Goal: Transaction & Acquisition: Download file/media

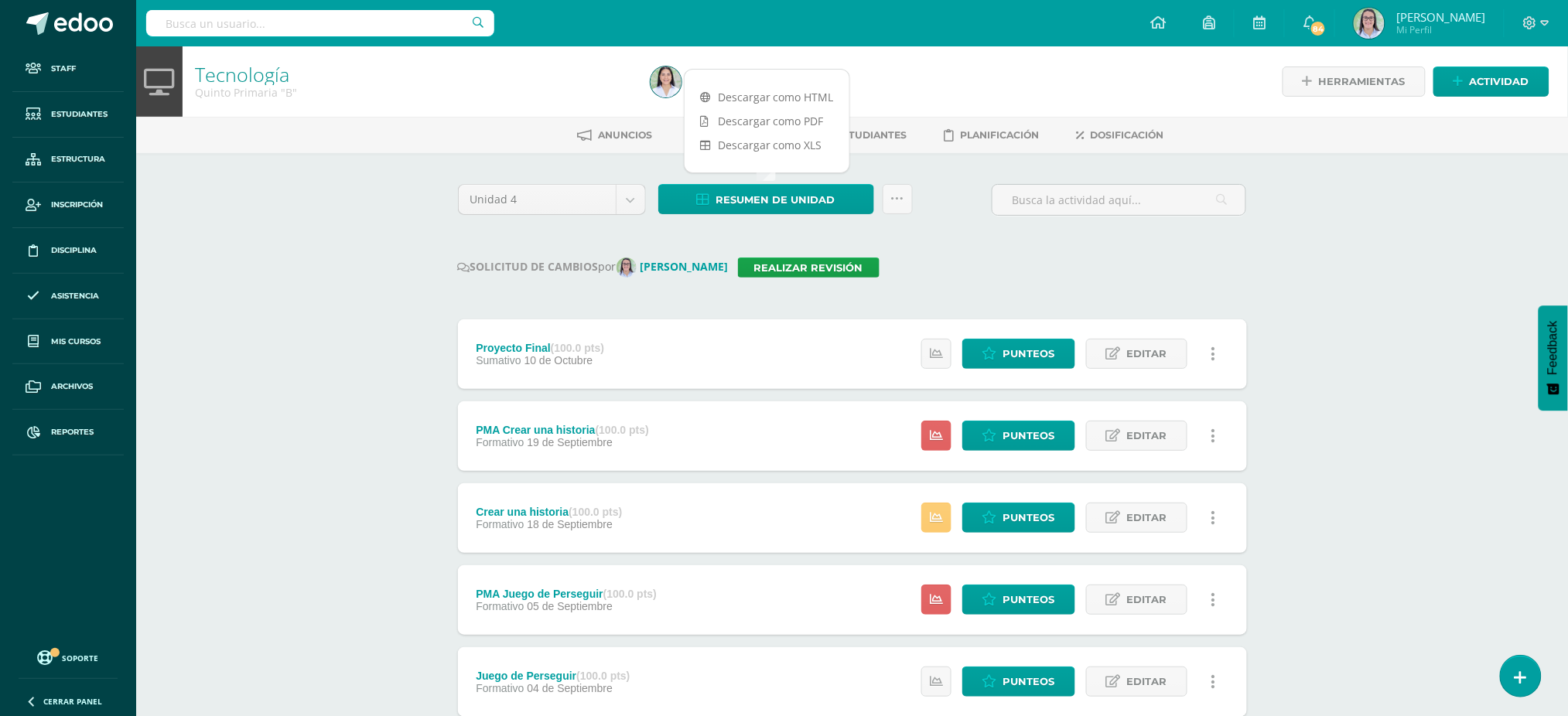
click at [262, 33] on input "text" at bounding box center [320, 23] width 348 height 26
type input "tecnología cuarto"
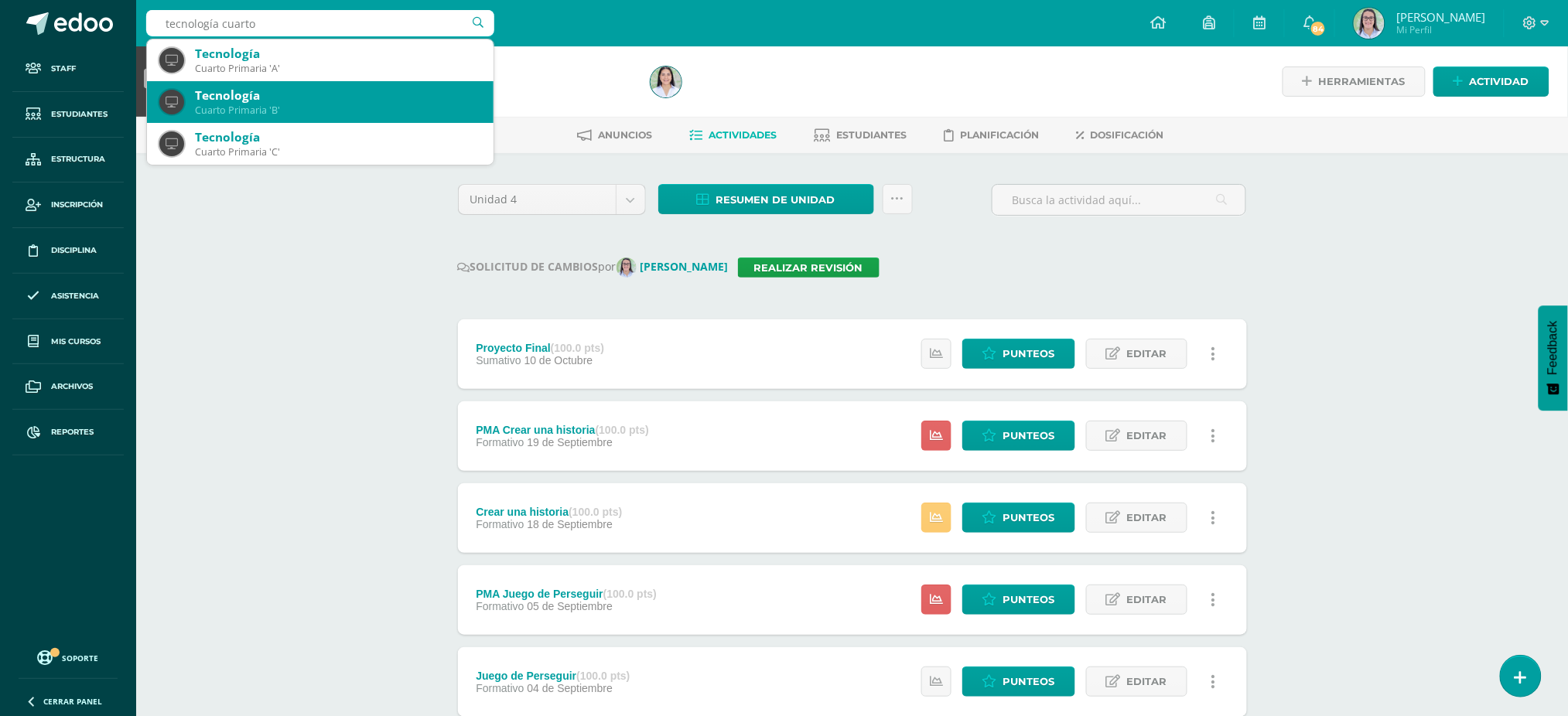
click at [261, 98] on div "Tecnología" at bounding box center [338, 95] width 286 height 16
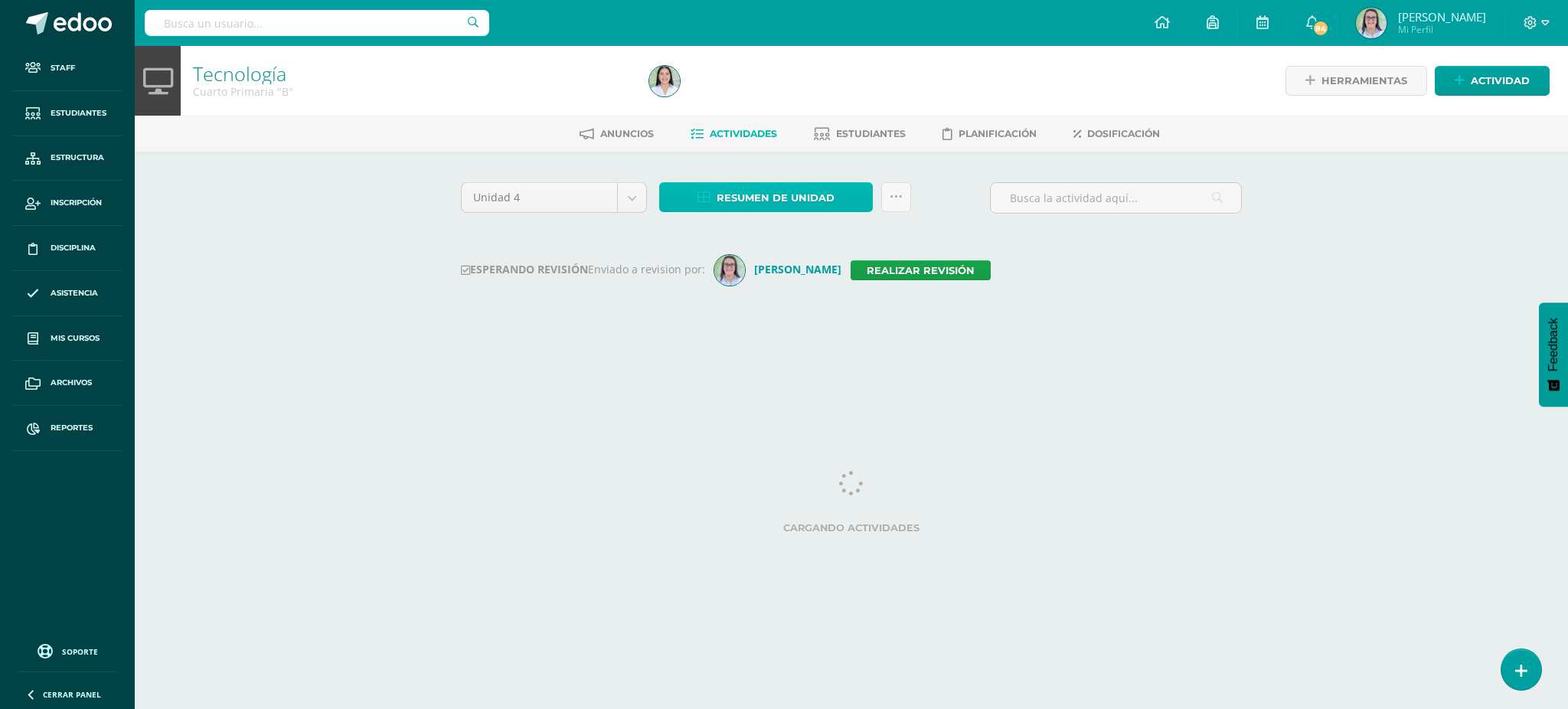
click at [706, 201] on icon at bounding box center [703, 198] width 13 height 13
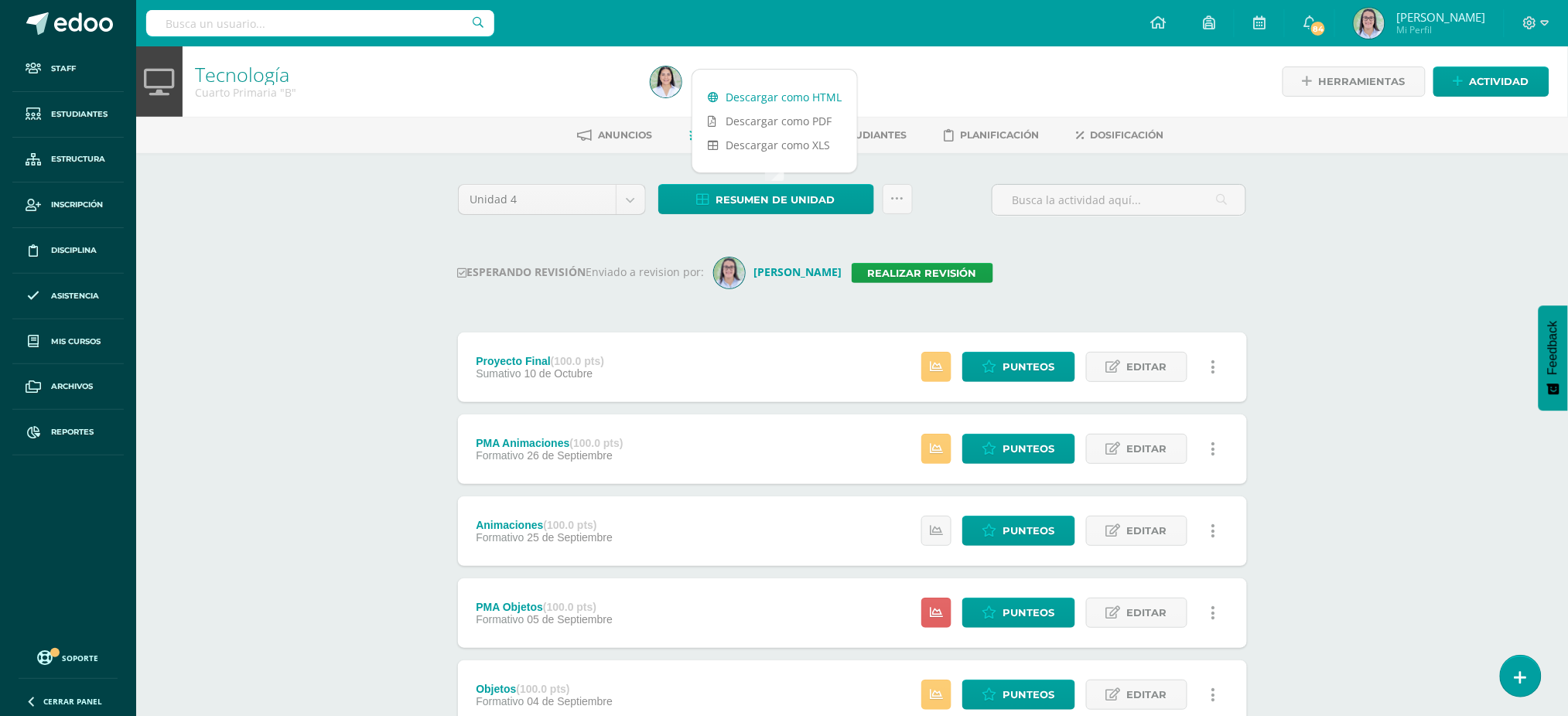
click at [790, 92] on link "Descargar como HTML" at bounding box center [775, 97] width 165 height 24
click at [424, 31] on input "text" at bounding box center [320, 23] width 348 height 26
type input "tecnología quinto"
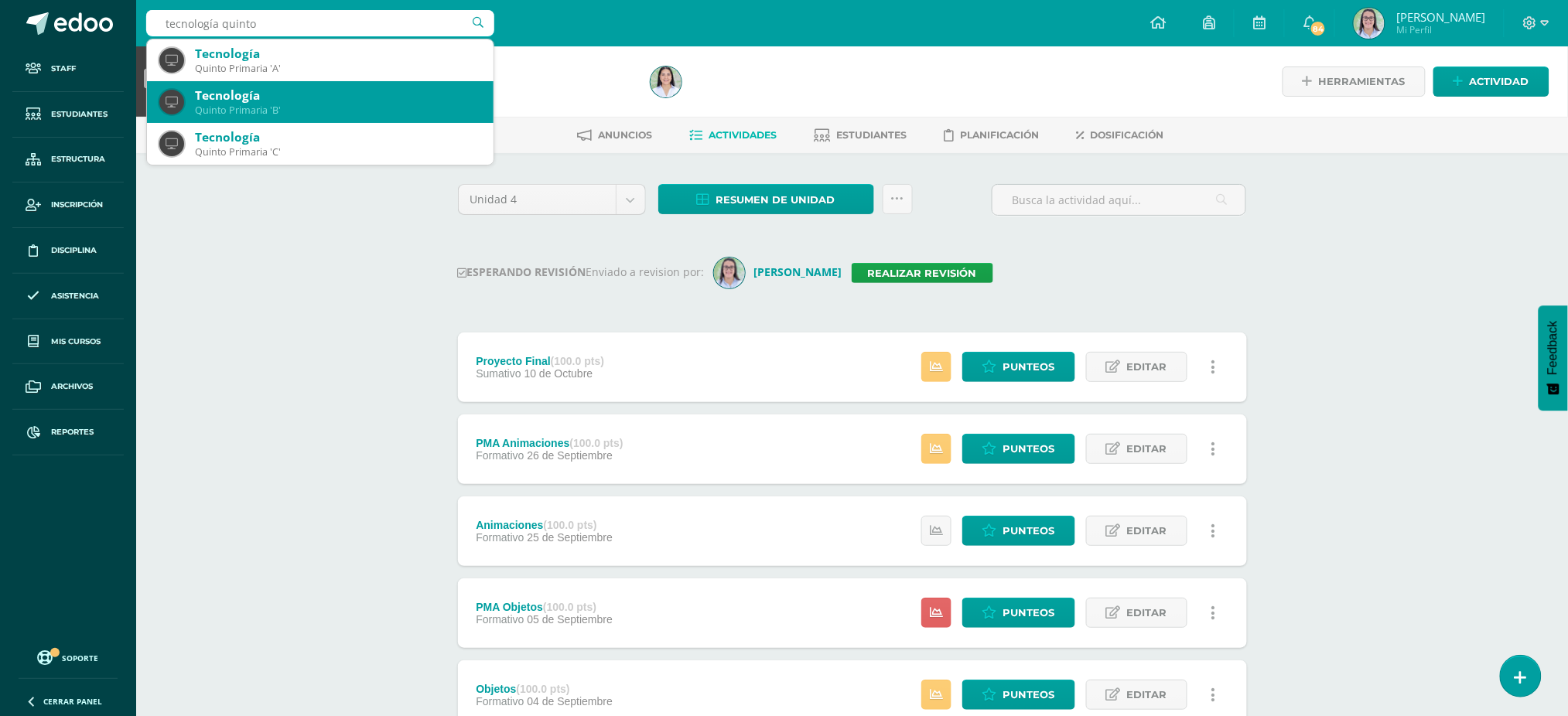
click at [375, 94] on div "Tecnología" at bounding box center [338, 95] width 286 height 16
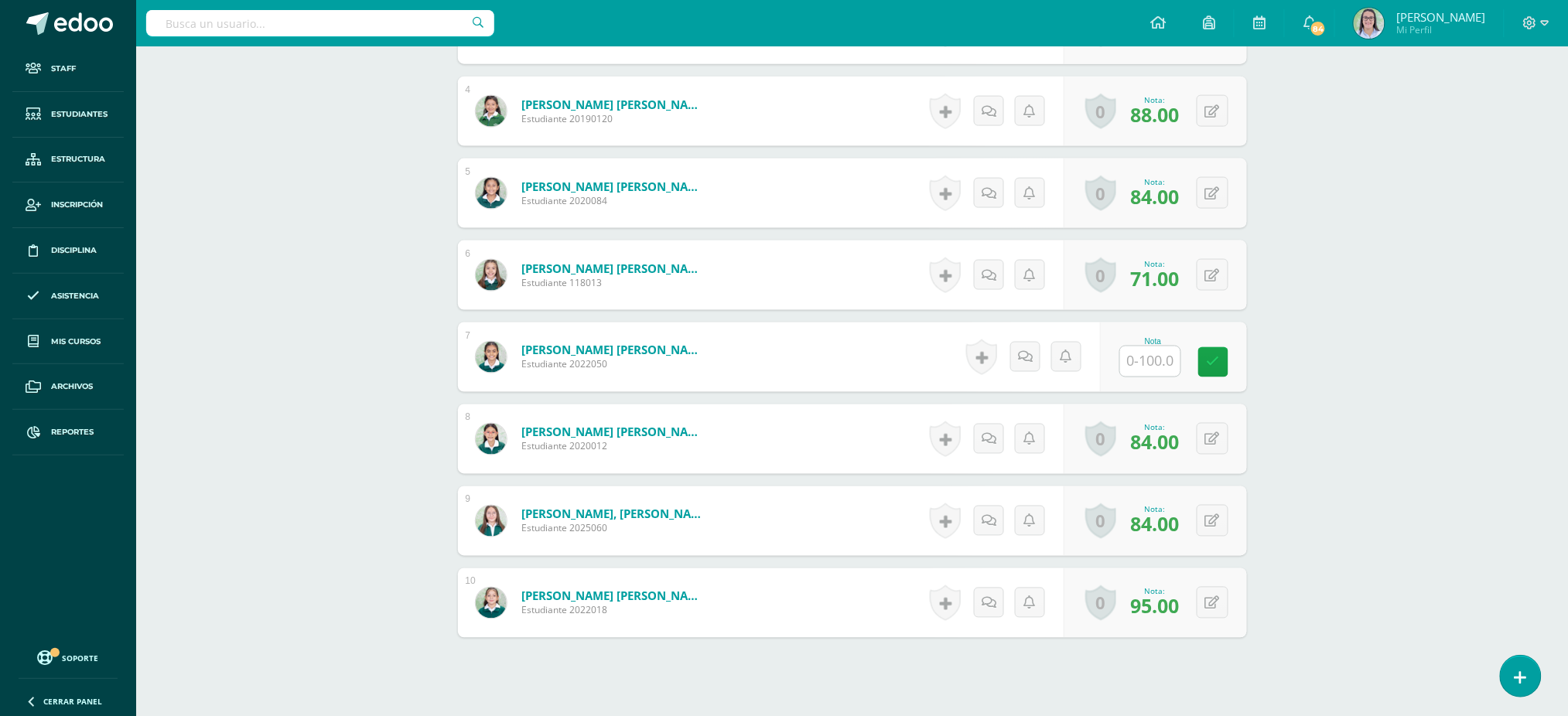
scroll to position [722, 0]
click at [1159, 359] on input "text" at bounding box center [1150, 360] width 61 height 30
type input "0"
click at [1226, 357] on icon at bounding box center [1224, 360] width 14 height 13
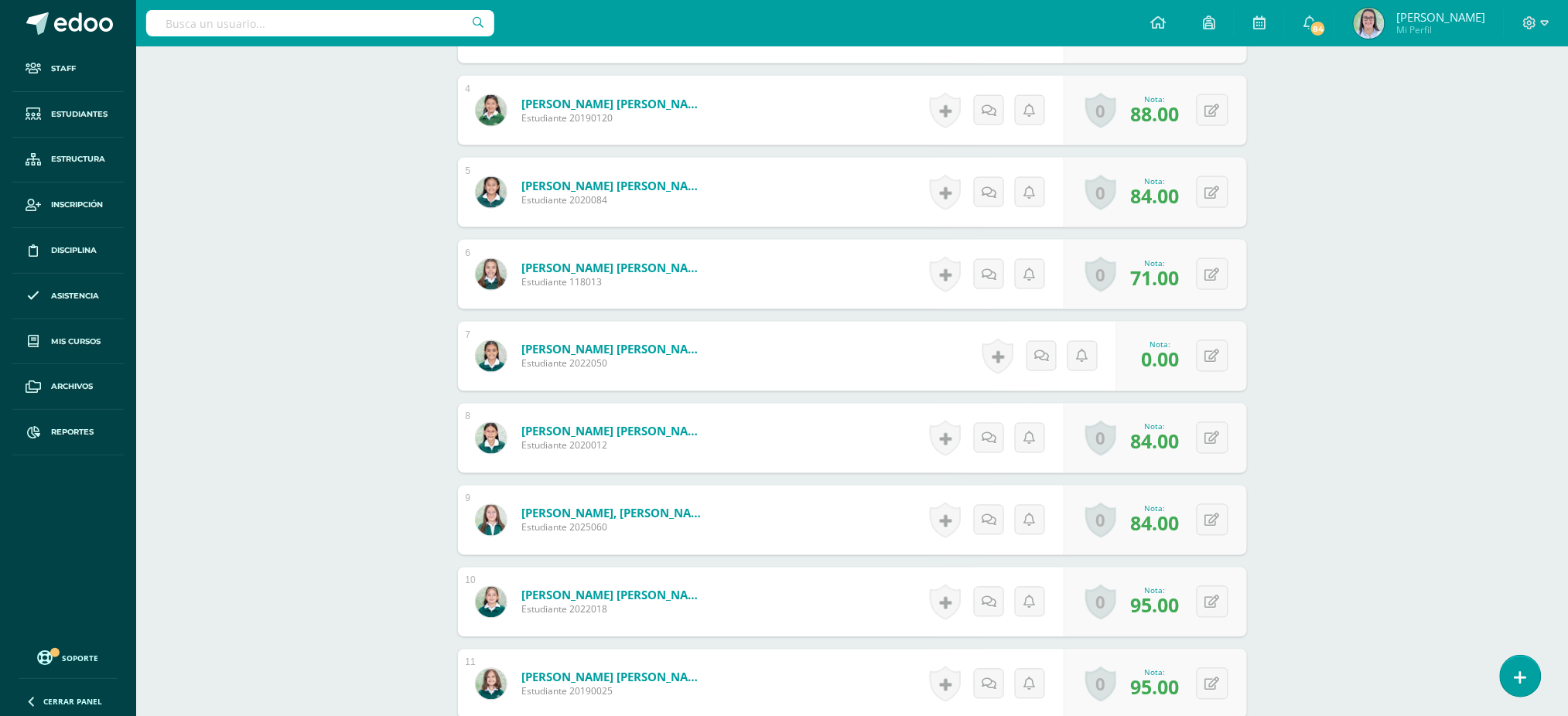
scroll to position [723, 0]
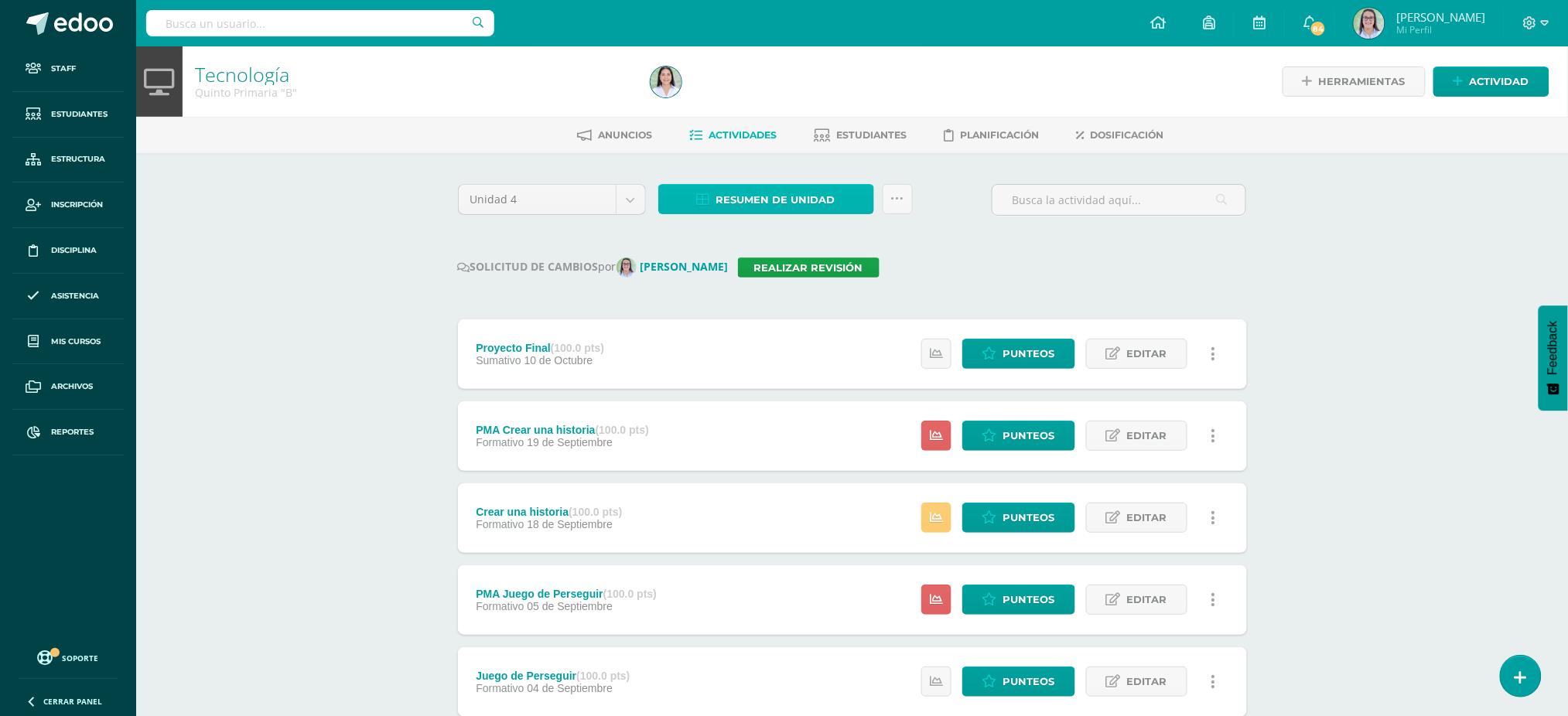
click at [724, 203] on span "Resumen de unidad" at bounding box center [776, 200] width 119 height 29
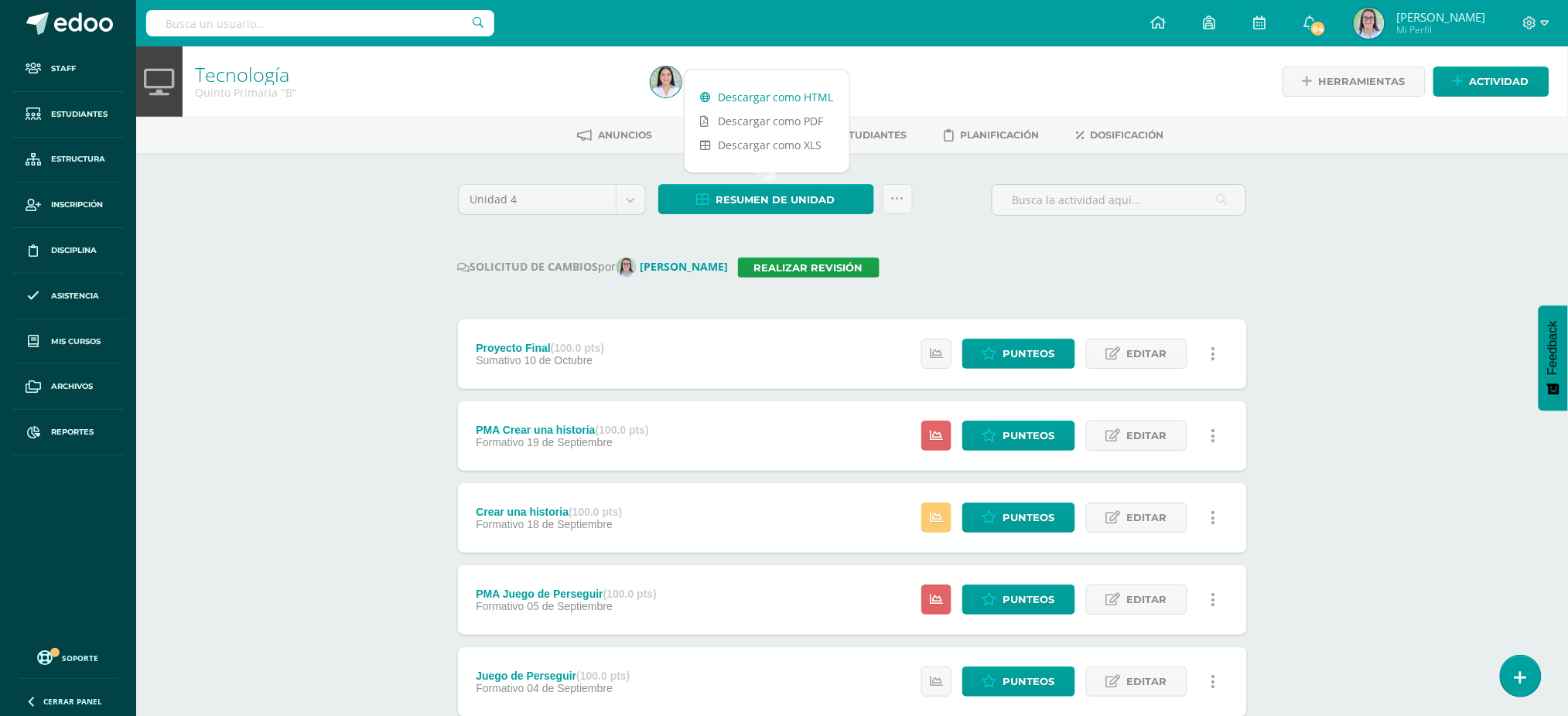
click at [752, 90] on link "Descargar como HTML" at bounding box center [767, 97] width 165 height 24
click at [290, 25] on input "text" at bounding box center [320, 23] width 348 height 26
type input "tecnología quin"
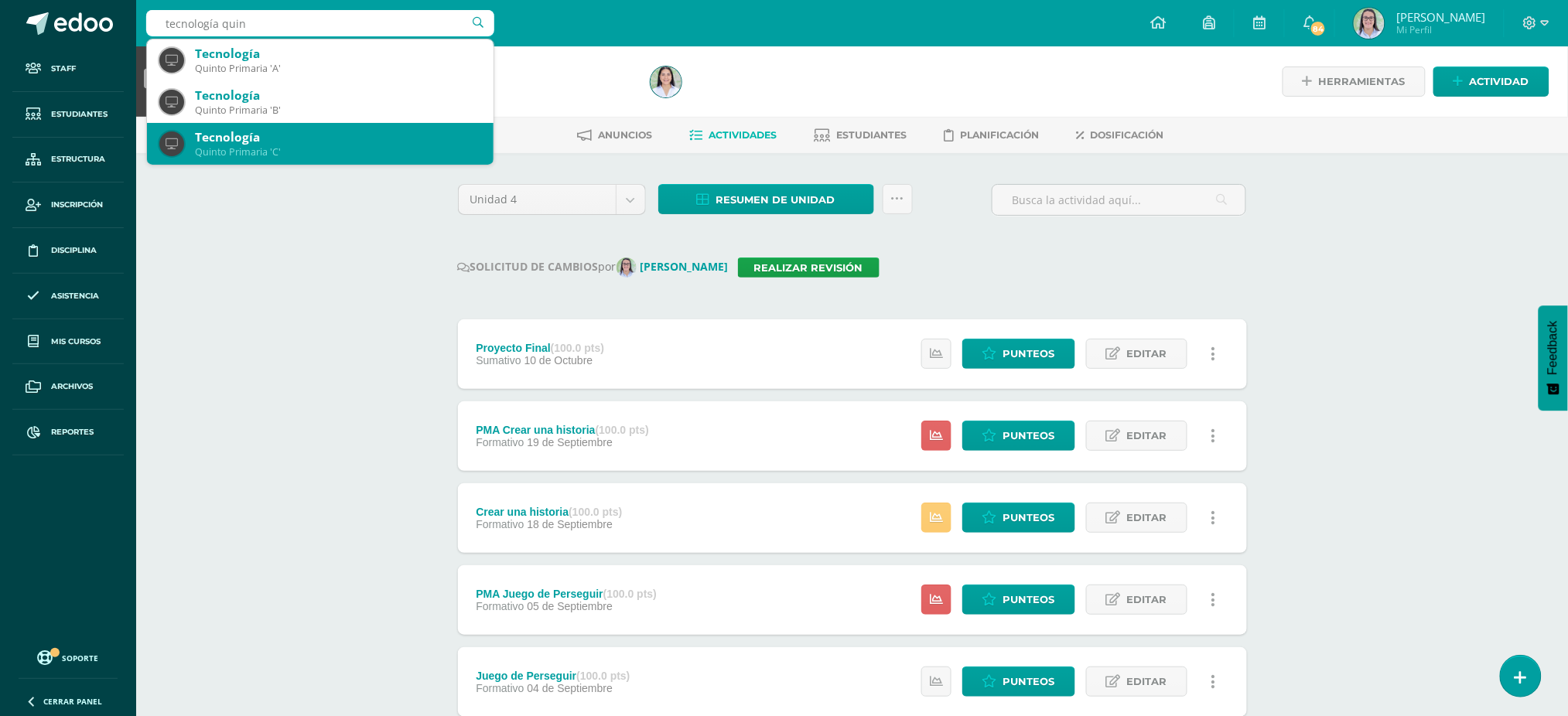
click at [268, 141] on div "Tecnología" at bounding box center [338, 137] width 286 height 16
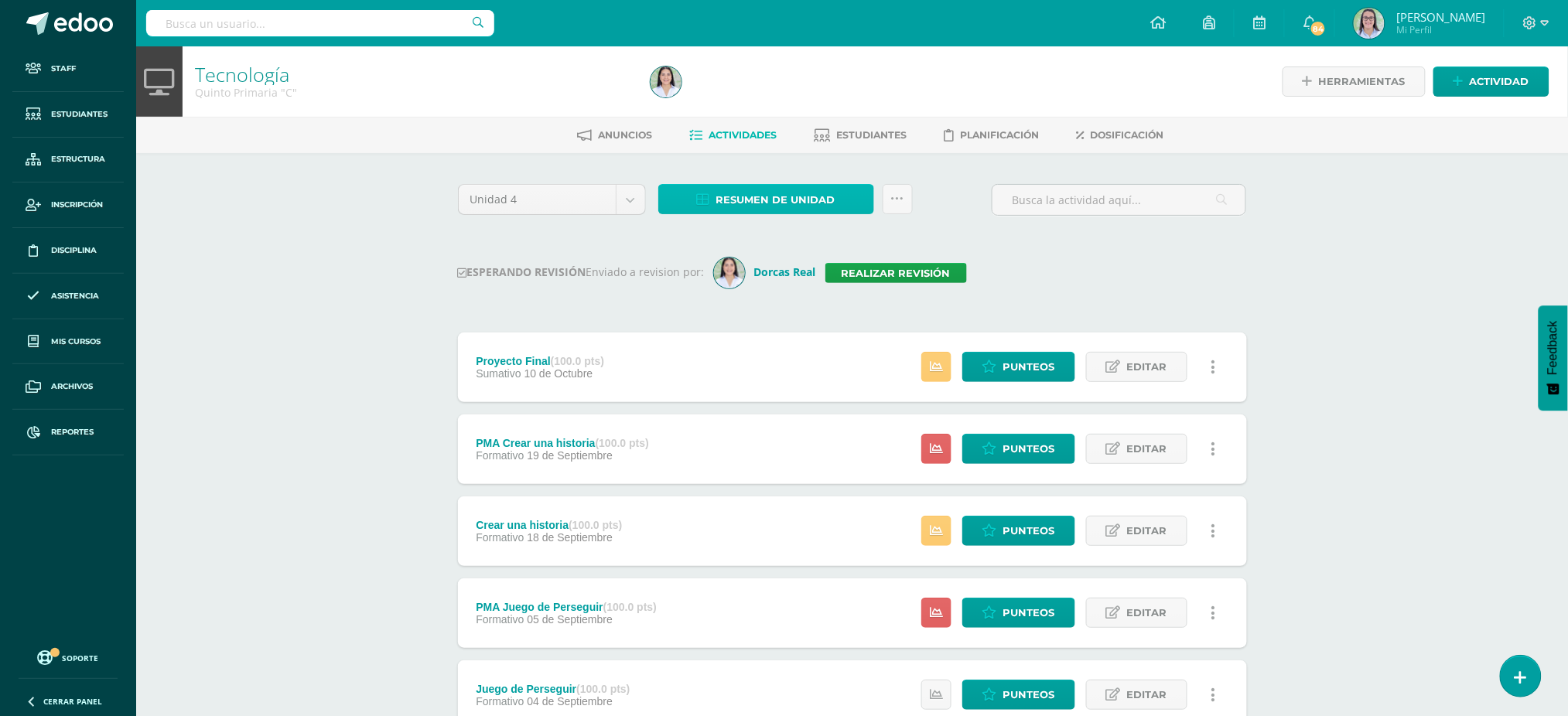
click at [760, 200] on span "Resumen de unidad" at bounding box center [776, 200] width 119 height 29
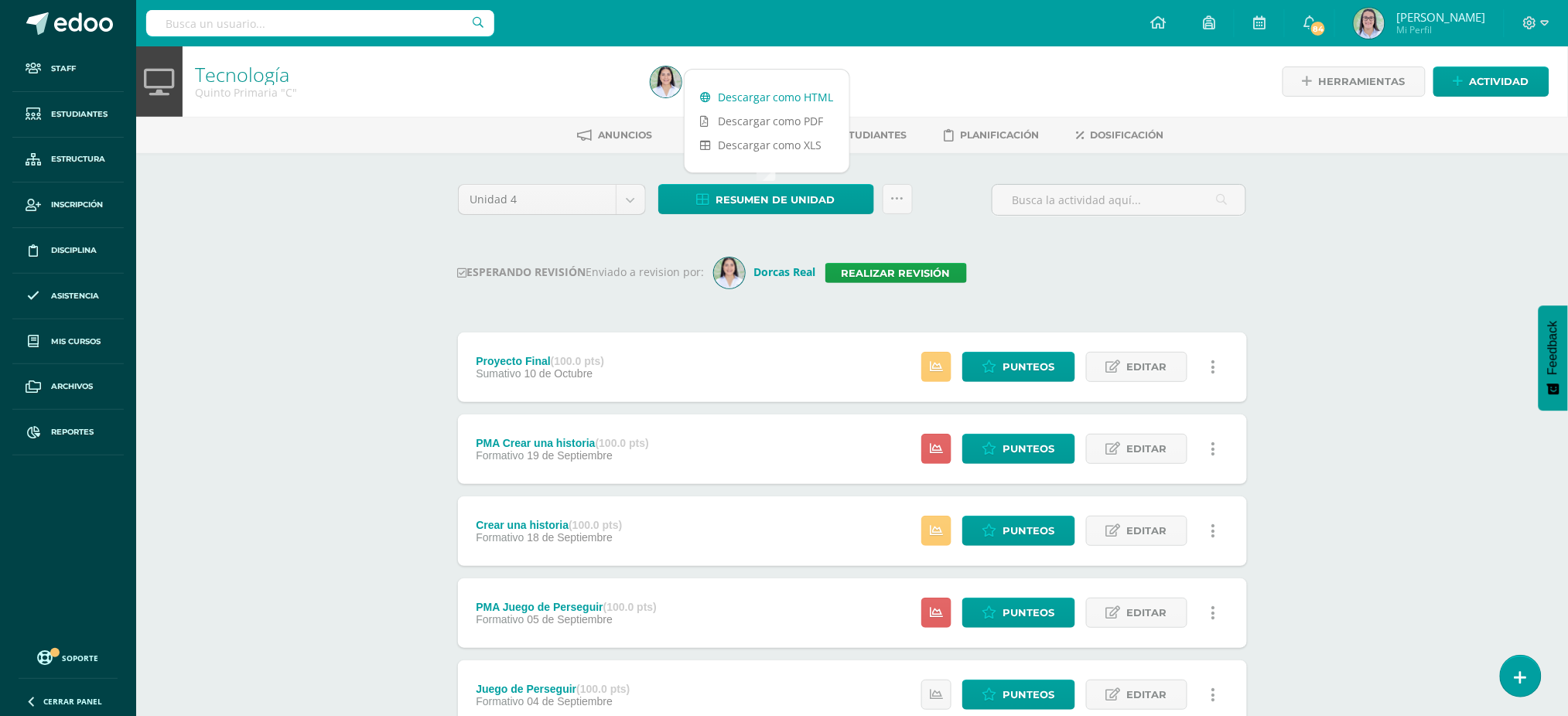
click at [766, 103] on link "Descargar como HTML" at bounding box center [767, 97] width 165 height 24
click at [267, 24] on input "text" at bounding box center [320, 23] width 348 height 26
type input "tecnología sexto"
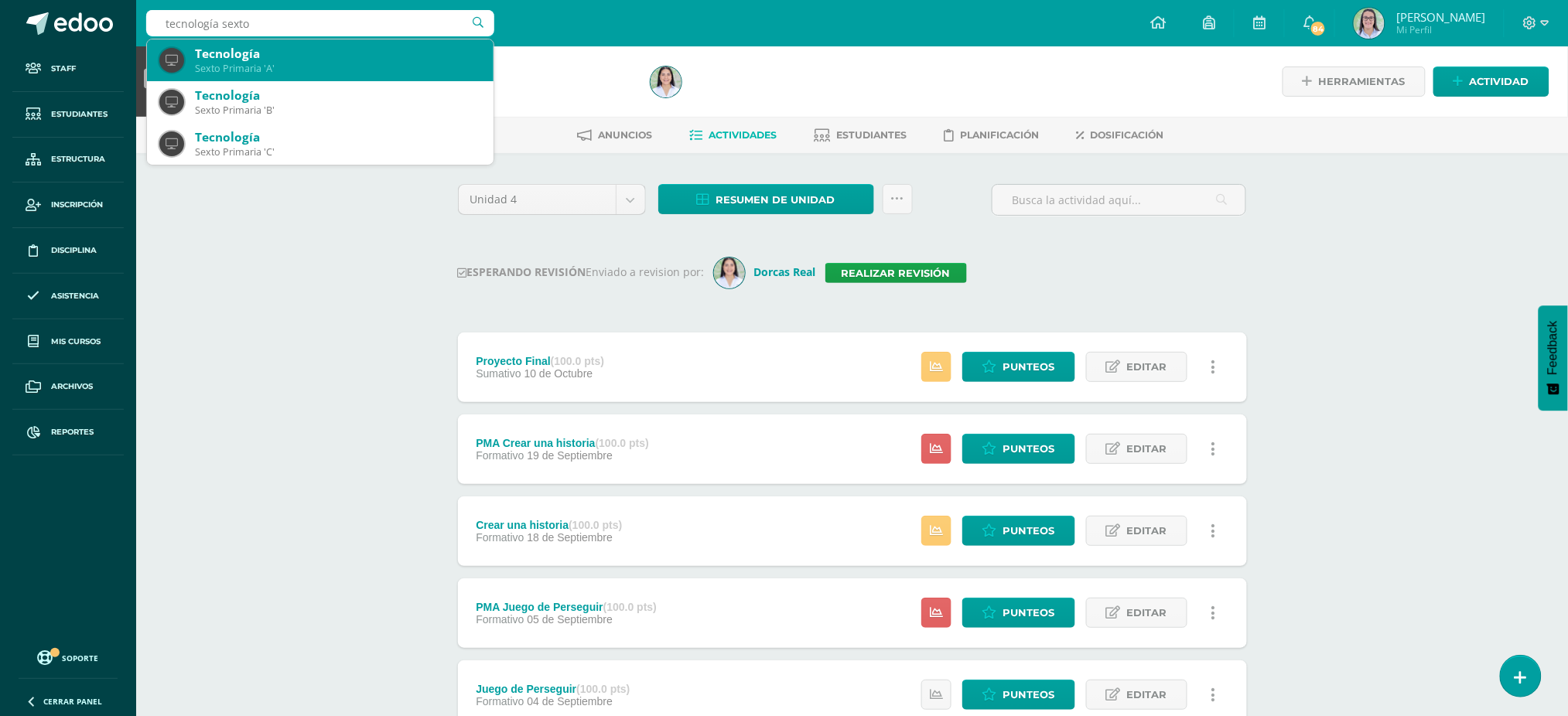
click at [337, 68] on div "Sexto Primaria 'A'" at bounding box center [338, 68] width 286 height 13
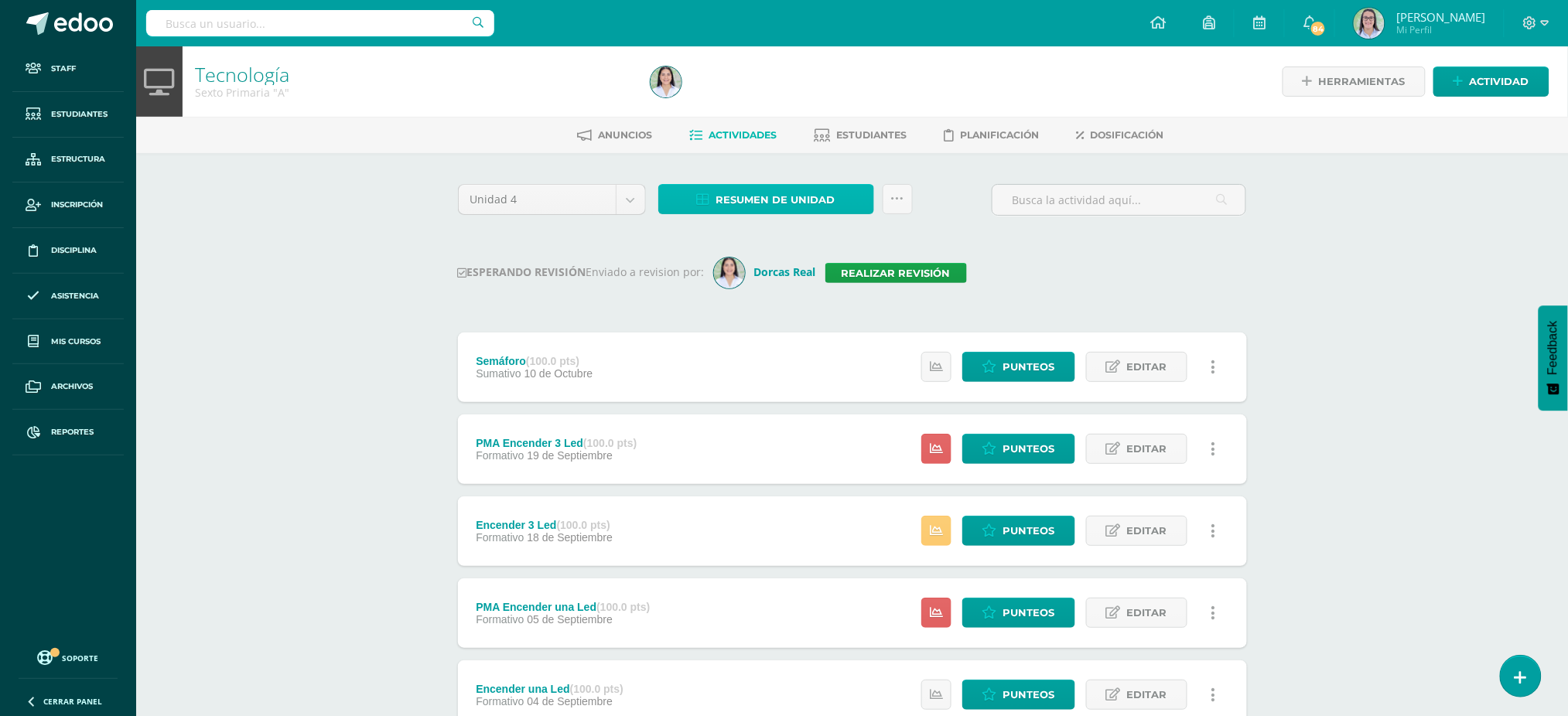
click at [759, 189] on span "Resumen de unidad" at bounding box center [776, 200] width 119 height 29
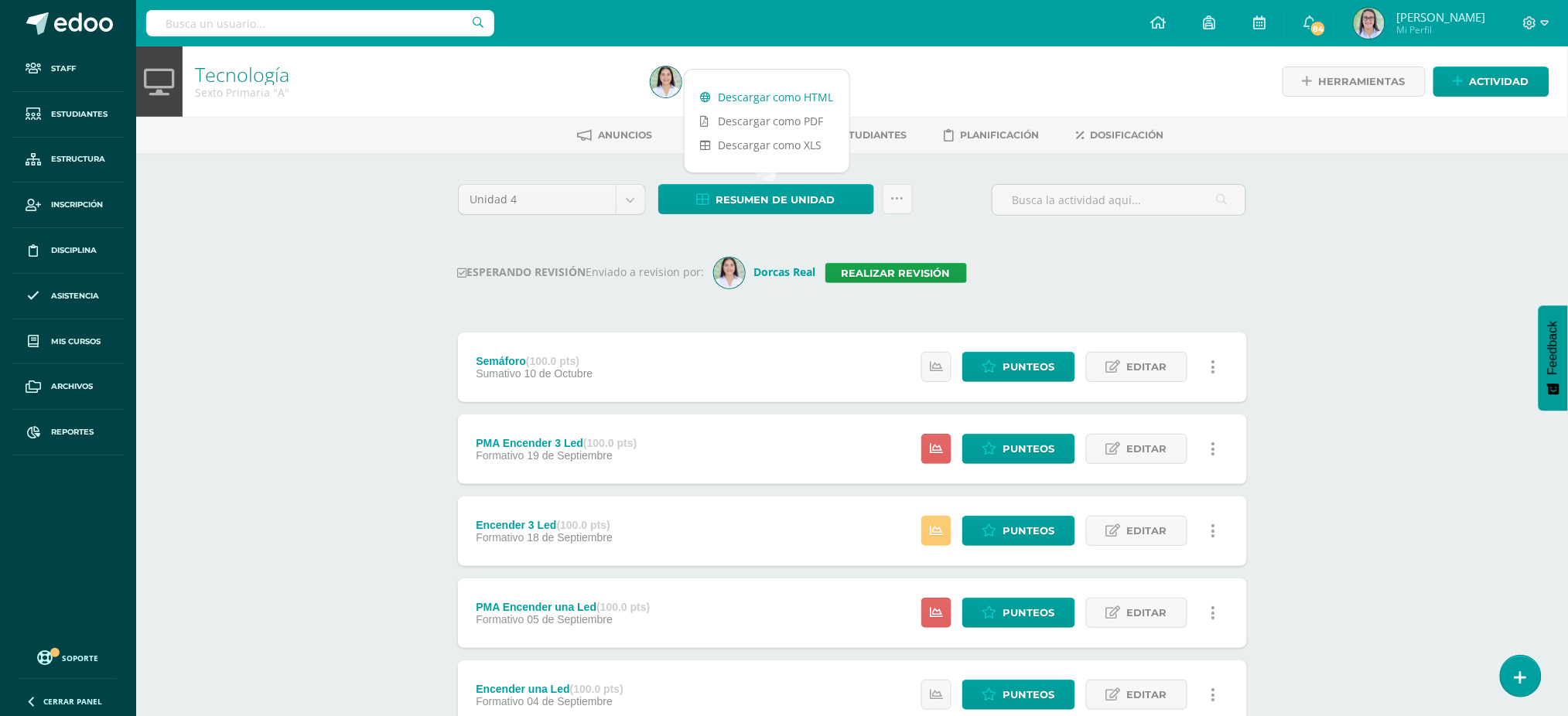
click at [772, 88] on link "Descargar como HTML" at bounding box center [767, 97] width 165 height 24
click at [360, 23] on input "text" at bounding box center [320, 23] width 348 height 26
type input "tecnología sexto"
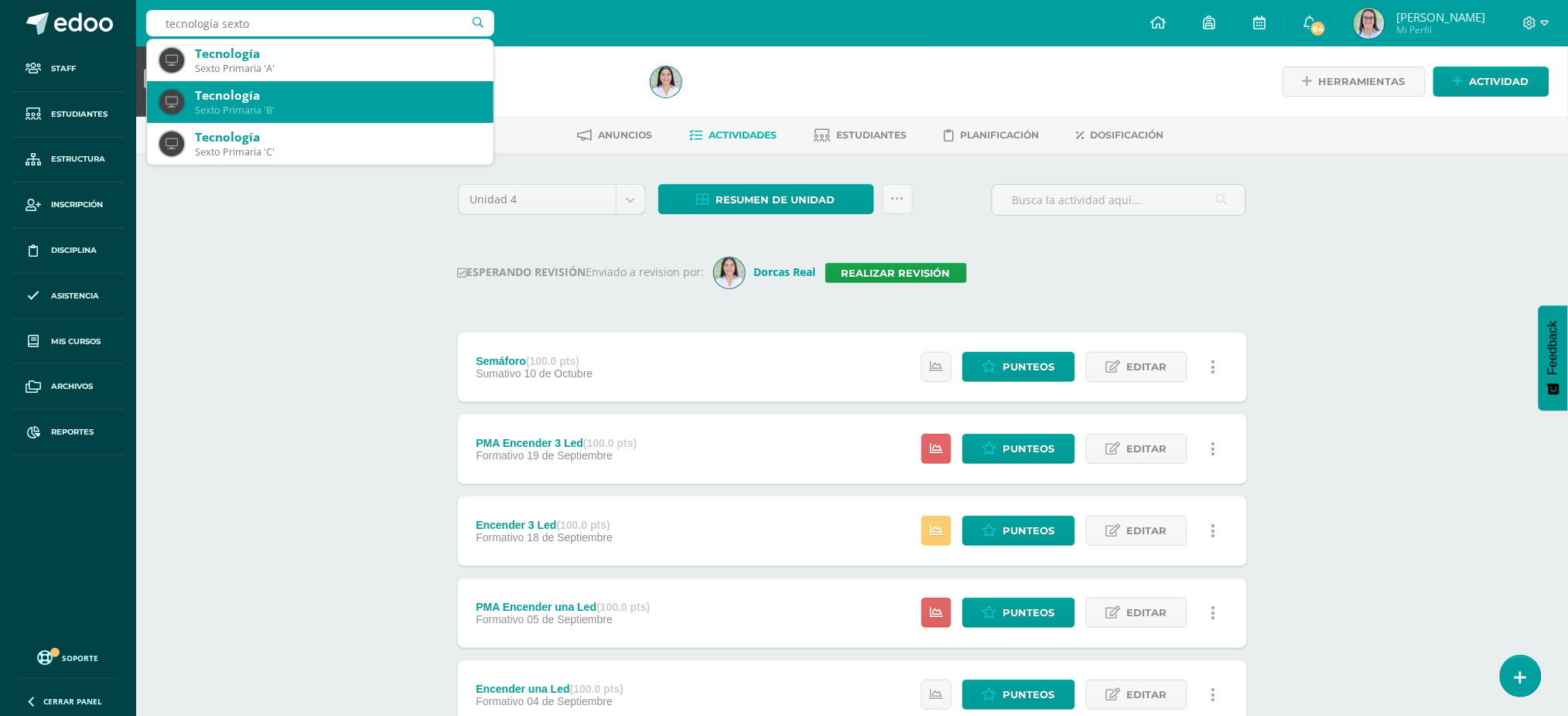
click at [264, 99] on div "Tecnología" at bounding box center [338, 95] width 286 height 16
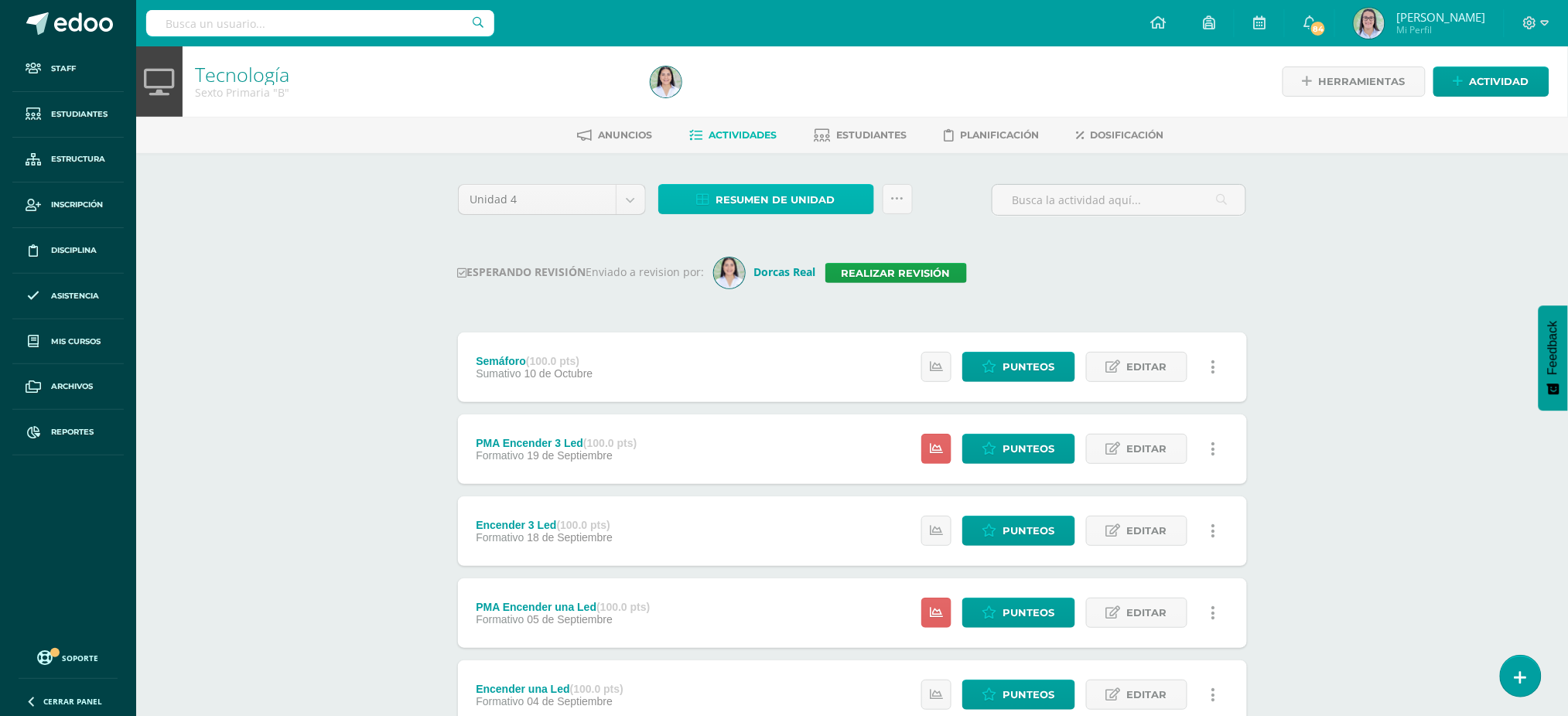
click at [720, 203] on span "Resumen de unidad" at bounding box center [776, 200] width 119 height 29
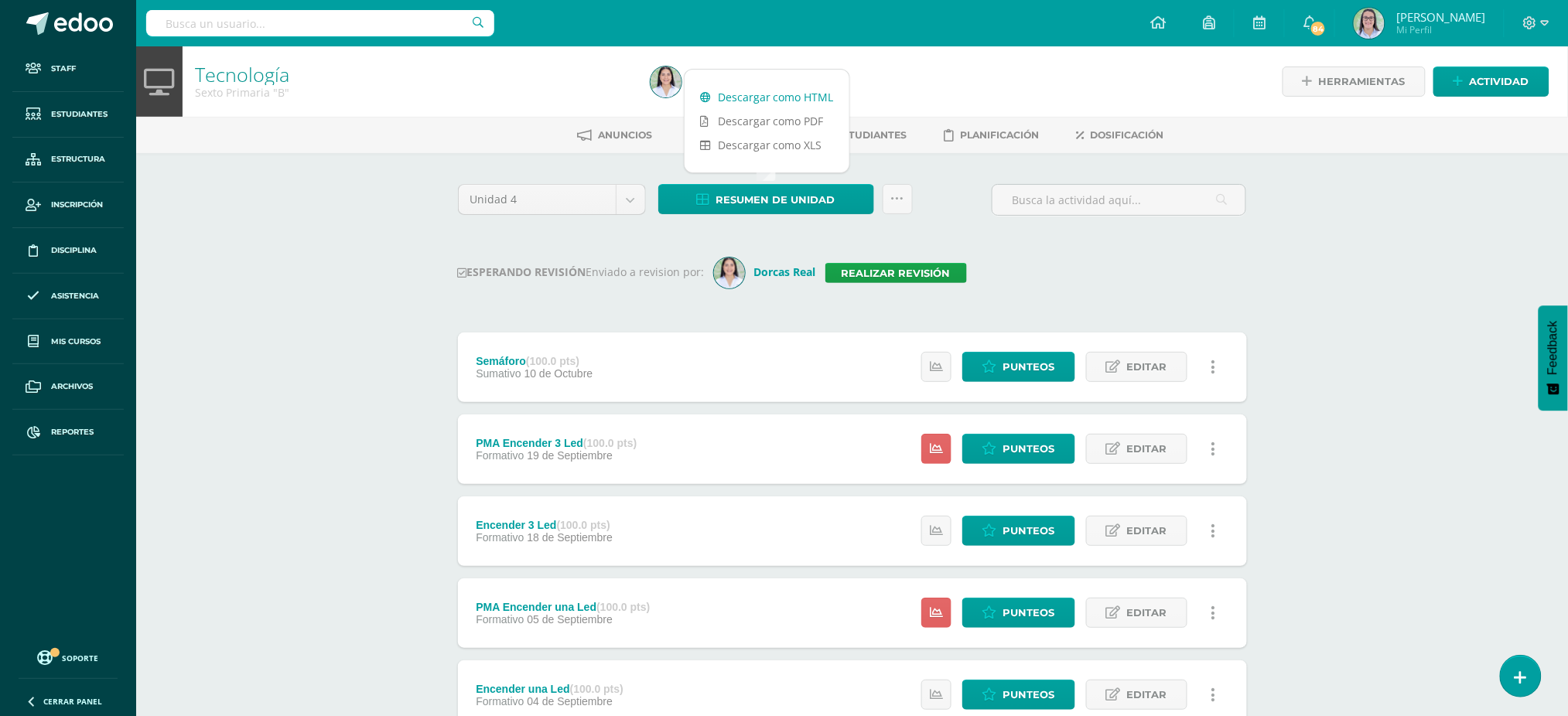
click at [758, 89] on link "Descargar como HTML" at bounding box center [767, 97] width 165 height 24
click at [857, 267] on link "Realizar revisión" at bounding box center [896, 273] width 141 height 20
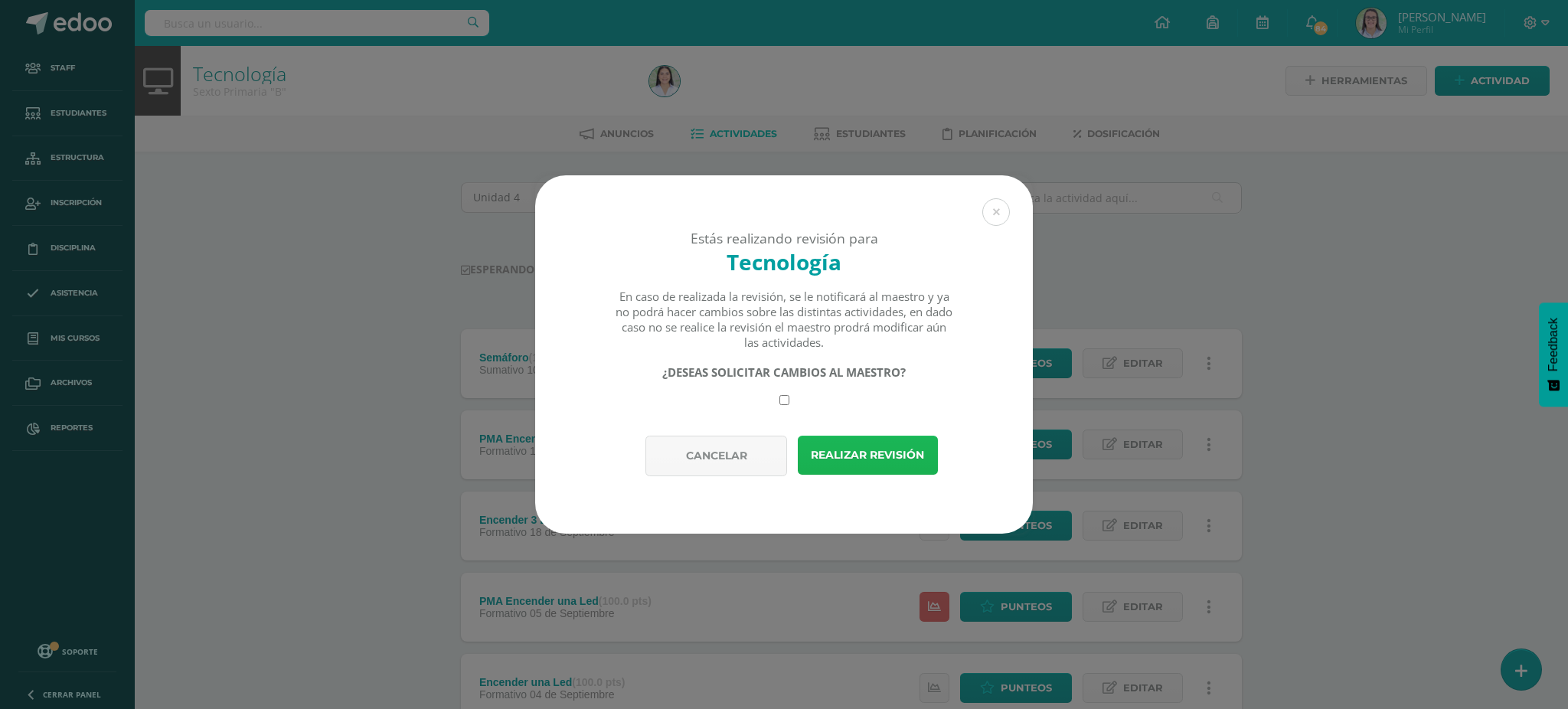
click at [856, 449] on button "Realizar revisión" at bounding box center [867, 455] width 140 height 39
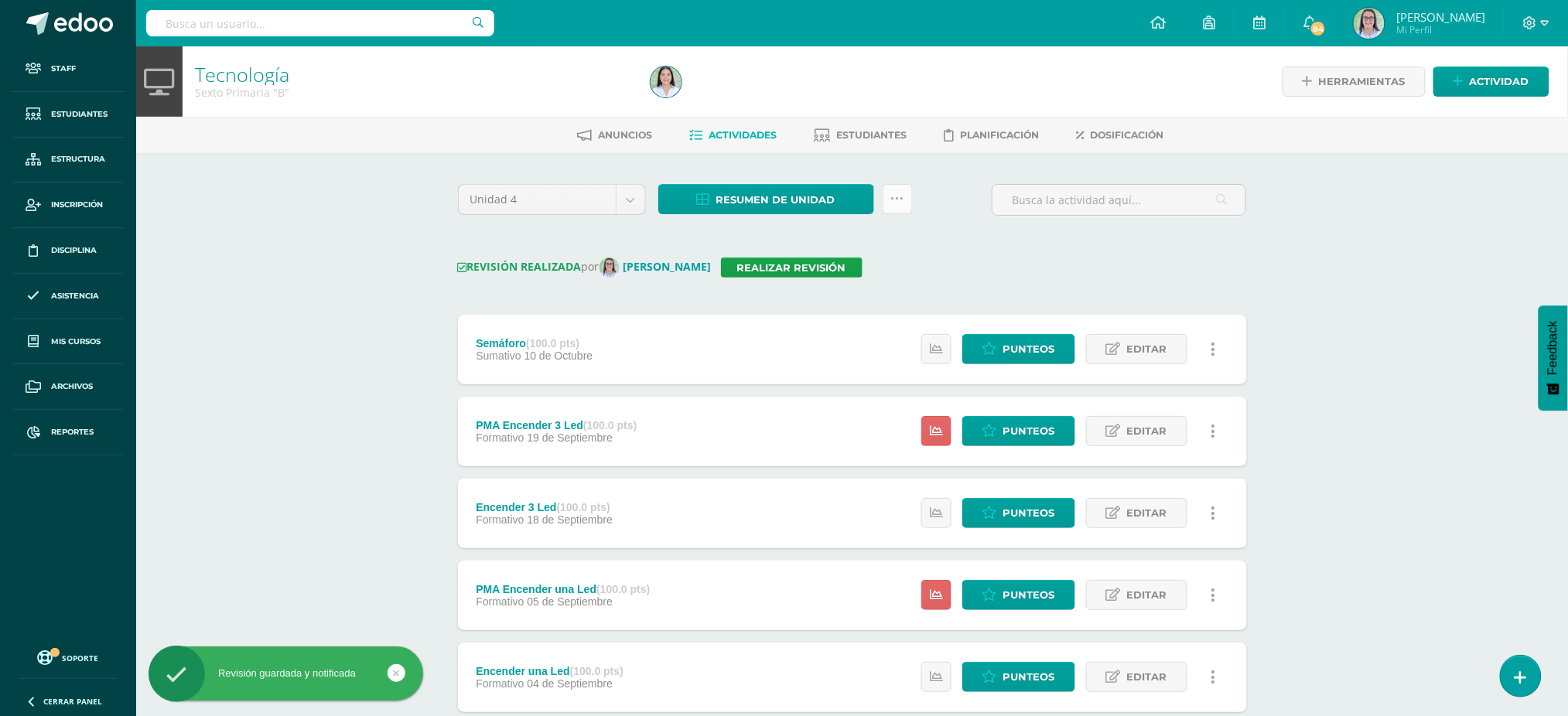
click at [901, 201] on icon at bounding box center [897, 199] width 13 height 13
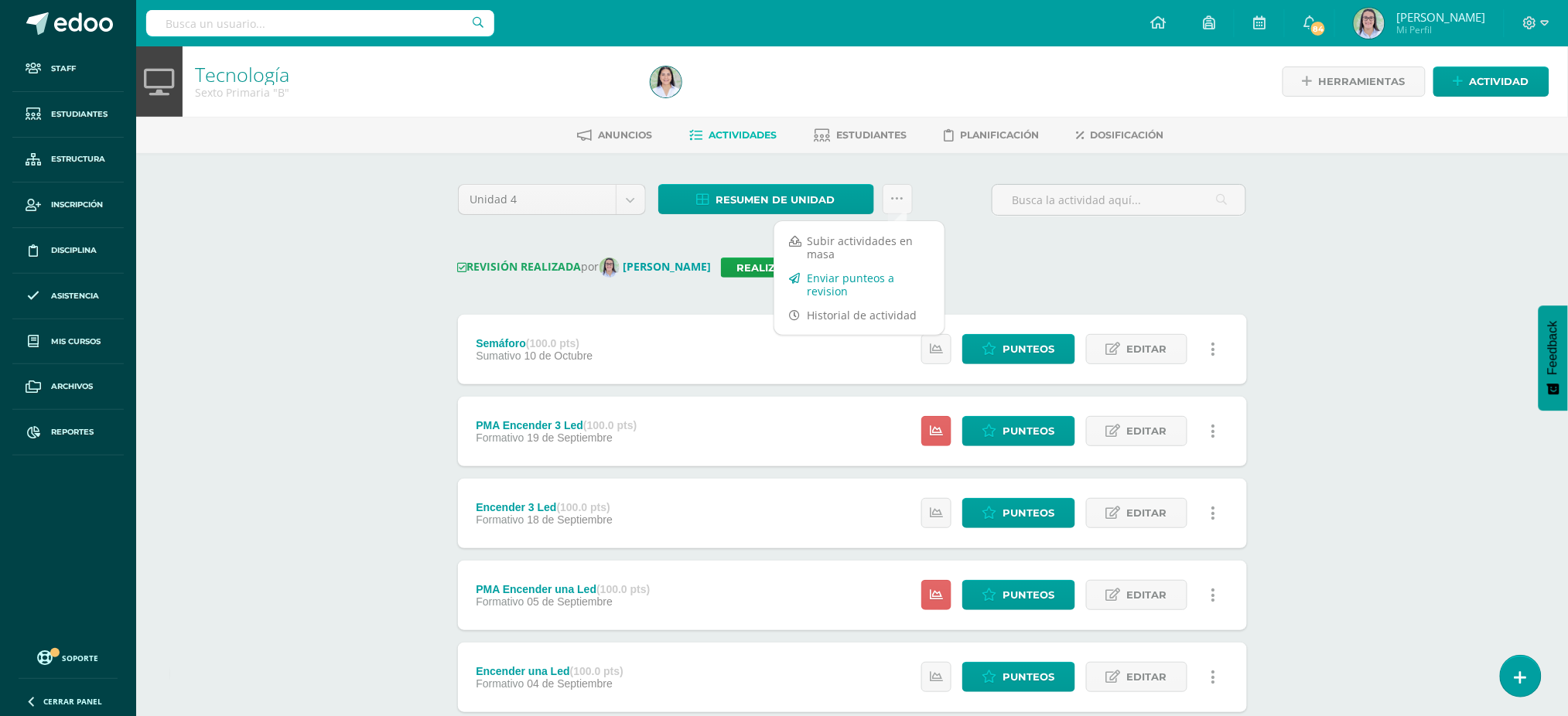
click at [893, 288] on link "Enviar punteos a revision" at bounding box center [859, 284] width 170 height 37
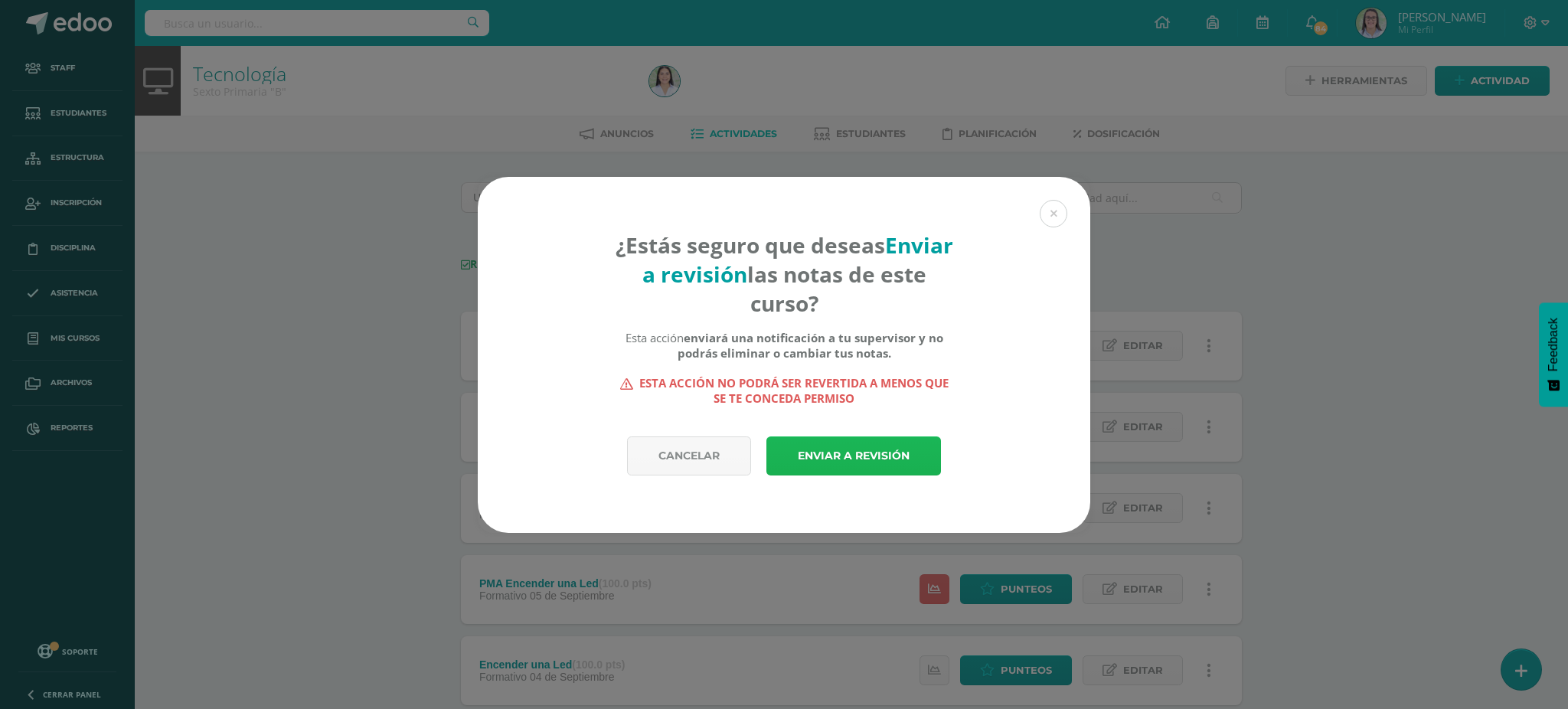
click at [828, 448] on link "Enviar a revisión" at bounding box center [853, 456] width 175 height 39
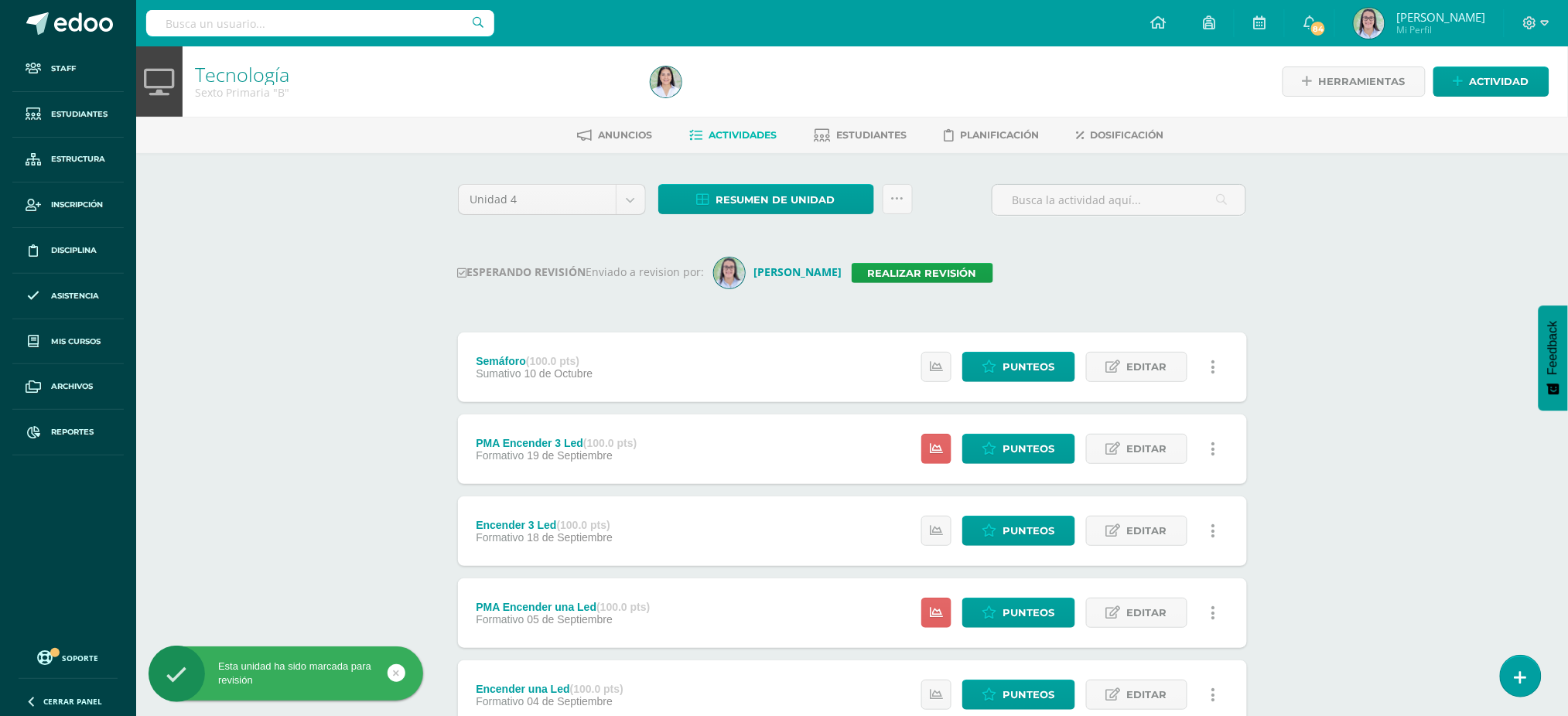
click at [393, 26] on input "text" at bounding box center [320, 23] width 348 height 26
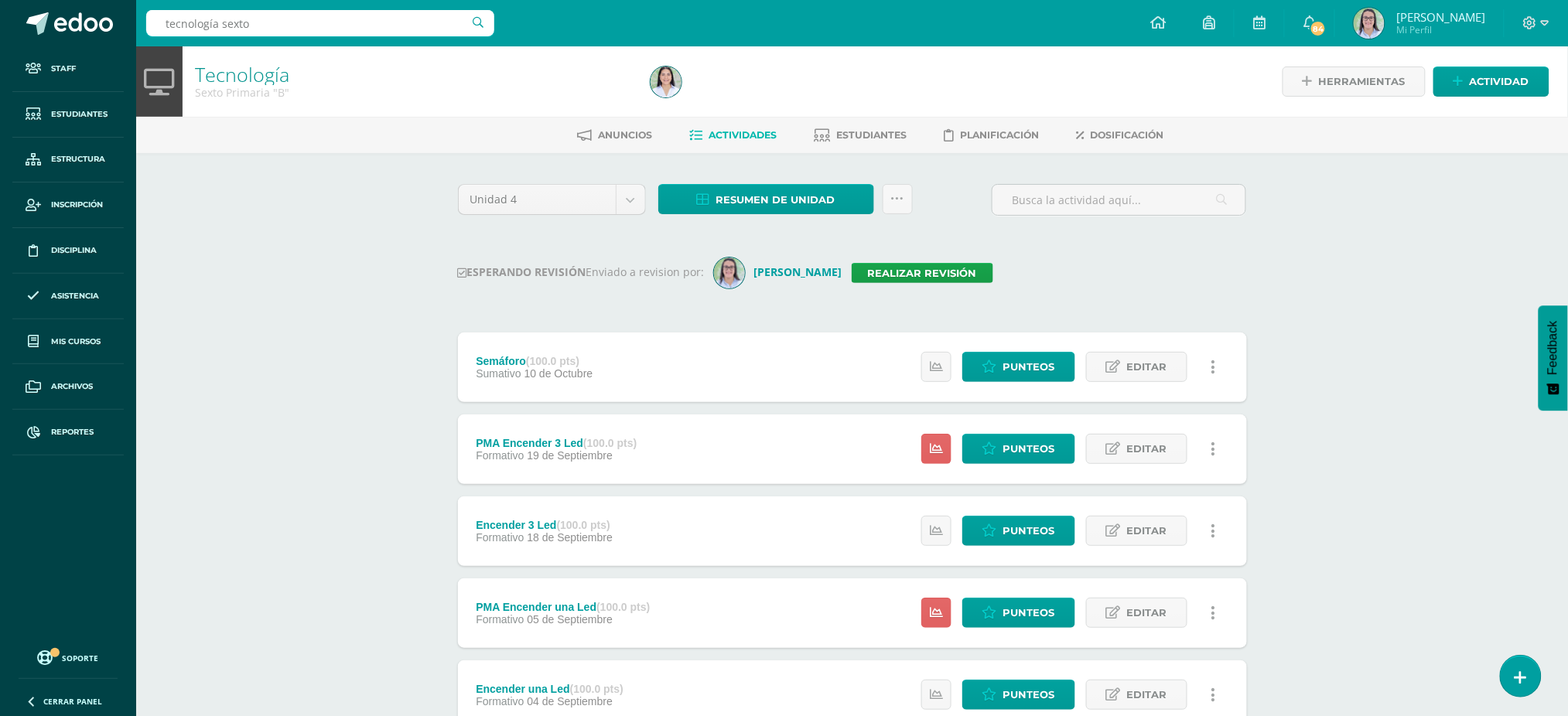
type input "tecnología sexto"
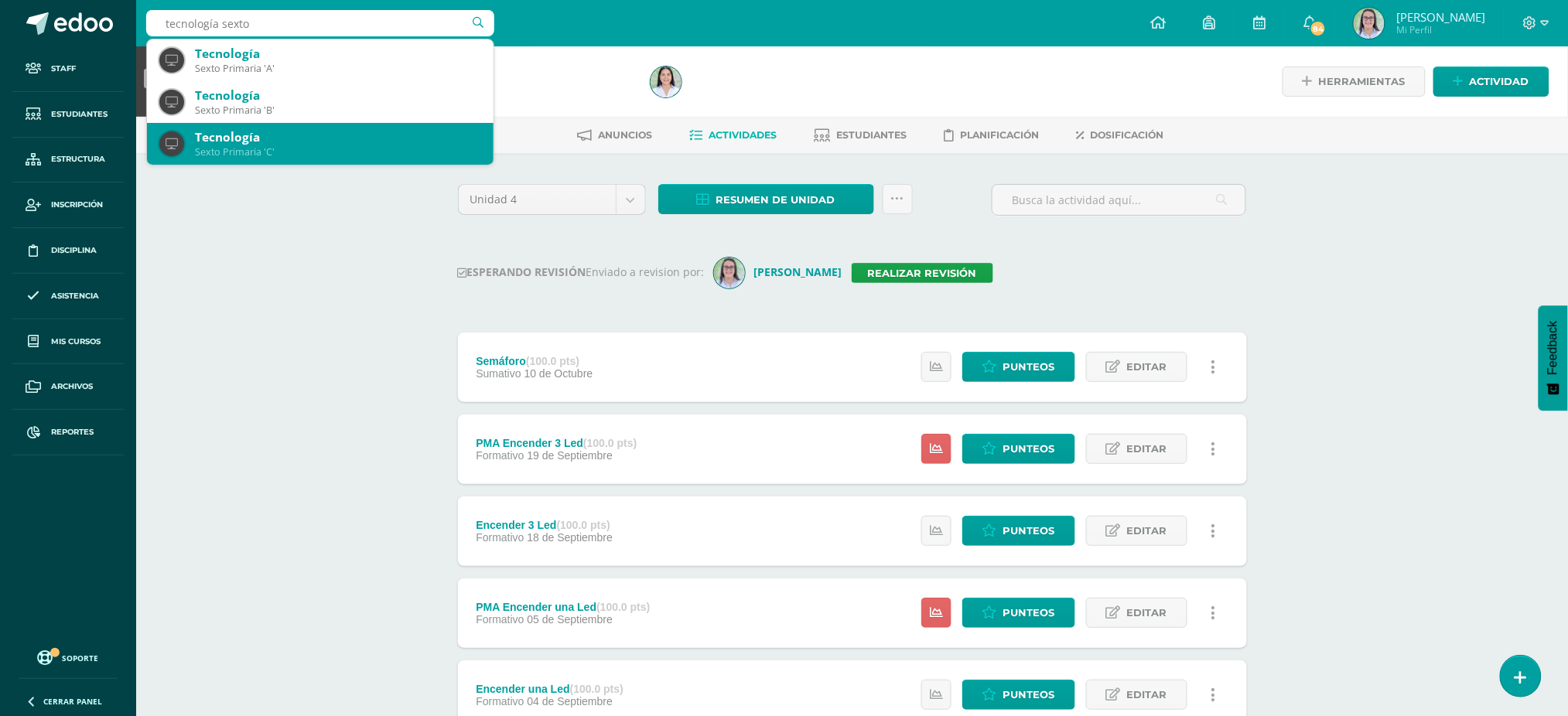
click at [241, 157] on div "Sexto Primaria 'C'" at bounding box center [338, 151] width 286 height 13
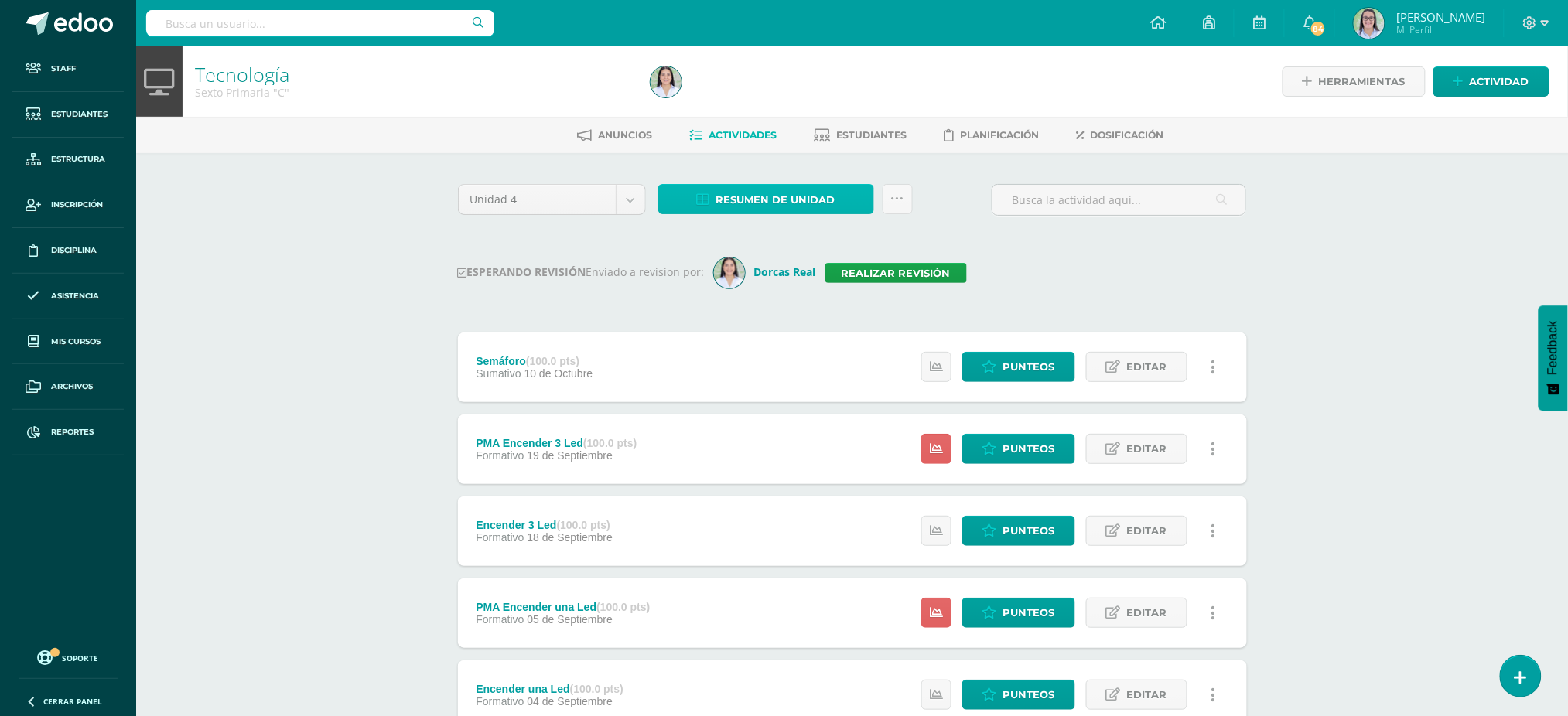
click at [743, 187] on span "Resumen de unidad" at bounding box center [776, 200] width 119 height 29
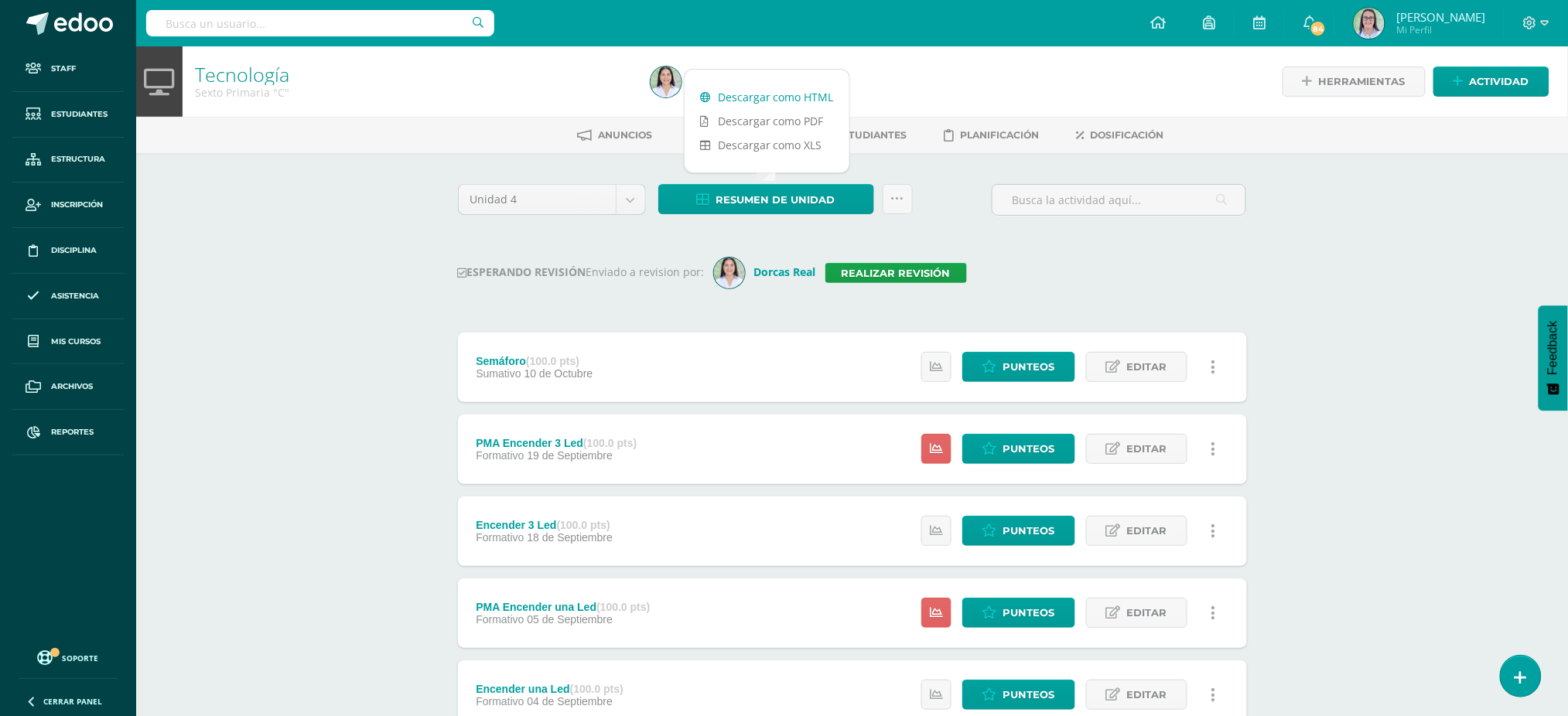
click at [757, 92] on link "Descargar como HTML" at bounding box center [767, 97] width 165 height 24
click at [230, 22] on input "text" at bounding box center [320, 23] width 348 height 26
type input "tecnologías I curso"
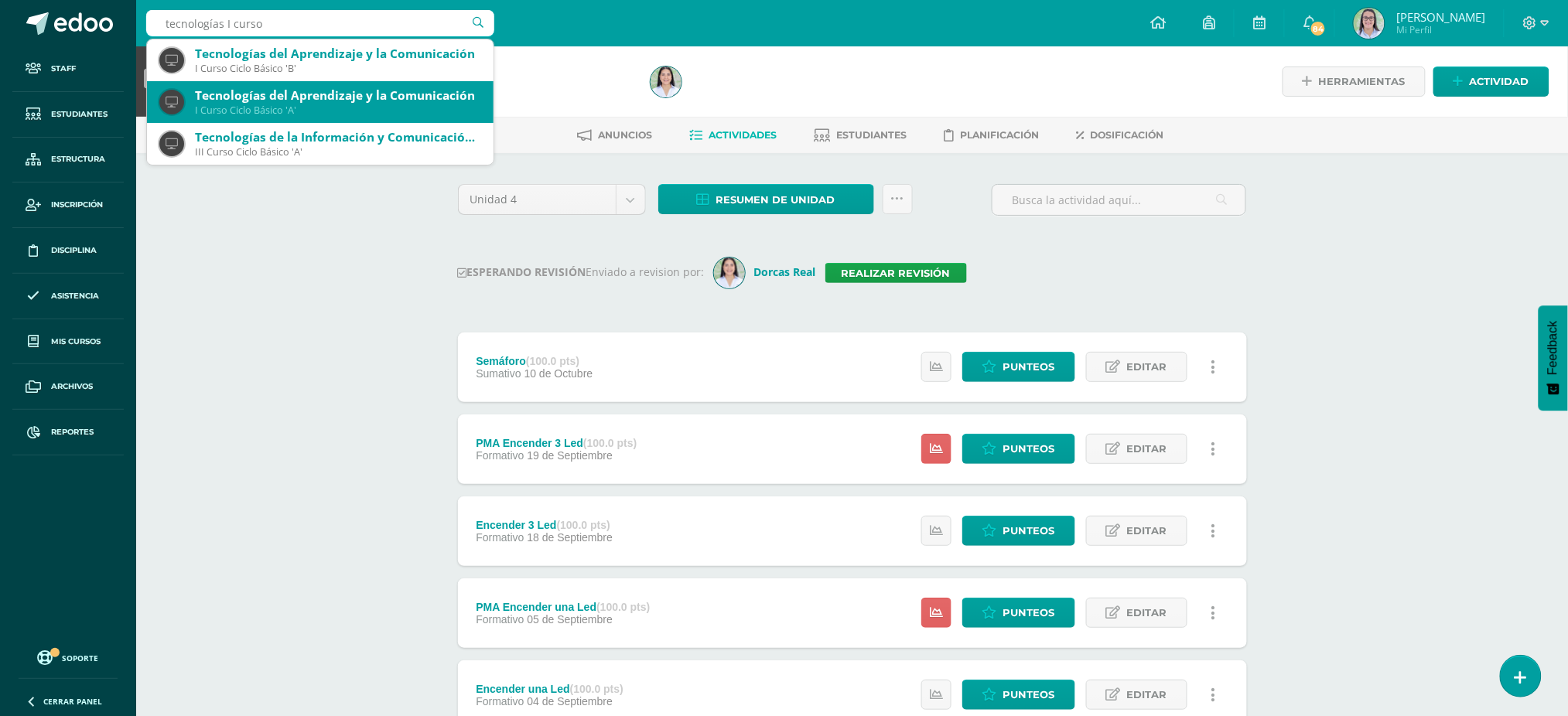
click at [229, 90] on div "Tecnologías del Aprendizaje y la Comunicación" at bounding box center [338, 95] width 286 height 16
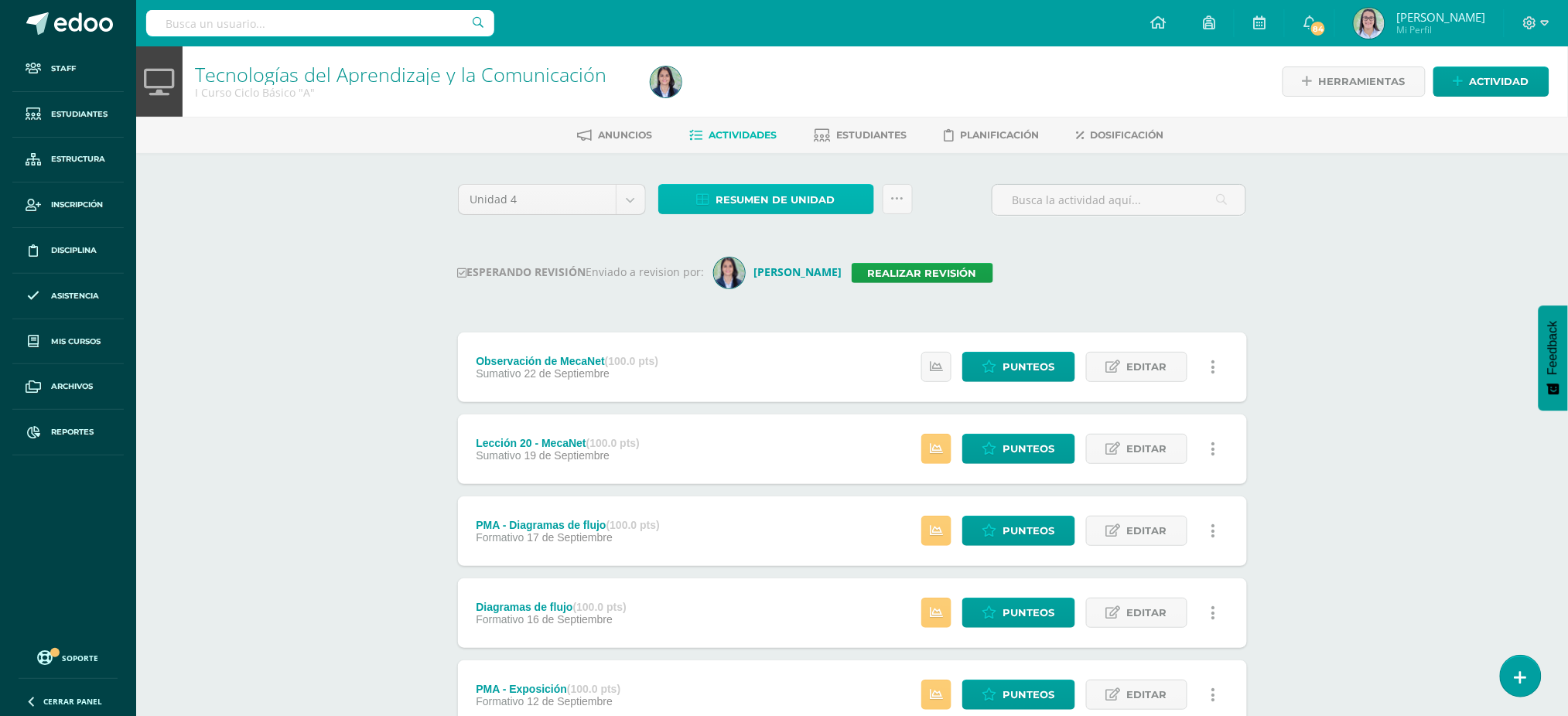
click at [719, 199] on span "Resumen de unidad" at bounding box center [776, 200] width 119 height 29
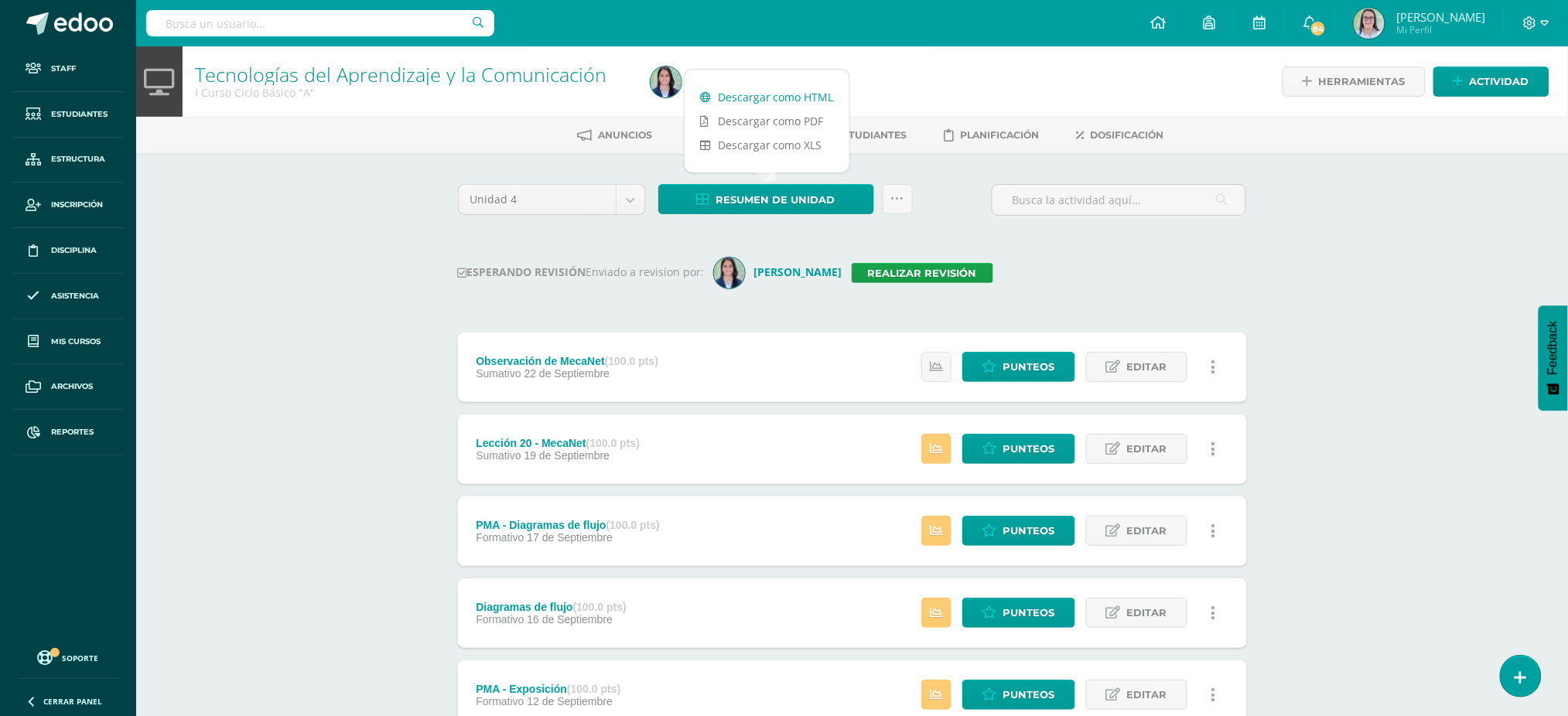
click at [735, 98] on link "Descargar como HTML" at bounding box center [767, 97] width 165 height 24
click at [958, 273] on link "Realizar revisión" at bounding box center [922, 273] width 141 height 20
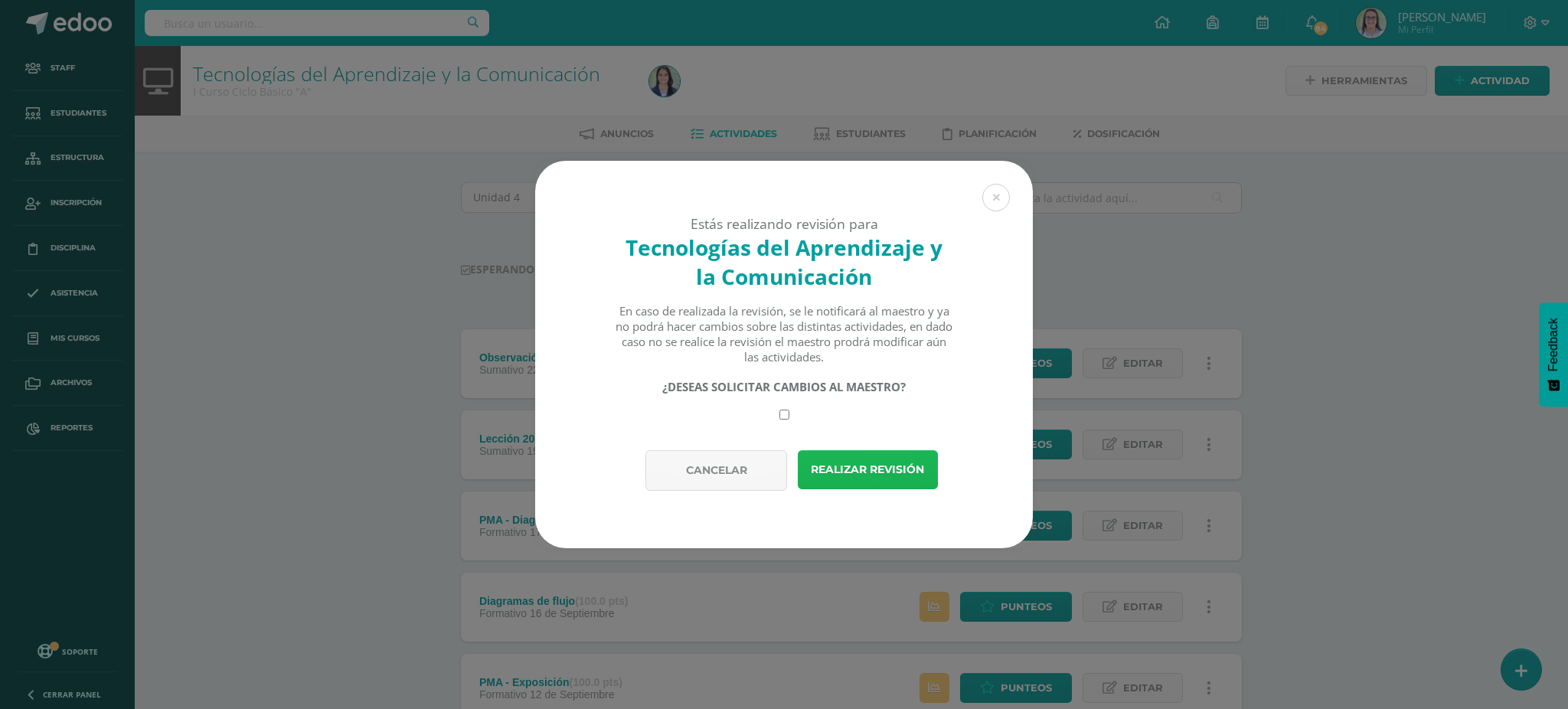
click at [842, 465] on button "Realizar revisión" at bounding box center [867, 470] width 140 height 39
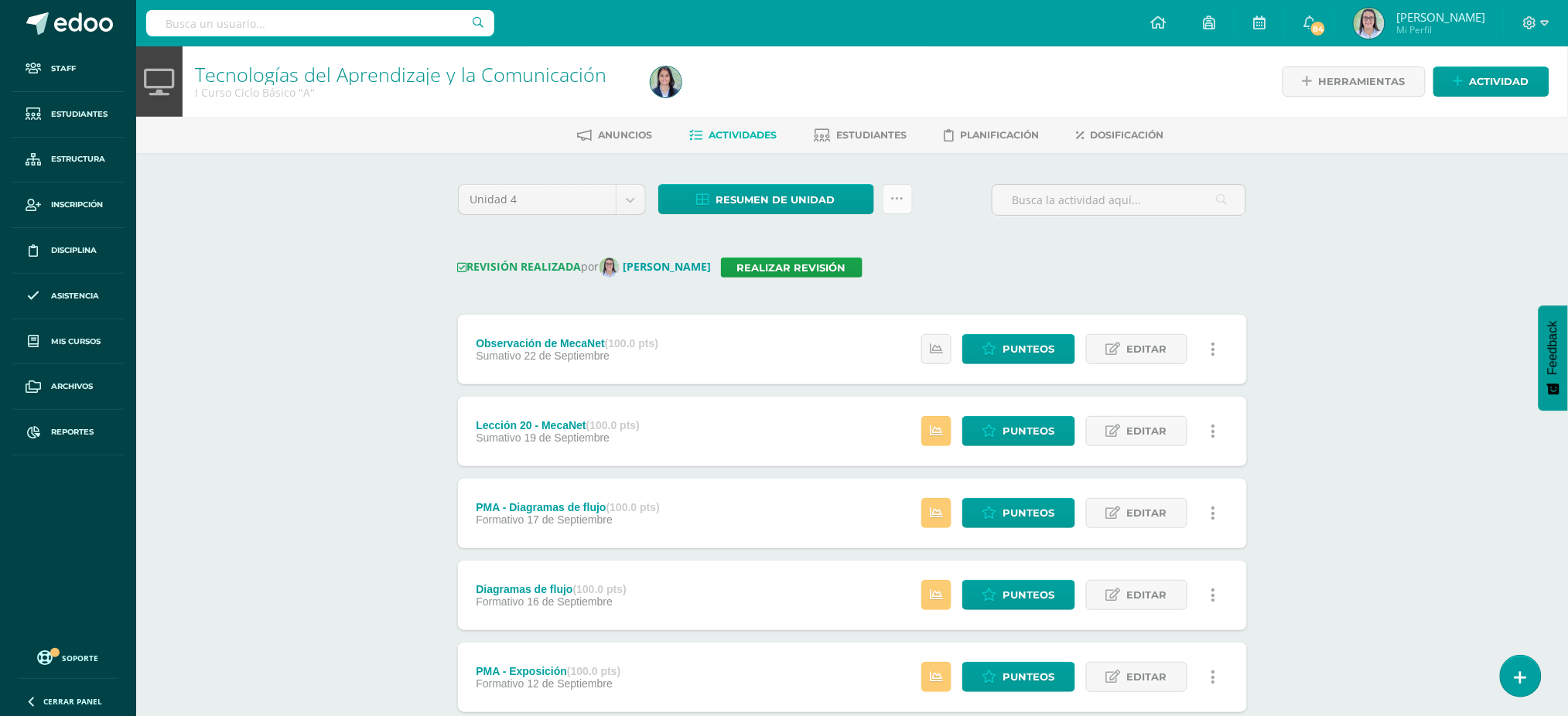
click at [901, 198] on icon at bounding box center [897, 199] width 13 height 13
click at [899, 281] on link "Enviar punteos a revision" at bounding box center [859, 284] width 170 height 37
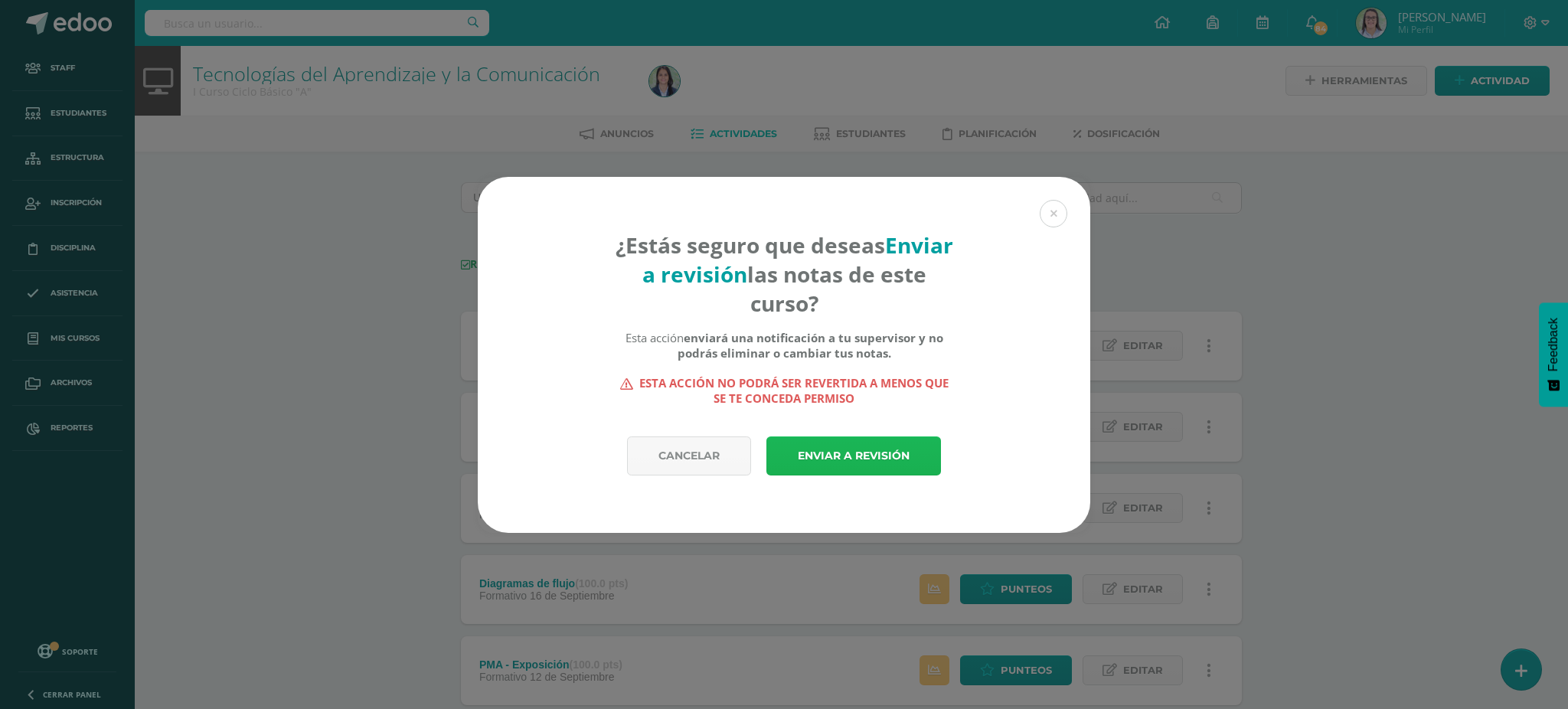
click at [860, 458] on link "Enviar a revisión" at bounding box center [853, 456] width 175 height 39
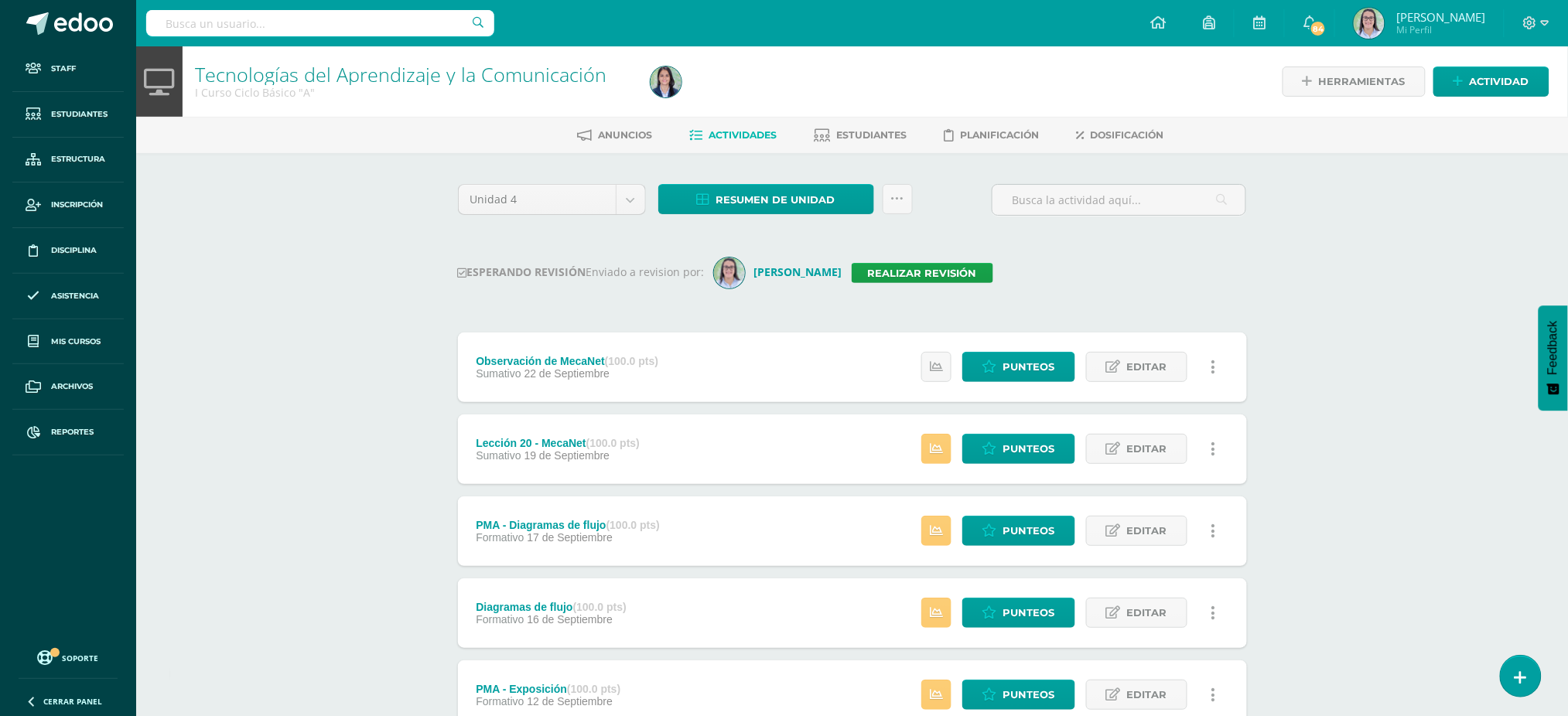
click at [390, 20] on input "text" at bounding box center [320, 23] width 348 height 26
type input "tecnologías I curso"
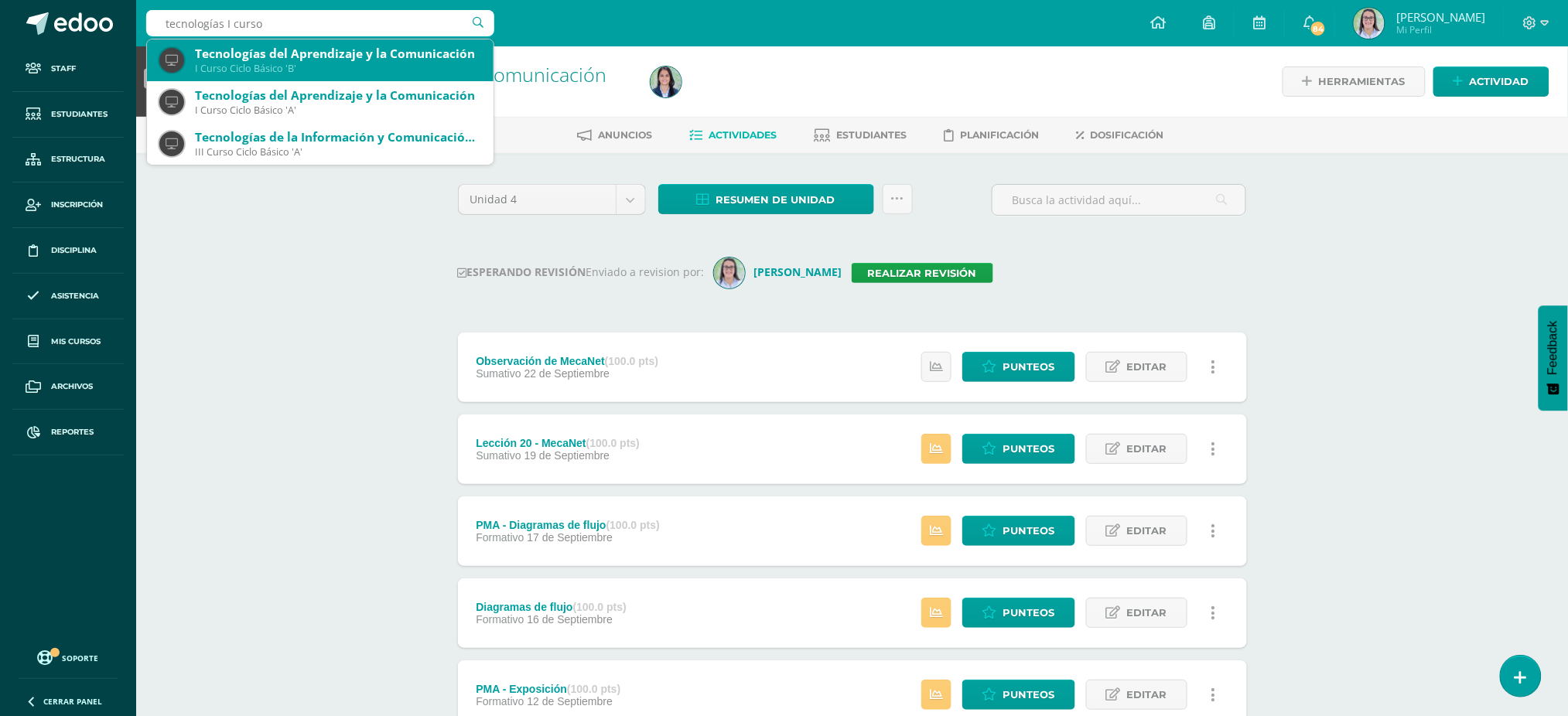
click at [363, 63] on div "I Curso Ciclo Básico 'B'" at bounding box center [338, 68] width 286 height 13
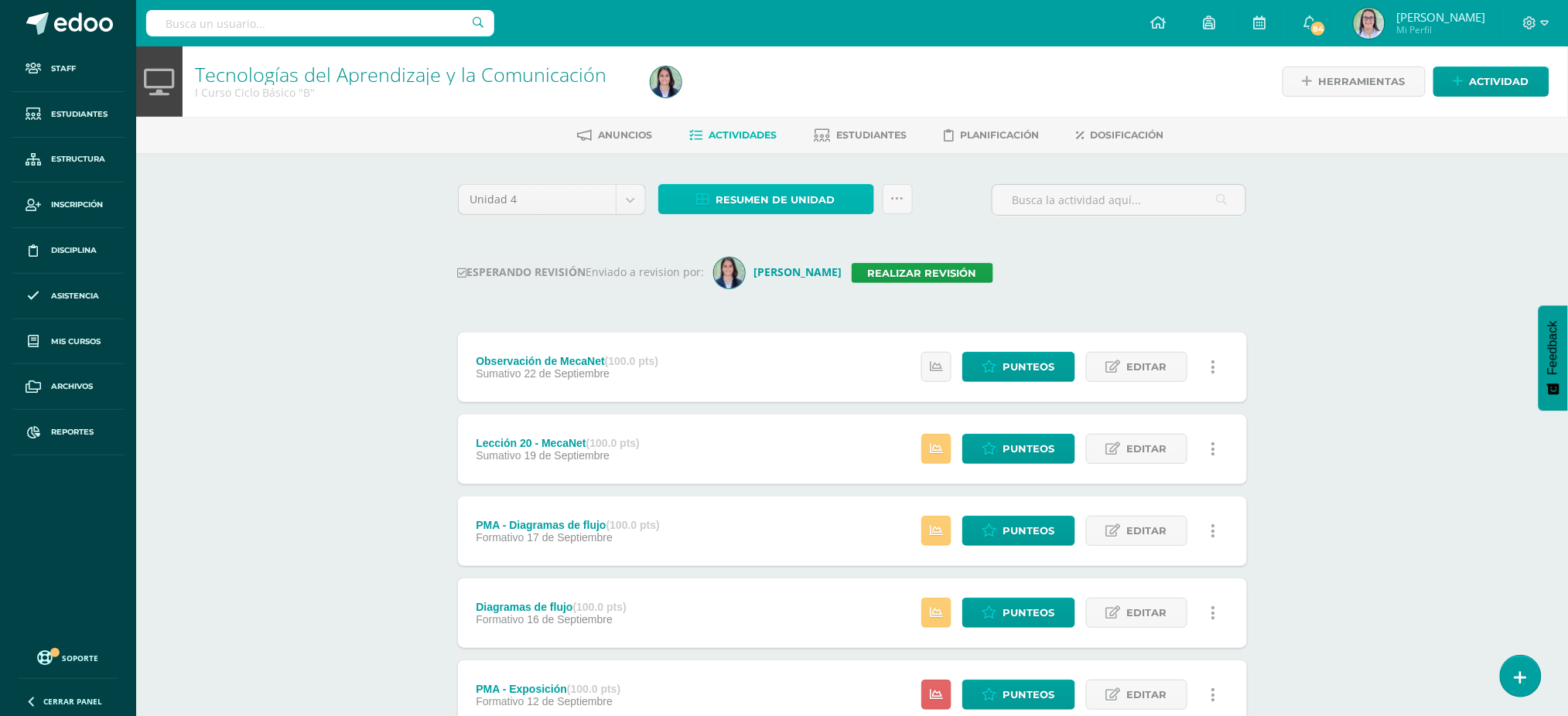
click at [725, 203] on span "Resumen de unidad" at bounding box center [776, 200] width 119 height 29
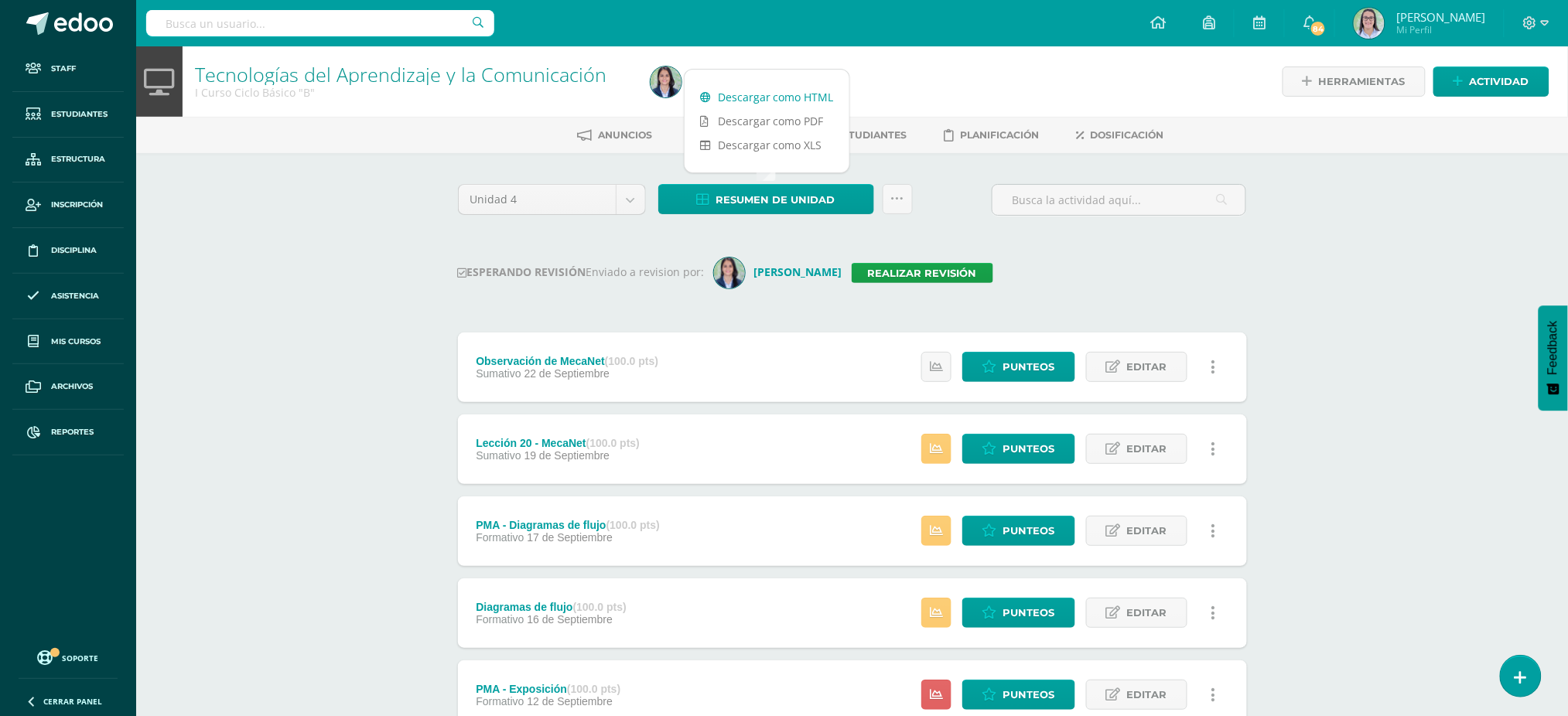
click at [724, 88] on link "Descargar como HTML" at bounding box center [767, 97] width 165 height 24
click at [928, 264] on link "Realizar revisión" at bounding box center [922, 273] width 141 height 20
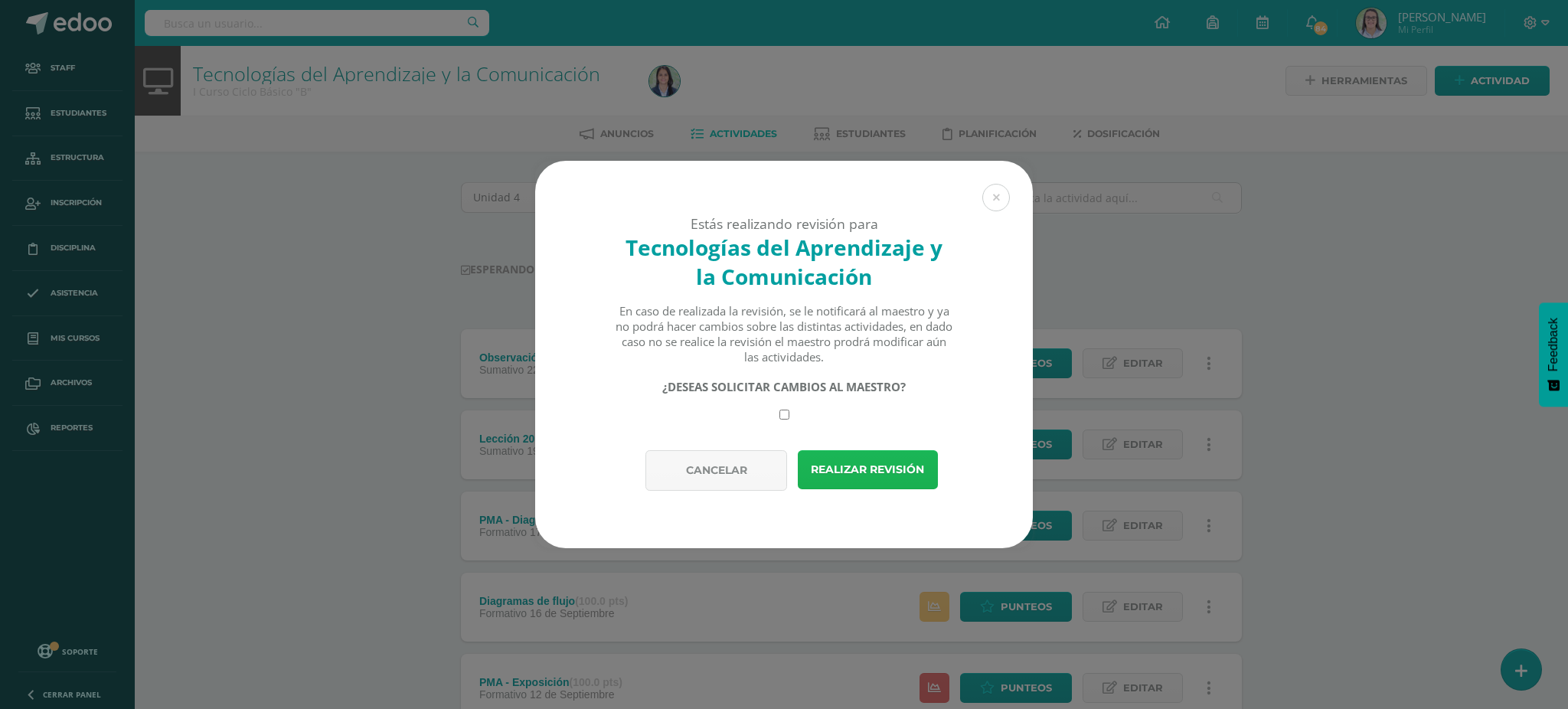
click at [882, 472] on button "Realizar revisión" at bounding box center [867, 470] width 140 height 39
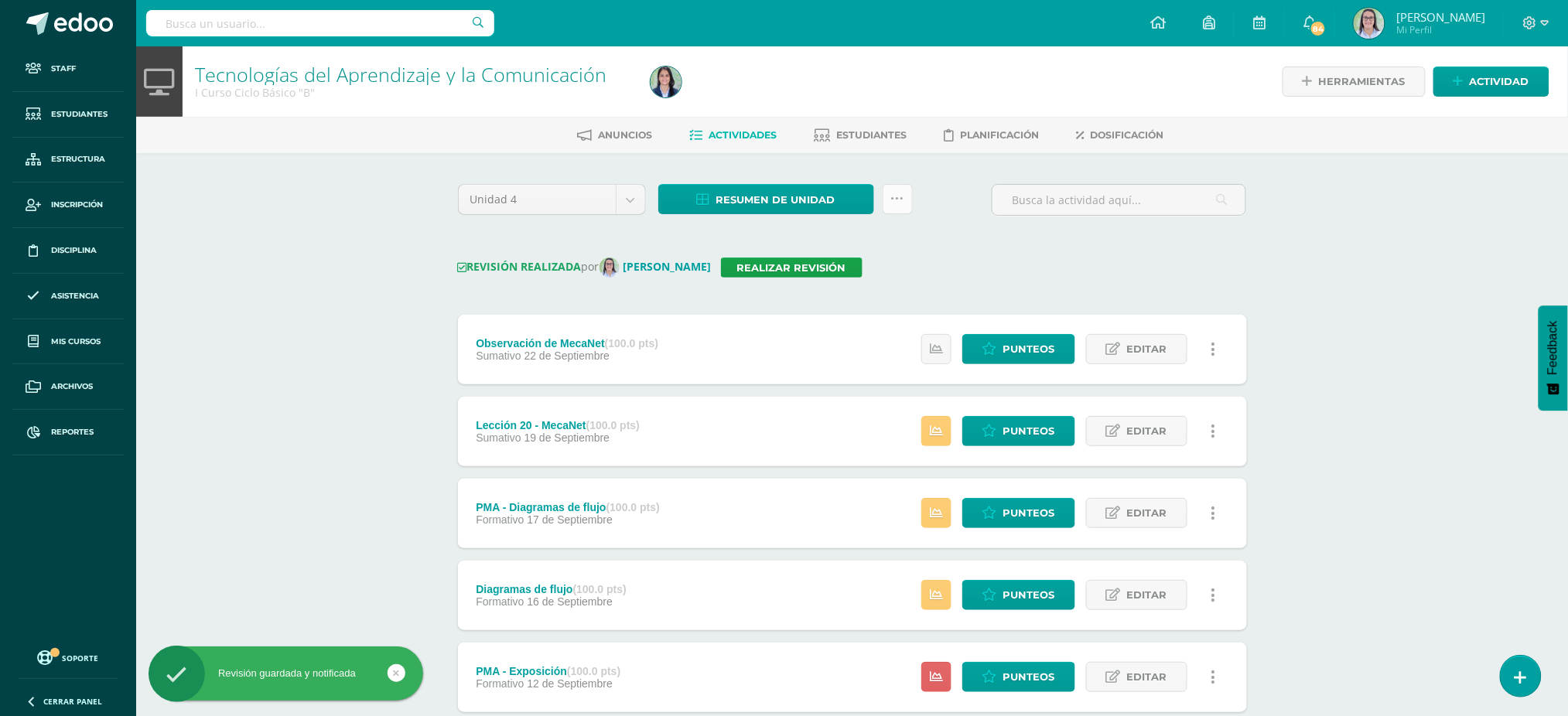
click at [893, 190] on link at bounding box center [897, 199] width 30 height 30
click at [900, 273] on link "Enviar punteos a revision" at bounding box center [859, 284] width 170 height 37
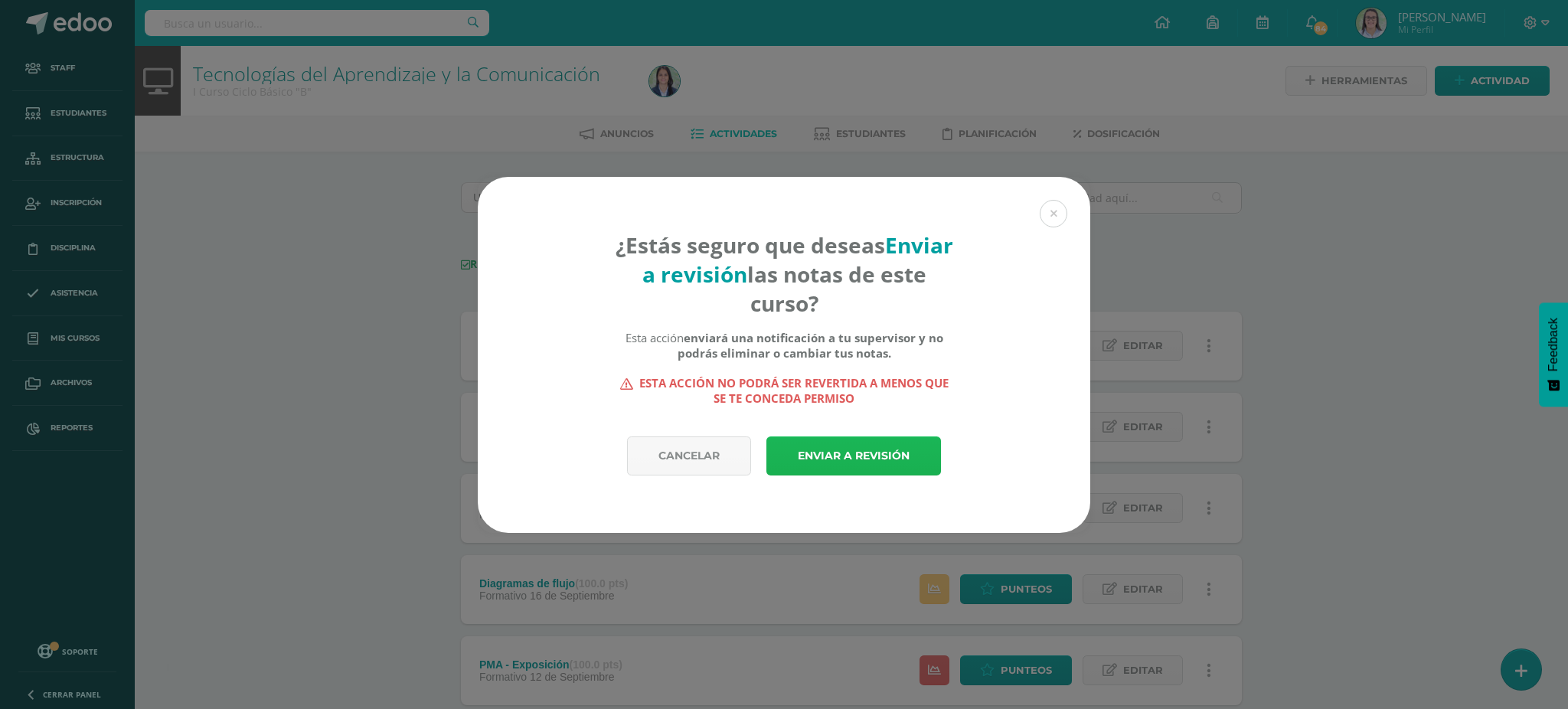
click at [862, 451] on link "Enviar a revisión" at bounding box center [853, 456] width 175 height 39
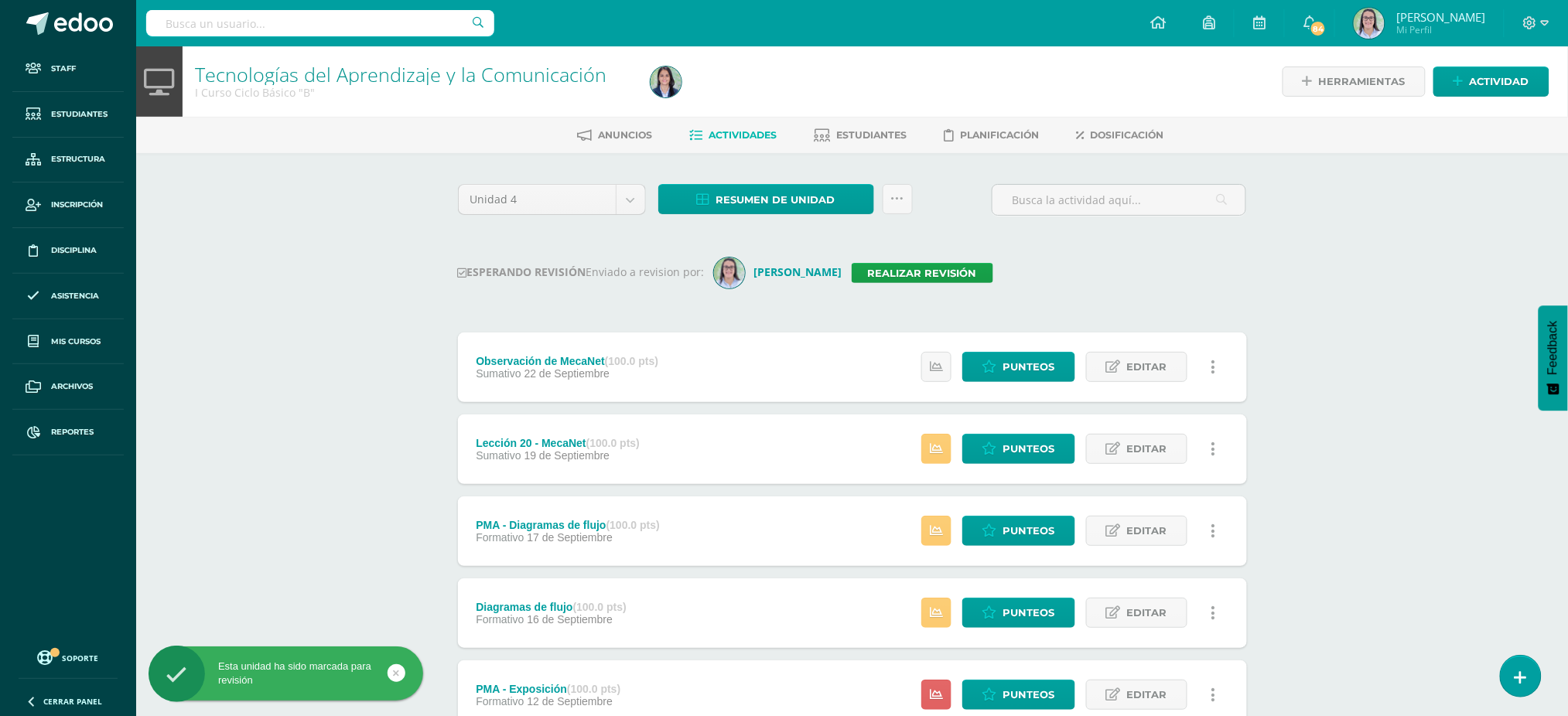
click at [328, 31] on input "text" at bounding box center [320, 23] width 348 height 26
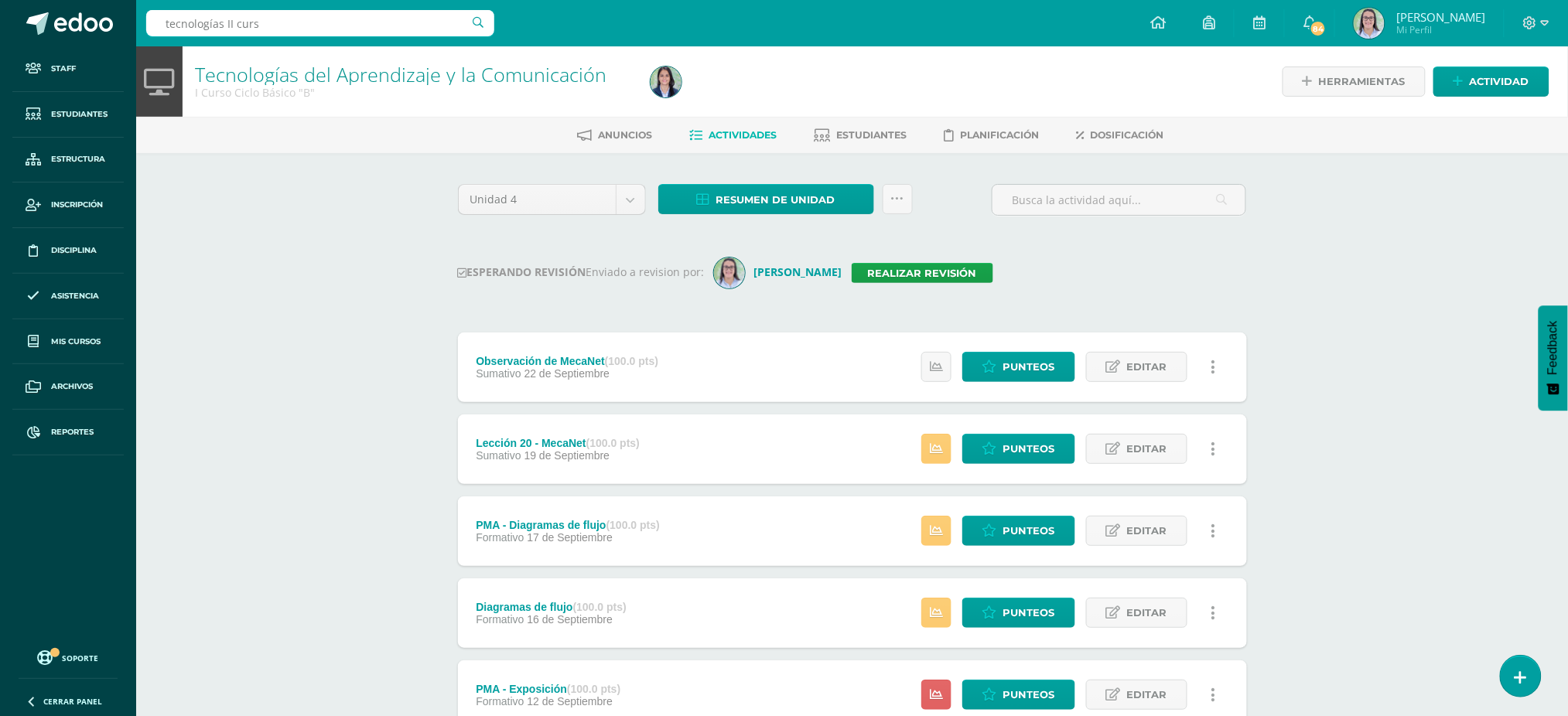
type input "tecnologías II curso"
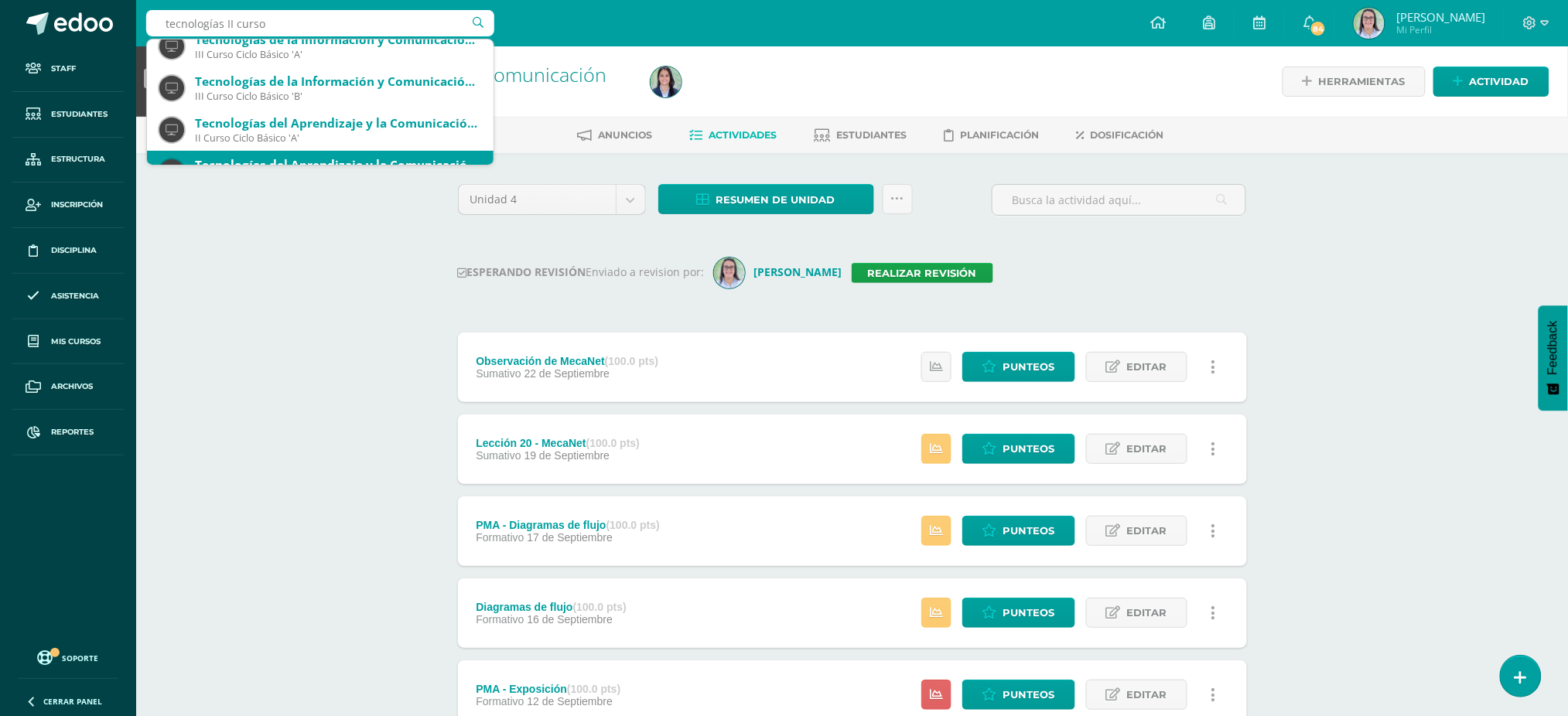
scroll to position [103, 0]
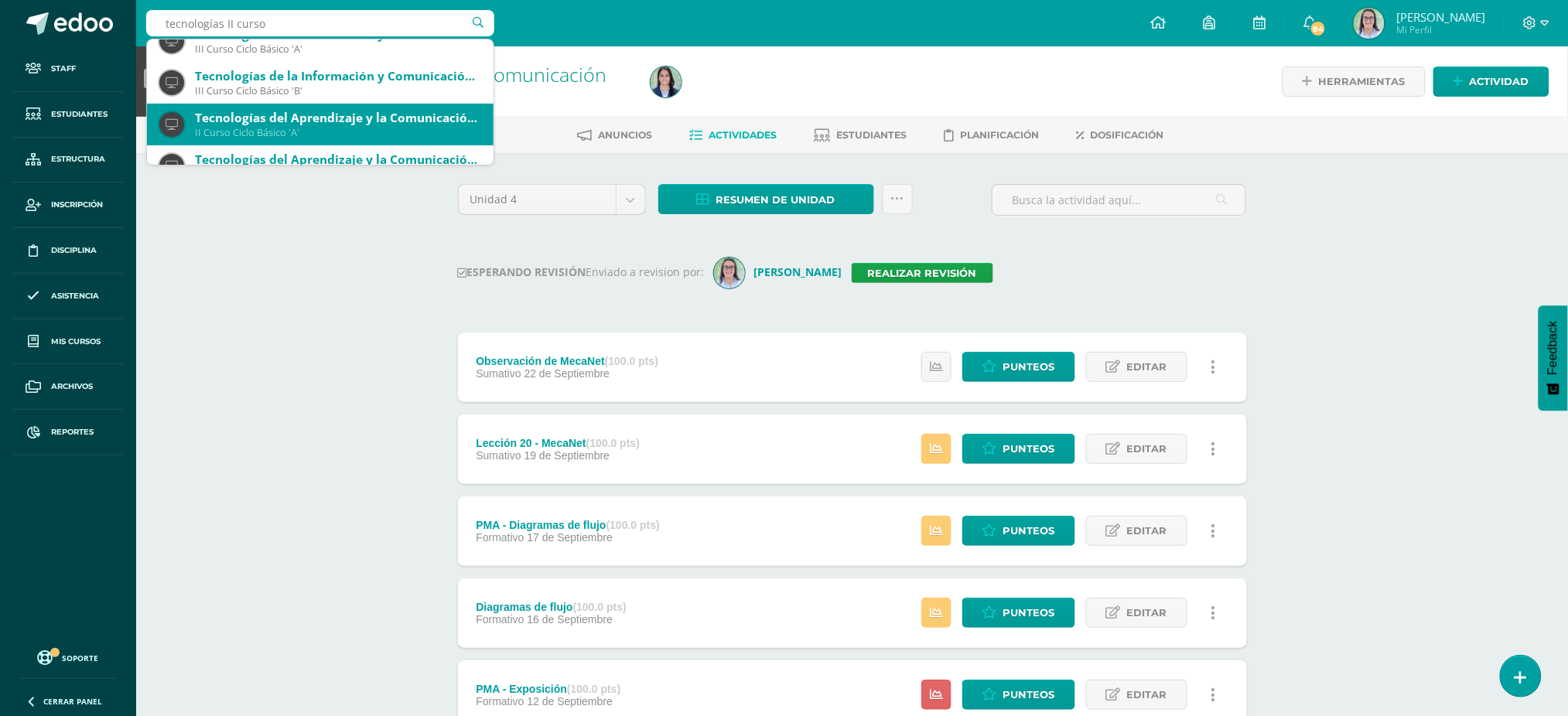
click at [323, 127] on div "II Curso Ciclo Básico 'A'" at bounding box center [338, 132] width 286 height 13
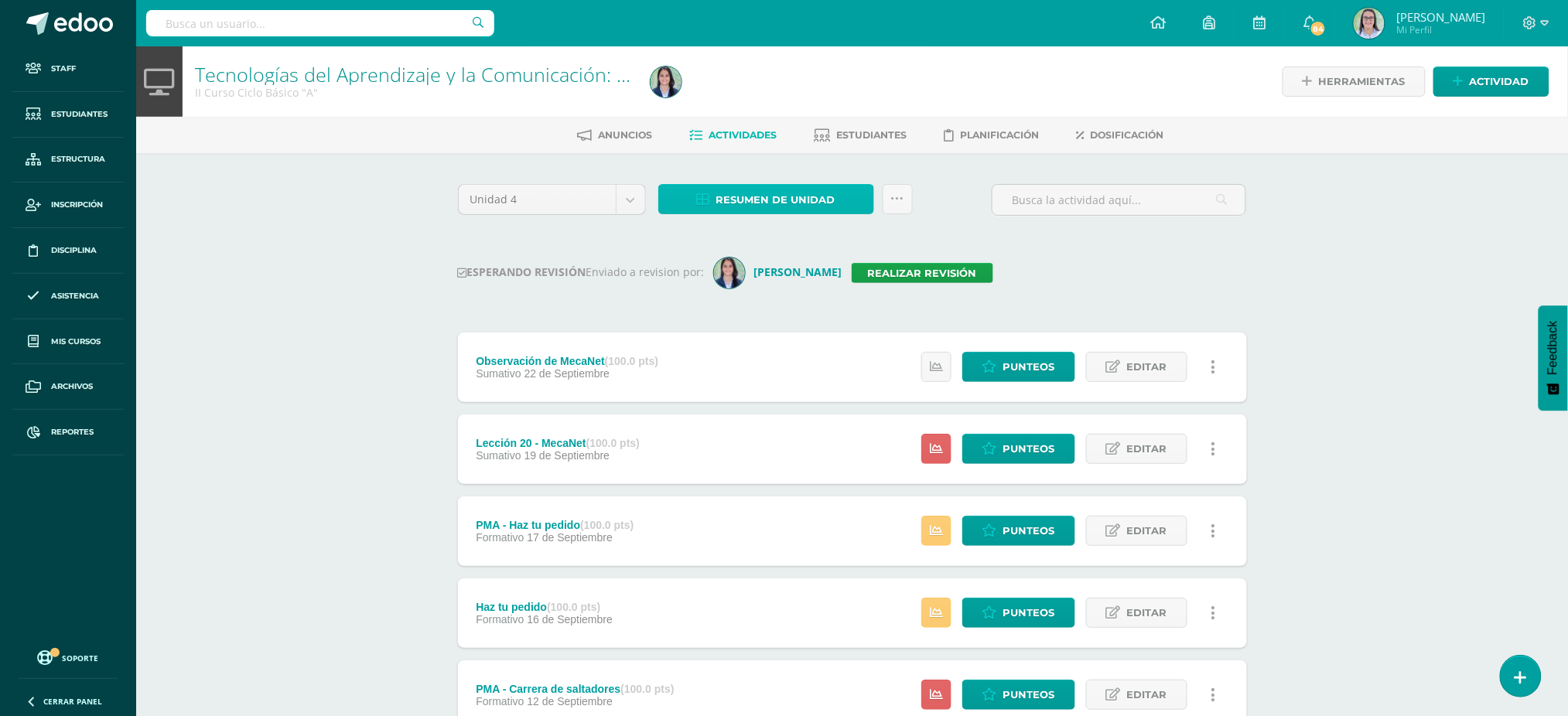
click at [759, 195] on span "Resumen de unidad" at bounding box center [776, 200] width 119 height 29
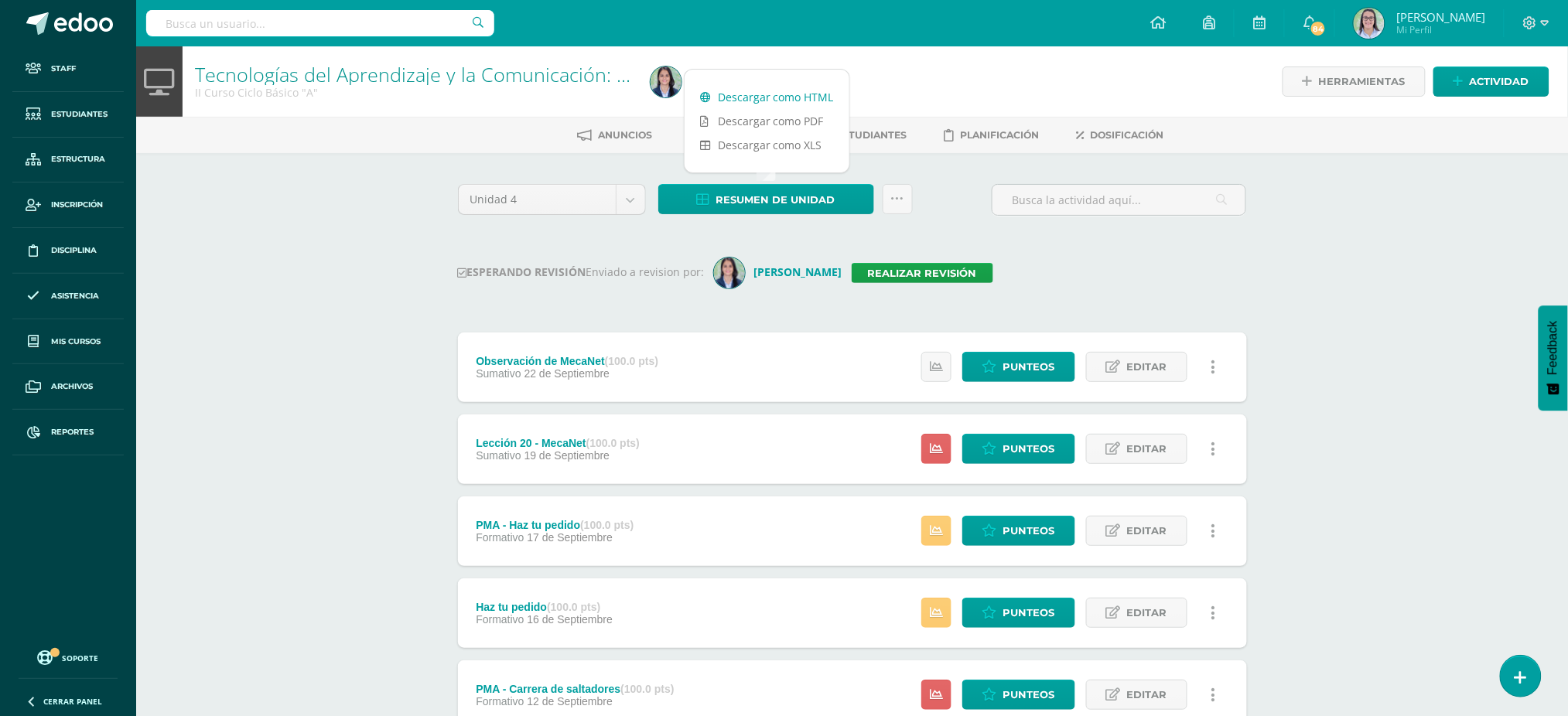
click at [745, 88] on link "Descargar como HTML" at bounding box center [767, 97] width 165 height 24
click at [942, 267] on link "Realizar revisión" at bounding box center [922, 273] width 141 height 20
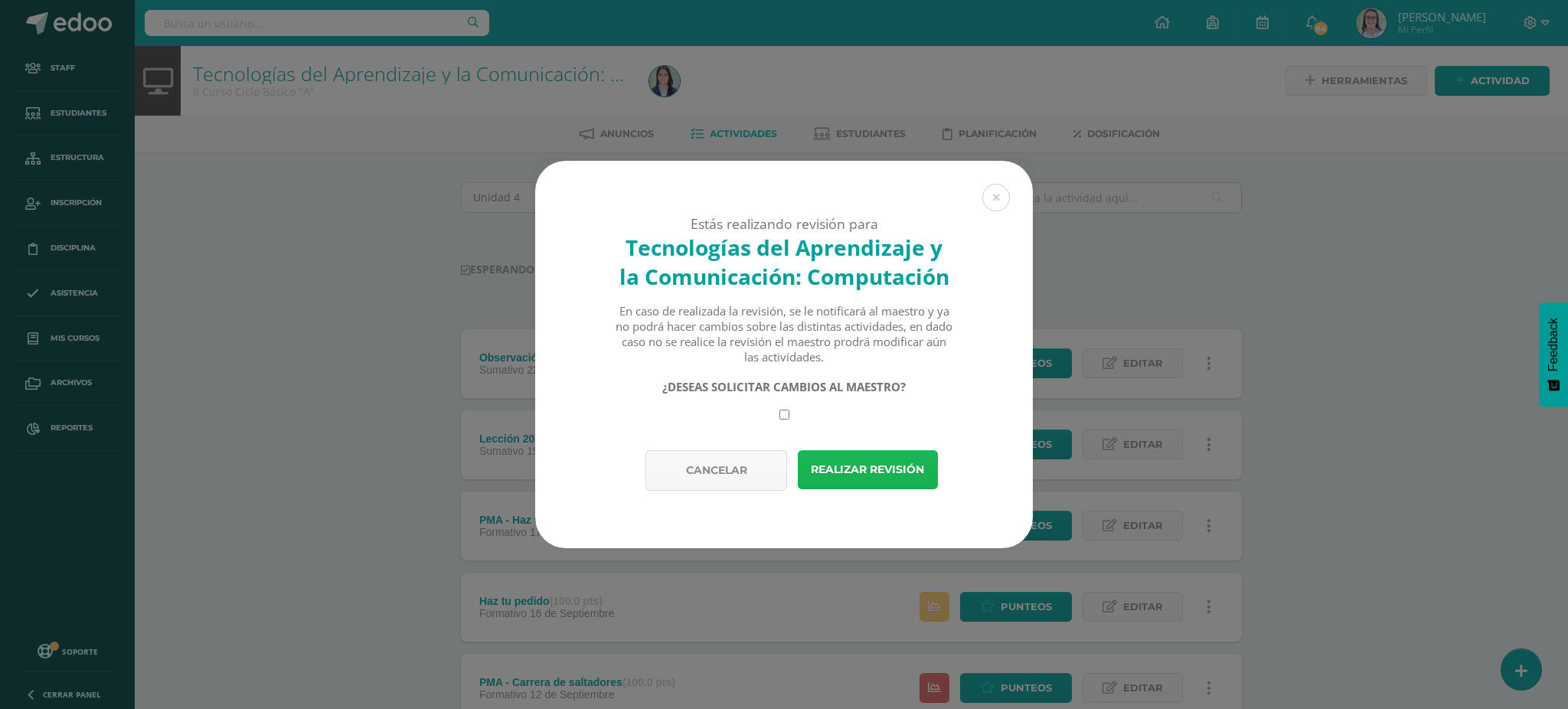
click at [825, 472] on button "Realizar revisión" at bounding box center [867, 470] width 140 height 39
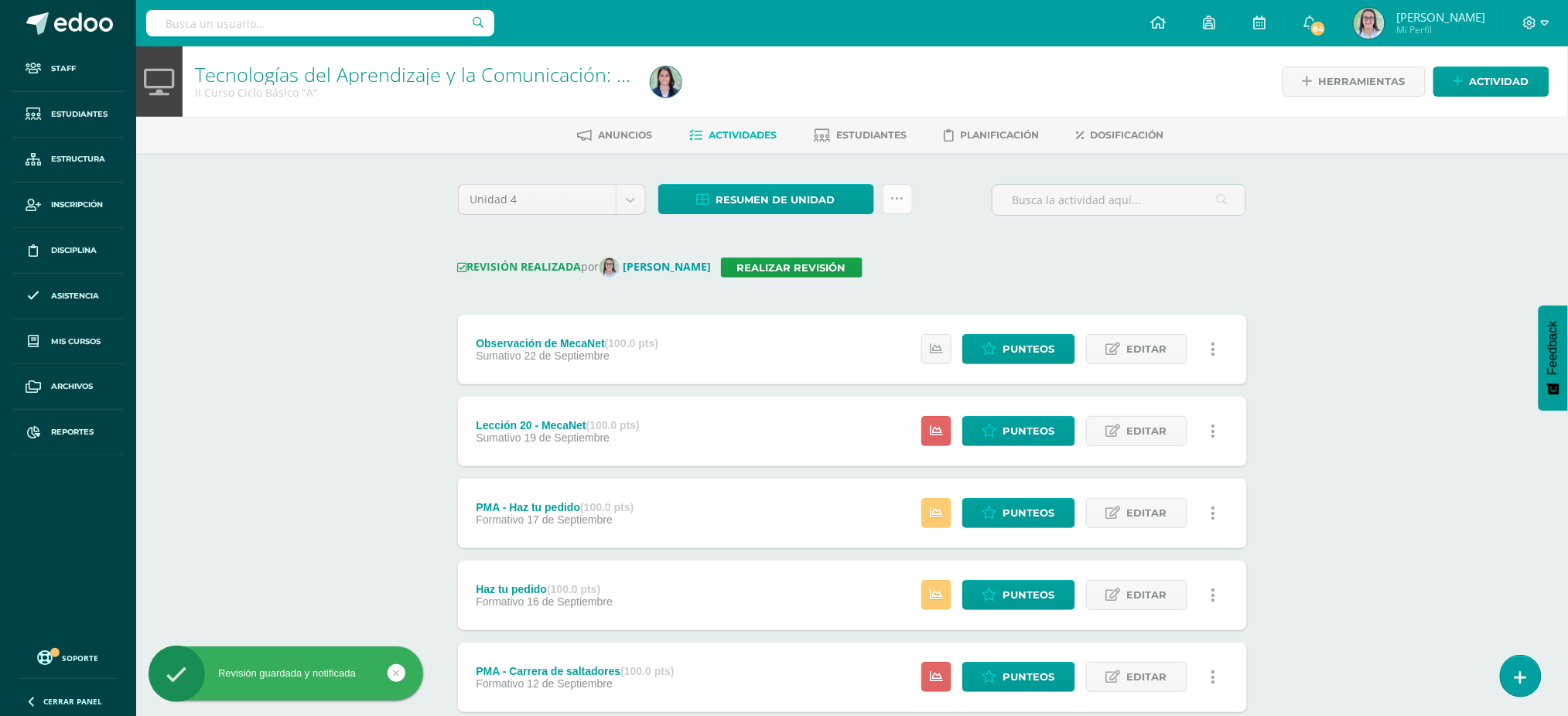
click at [907, 194] on link at bounding box center [897, 199] width 30 height 30
click at [896, 270] on link "Enviar punteos a revision" at bounding box center [859, 284] width 170 height 37
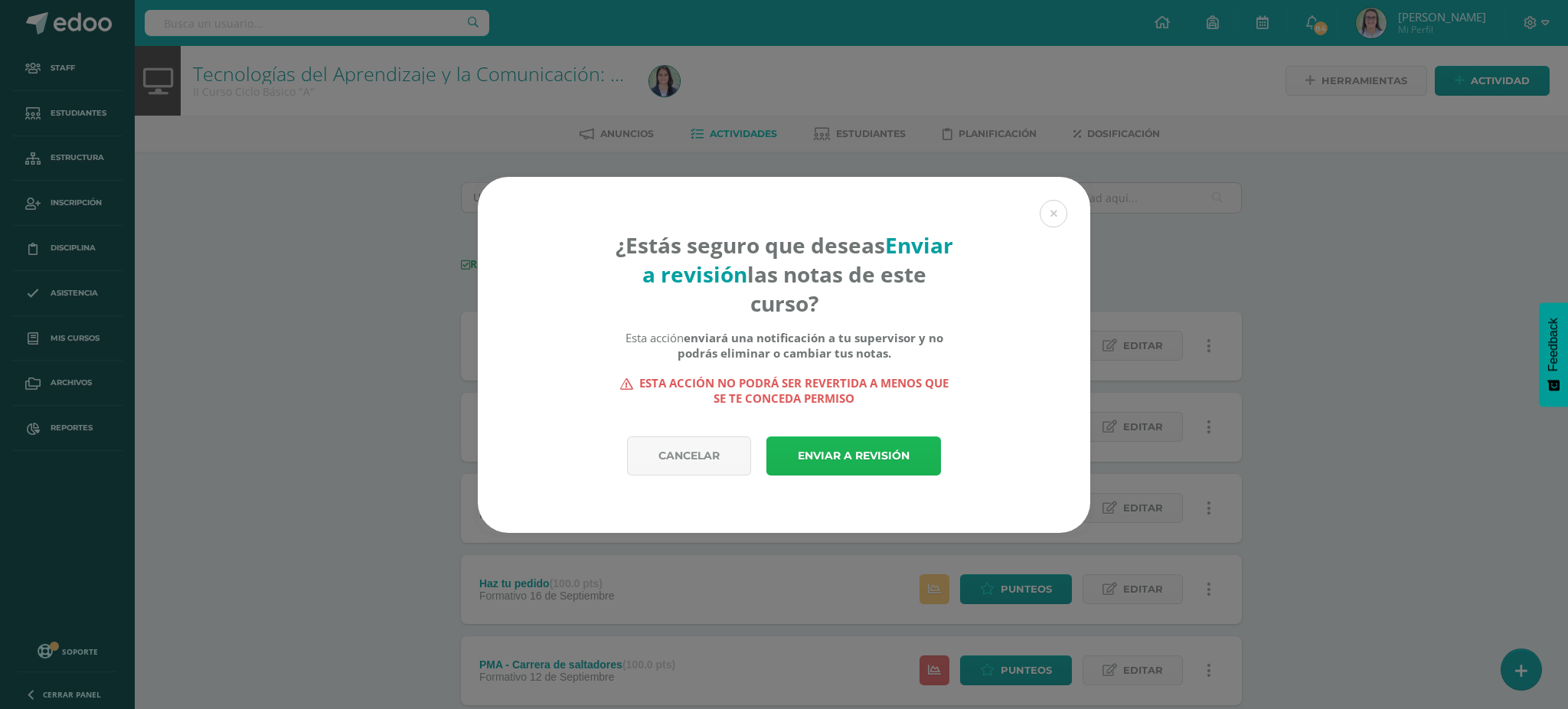
click at [821, 448] on link "Enviar a revisión" at bounding box center [853, 456] width 175 height 39
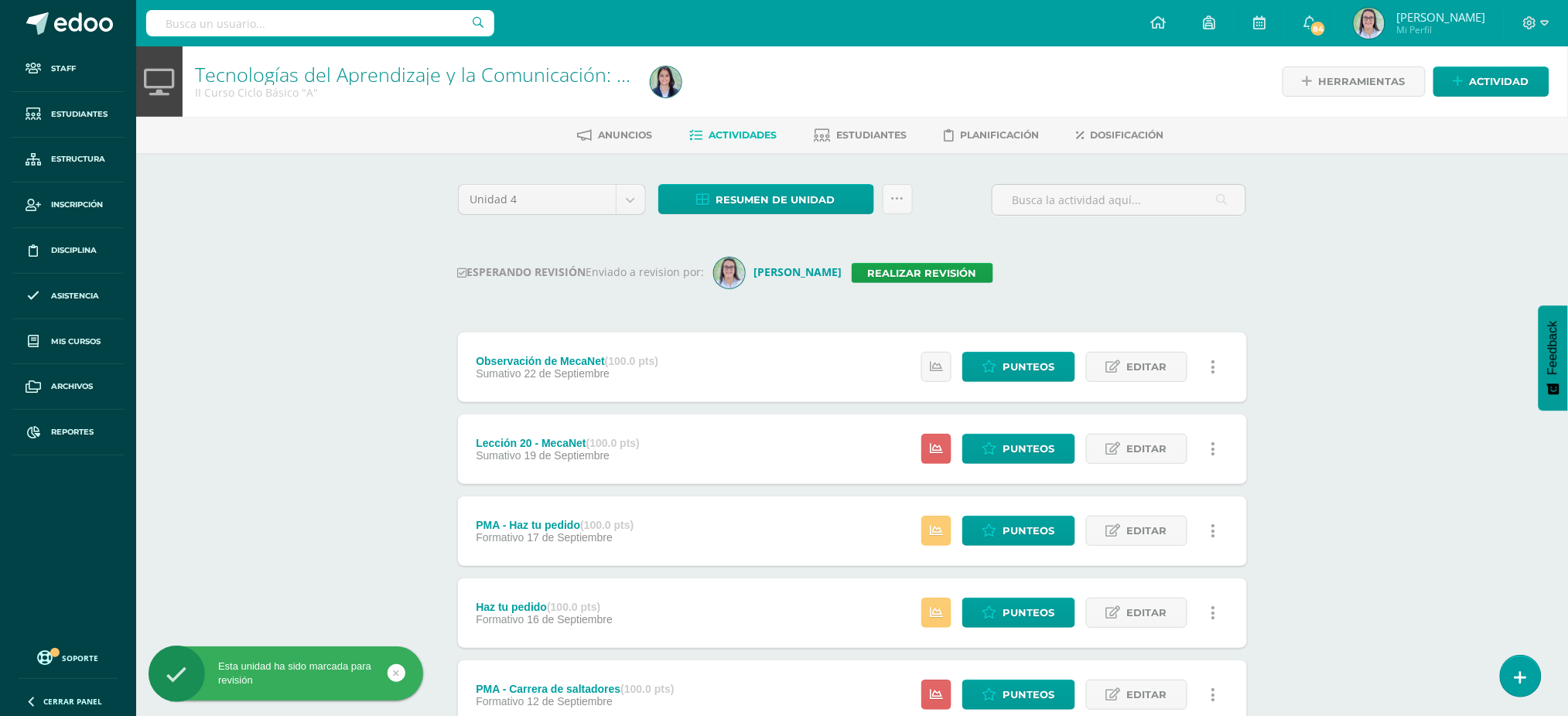
click at [331, 19] on input "text" at bounding box center [320, 23] width 348 height 26
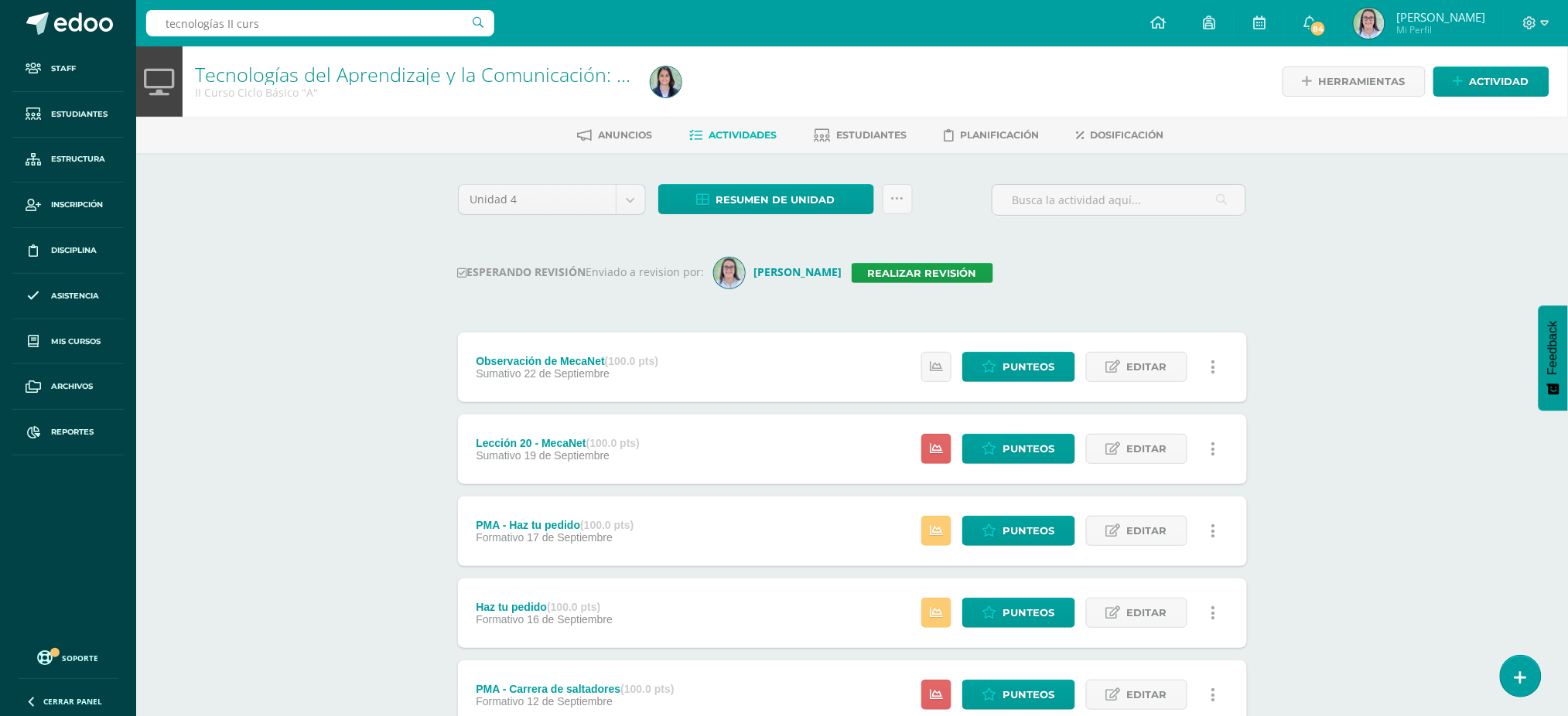
type input "tecnologías II curso"
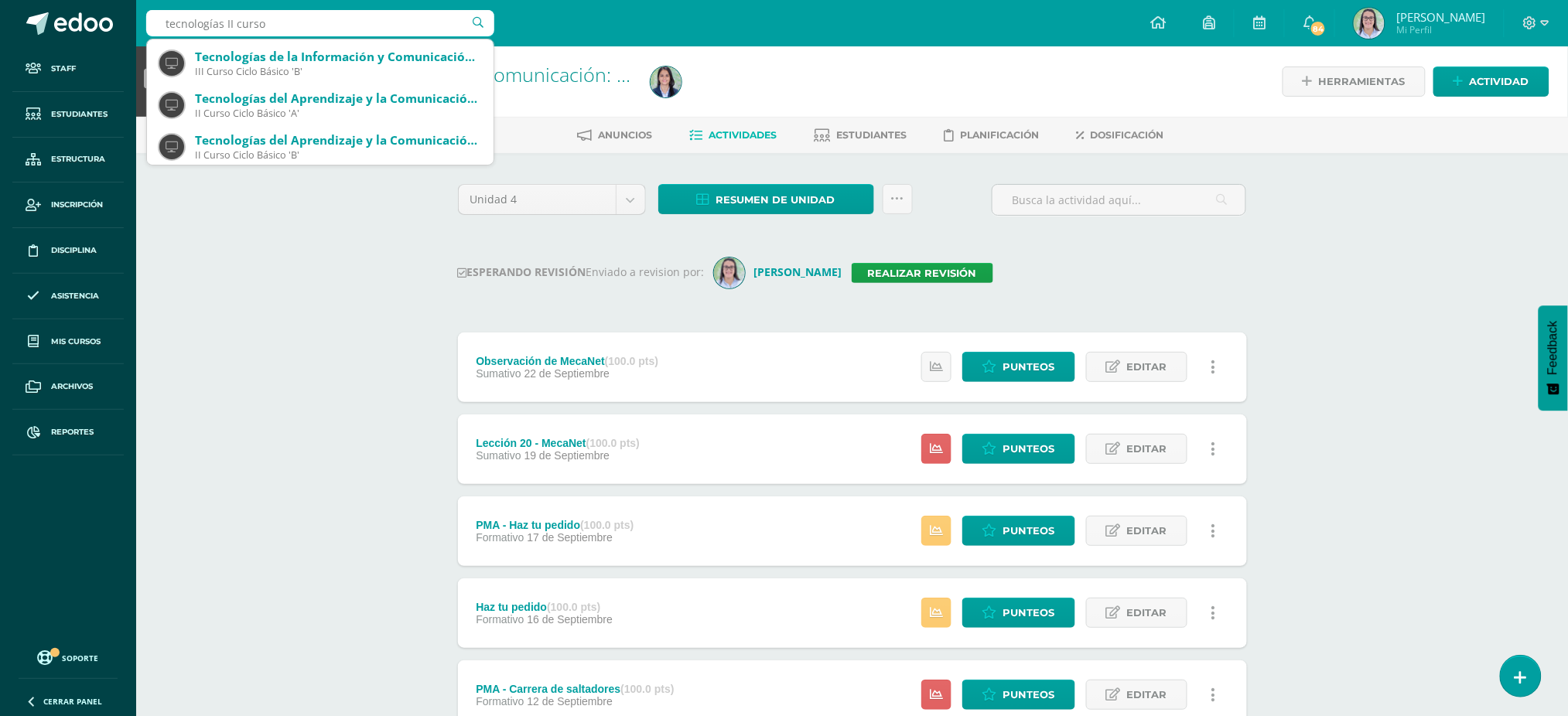
scroll to position [125, 0]
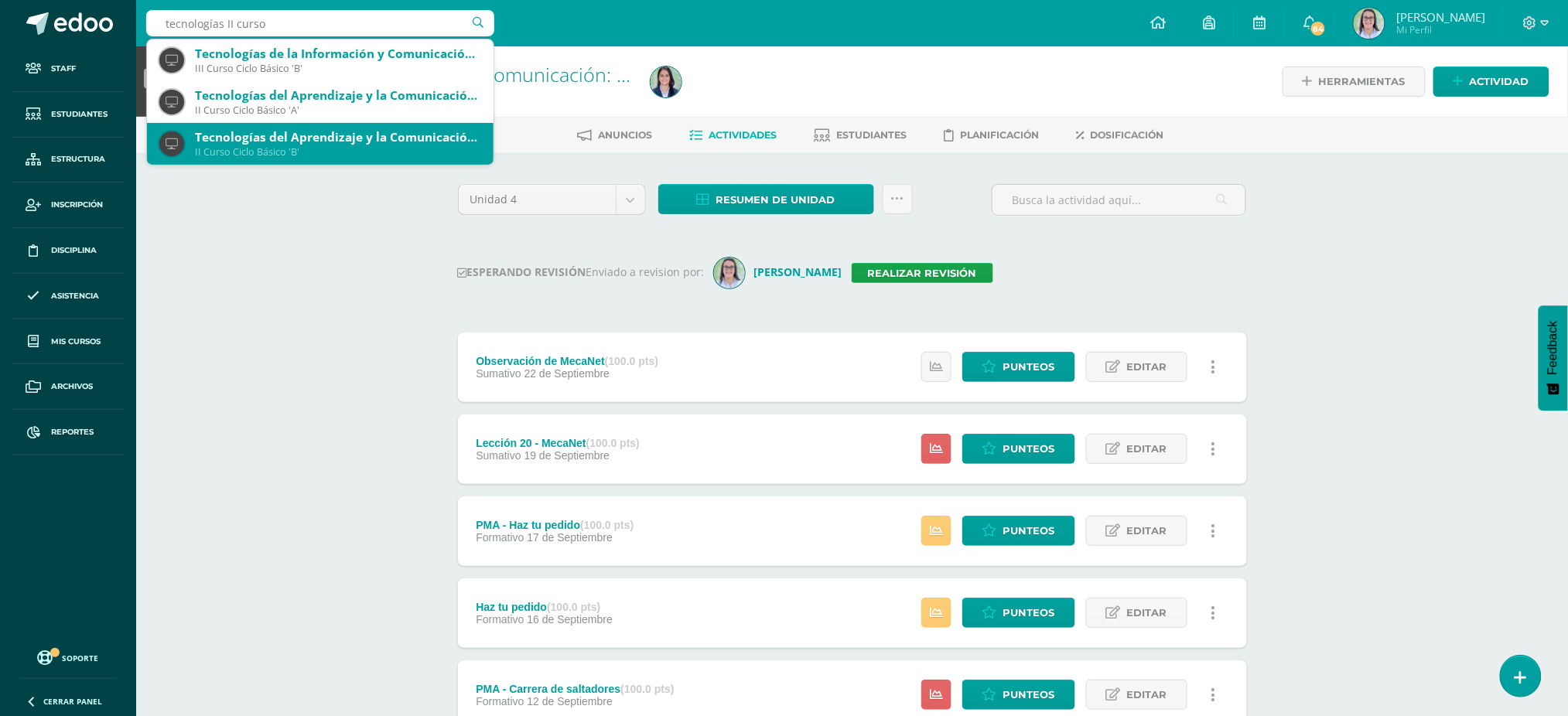
click at [264, 135] on div "Tecnologías del Aprendizaje y la Comunicación: Computación" at bounding box center [338, 137] width 286 height 16
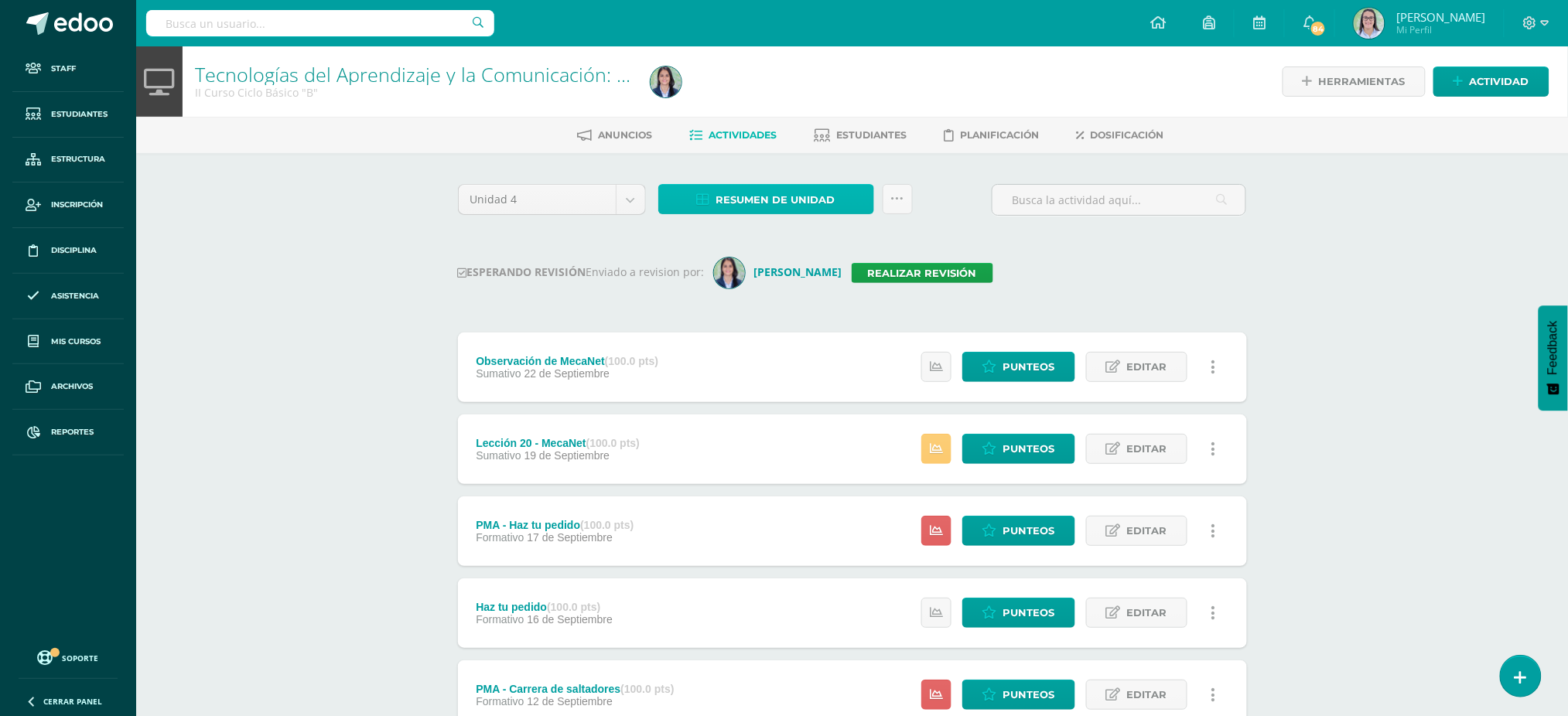
click at [803, 204] on span "Resumen de unidad" at bounding box center [776, 200] width 119 height 29
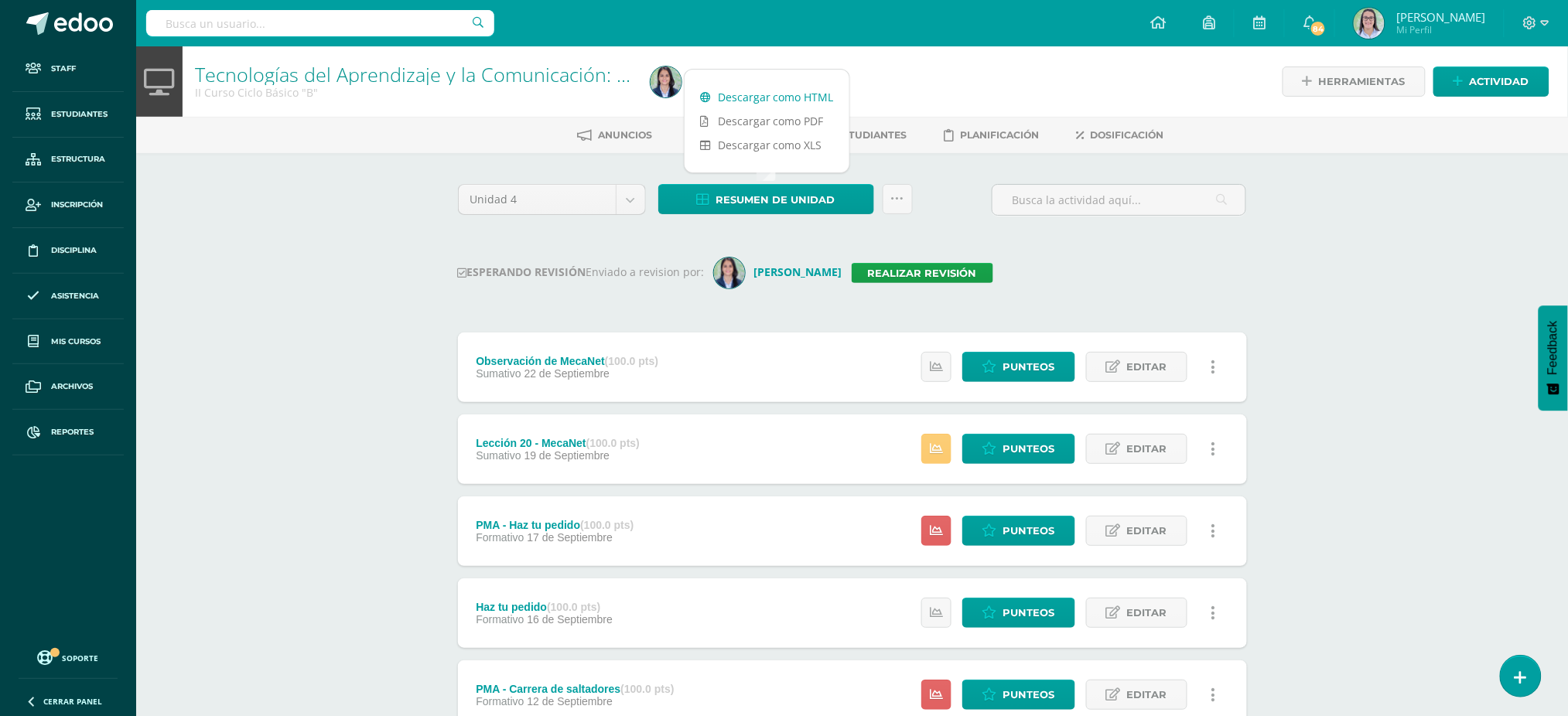
click at [771, 96] on link "Descargar como HTML" at bounding box center [767, 97] width 165 height 24
click at [298, 31] on input "text" at bounding box center [320, 23] width 348 height 26
type input "tecnologías III curso"
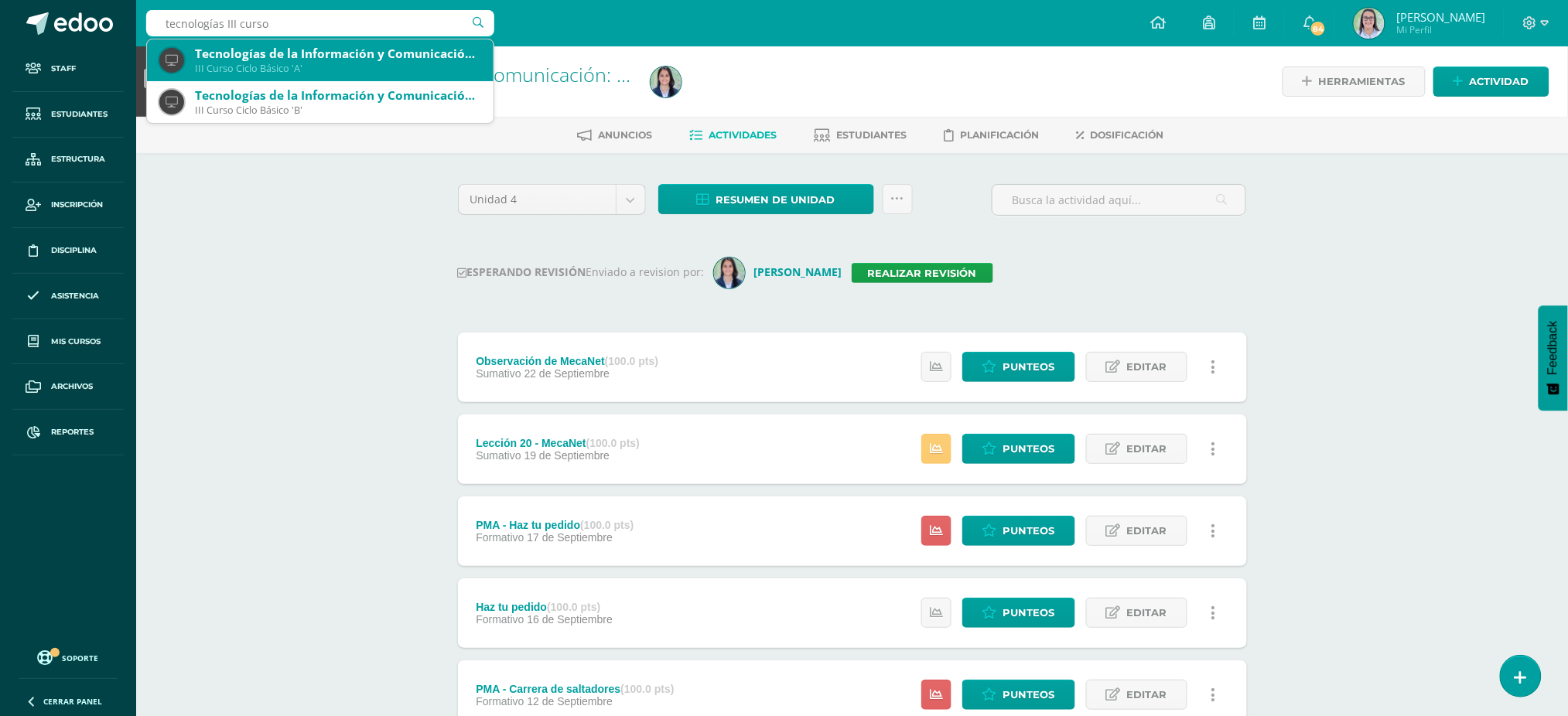
click at [272, 53] on div "Tecnologías de la Información y Comunicación: Computación" at bounding box center [338, 54] width 286 height 16
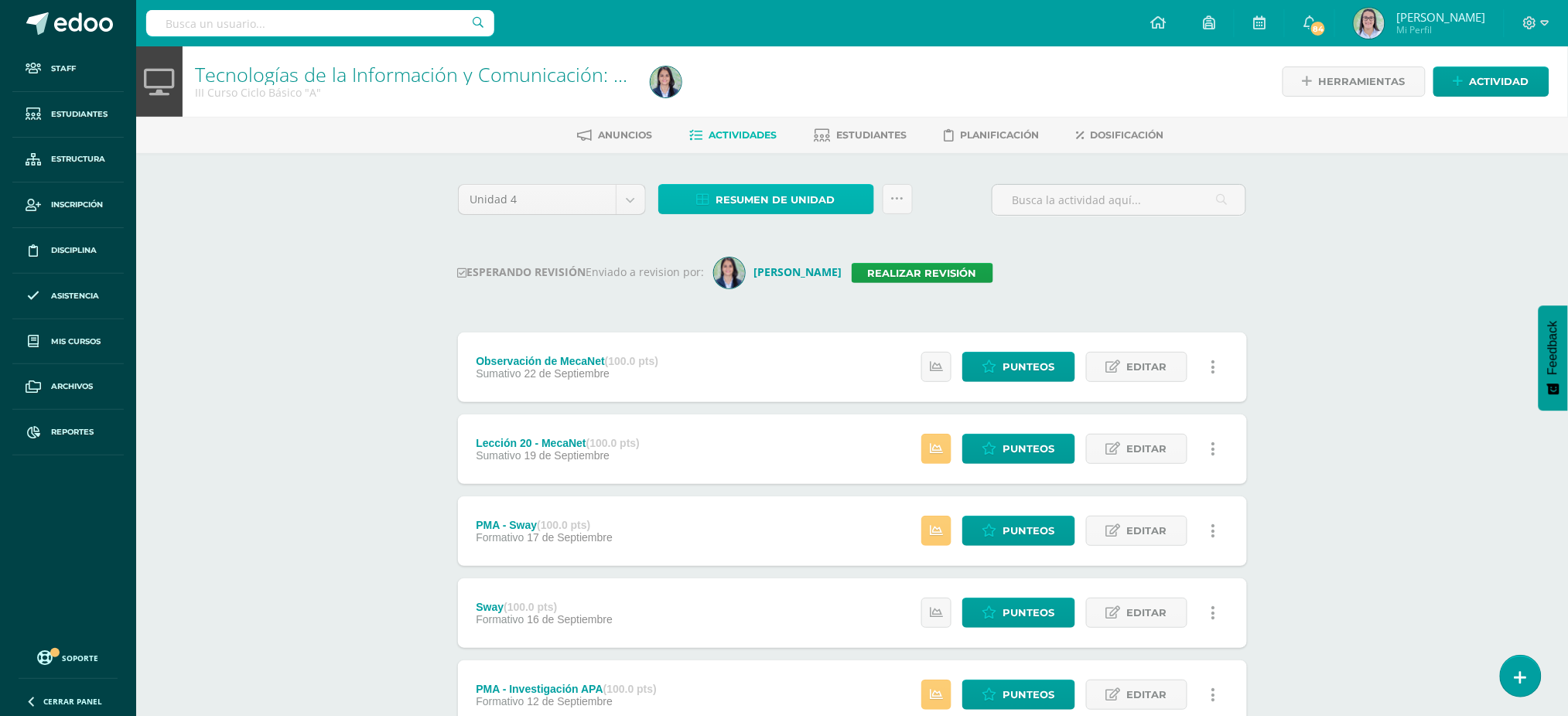
click at [731, 194] on span "Resumen de unidad" at bounding box center [776, 200] width 119 height 29
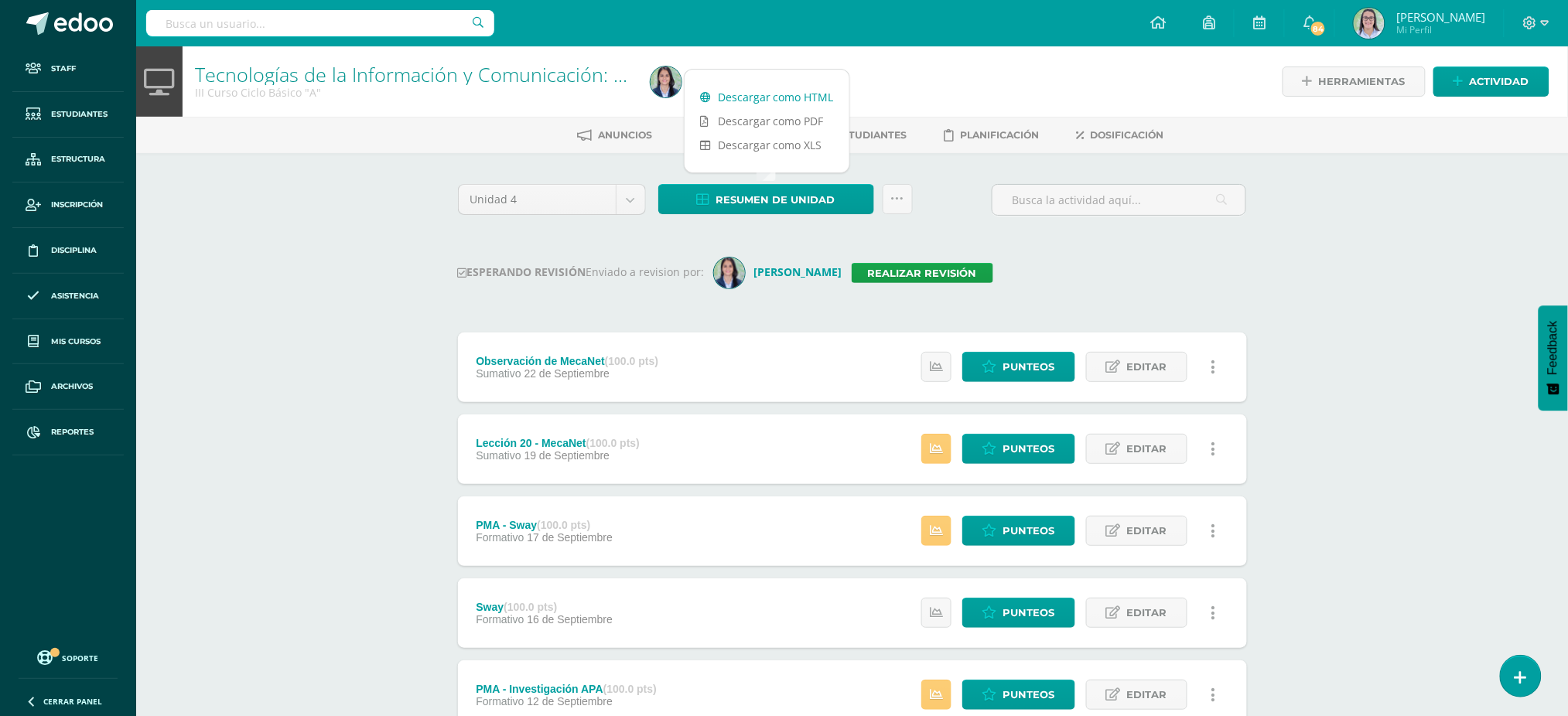
click at [736, 88] on link "Descargar como HTML" at bounding box center [767, 97] width 165 height 24
click at [914, 266] on link "Realizar revisión" at bounding box center [922, 273] width 141 height 20
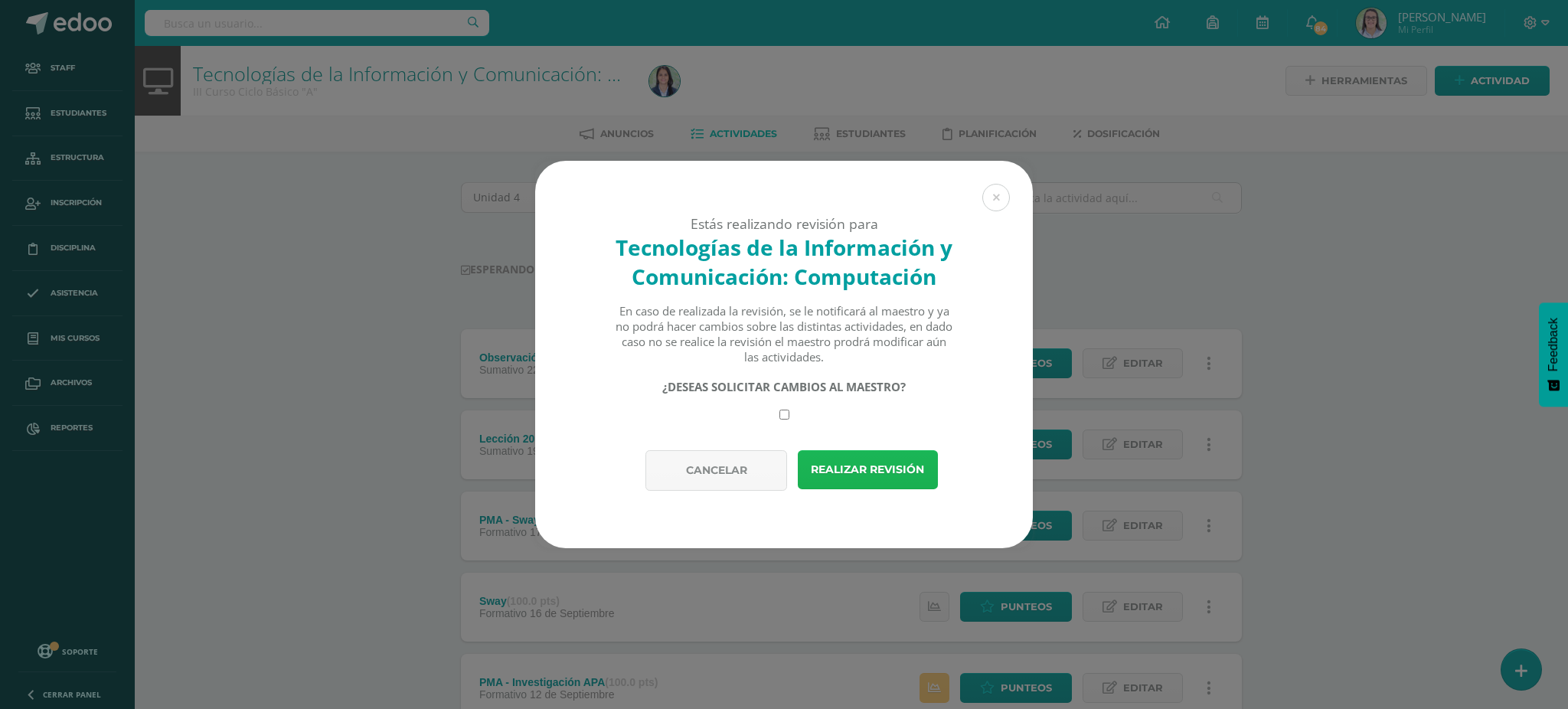
click at [880, 478] on button "Realizar revisión" at bounding box center [867, 470] width 140 height 39
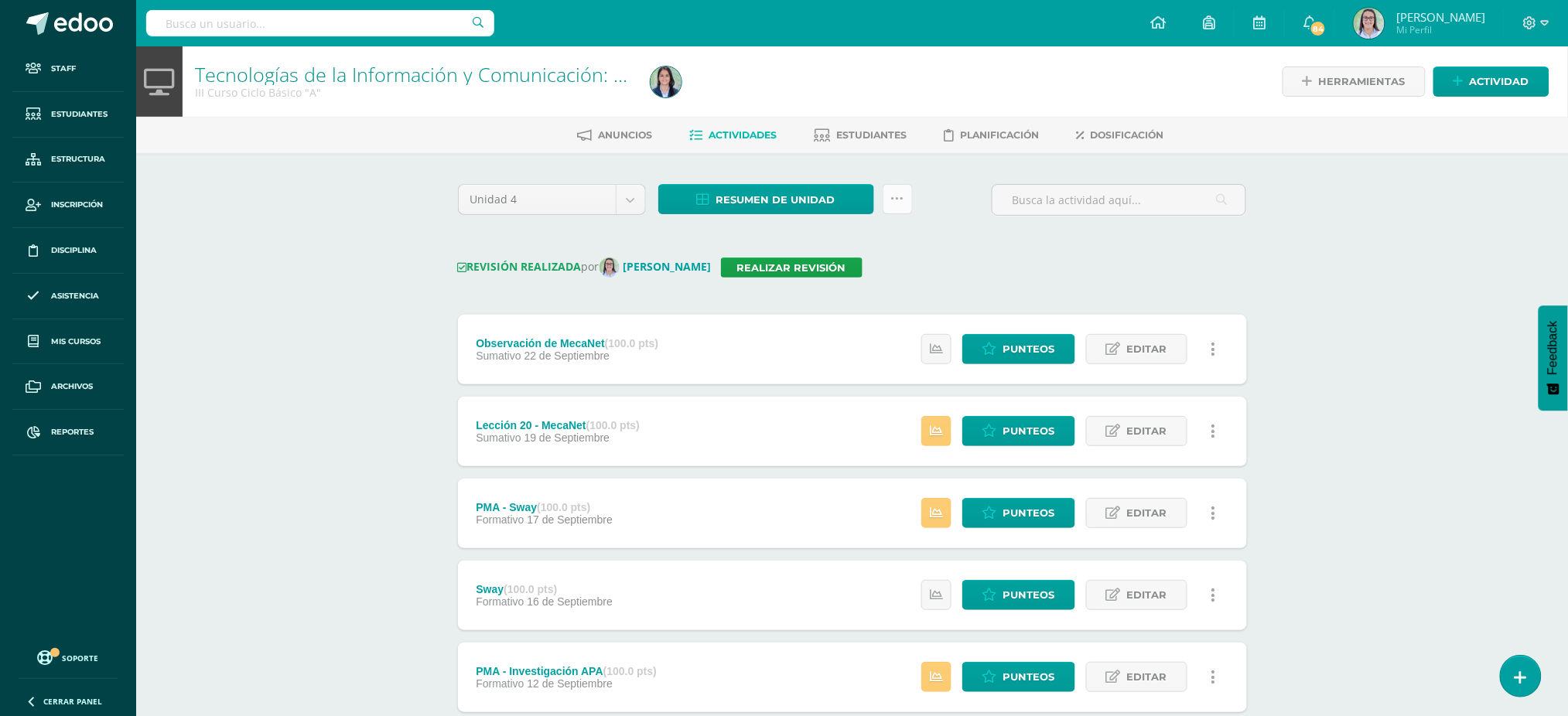
click at [892, 196] on icon at bounding box center [897, 199] width 13 height 13
click at [879, 285] on link "Enviar punteos a revision" at bounding box center [859, 284] width 170 height 37
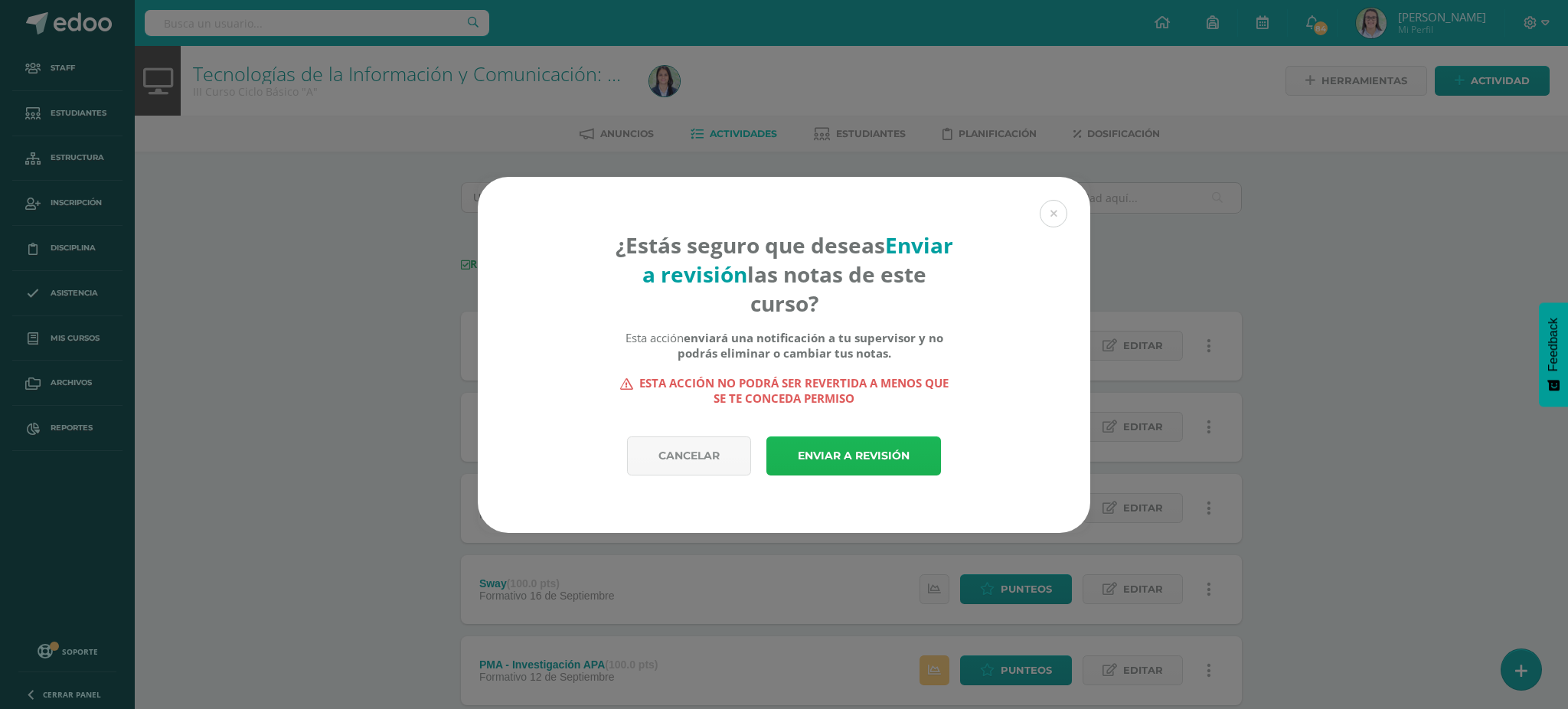
click at [866, 469] on link "Enviar a revisión" at bounding box center [853, 456] width 175 height 39
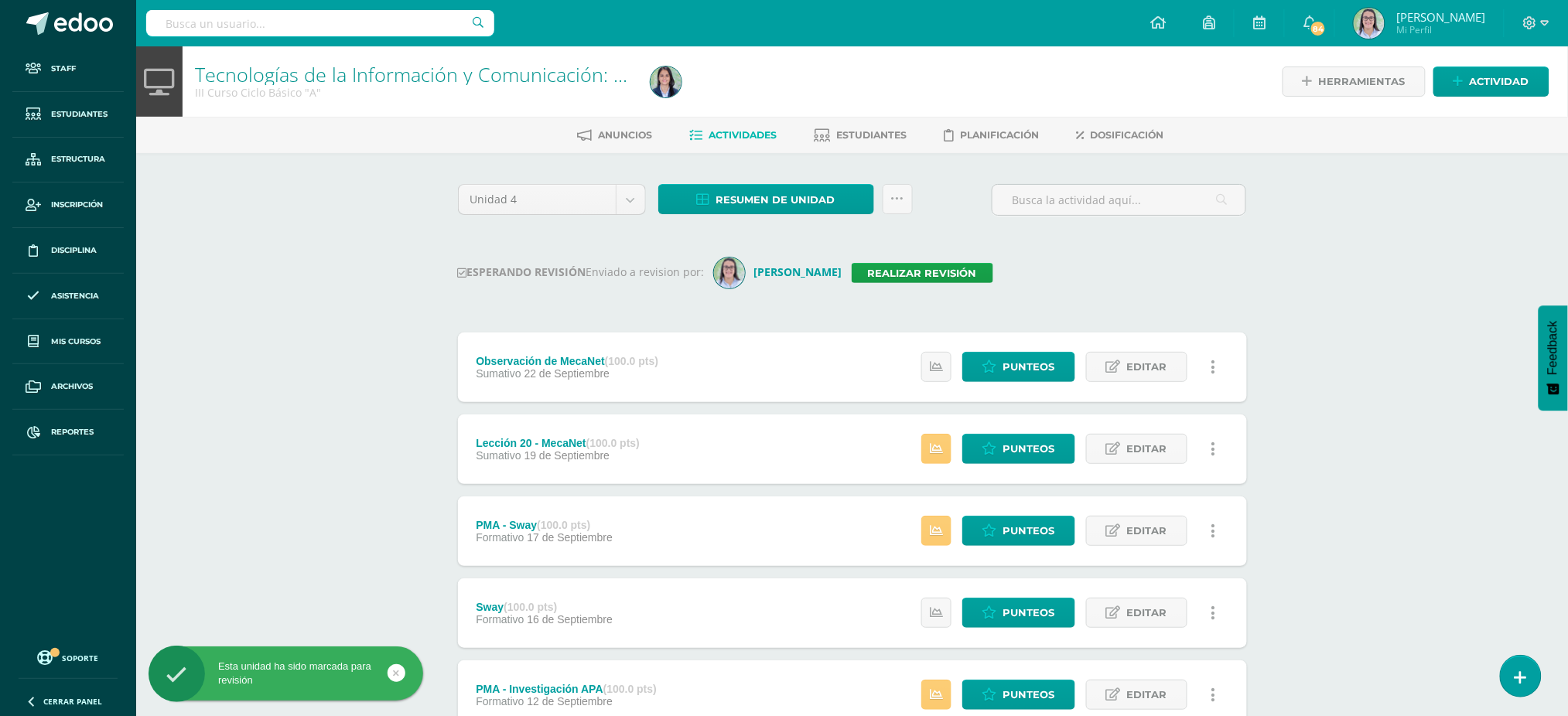
click at [322, 33] on input "text" at bounding box center [320, 23] width 348 height 26
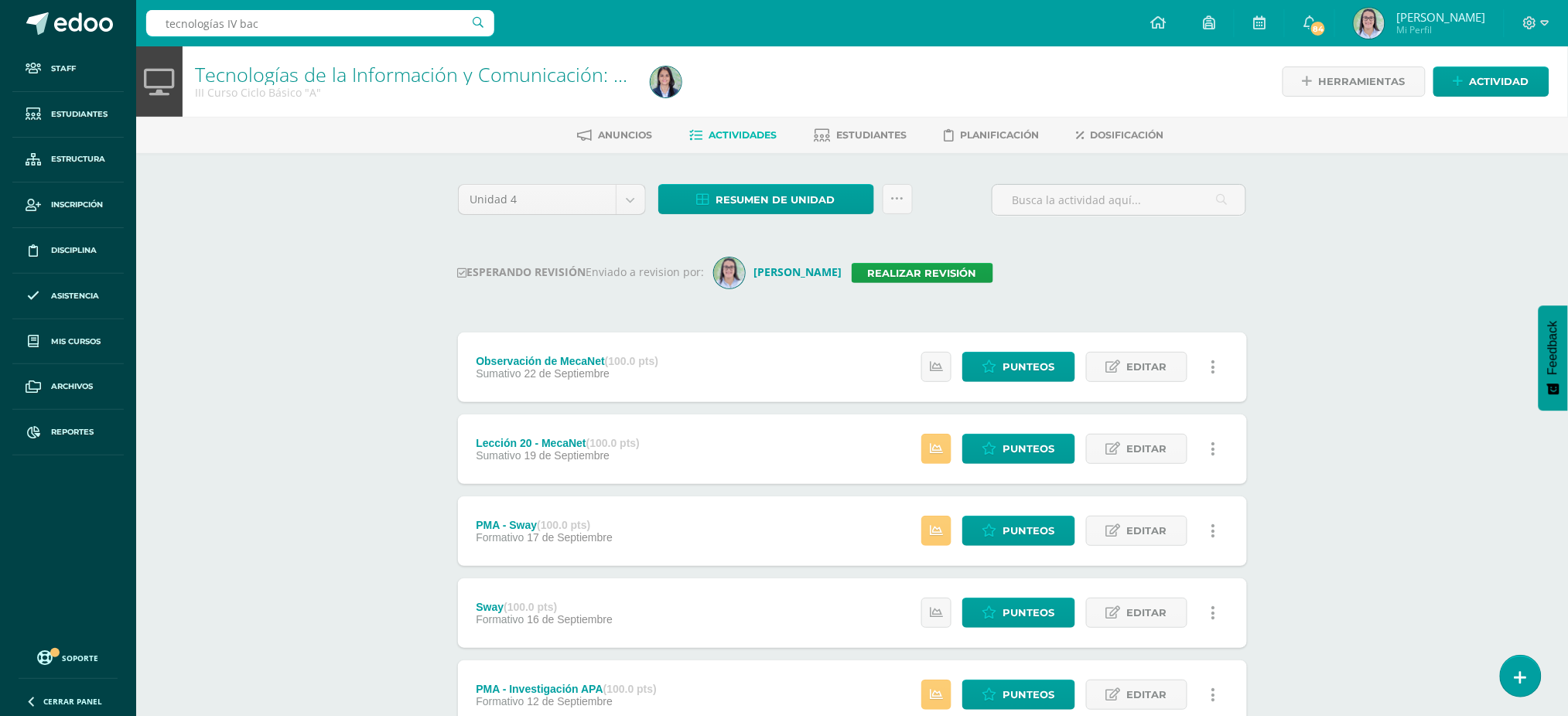
type input "tecnologías IV [PERSON_NAME]"
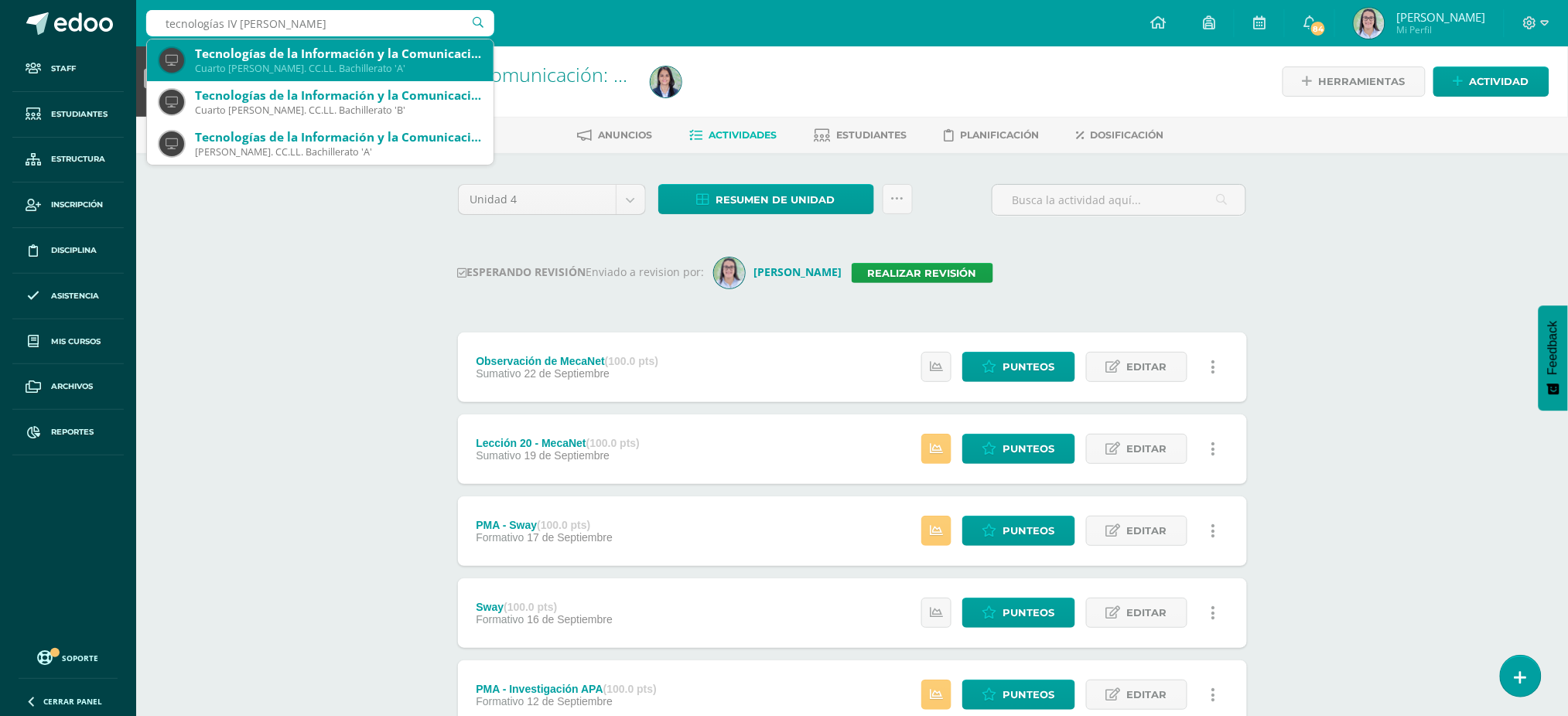
click at [305, 69] on div "Cuarto [PERSON_NAME]. CC.LL. Bachillerato 'A'" at bounding box center [338, 68] width 286 height 13
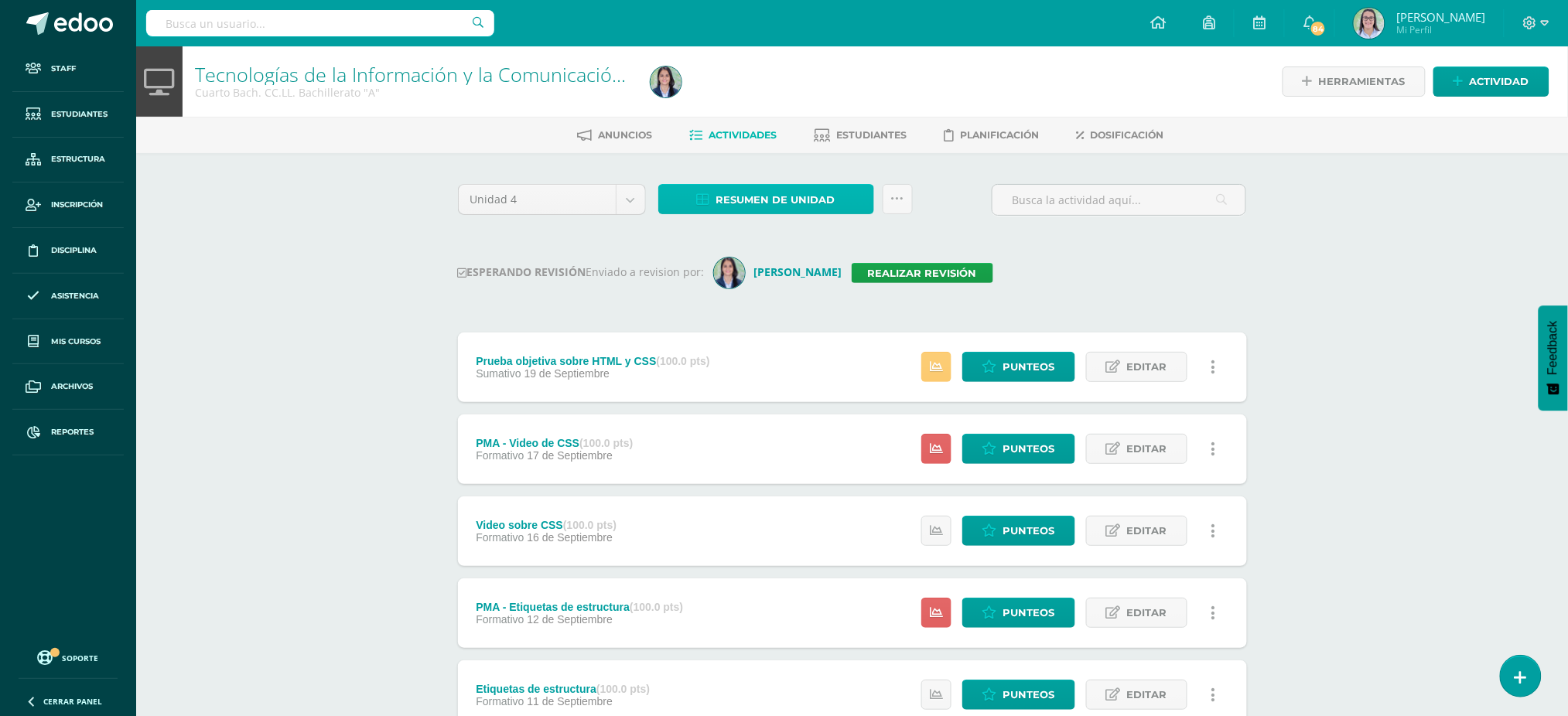
click at [783, 186] on span "Resumen de unidad" at bounding box center [776, 200] width 119 height 29
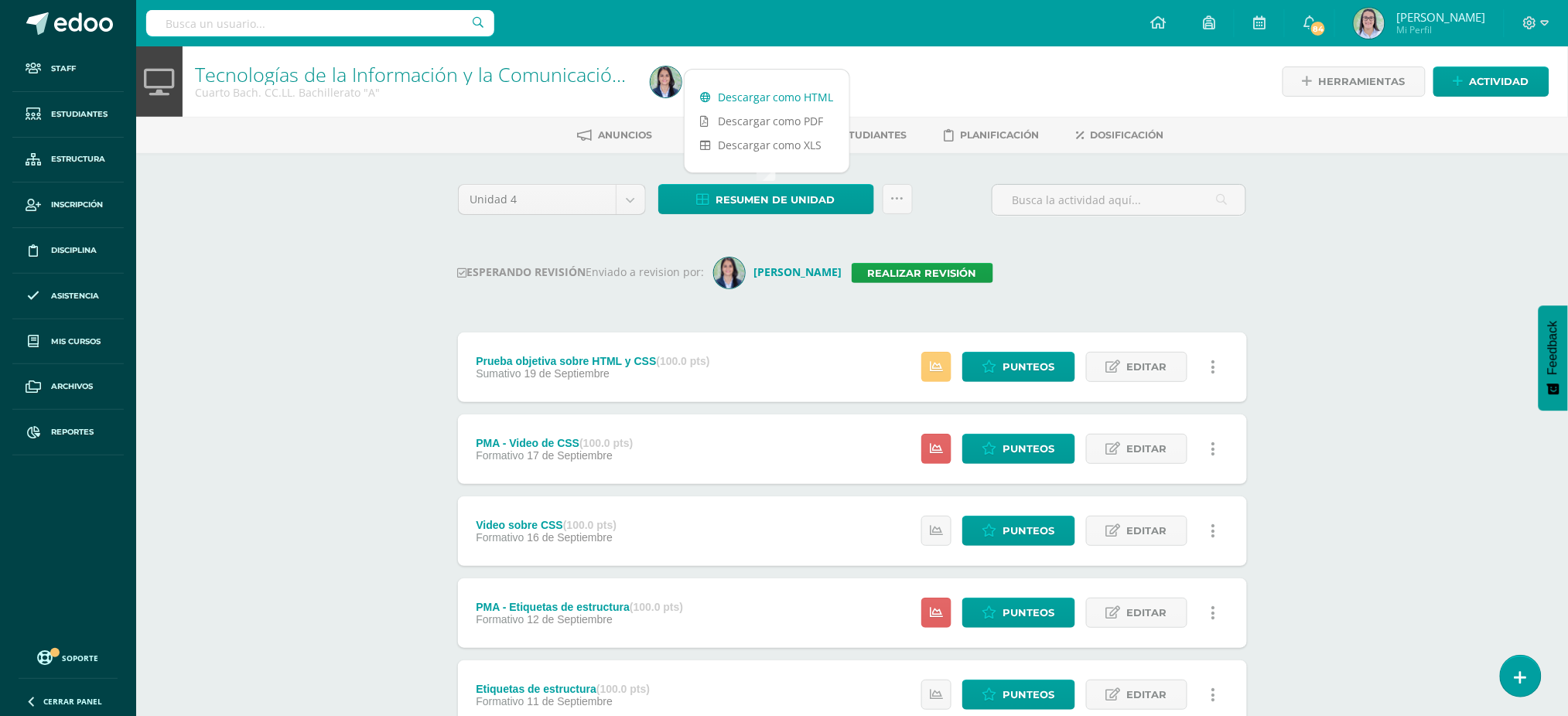
click at [764, 91] on link "Descargar como HTML" at bounding box center [767, 97] width 165 height 24
click at [955, 267] on link "Realizar revisión" at bounding box center [922, 273] width 141 height 20
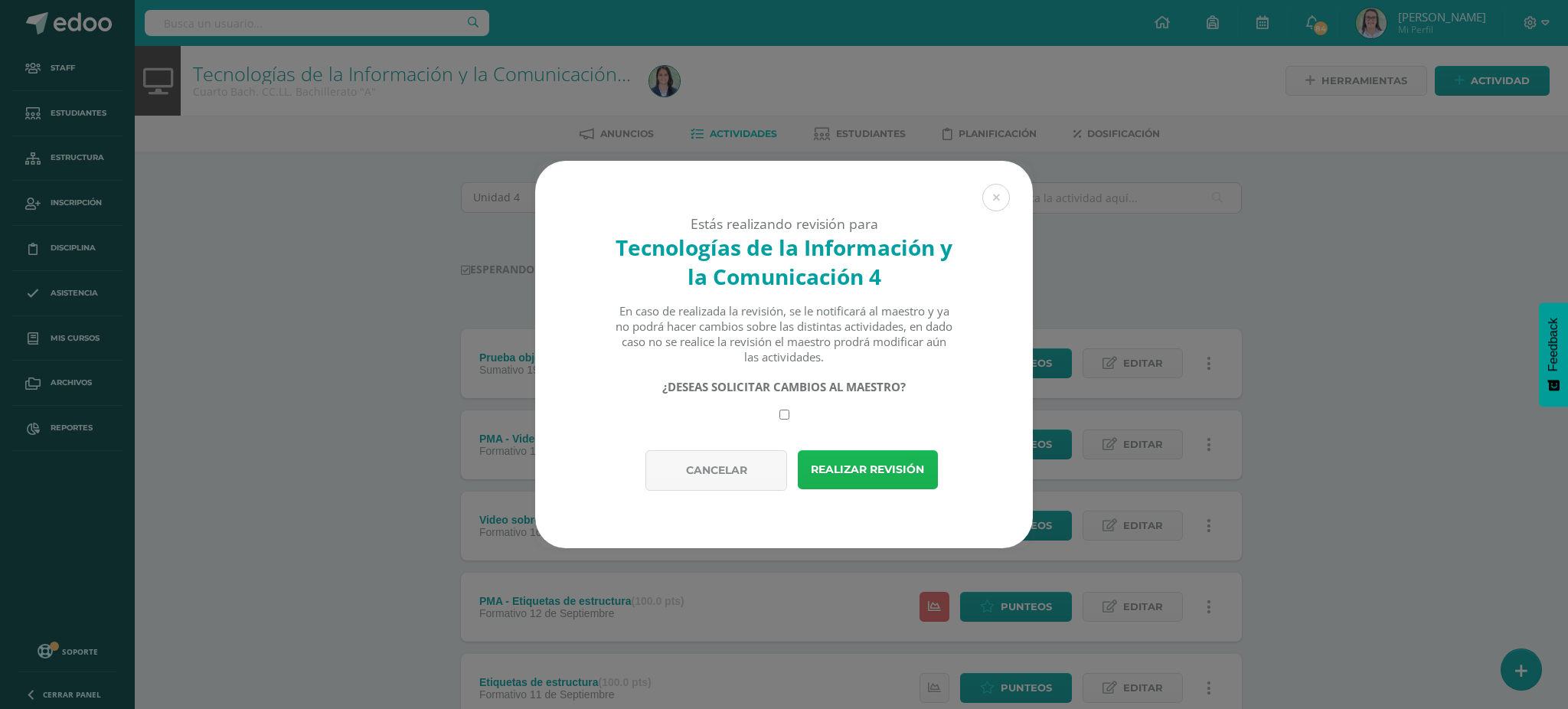
click at [828, 469] on button "Realizar revisión" at bounding box center [867, 470] width 140 height 39
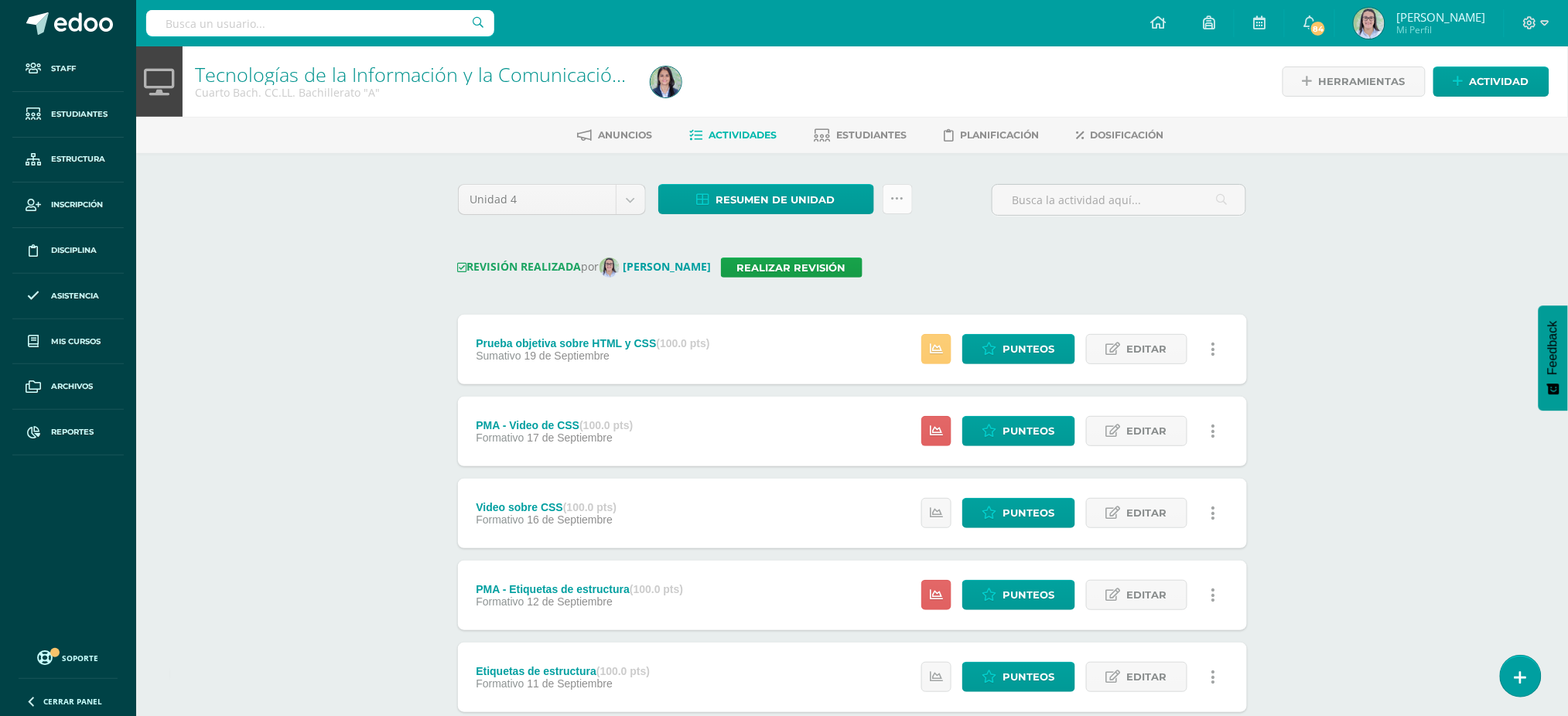
click at [908, 199] on link at bounding box center [897, 199] width 30 height 30
click at [892, 286] on link "Enviar punteos a revision" at bounding box center [859, 284] width 170 height 37
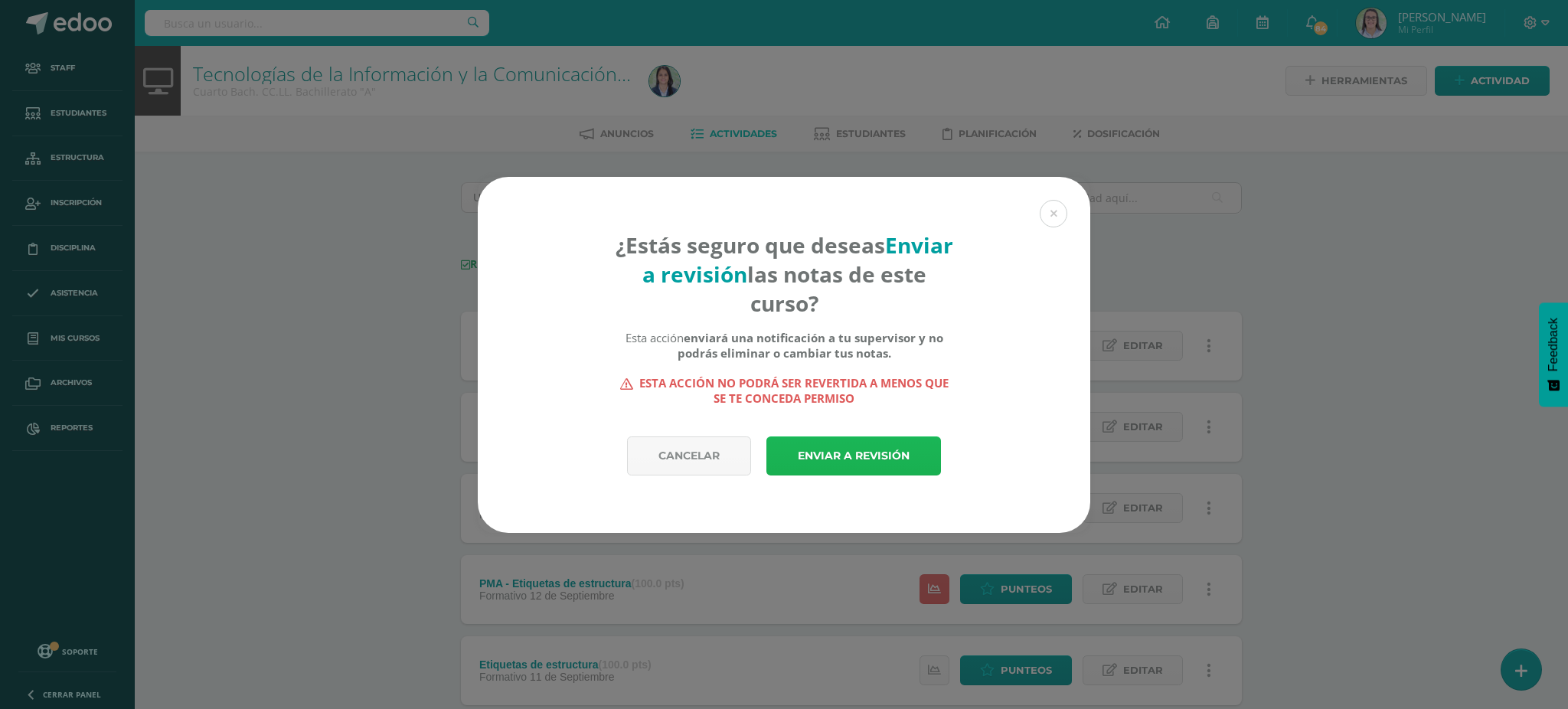
click at [852, 465] on link "Enviar a revisión" at bounding box center [853, 456] width 175 height 39
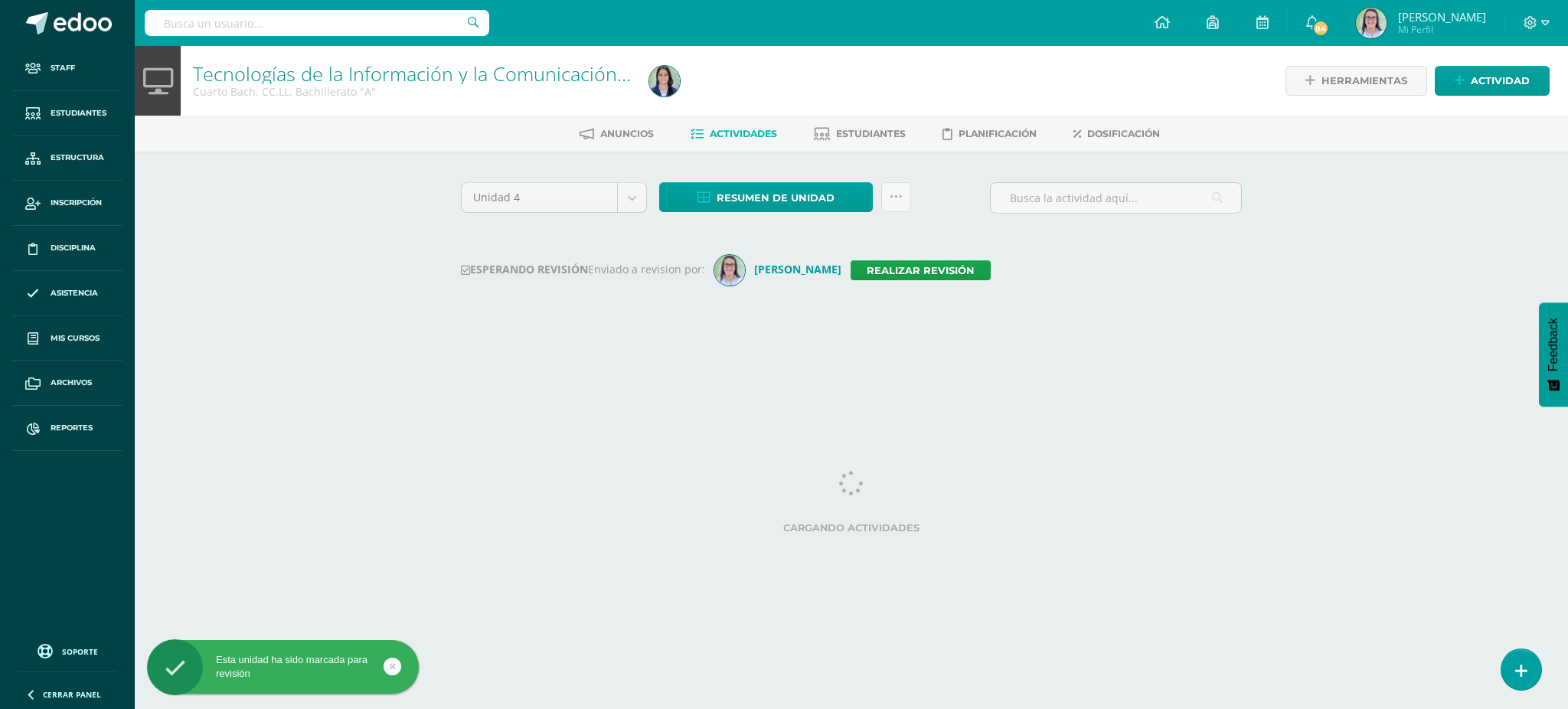
click at [319, 28] on input "text" at bounding box center [317, 23] width 344 height 26
type input "tecnologías III curso"
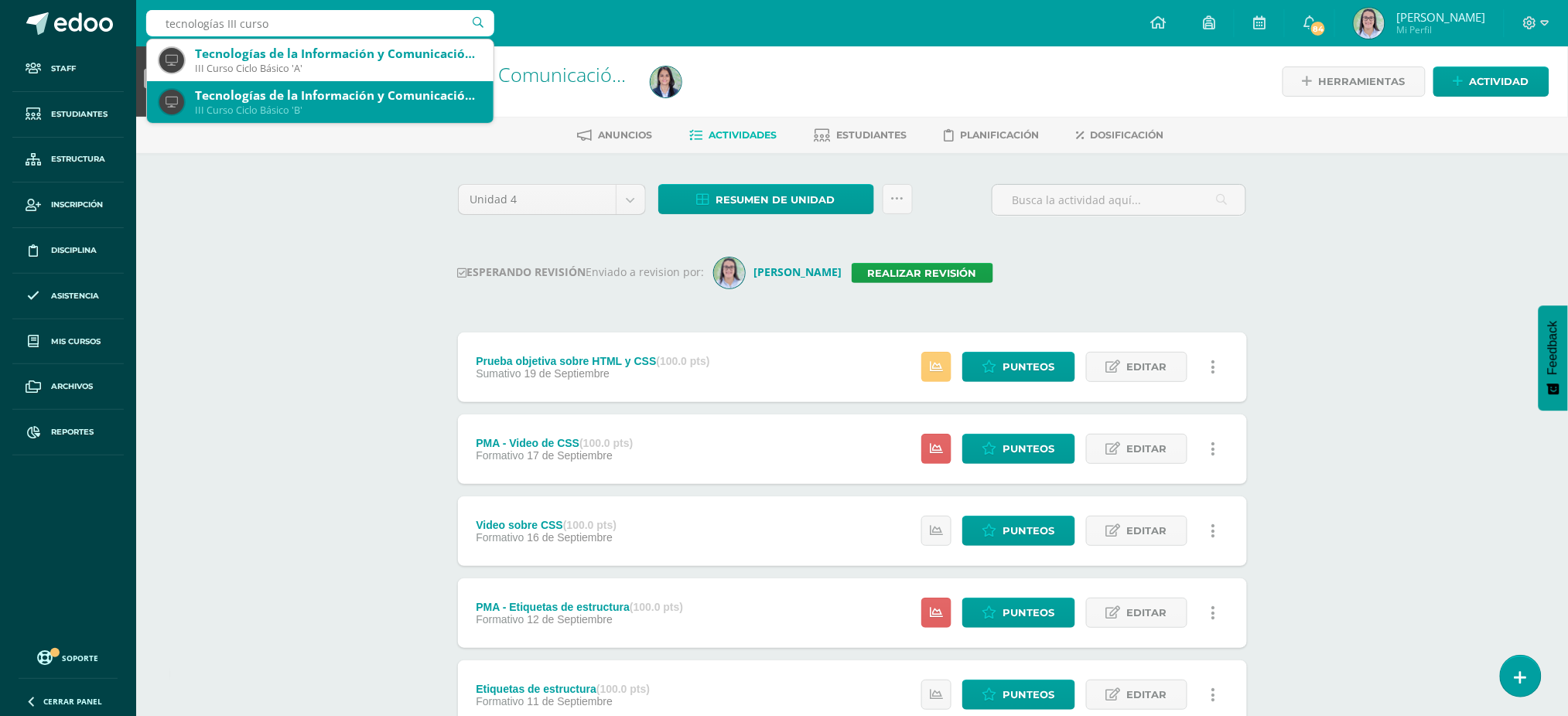
click at [277, 91] on div "Tecnologías de la Información y Comunicación: Computación" at bounding box center [338, 95] width 286 height 16
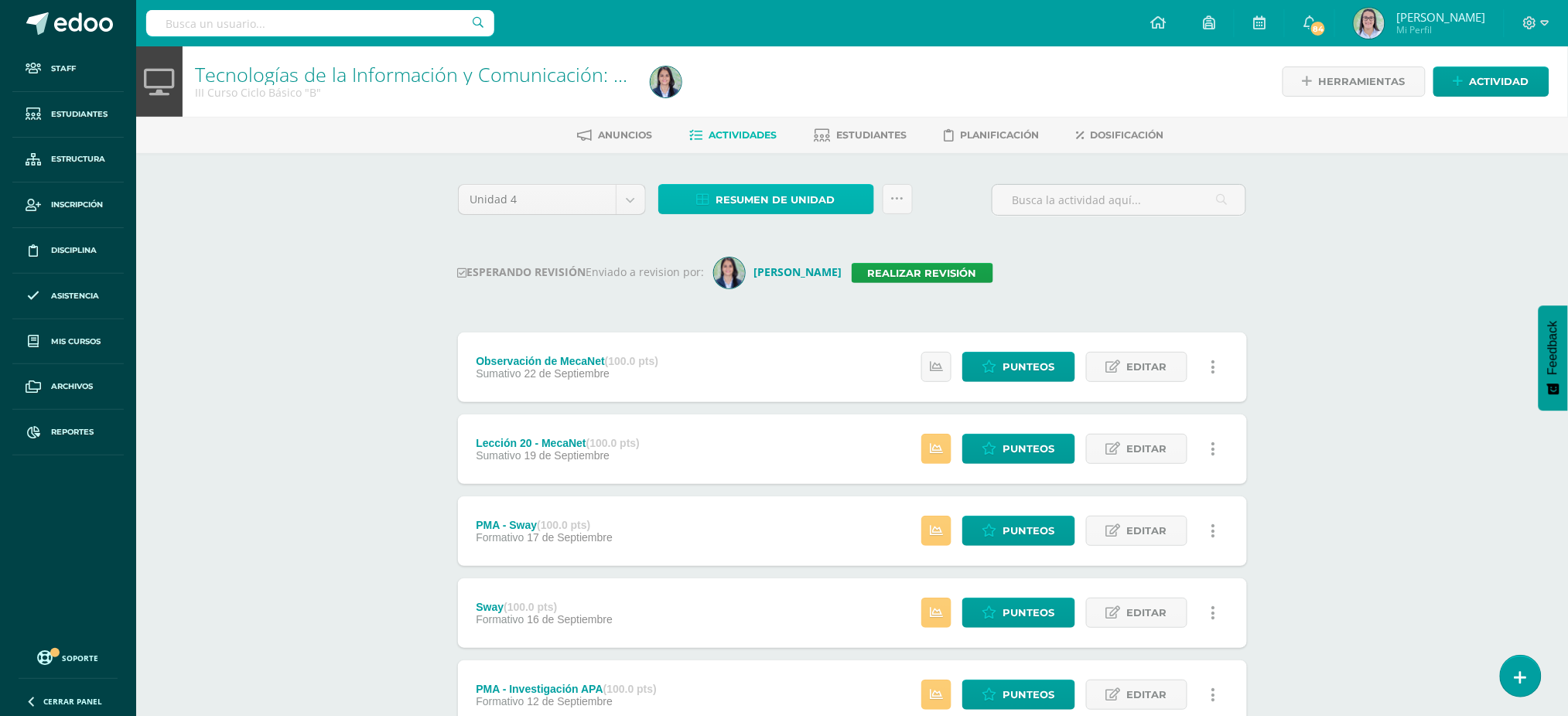
click at [724, 186] on span "Resumen de unidad" at bounding box center [776, 200] width 119 height 29
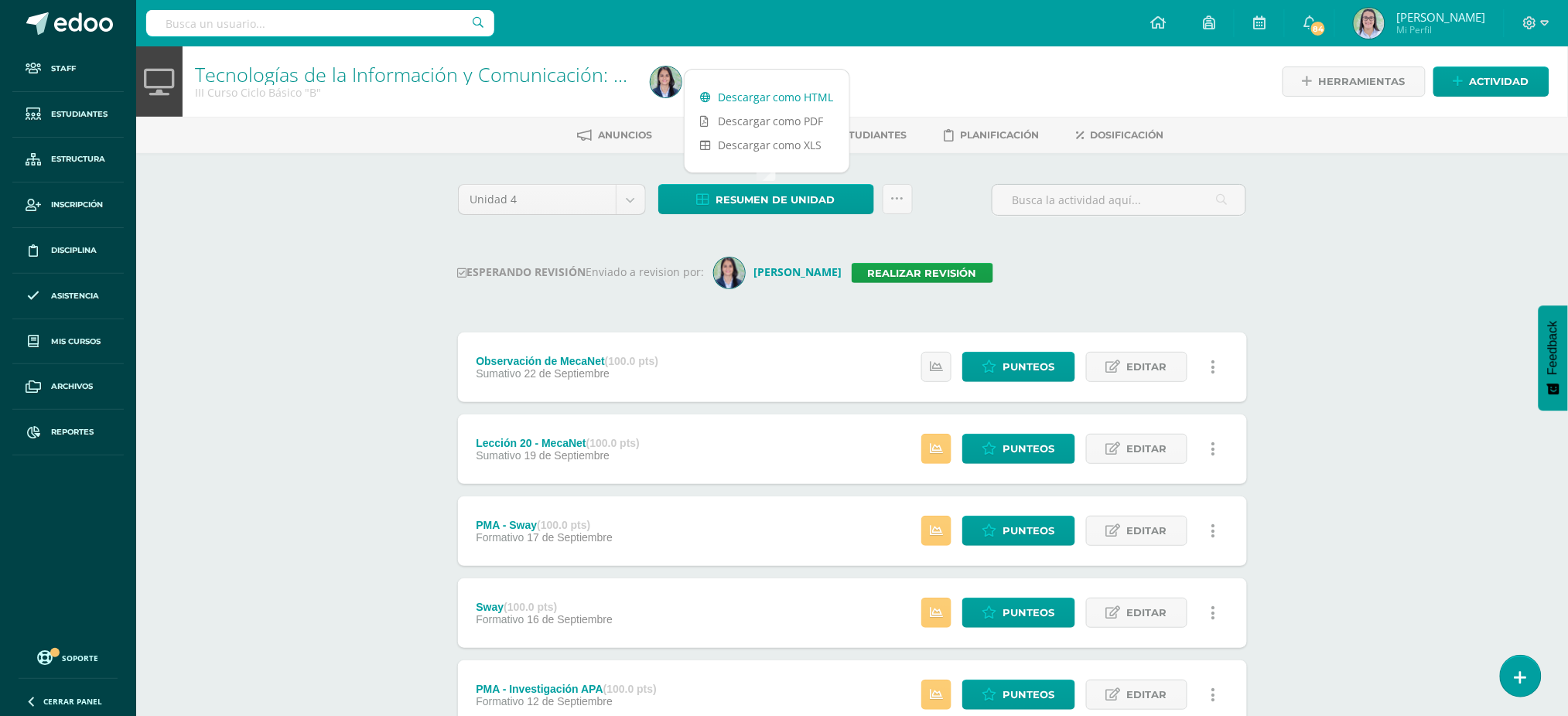
click at [739, 94] on link "Descargar como HTML" at bounding box center [767, 97] width 165 height 24
click at [349, 33] on input "text" at bounding box center [320, 23] width 348 height 26
type input "tecnologías IV bachi"
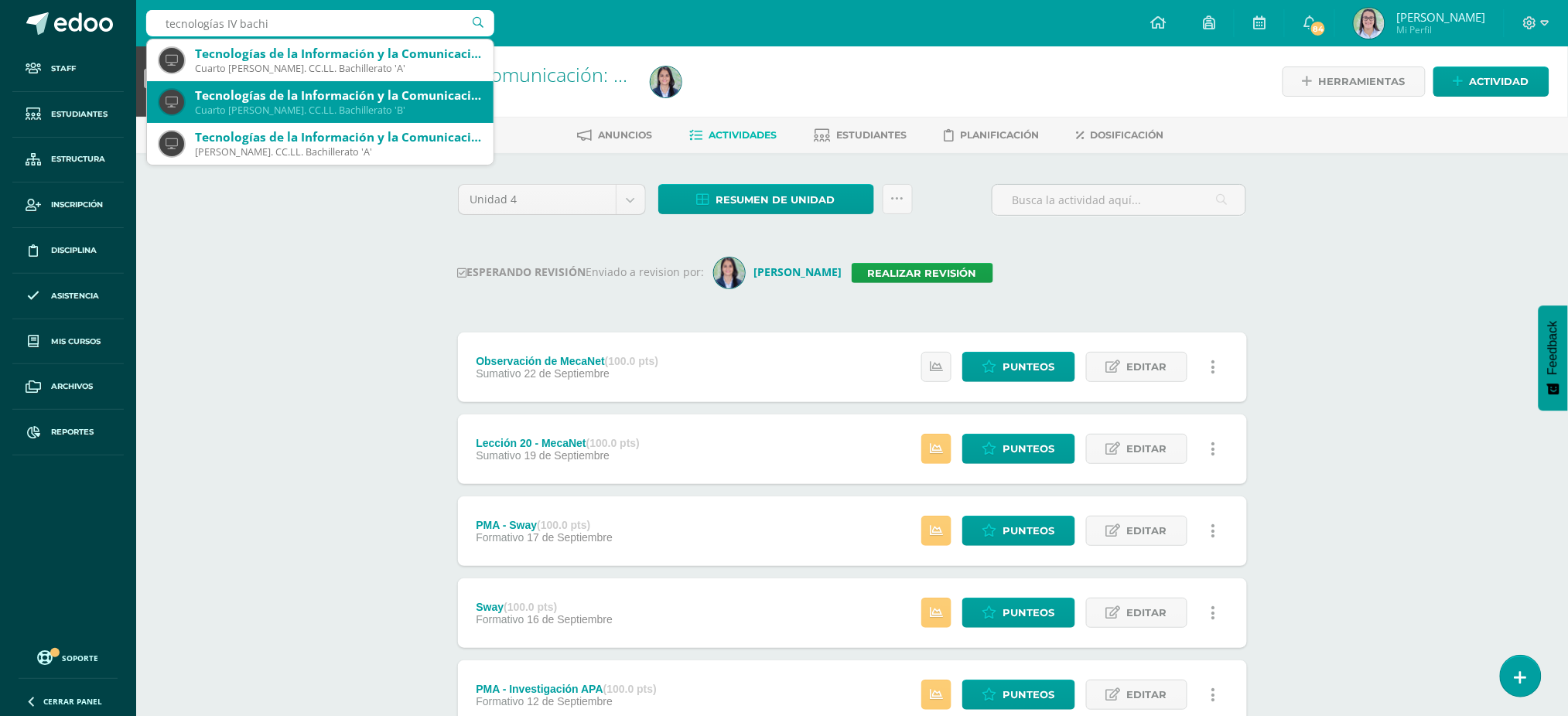
click at [299, 109] on div "Cuarto Bach. CC.LL. Bachillerato 'B'" at bounding box center [338, 109] width 286 height 13
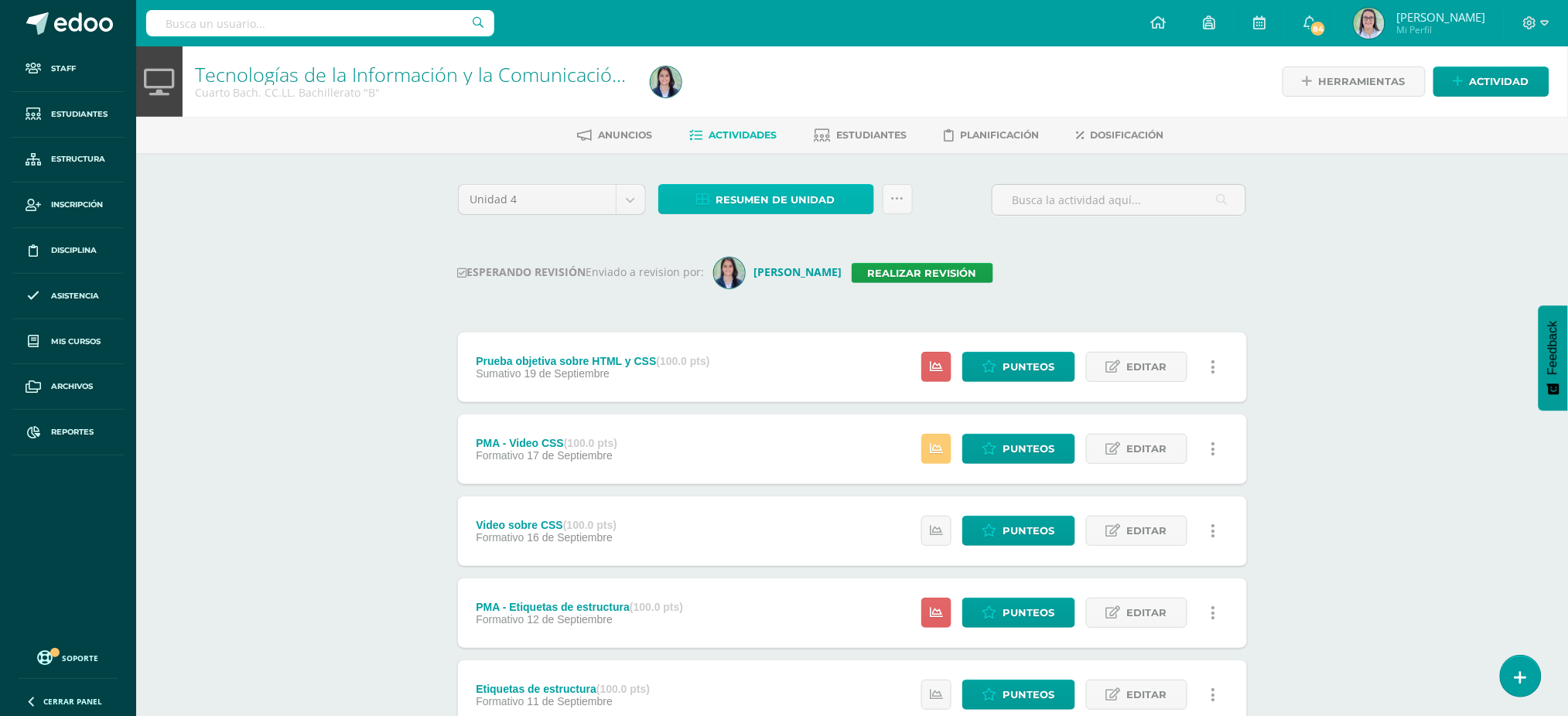
click at [718, 198] on span "Resumen de unidad" at bounding box center [776, 200] width 119 height 29
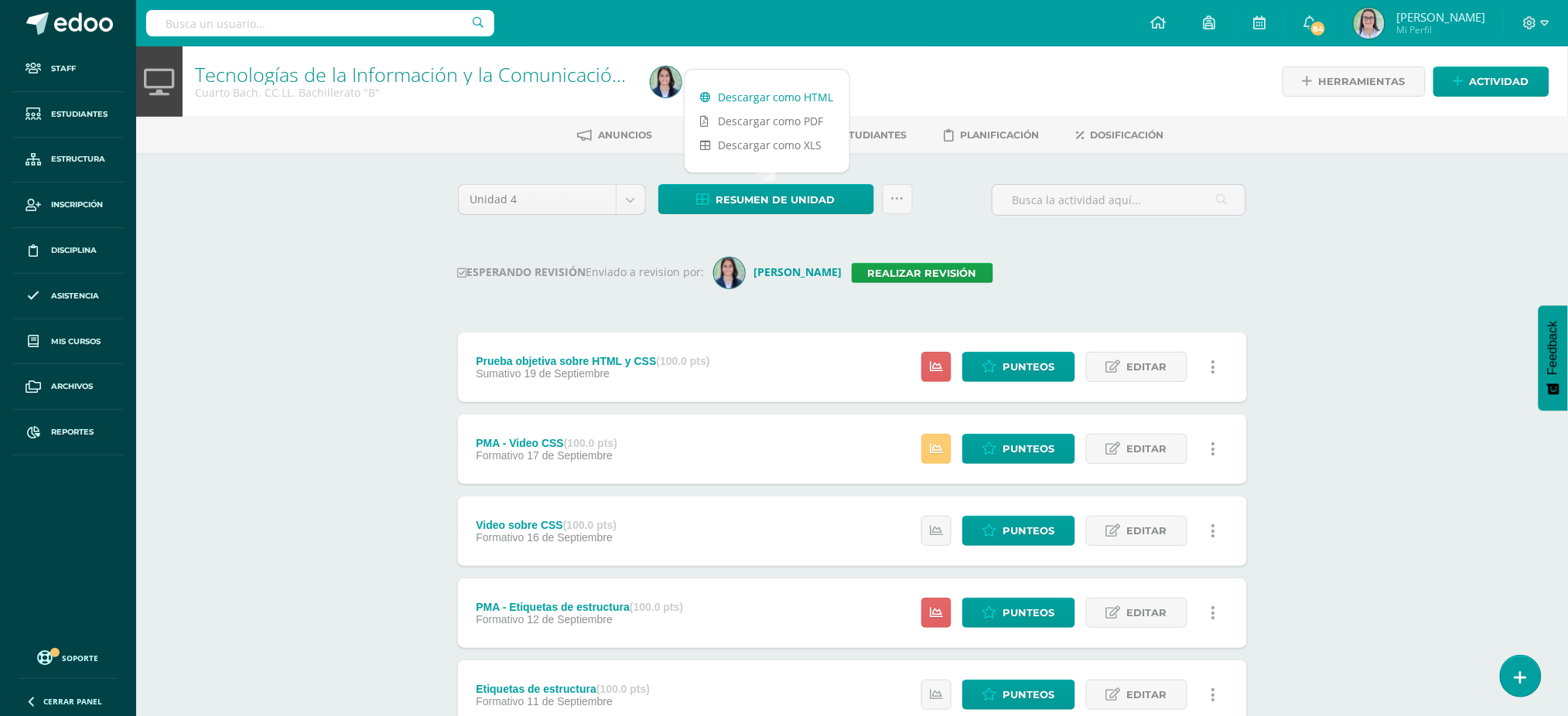
click at [731, 92] on link "Descargar como HTML" at bounding box center [767, 97] width 165 height 24
click at [925, 273] on link "Realizar revisión" at bounding box center [922, 273] width 141 height 20
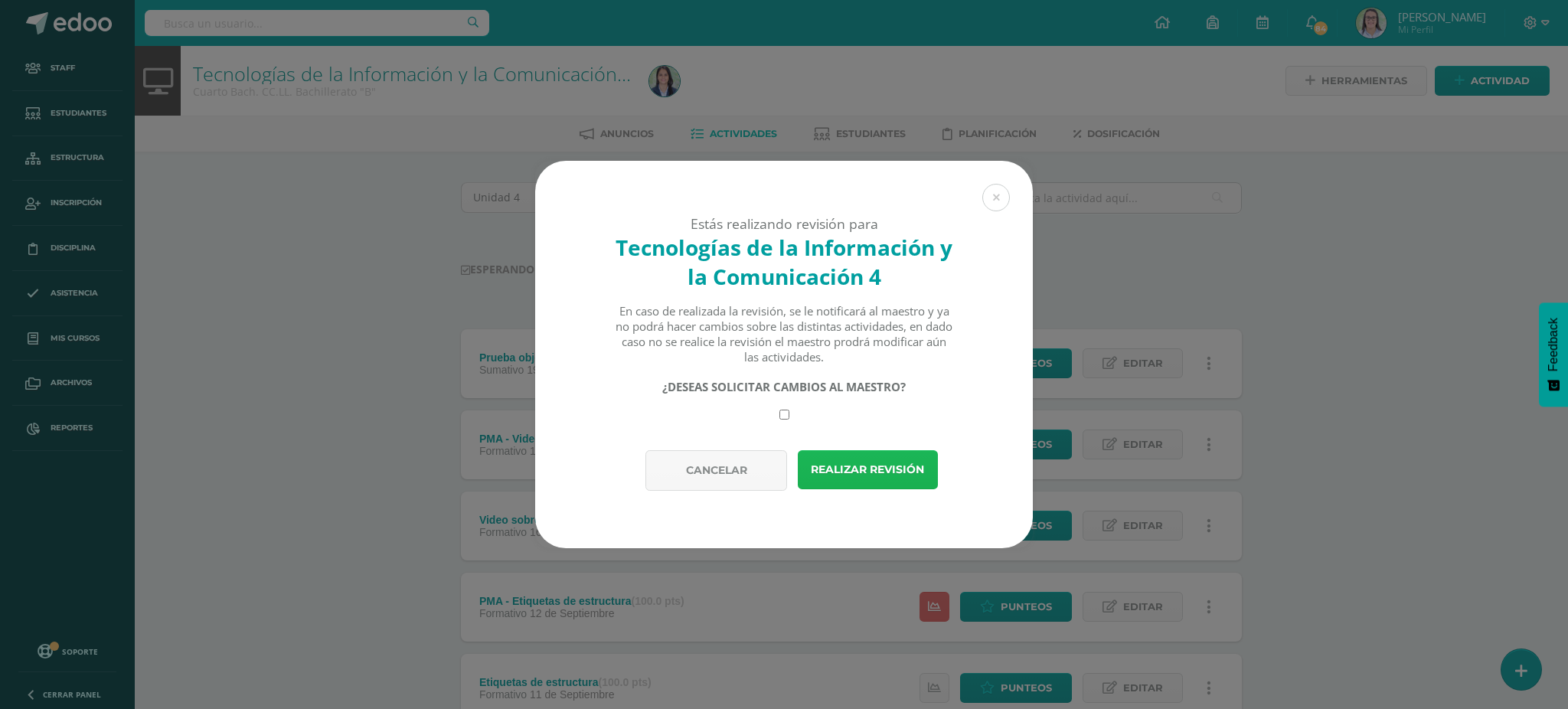
click at [867, 476] on button "Realizar revisión" at bounding box center [867, 470] width 140 height 39
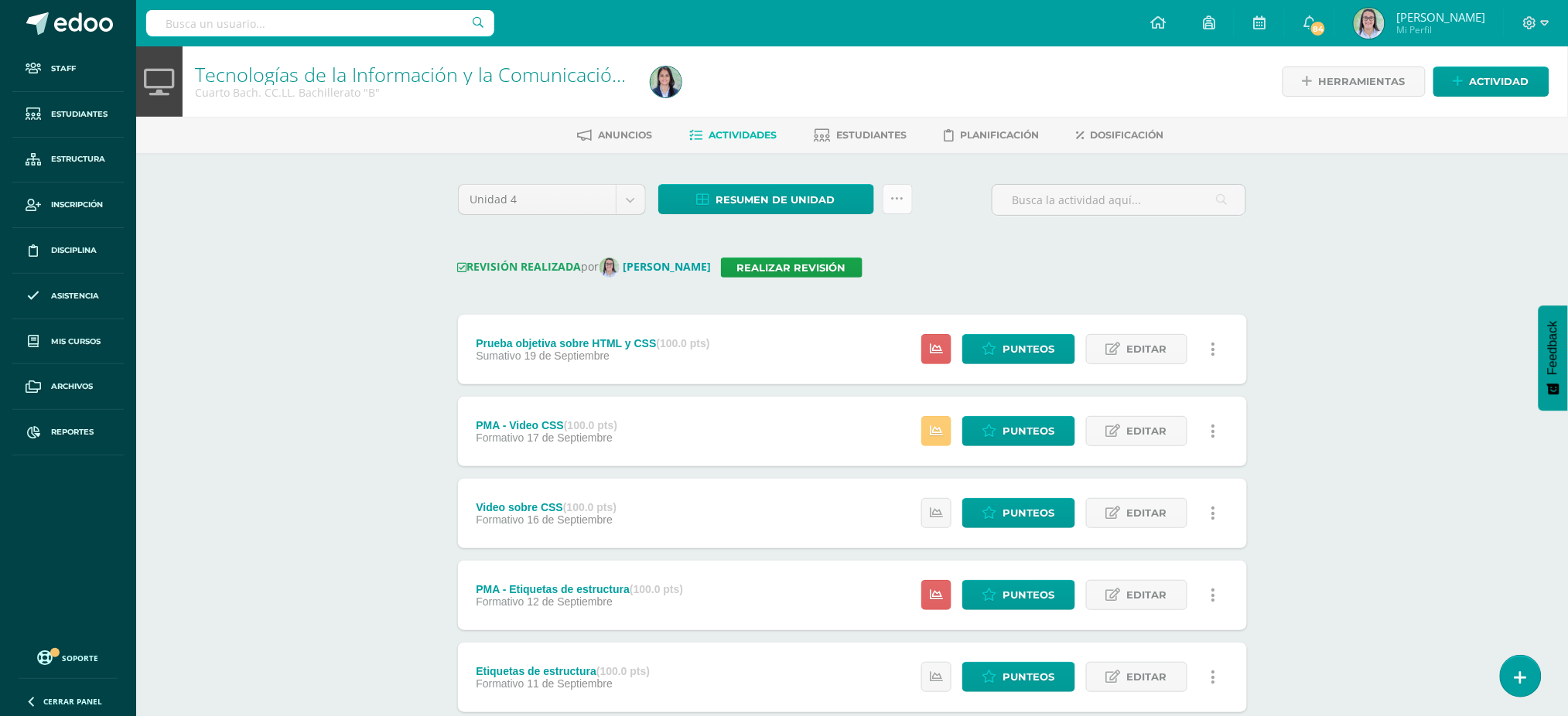
click at [902, 193] on icon at bounding box center [897, 199] width 13 height 13
click at [900, 279] on link "Enviar punteos a revision" at bounding box center [859, 284] width 170 height 37
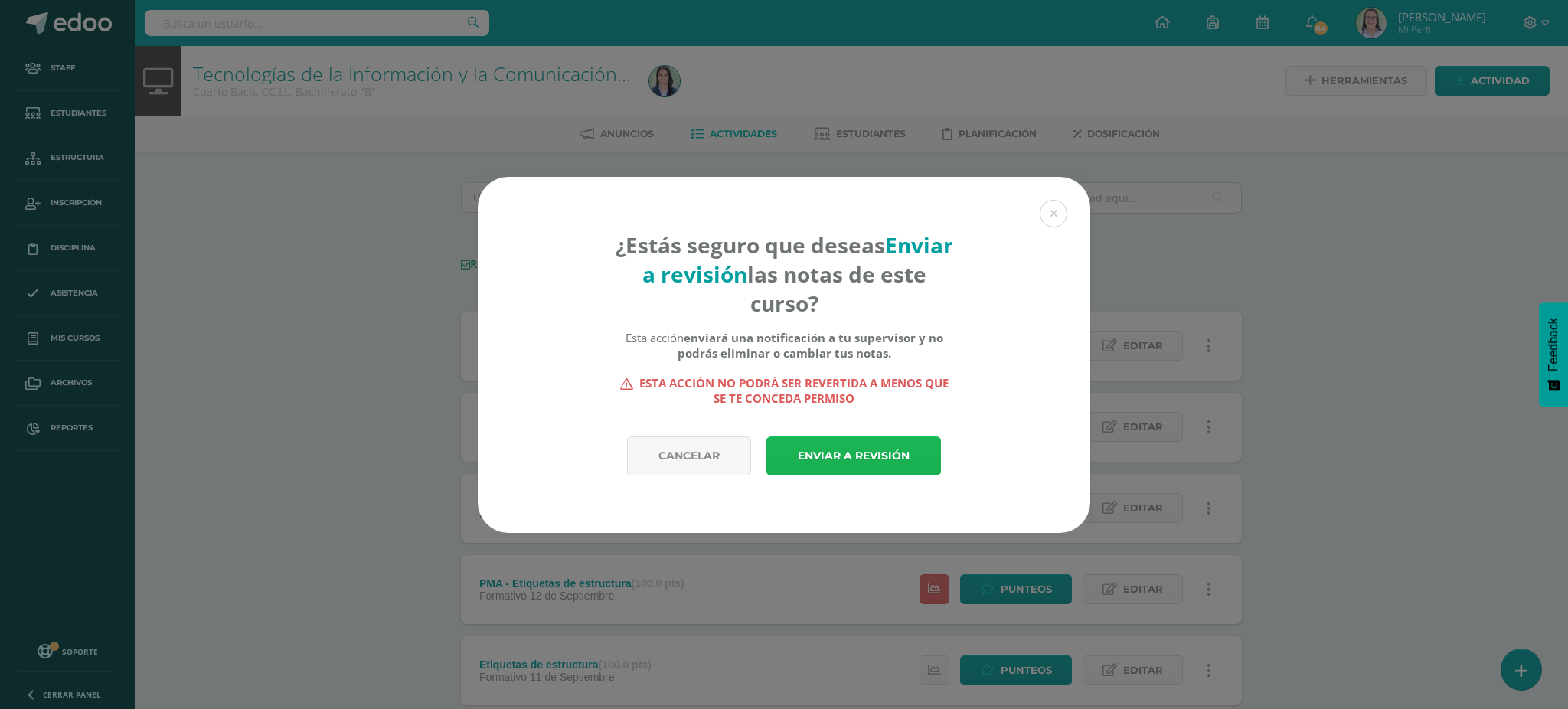
click at [887, 447] on link "Enviar a revisión" at bounding box center [853, 456] width 175 height 39
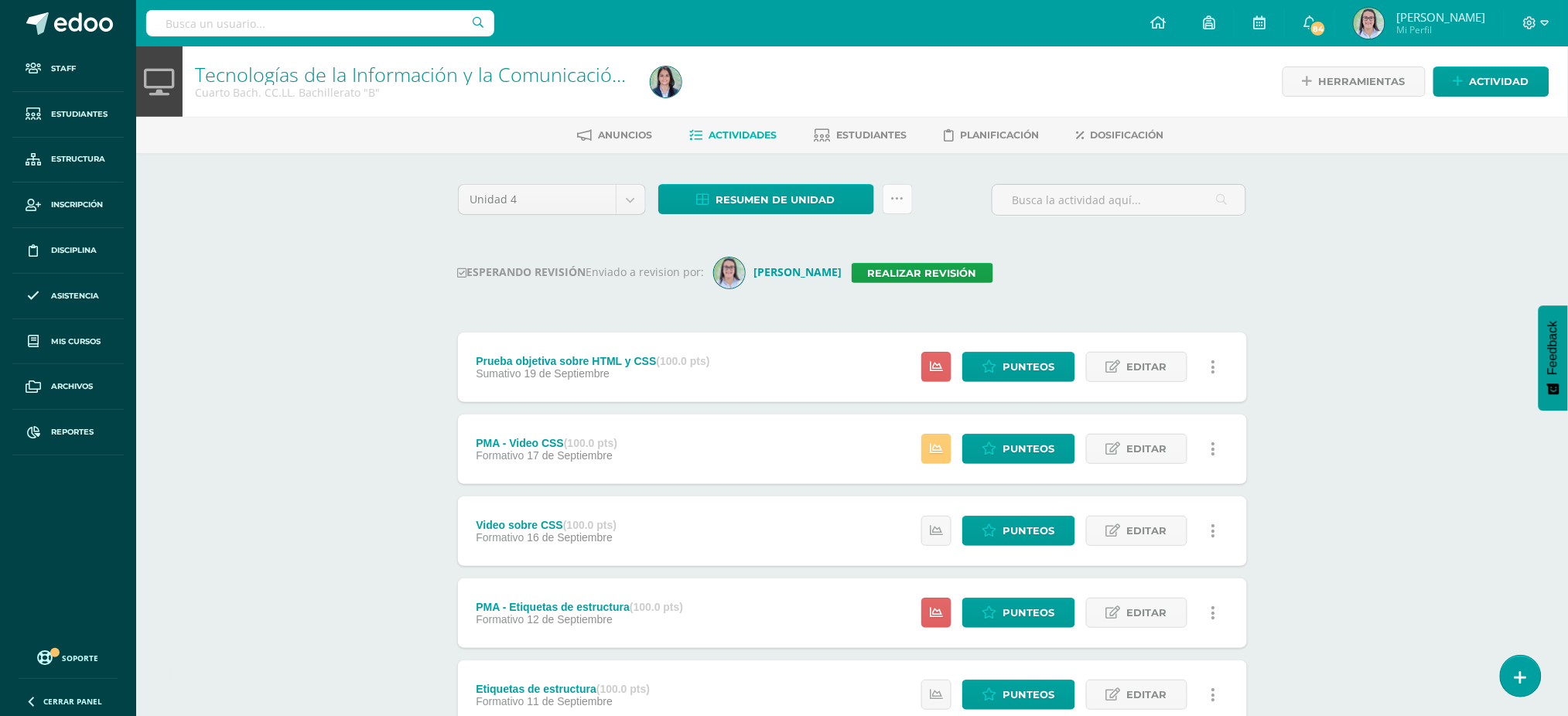
click at [907, 199] on link at bounding box center [897, 199] width 30 height 30
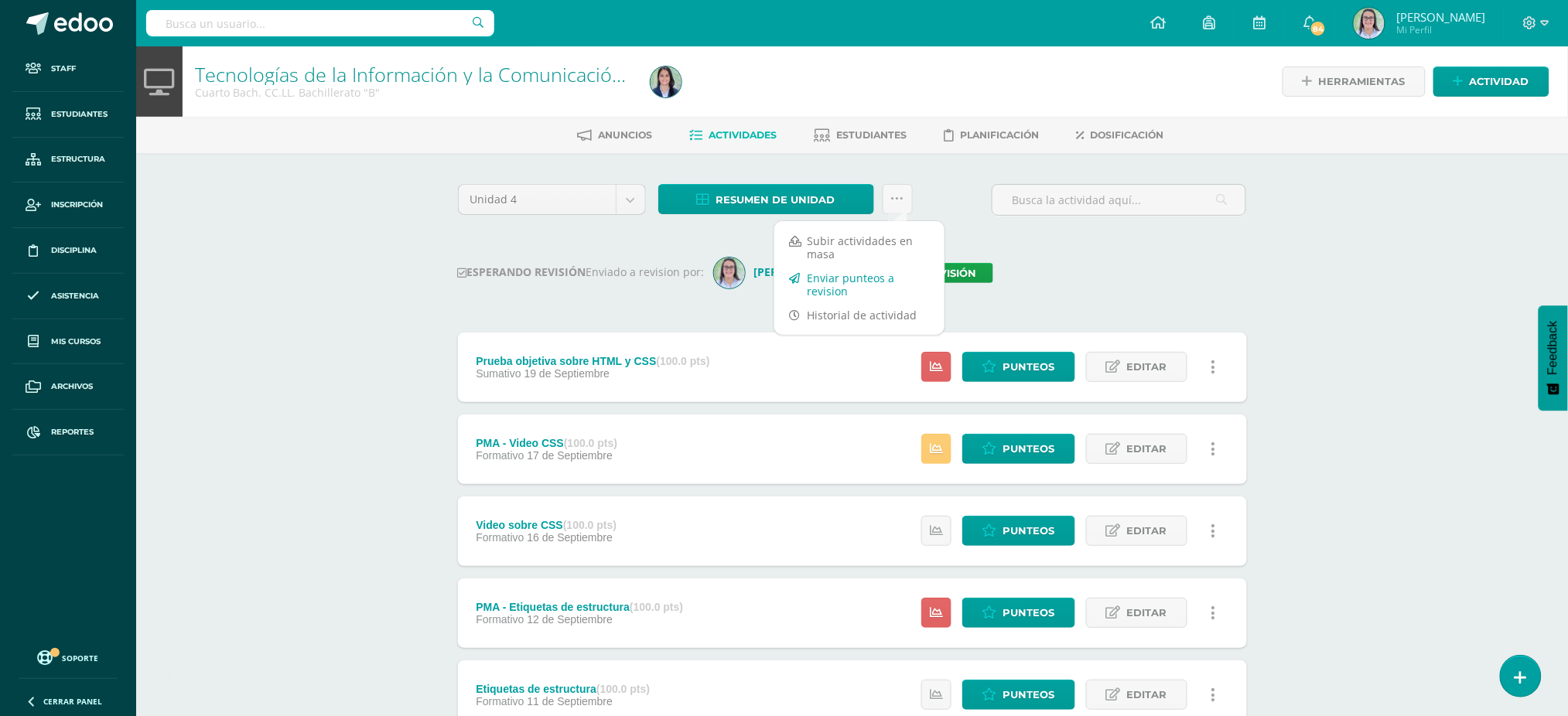
click at [938, 277] on link "Enviar punteos a revision" at bounding box center [859, 284] width 170 height 37
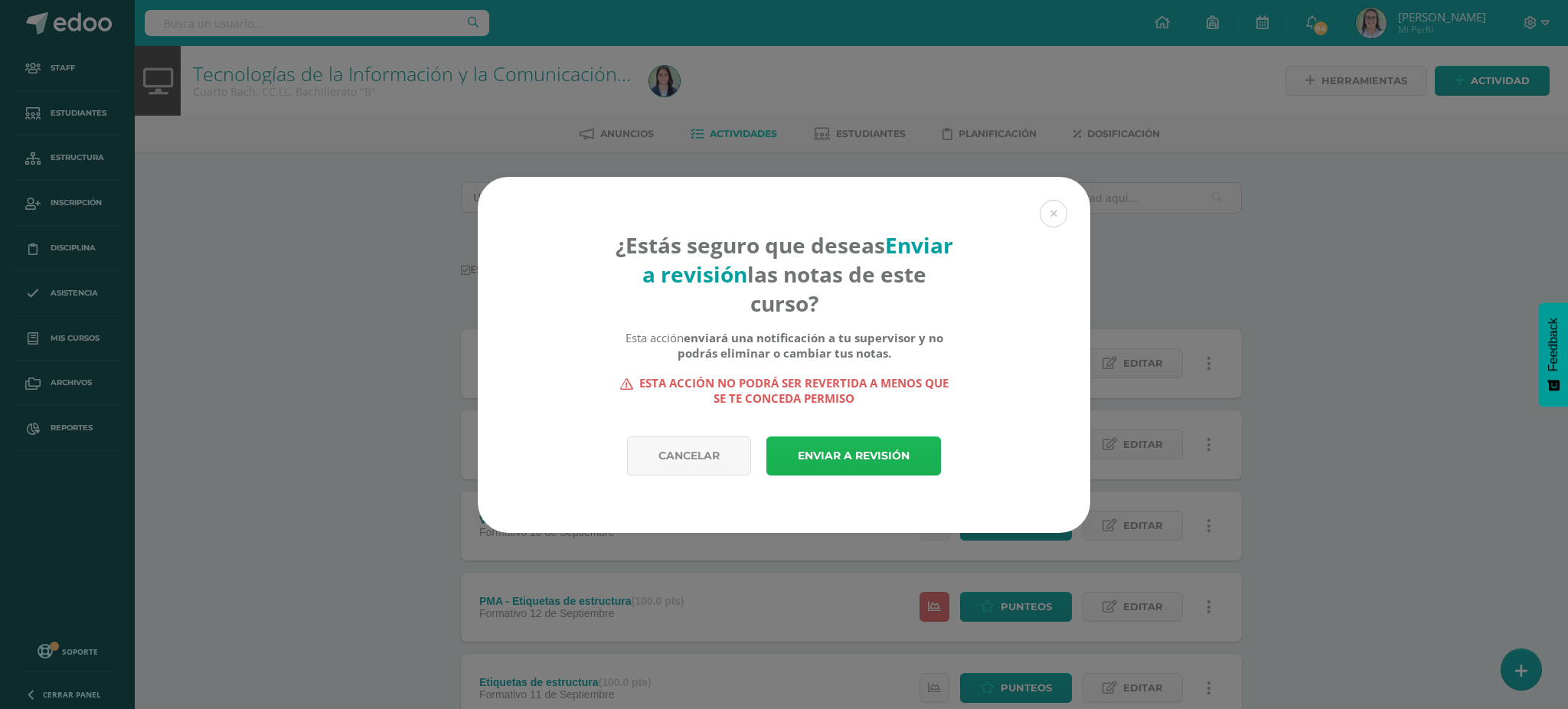
click at [845, 444] on link "Enviar a revisión" at bounding box center [853, 456] width 175 height 39
click at [841, 464] on link "Enviar a revisión" at bounding box center [853, 456] width 175 height 39
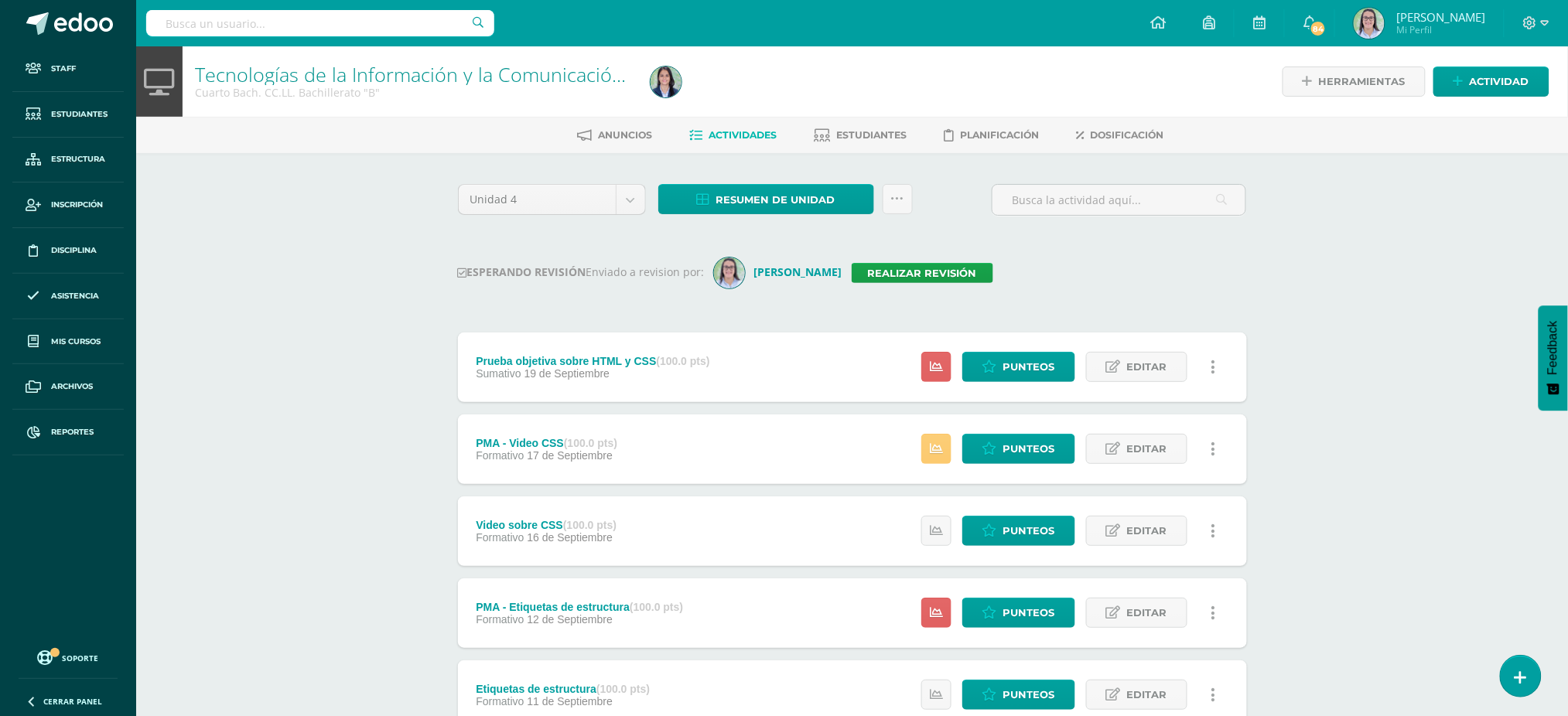
click at [370, 303] on div "Tecnologías de la Información y la Comunicación 4 Cuarto Bach. CC.LL. Bachiller…" at bounding box center [852, 521] width 1432 height 950
click at [63, 424] on link "Reportes" at bounding box center [68, 433] width 111 height 46
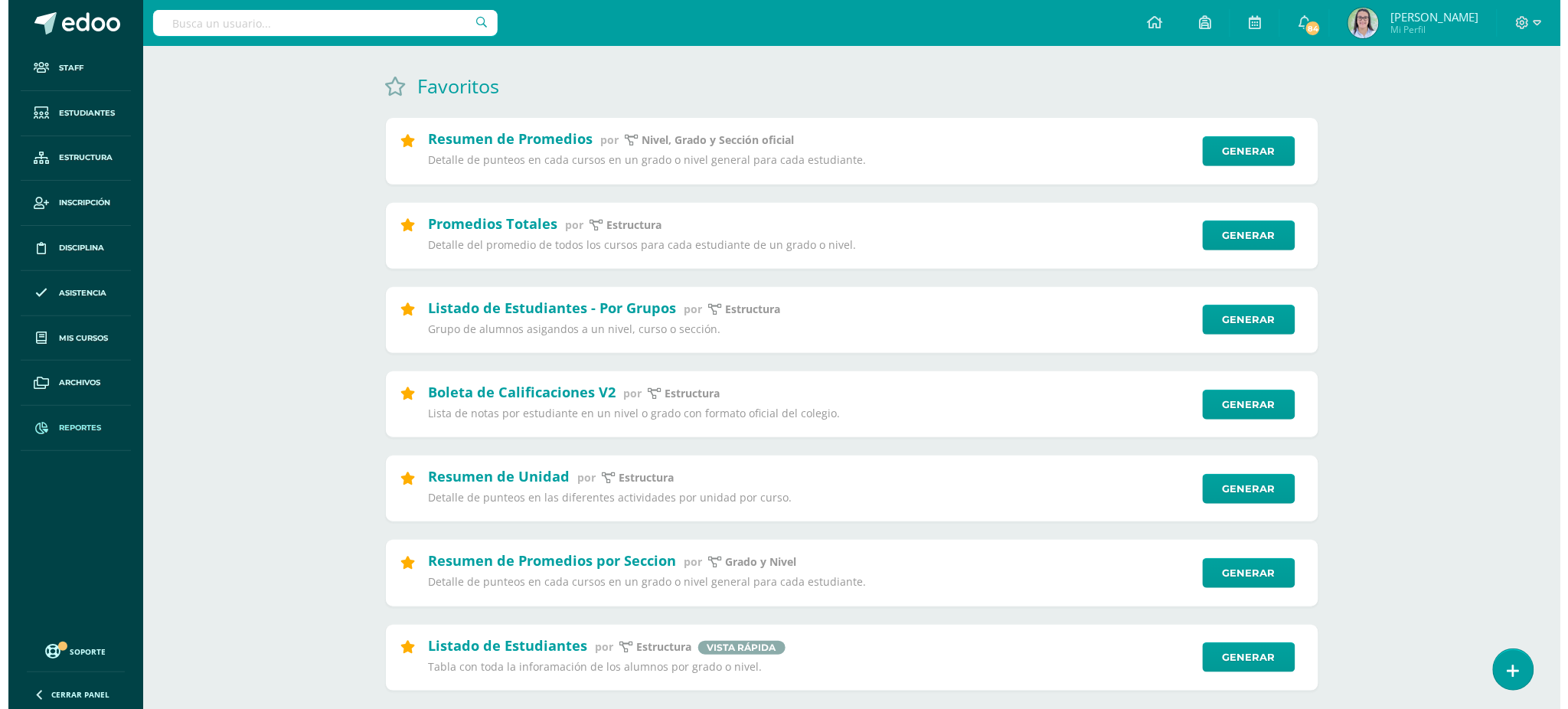
scroll to position [204, 0]
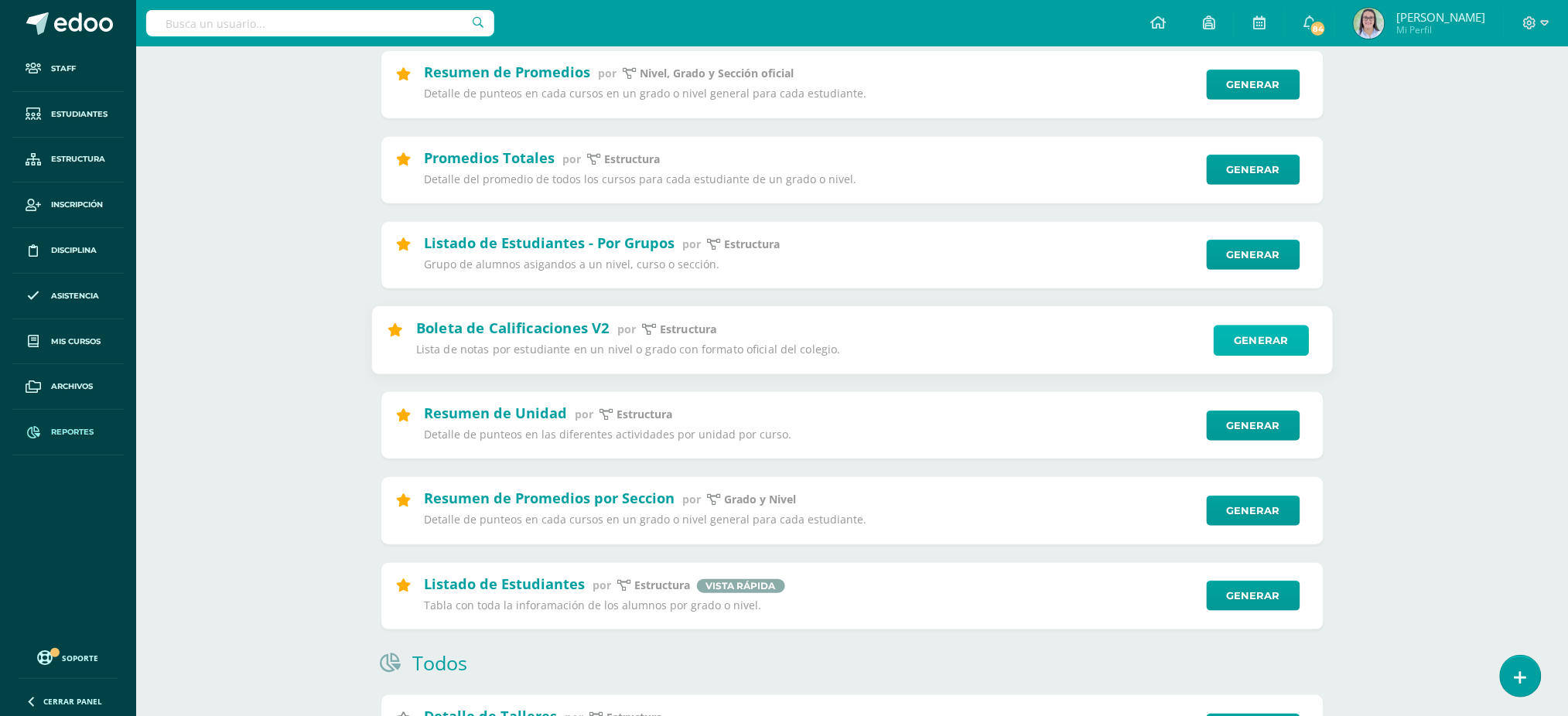
click at [1284, 339] on link "Generar" at bounding box center [1262, 340] width 95 height 31
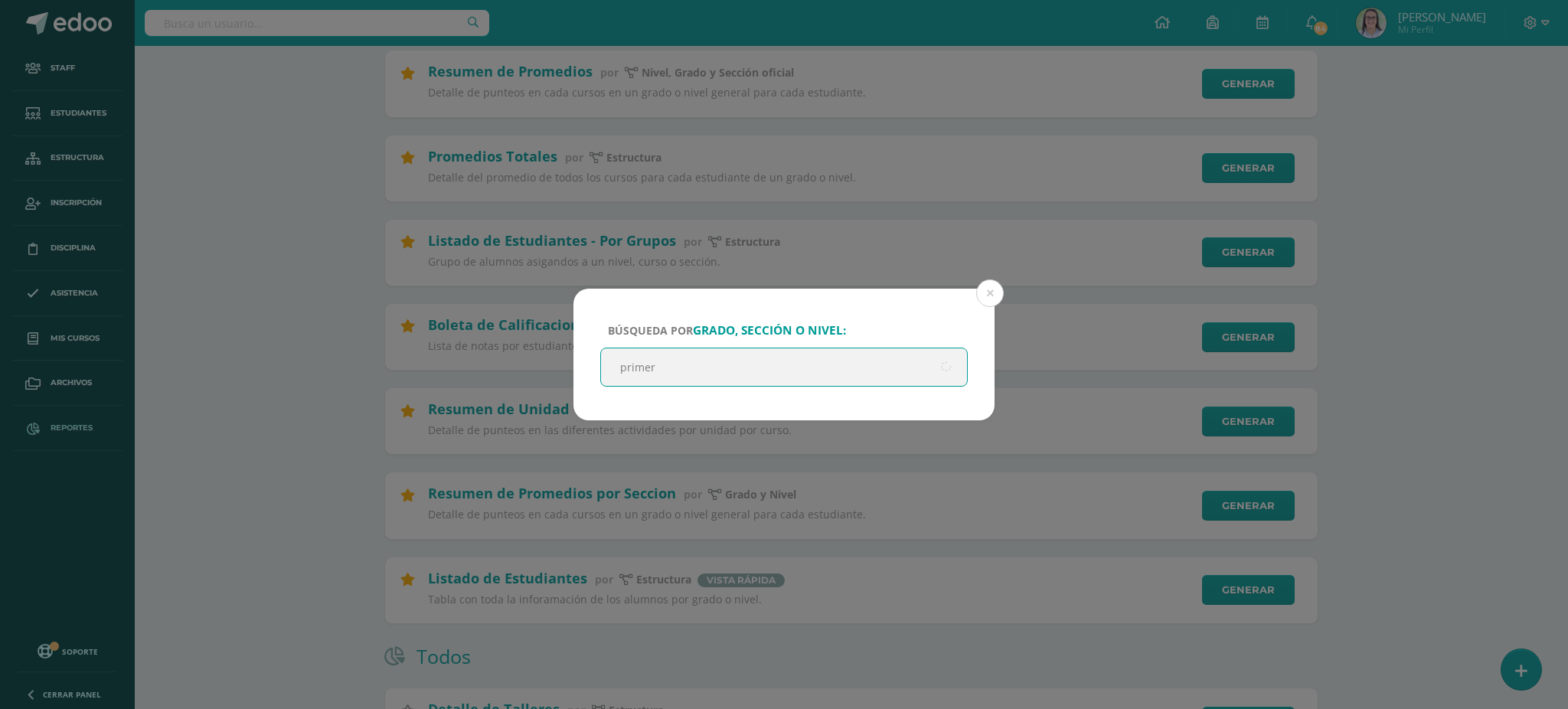
type input "primero"
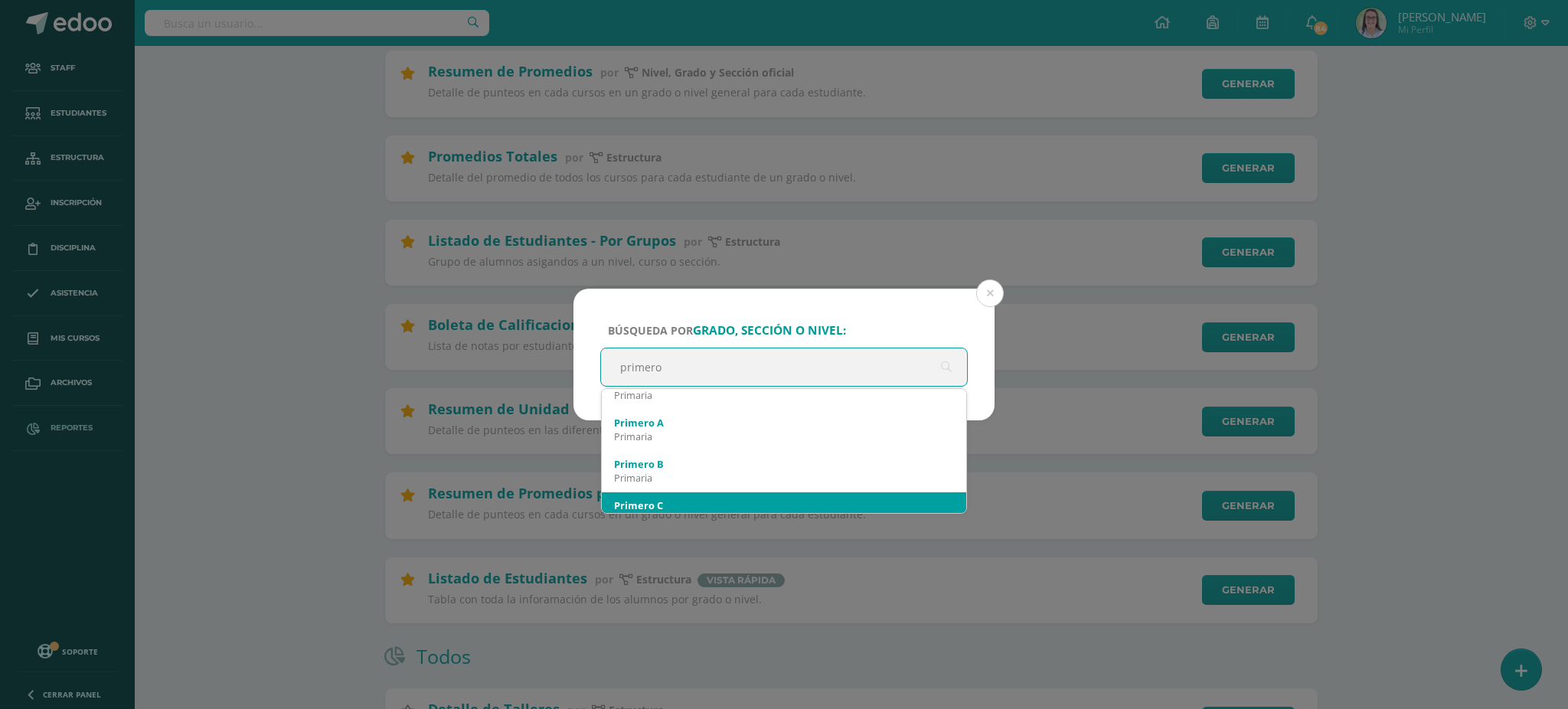
scroll to position [510, 0]
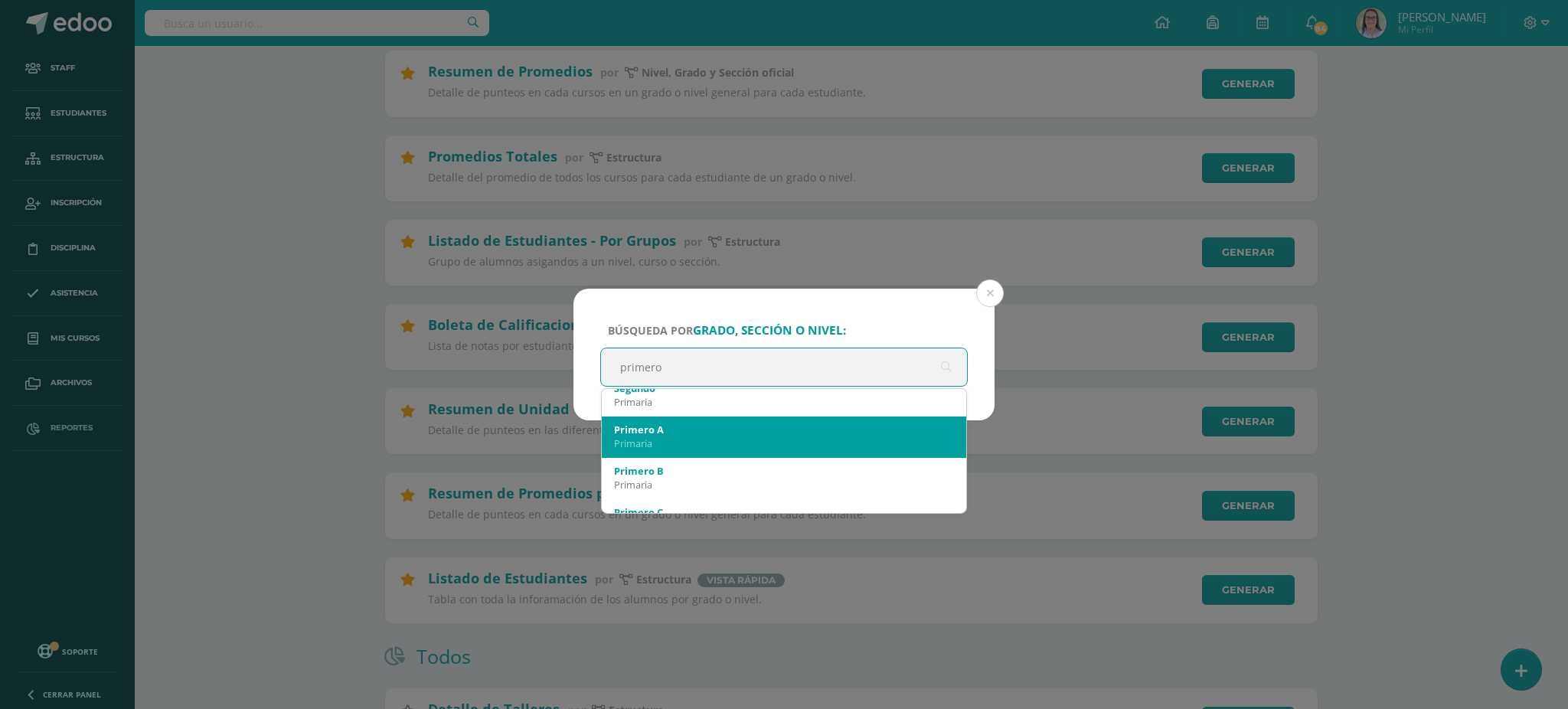
click at [731, 434] on div "Primero A" at bounding box center [784, 430] width 340 height 14
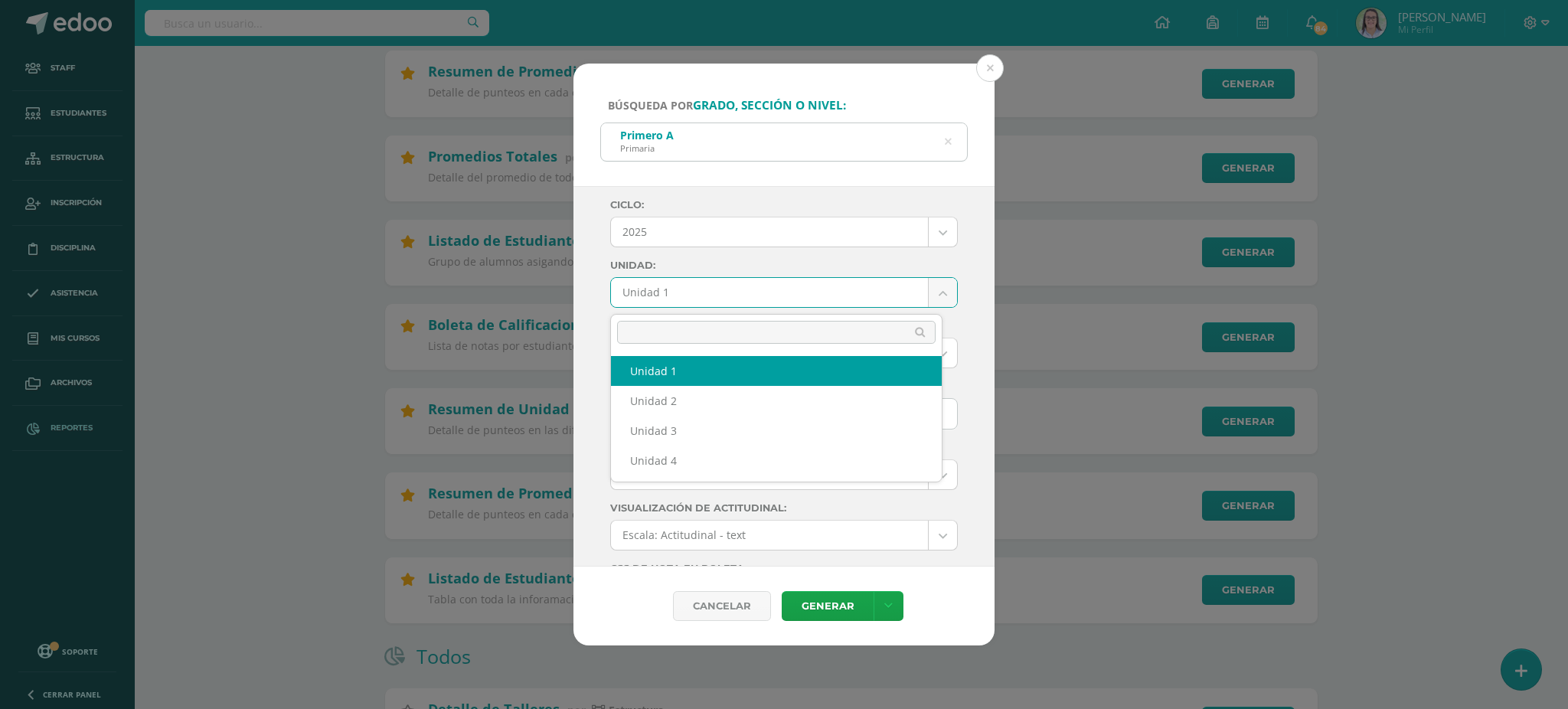
drag, startPoint x: 714, startPoint y: 287, endPoint x: 711, endPoint y: 300, distance: 13.3
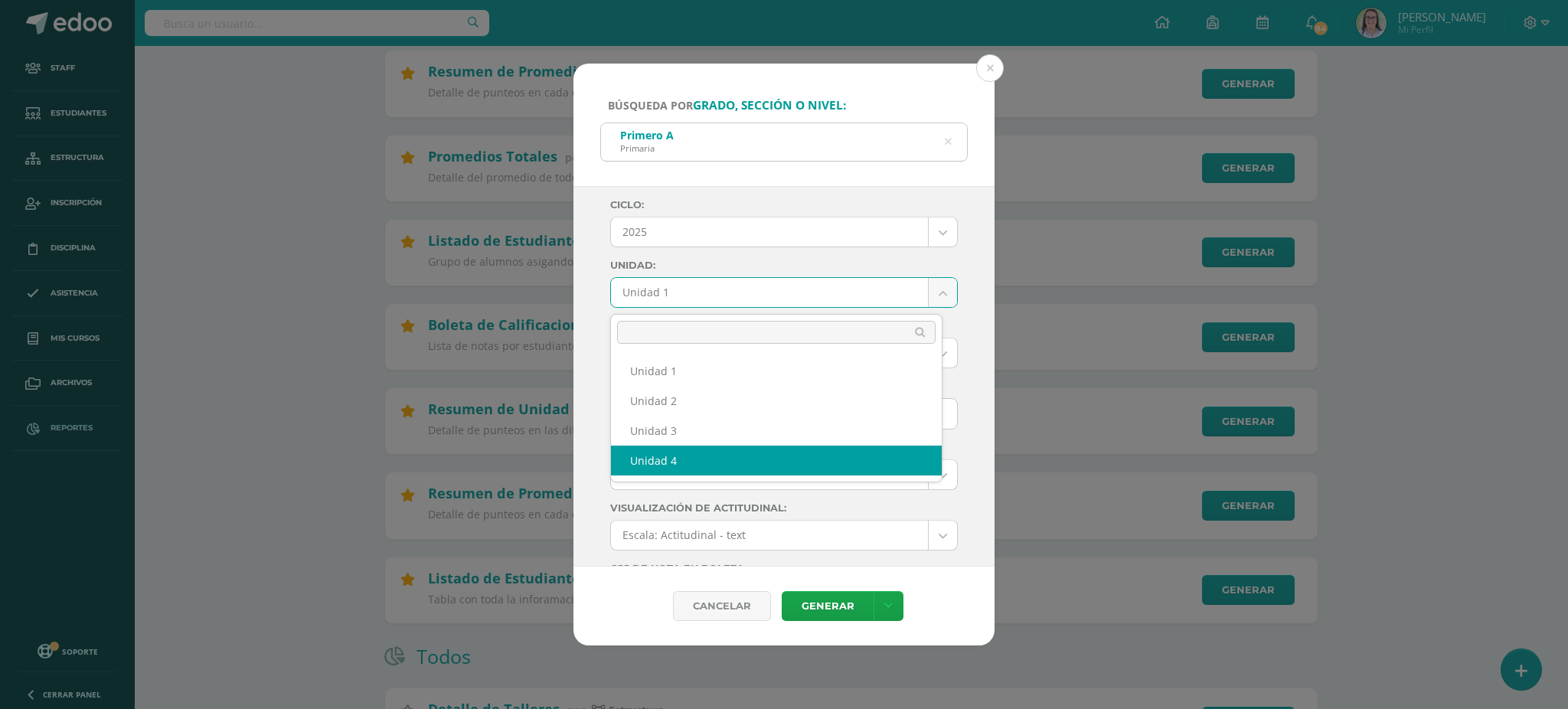
select select "Unidad 4"
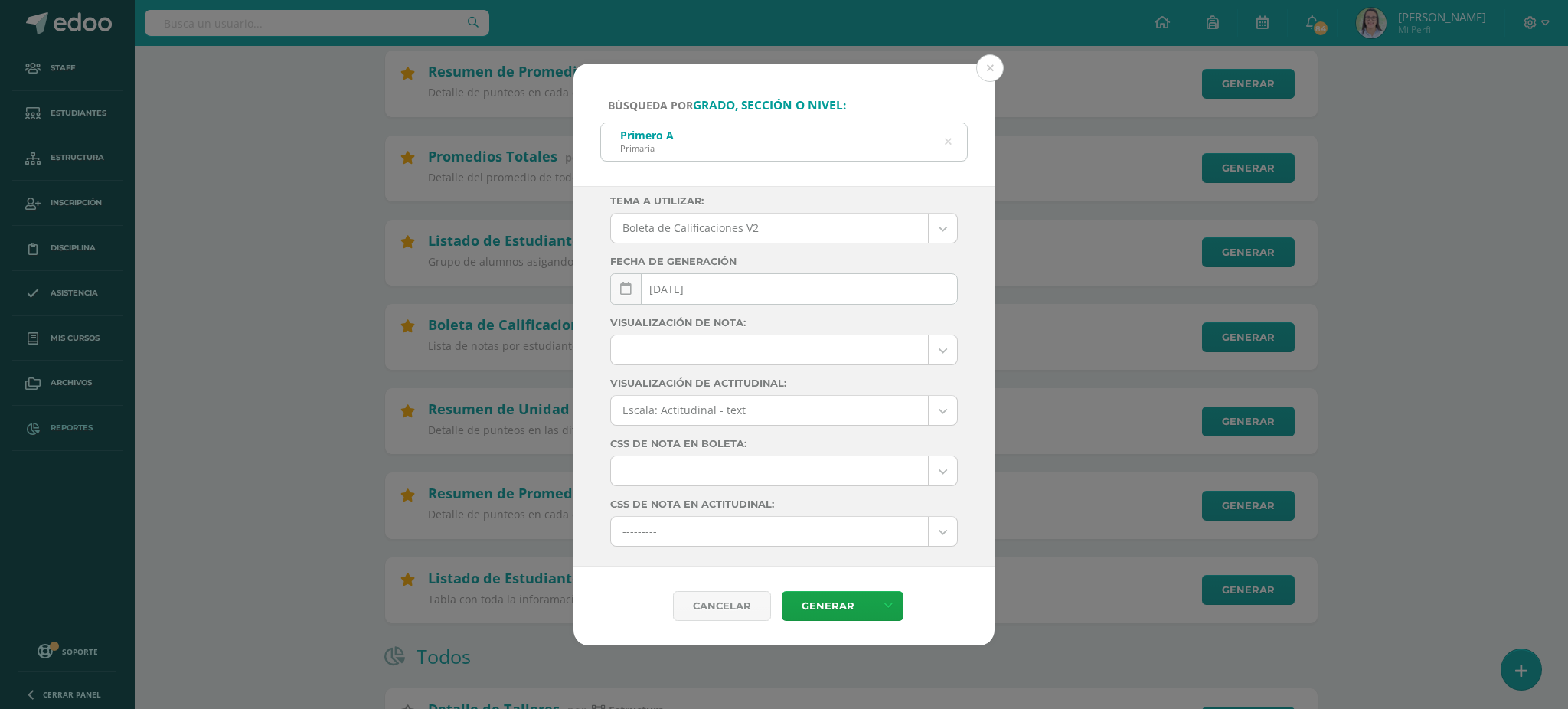
scroll to position [165, 0]
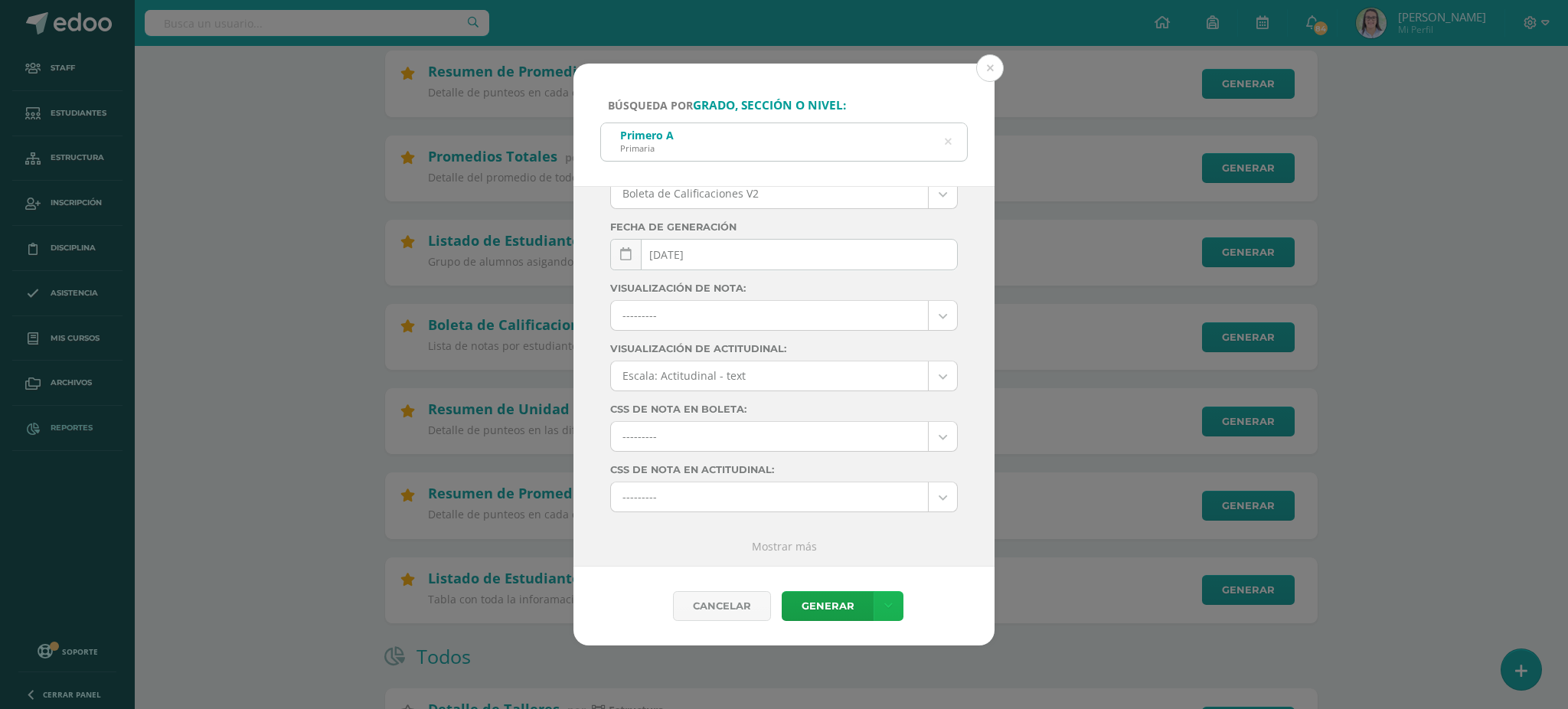
click at [887, 605] on icon at bounding box center [888, 606] width 9 height 13
click at [868, 503] on link "Descargar como HTML" at bounding box center [888, 507] width 163 height 24
click at [898, 532] on link "Descargar como PDF" at bounding box center [888, 531] width 163 height 24
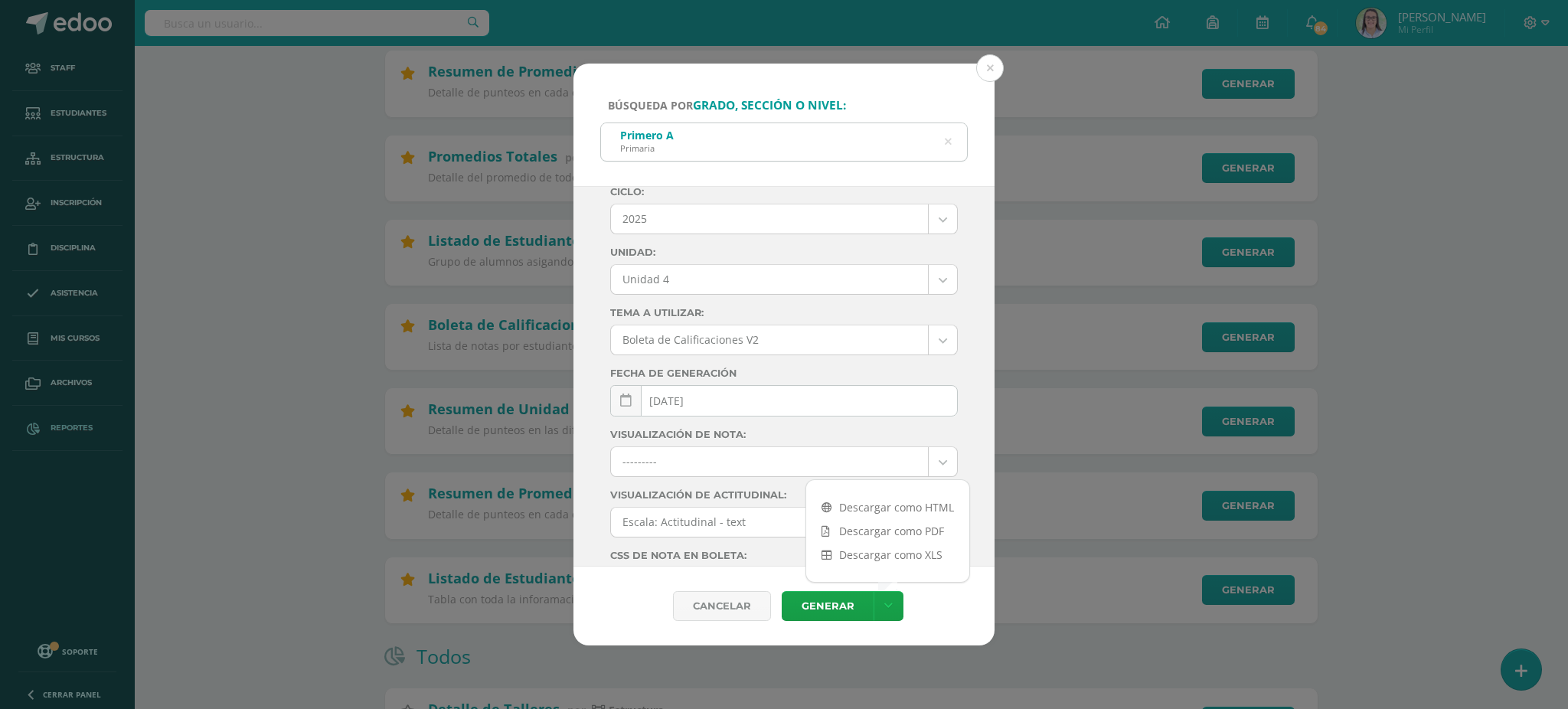
scroll to position [0, 0]
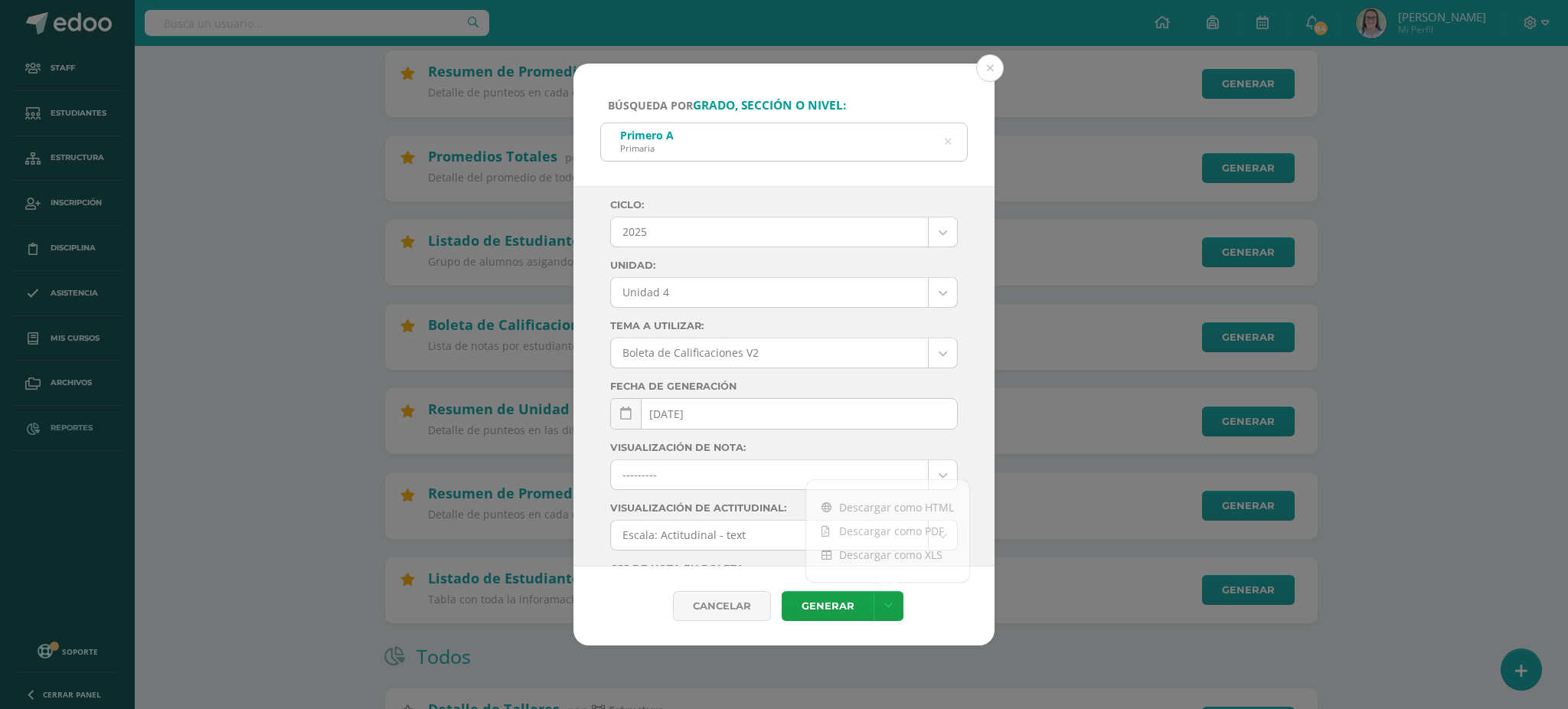
click at [949, 144] on icon at bounding box center [948, 142] width 32 height 32
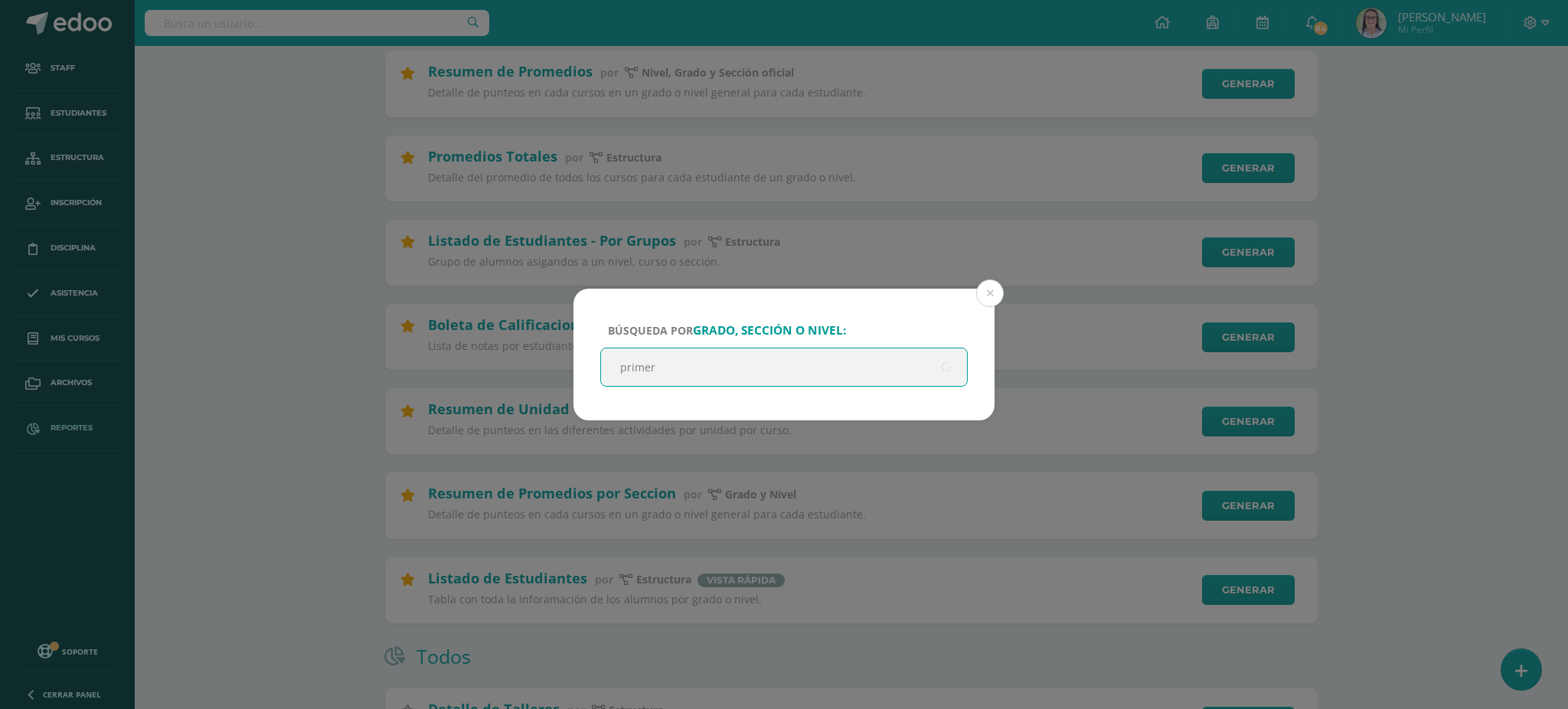
type input "primero"
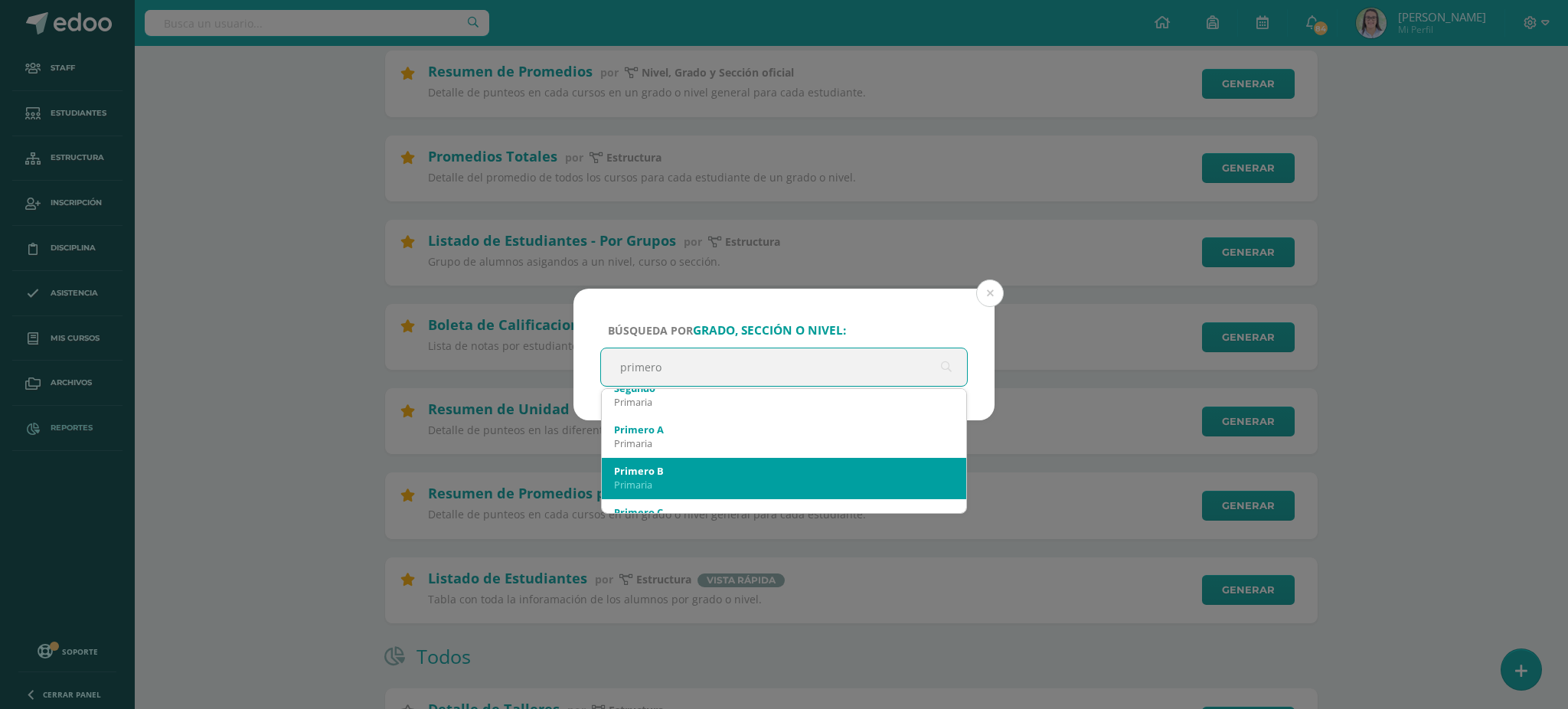
click at [735, 464] on div "Primero B" at bounding box center [784, 471] width 340 height 14
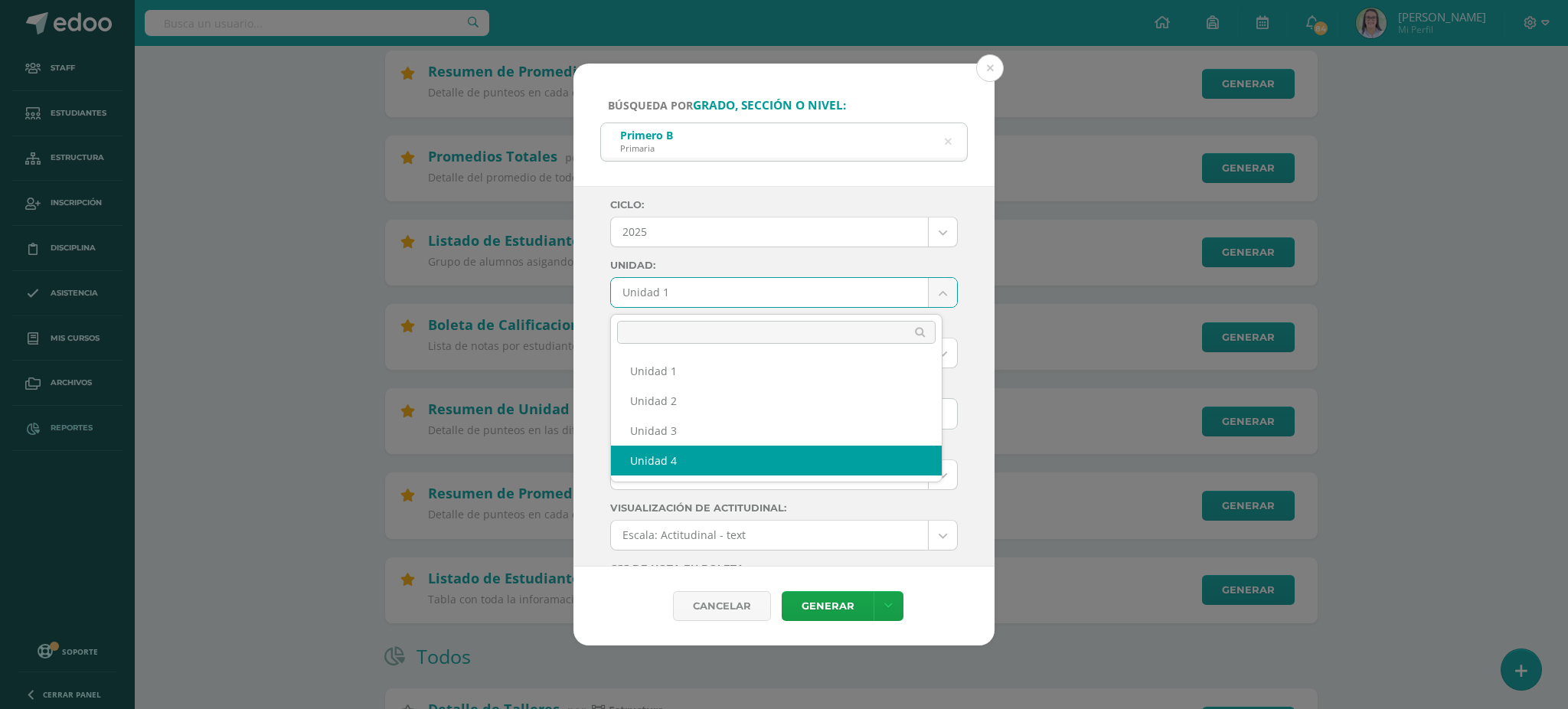
select select "Unidad 4"
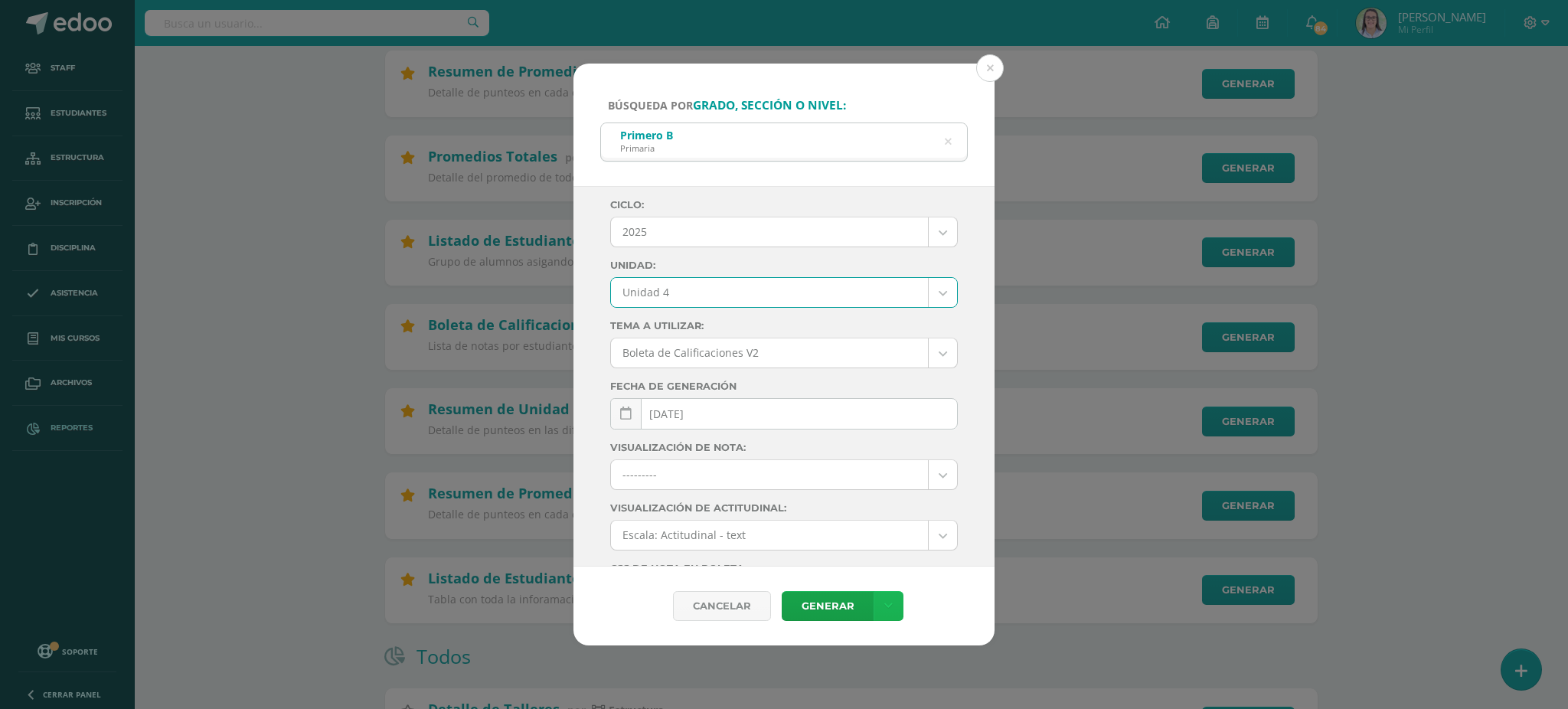
click at [886, 611] on icon at bounding box center [888, 606] width 9 height 13
click at [882, 524] on link "Descargar como PDF" at bounding box center [888, 531] width 163 height 24
click at [884, 531] on link "Descargar como PDF" at bounding box center [888, 531] width 163 height 24
click at [950, 139] on icon at bounding box center [948, 142] width 32 height 32
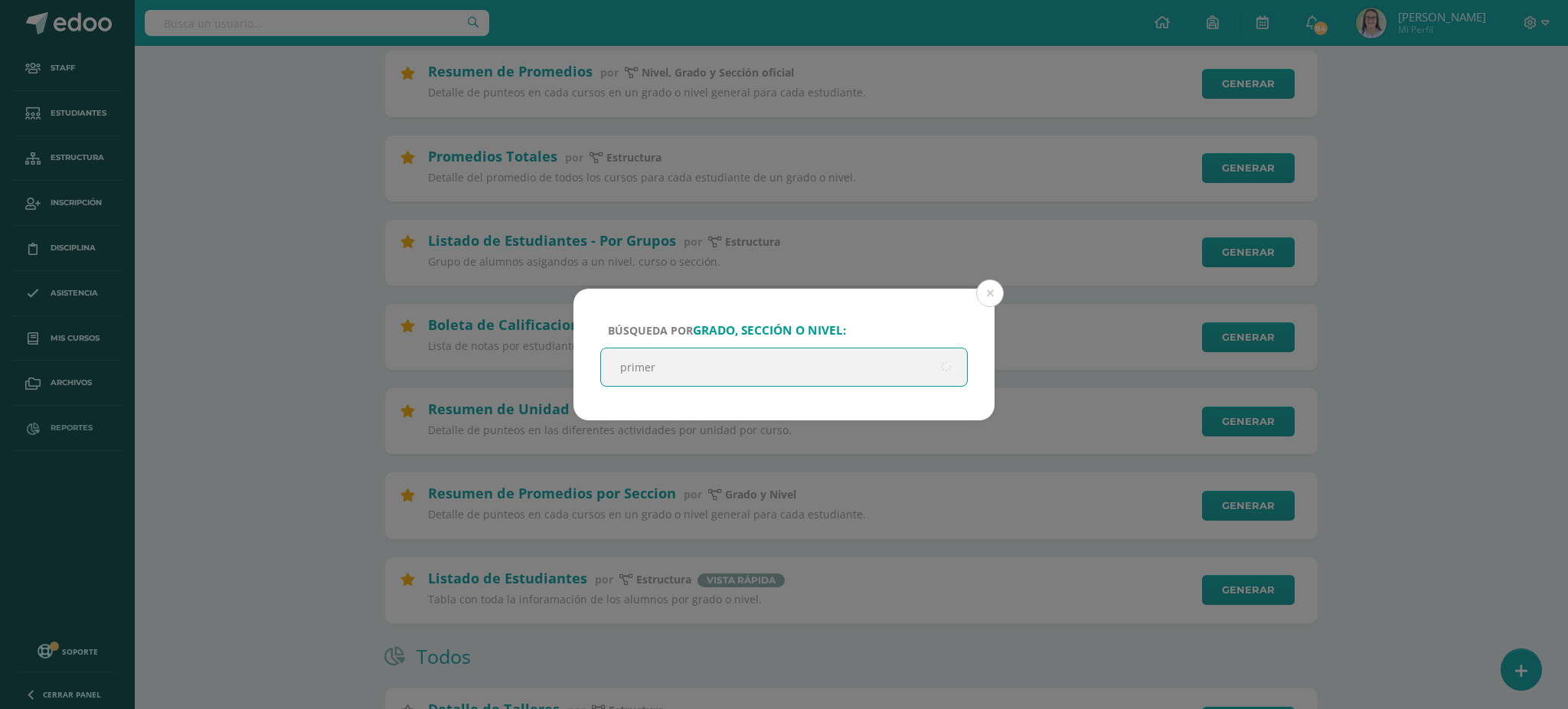
type input "primero"
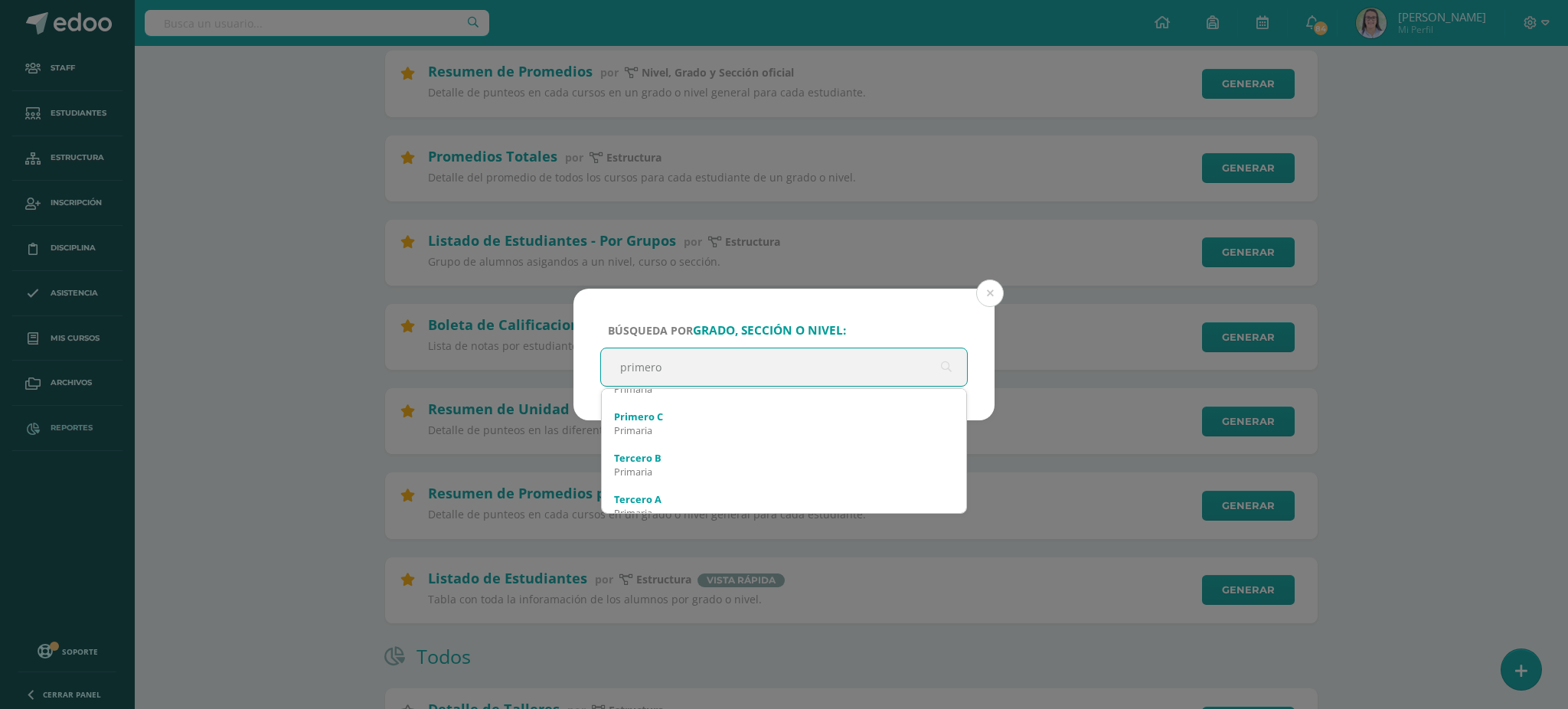
scroll to position [613, 0]
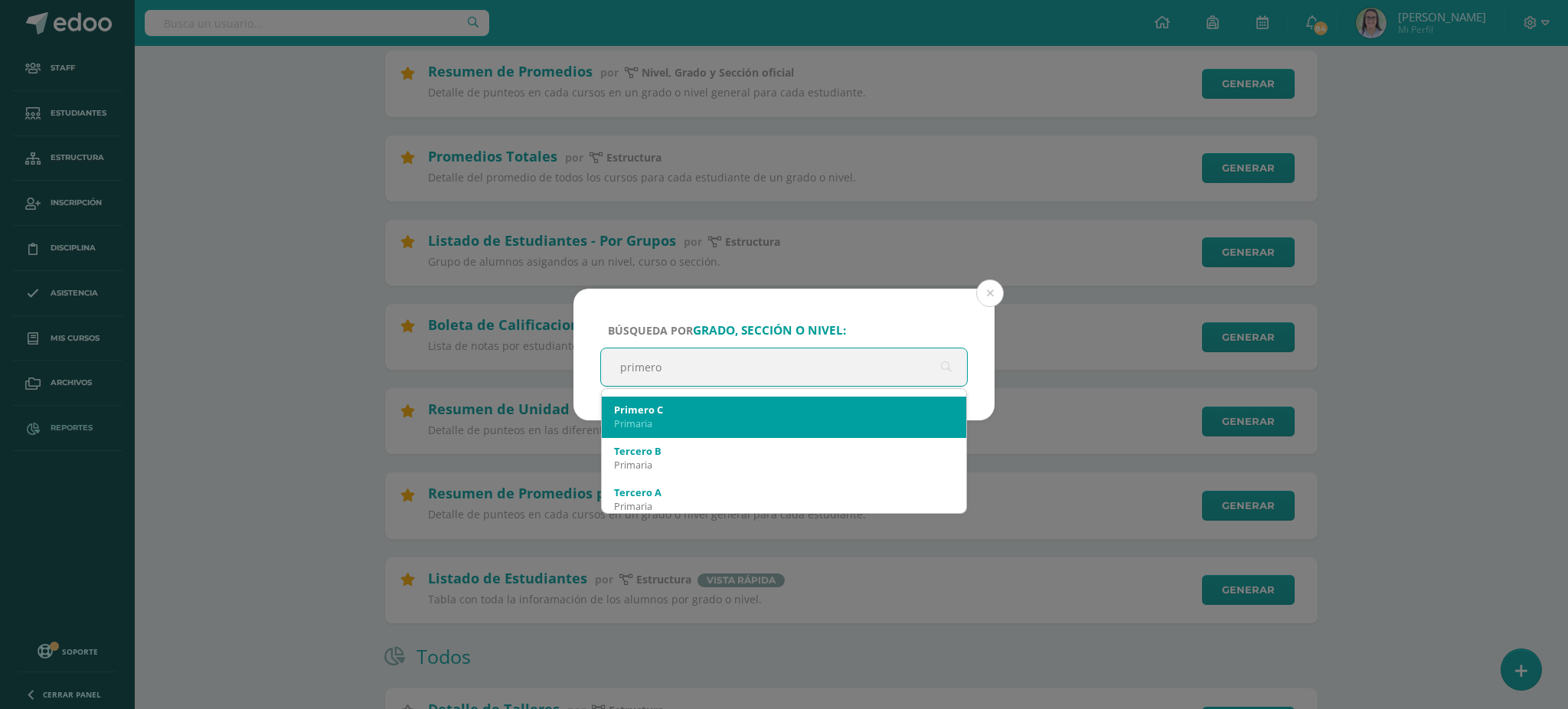
click at [670, 420] on div "Primaria" at bounding box center [784, 424] width 340 height 14
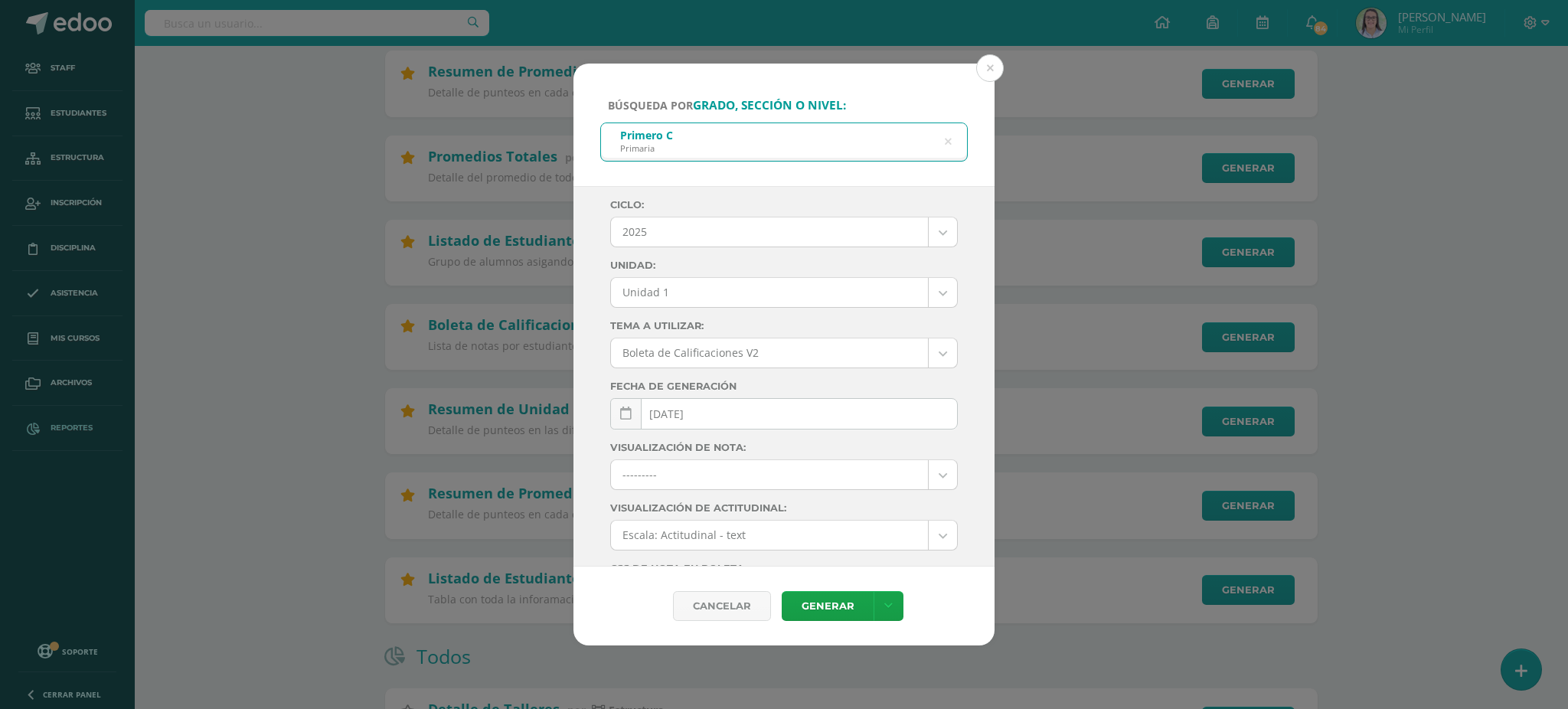
drag, startPoint x: 714, startPoint y: 294, endPoint x: 714, endPoint y: 310, distance: 16.0
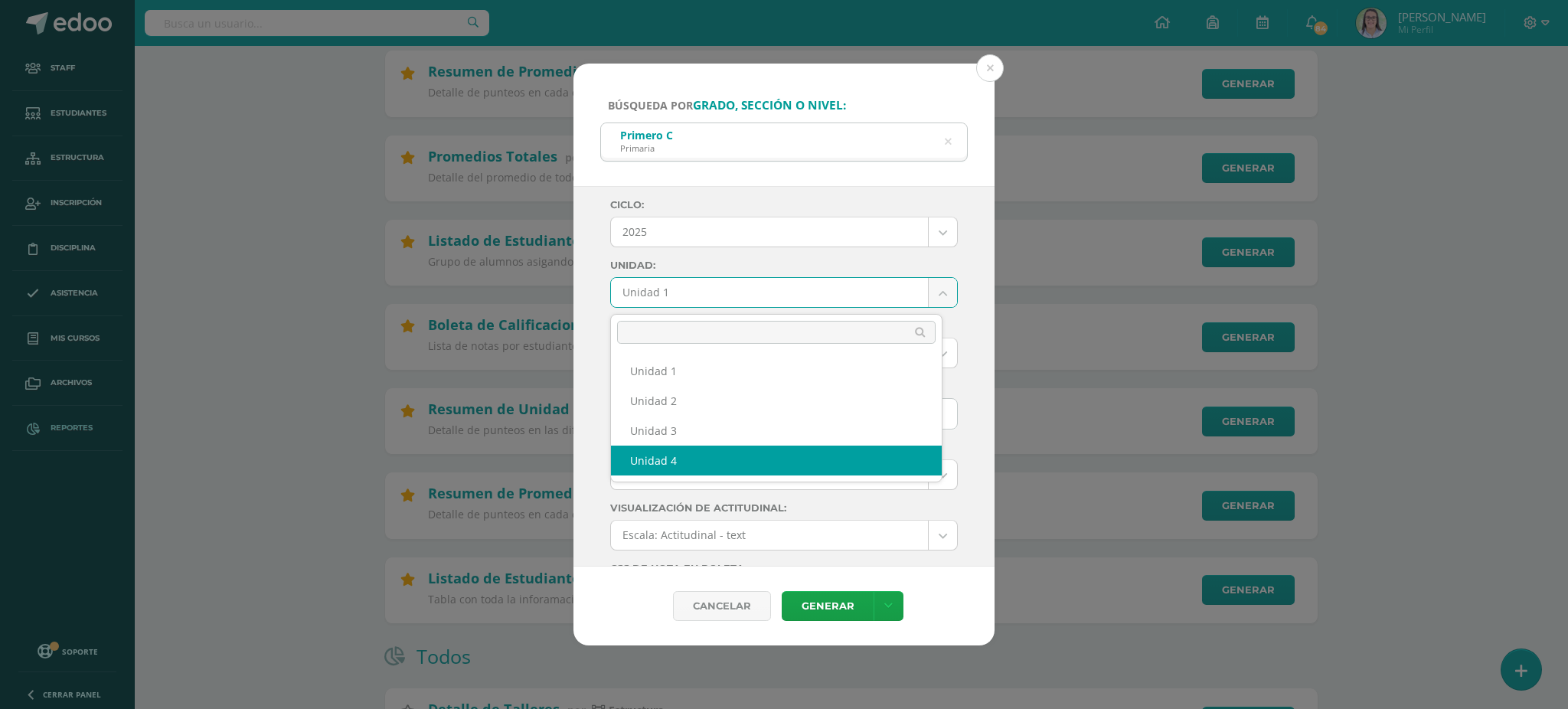
select select "Unidad 4"
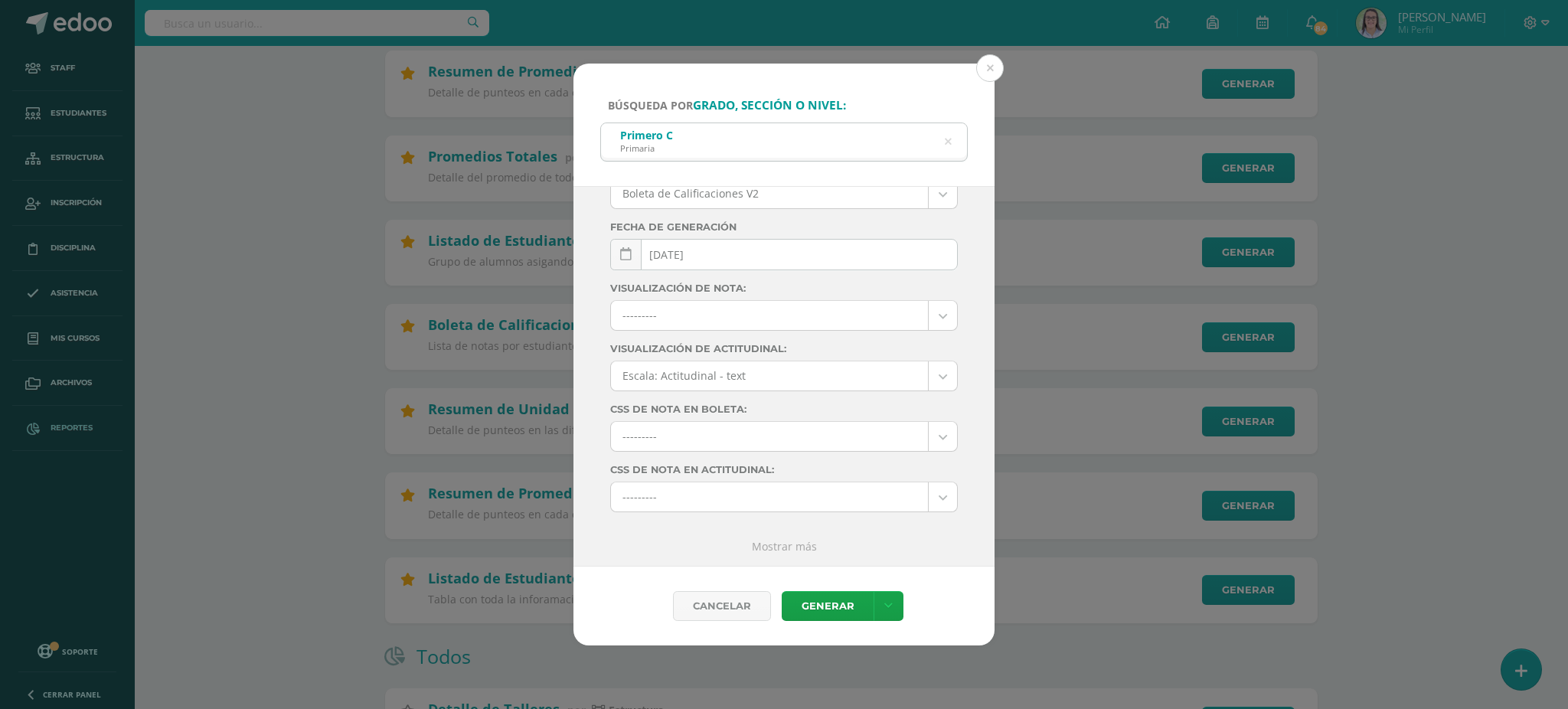
scroll to position [165, 0]
click at [894, 605] on link at bounding box center [888, 606] width 29 height 30
click at [873, 528] on link "Descargar como PDF" at bounding box center [888, 531] width 163 height 24
click at [946, 140] on icon at bounding box center [949, 142] width 39 height 7
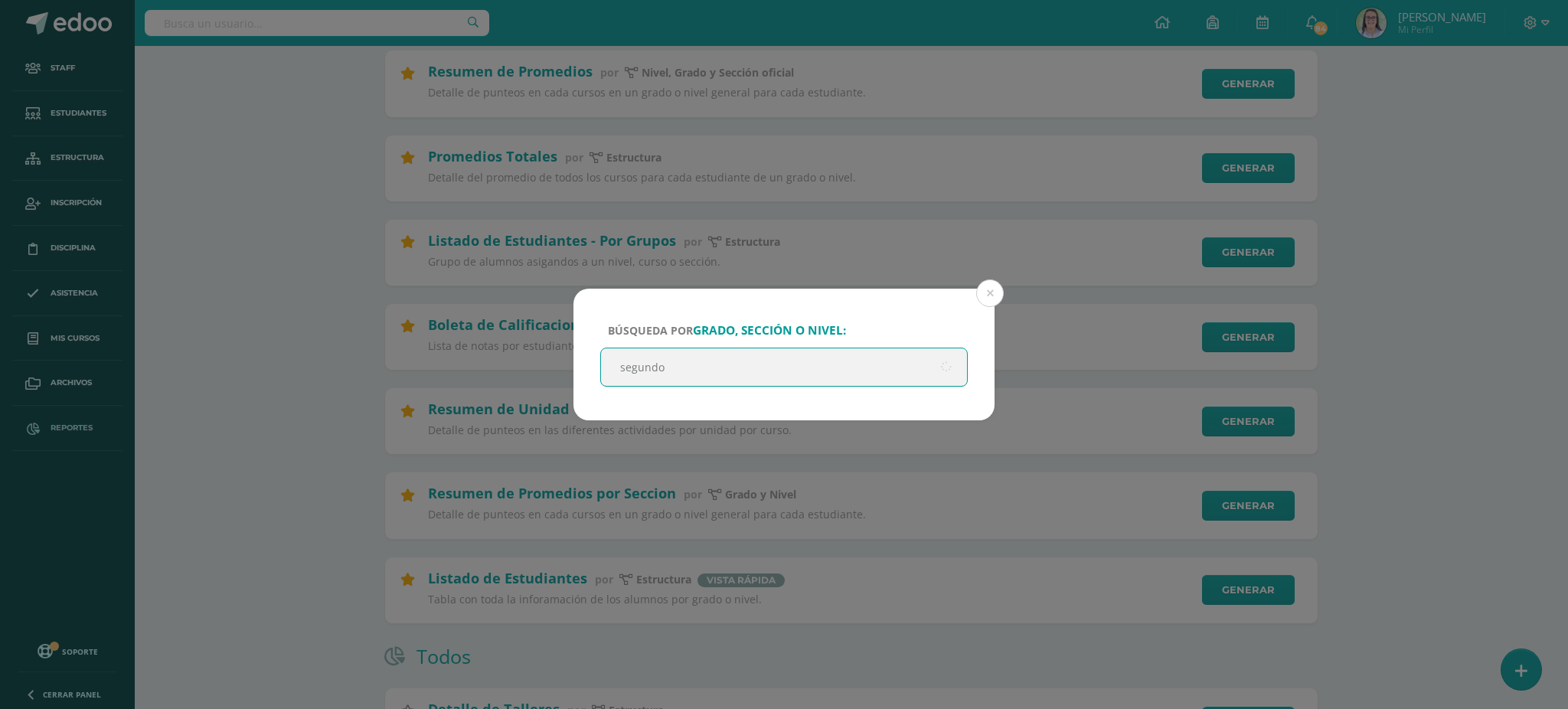
type input "segundo"
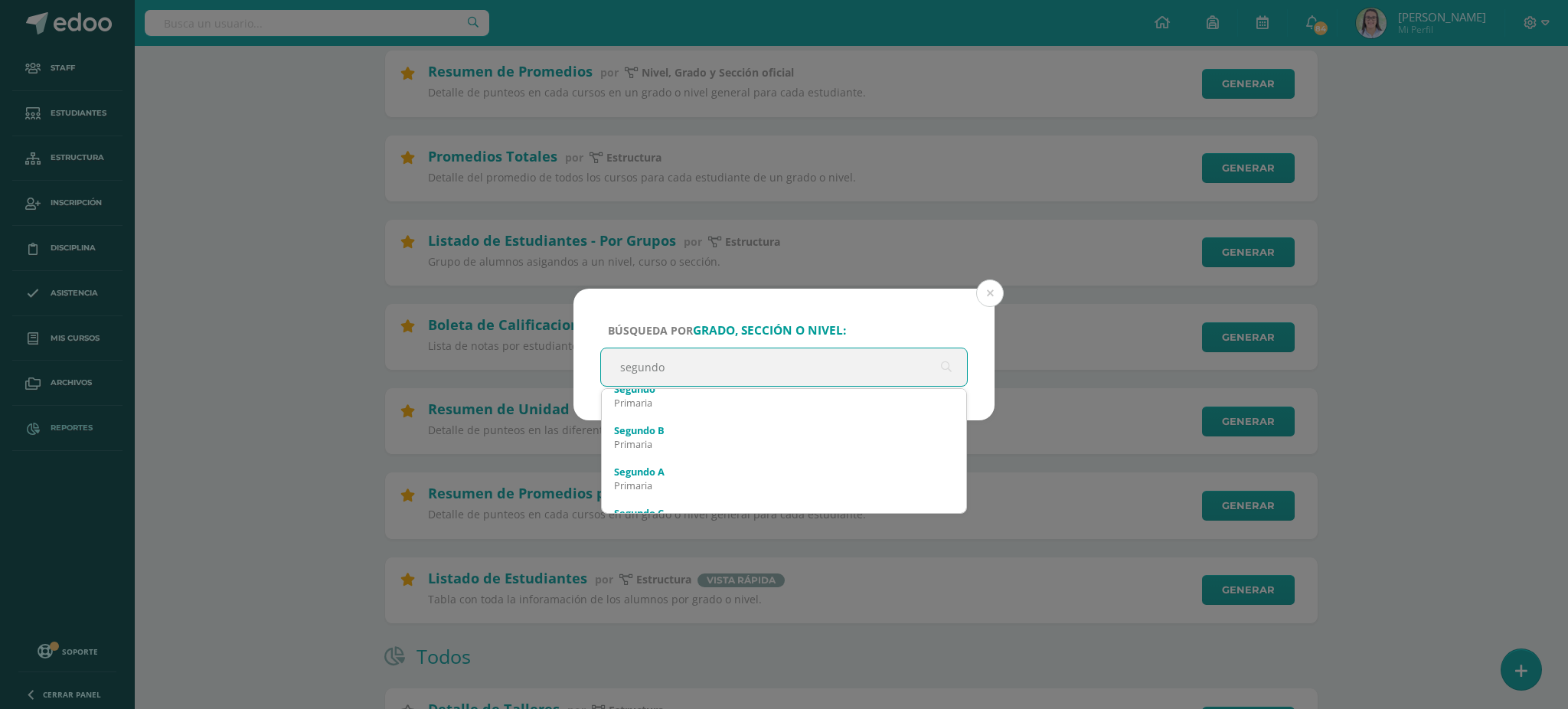
scroll to position [0, 0]
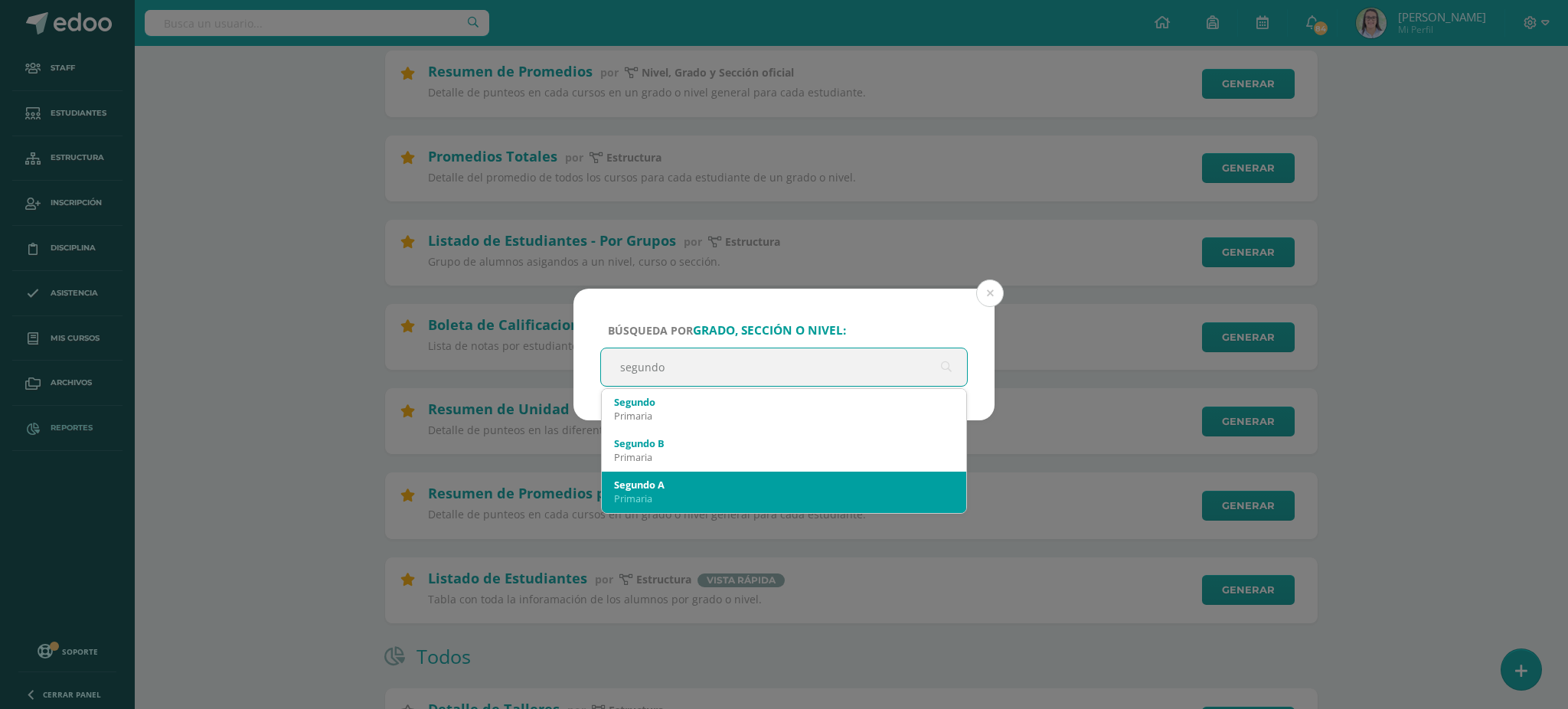
click at [667, 483] on div "Segundo A" at bounding box center [784, 485] width 340 height 14
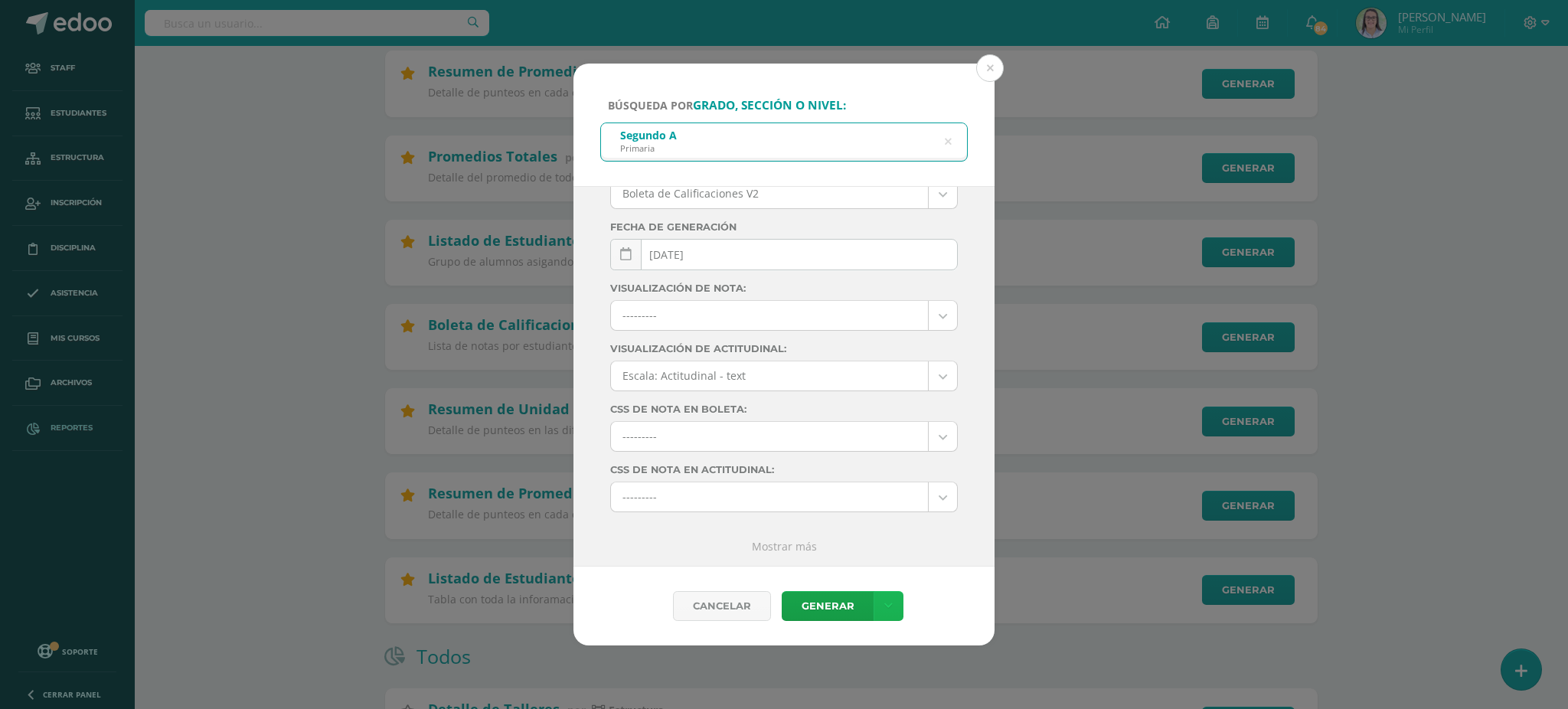
click at [884, 600] on icon at bounding box center [888, 606] width 9 height 13
click at [790, 254] on div "[DATE] October, 2025 Mo Tu We Th Fr Sa Su 29 30 1 2 3 4 5 6 7 8 9 10 11 12 13 1…" at bounding box center [784, 261] width 348 height 43
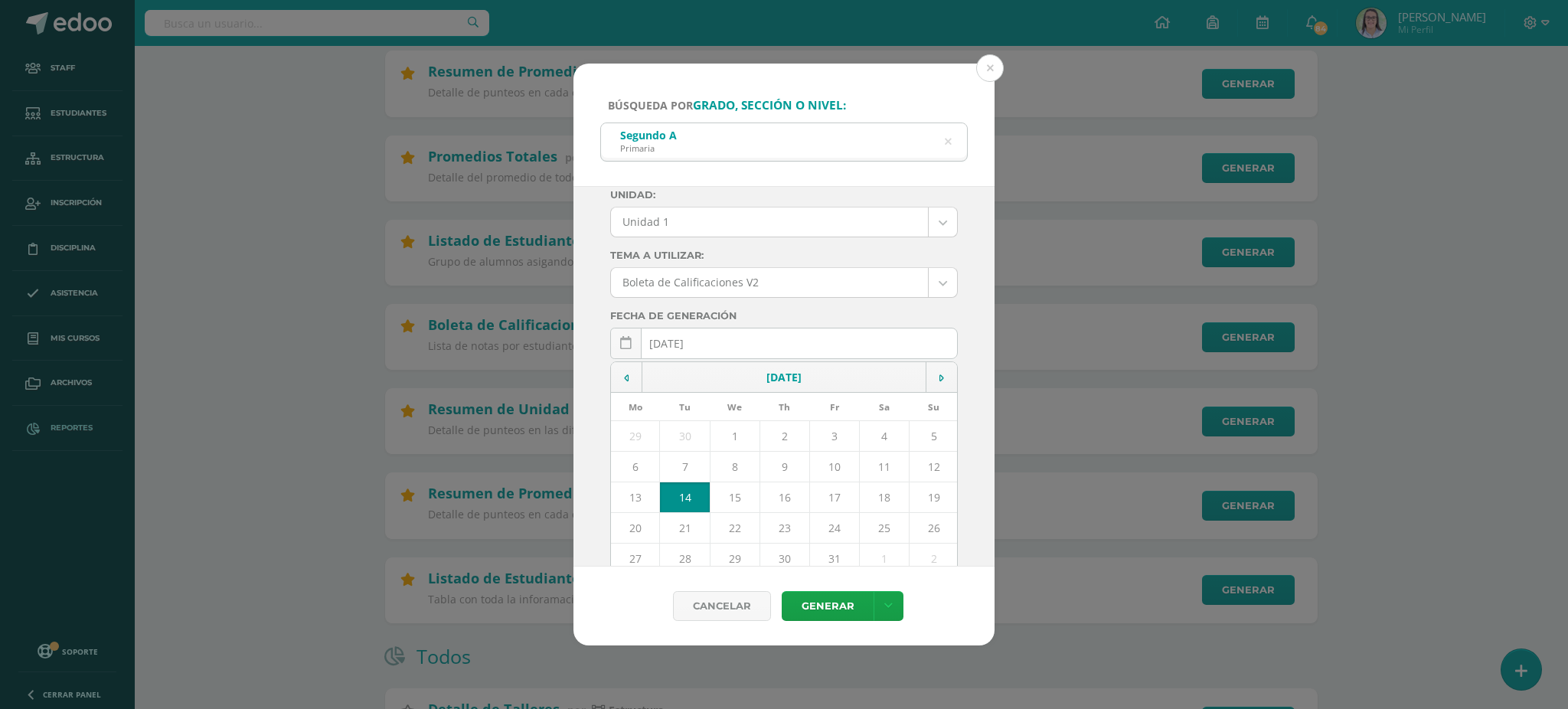
scroll to position [64, 0]
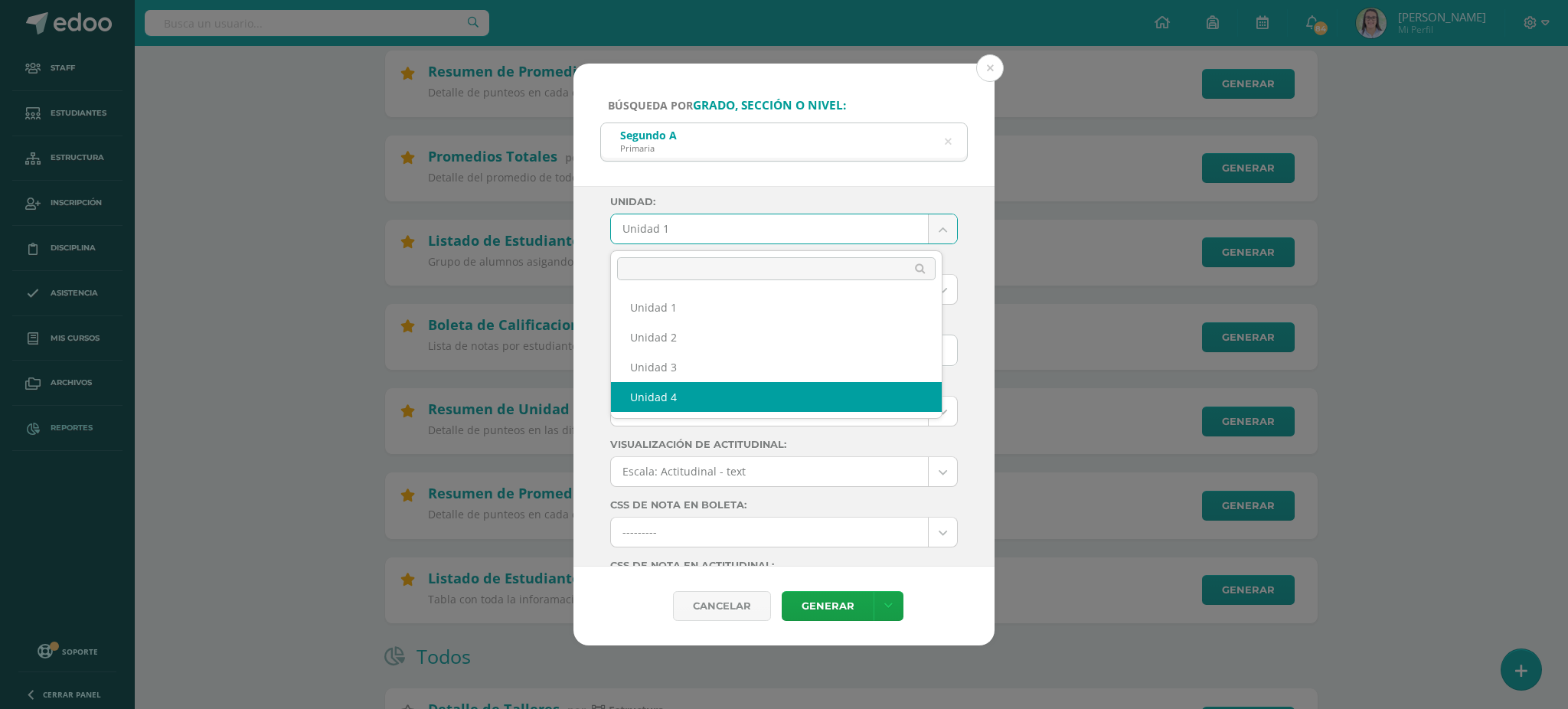
select select "Unidad 4"
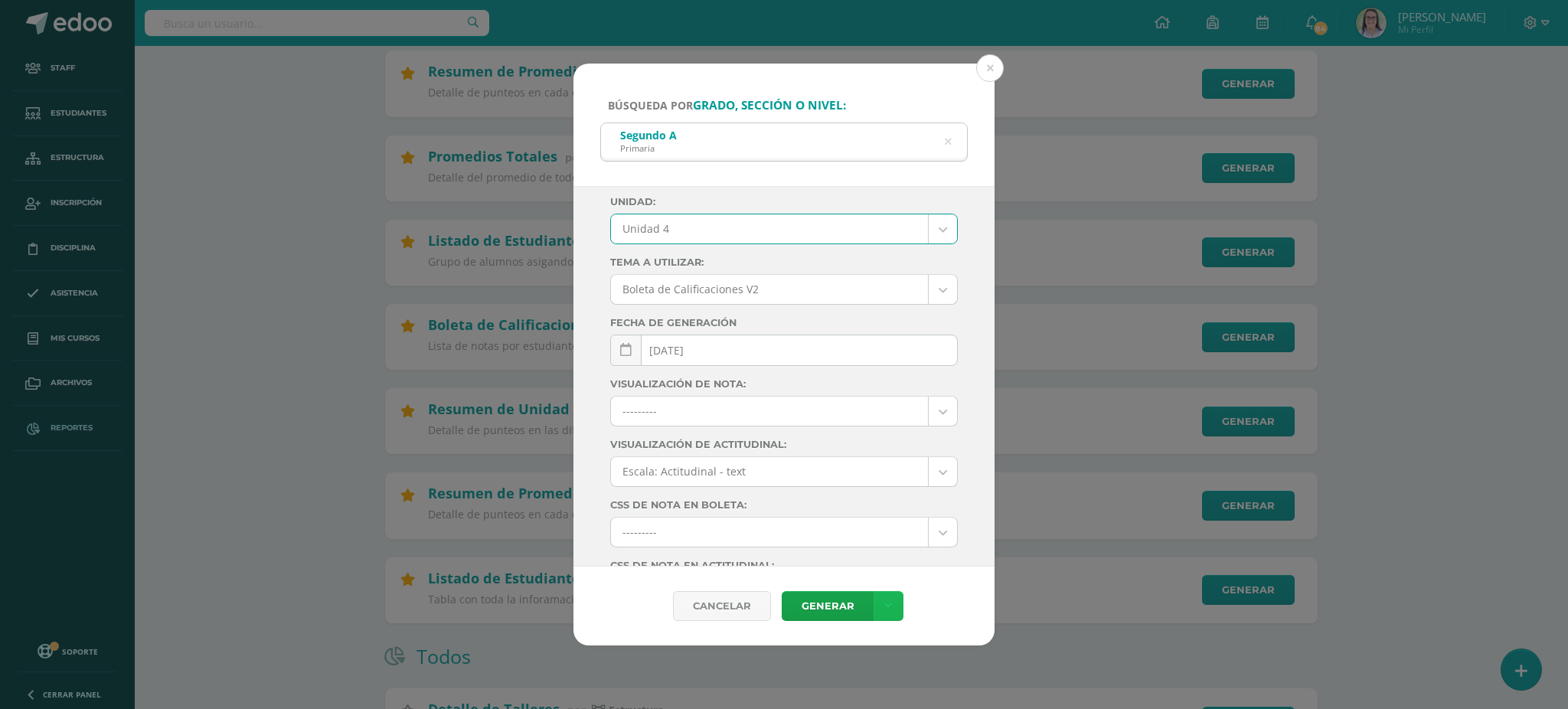
click at [888, 601] on icon at bounding box center [888, 606] width 9 height 13
click at [877, 533] on link "Descargar como PDF" at bounding box center [888, 531] width 163 height 24
click at [953, 140] on div "Segundo A Primaria" at bounding box center [784, 140] width 366 height 34
click at [946, 139] on icon at bounding box center [948, 142] width 32 height 32
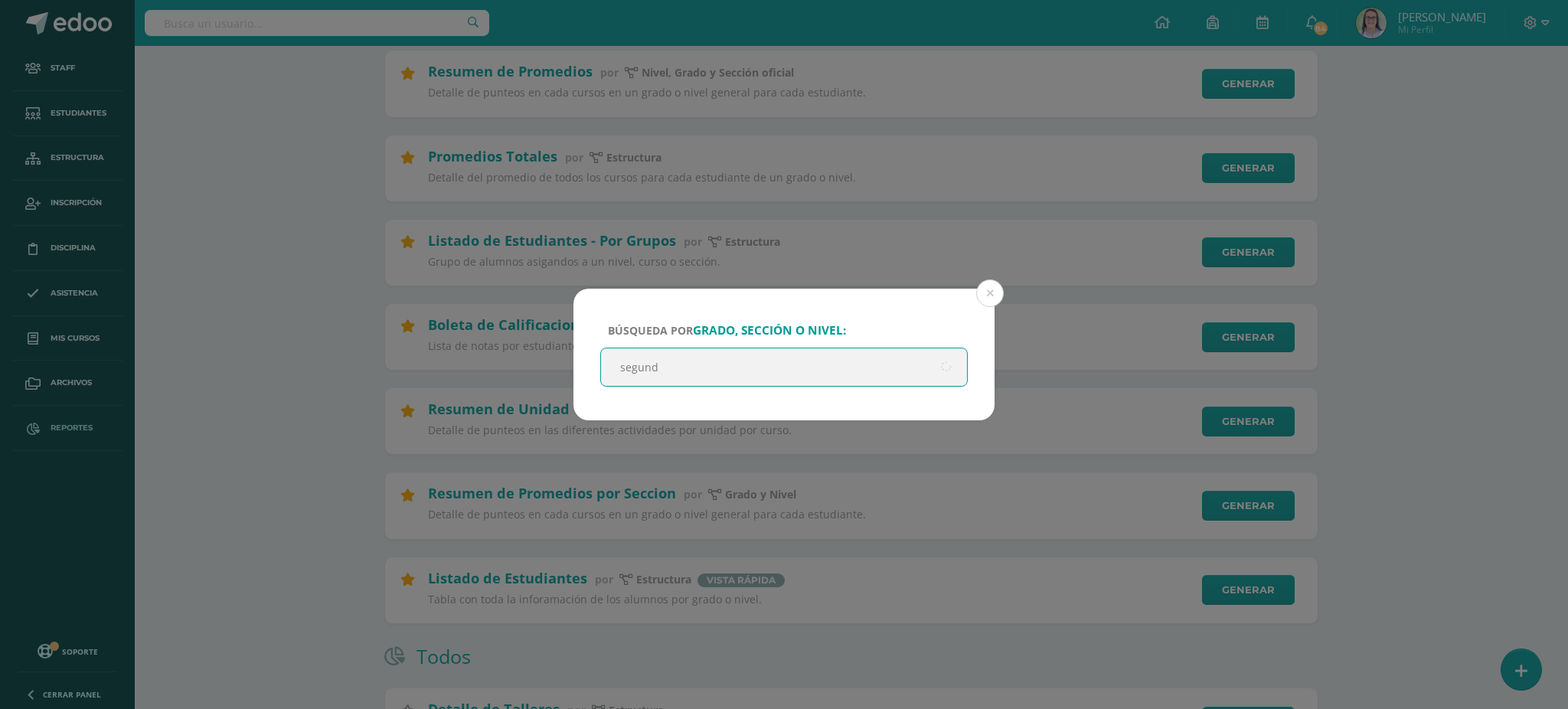
type input "segundo"
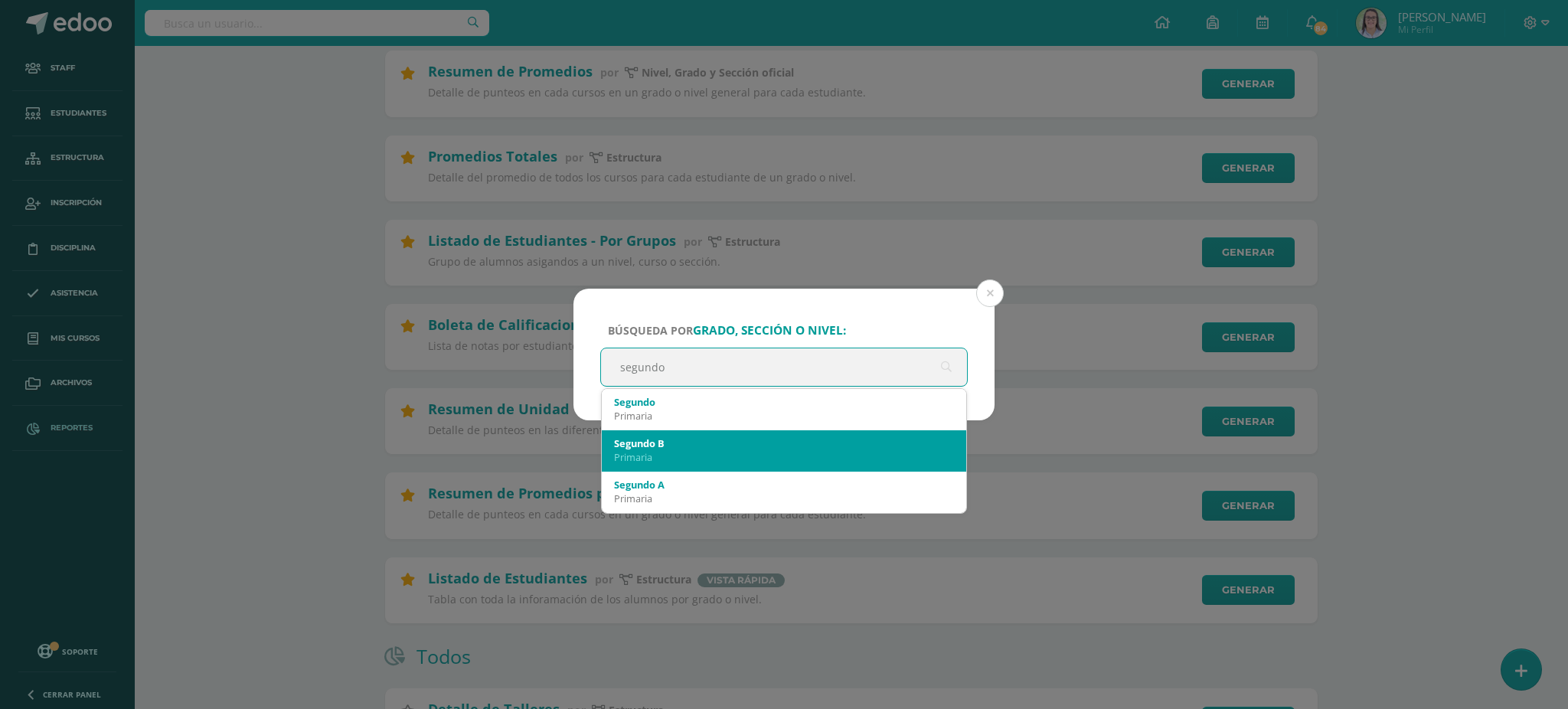
click at [709, 448] on div "Segundo B" at bounding box center [784, 443] width 340 height 14
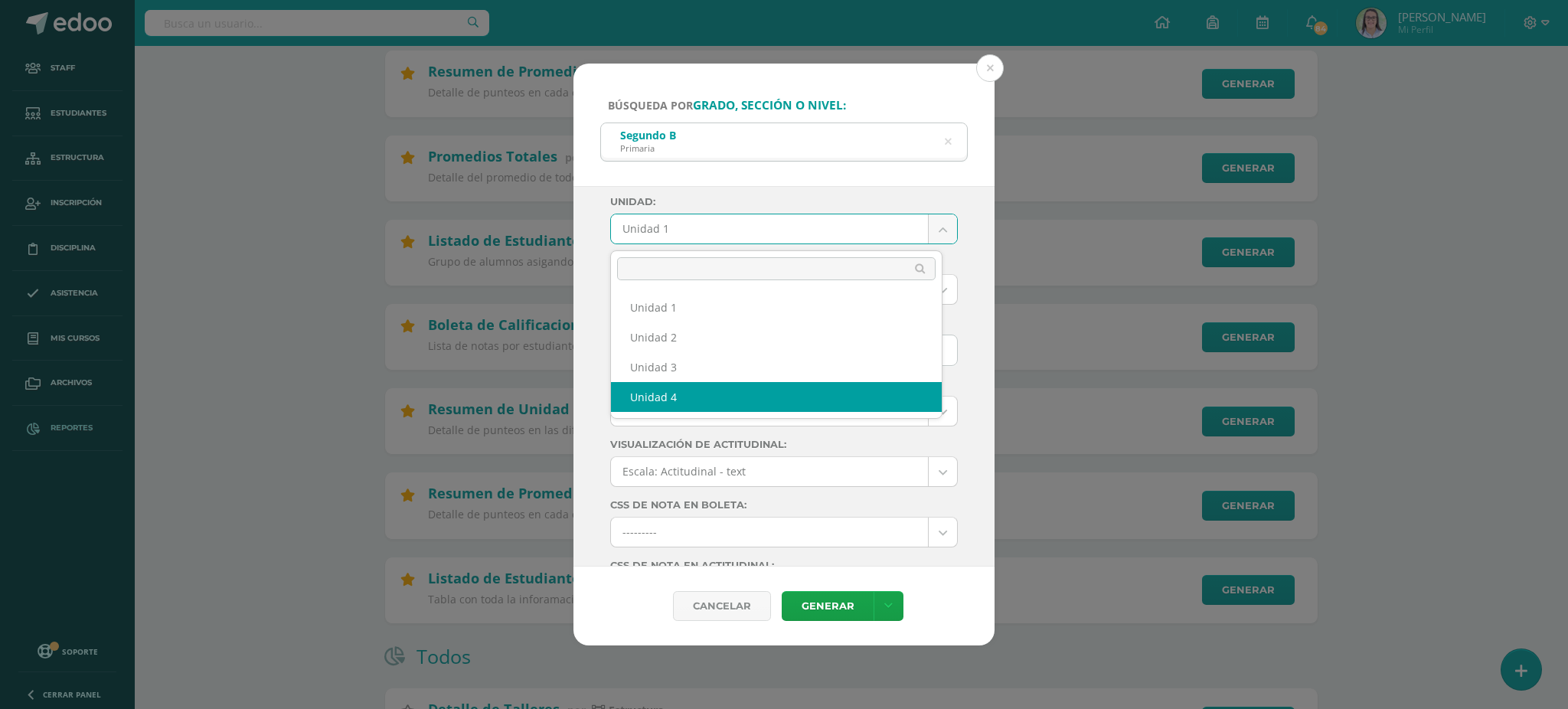
select select "Unidad 4"
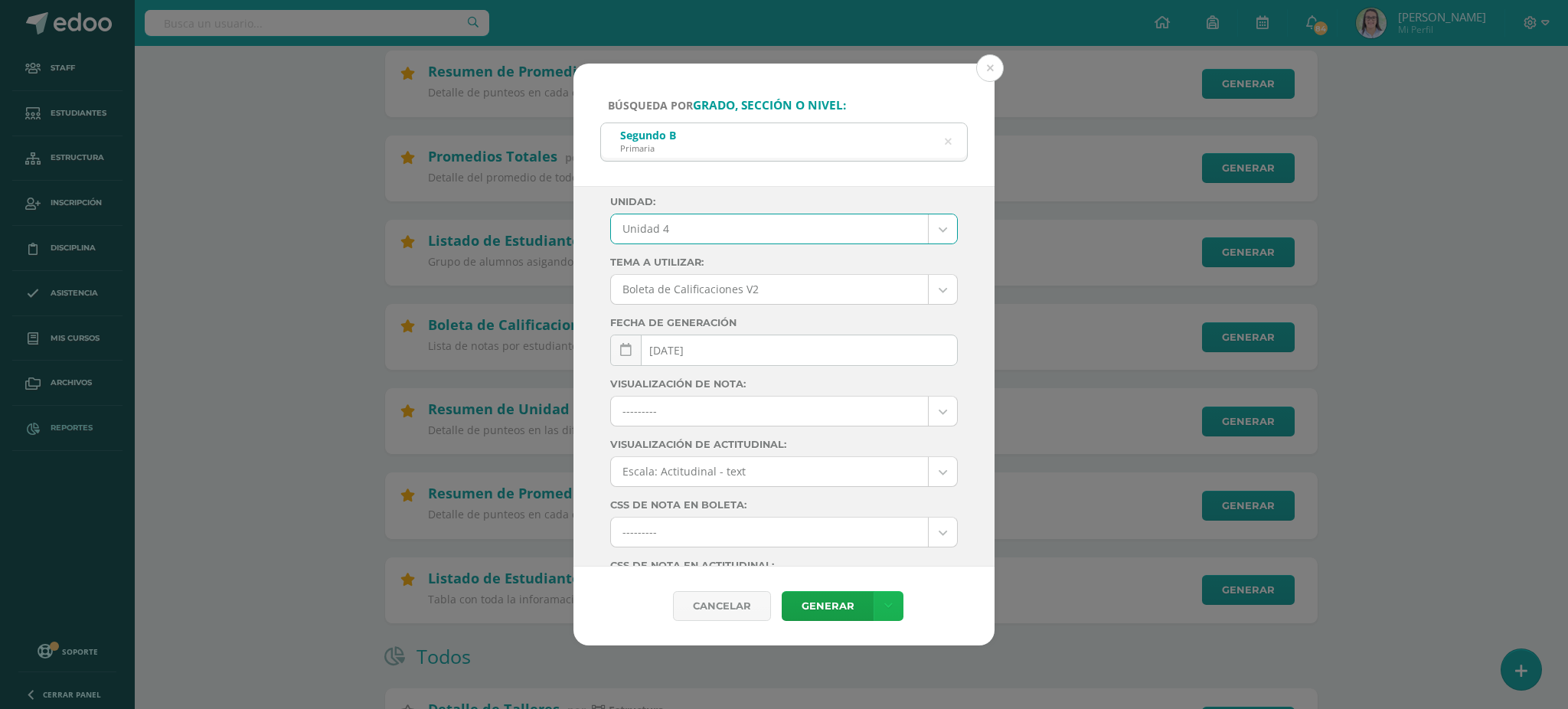
click at [887, 594] on link at bounding box center [888, 606] width 29 height 30
click at [889, 526] on link "Descargar como PDF" at bounding box center [888, 531] width 163 height 24
click at [945, 137] on icon at bounding box center [948, 143] width 7 height 39
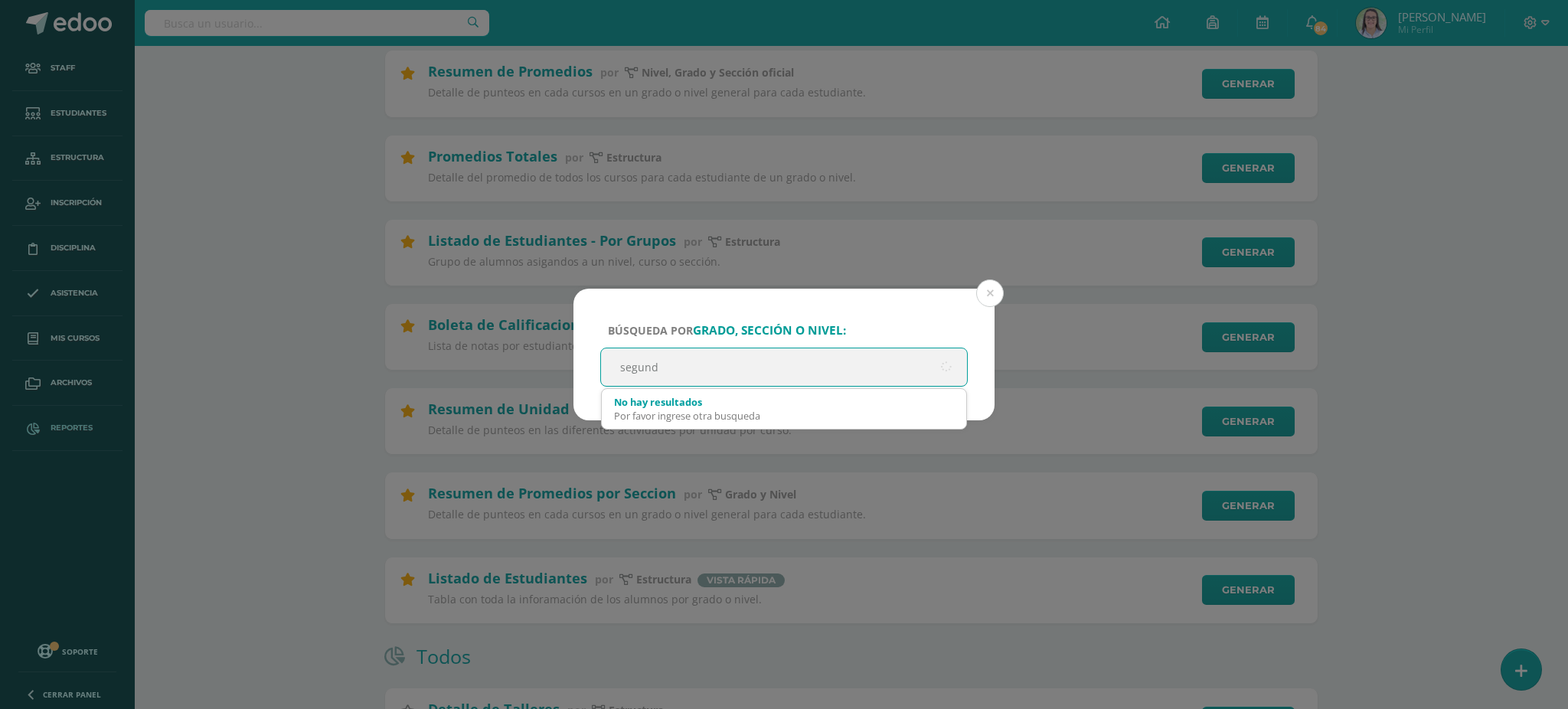
type input "segundo"
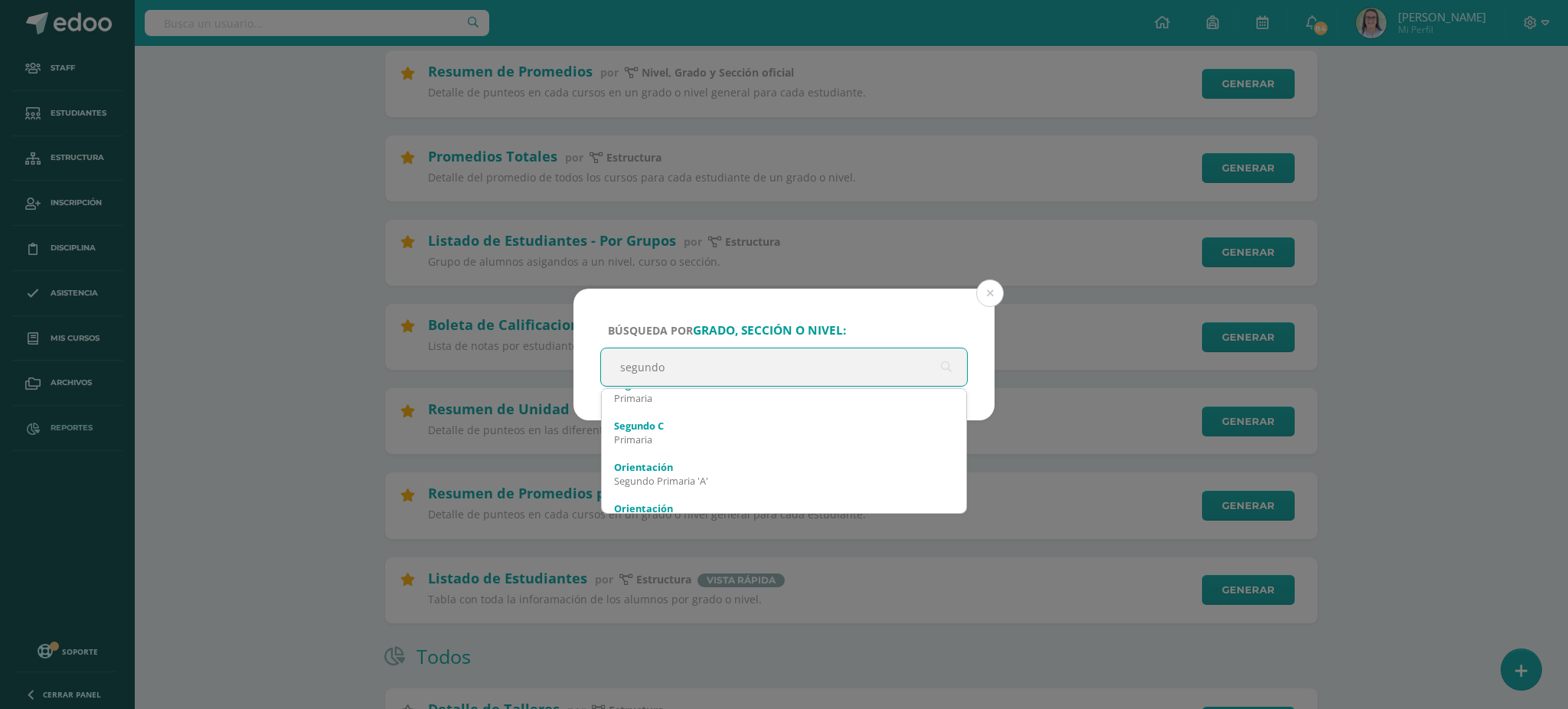
scroll to position [102, 0]
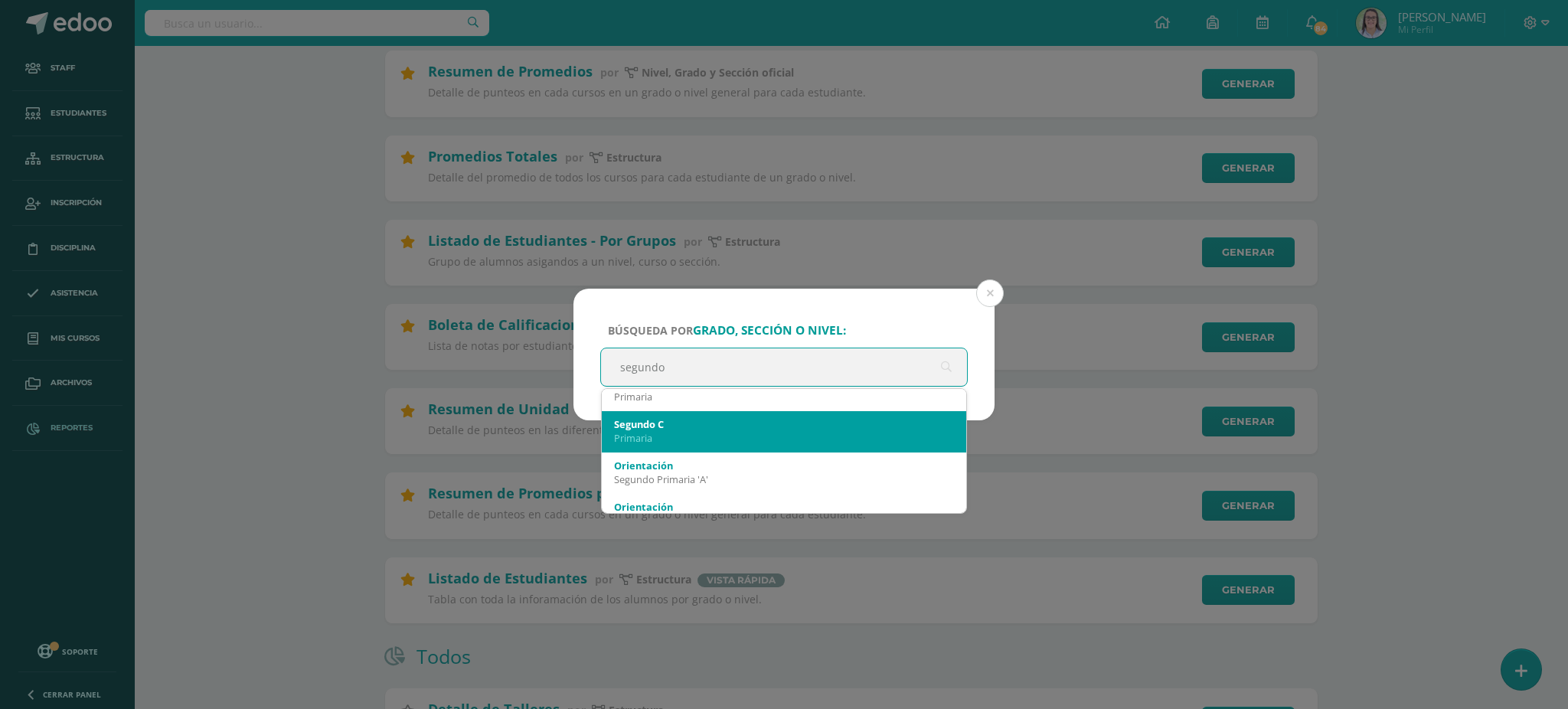
click at [702, 424] on div "Segundo C" at bounding box center [784, 424] width 340 height 14
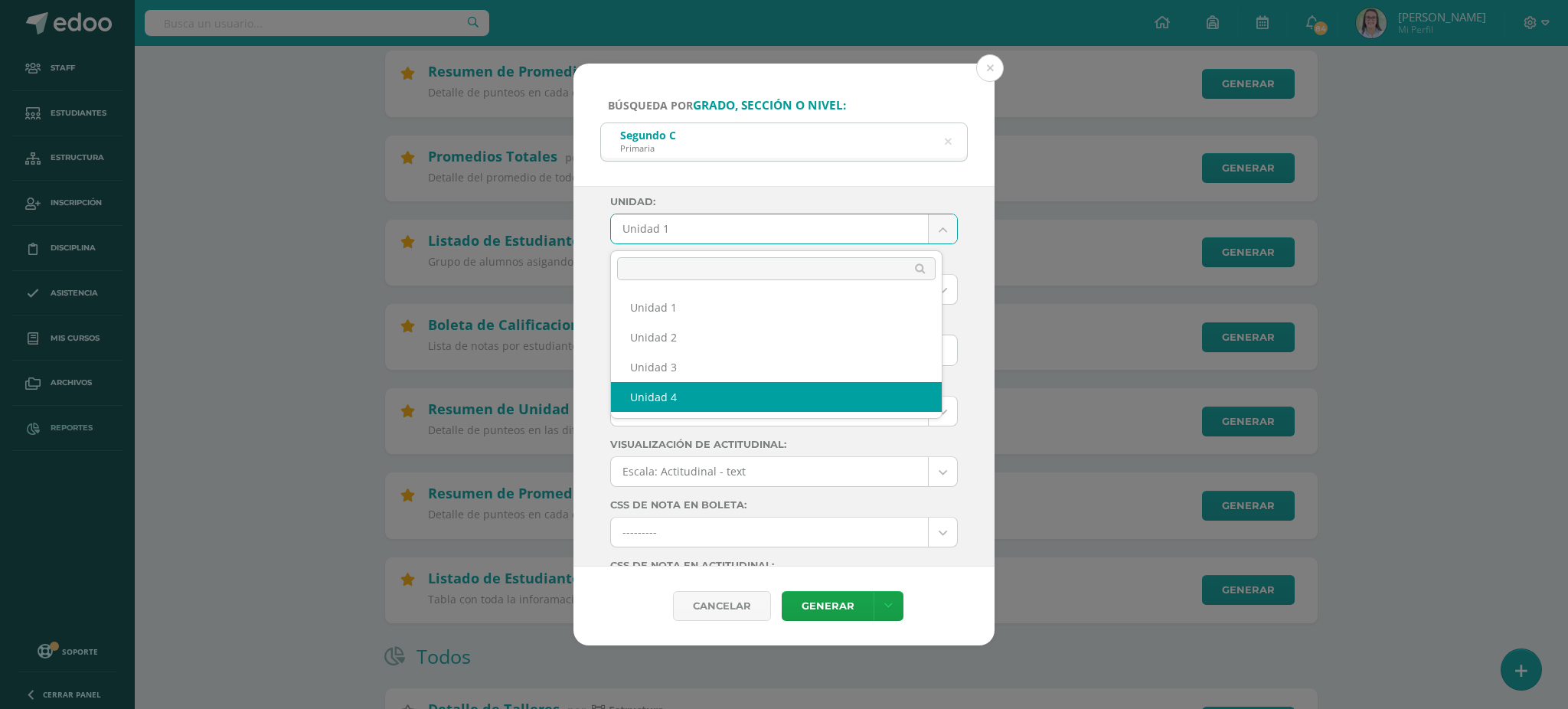
select select "Unidad 4"
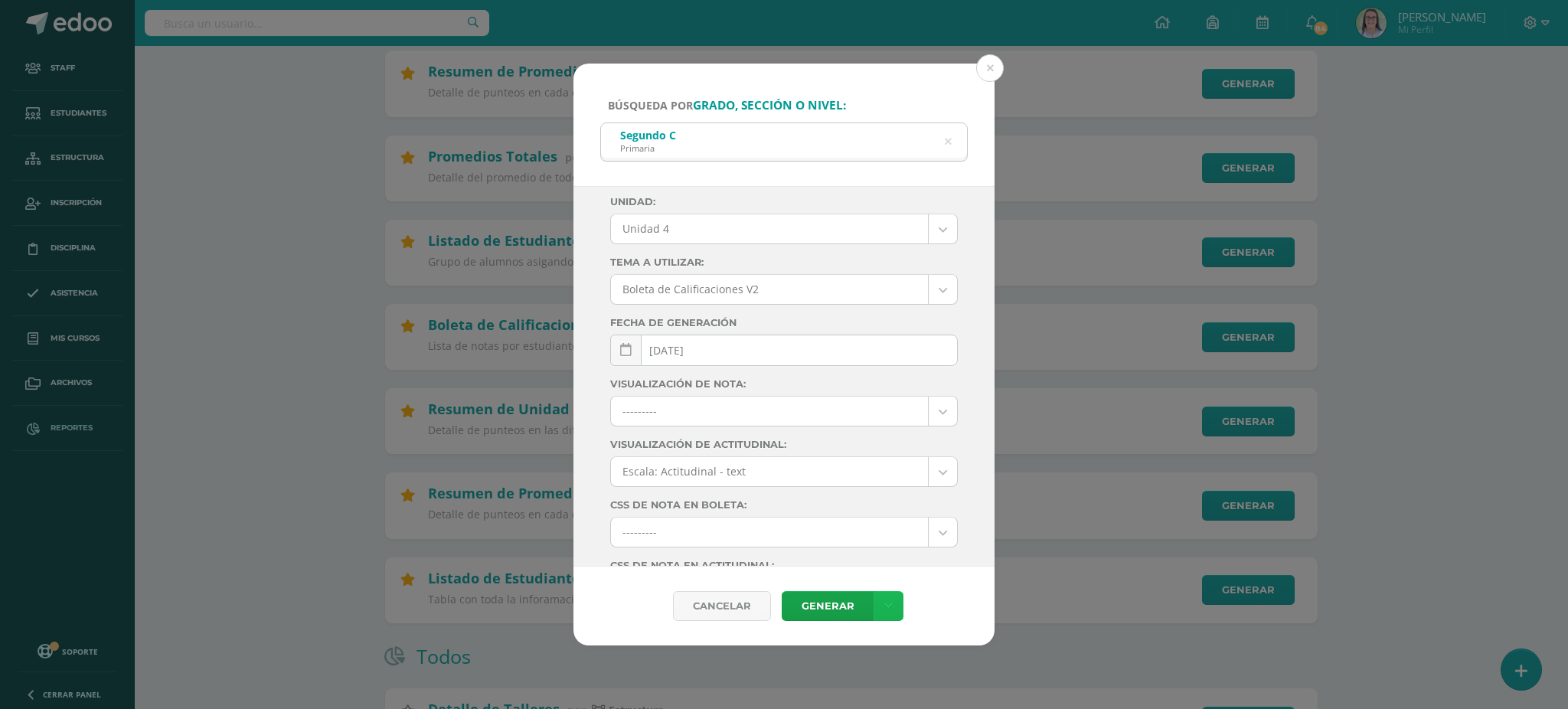
click at [889, 602] on icon at bounding box center [888, 606] width 9 height 13
click at [870, 527] on link "Descargar como PDF" at bounding box center [888, 531] width 163 height 24
click at [951, 139] on icon at bounding box center [949, 142] width 39 height 7
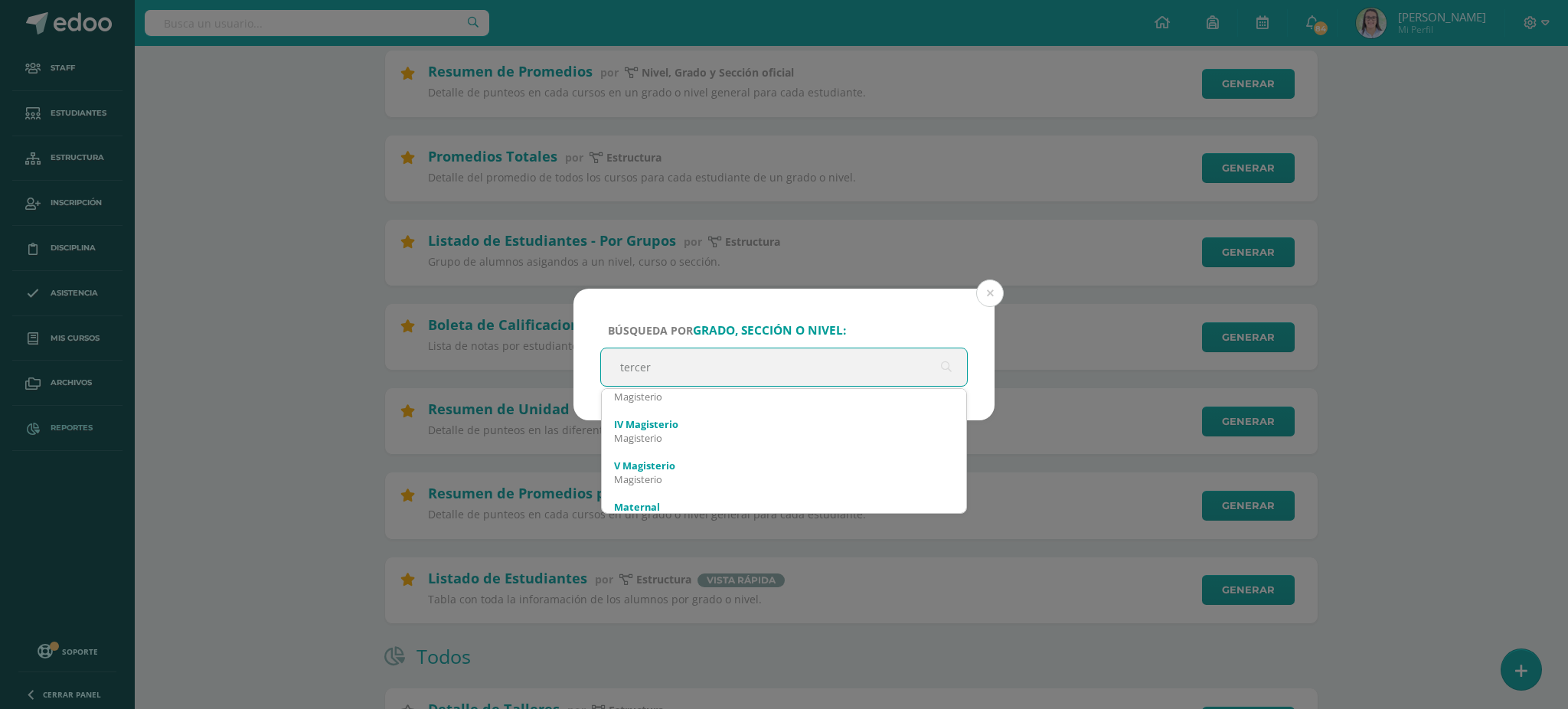
type input "tercero"
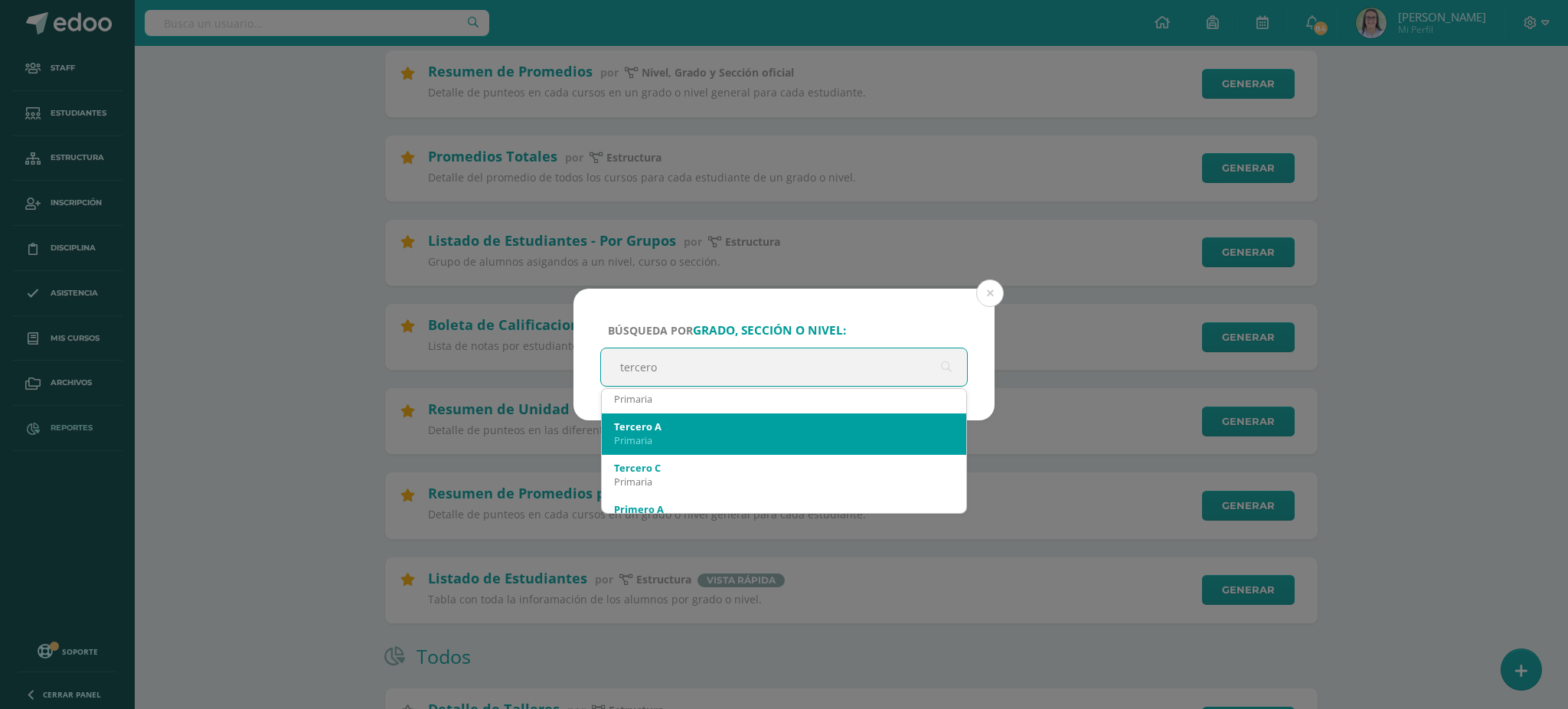
click at [690, 438] on div "Primaria" at bounding box center [784, 441] width 340 height 14
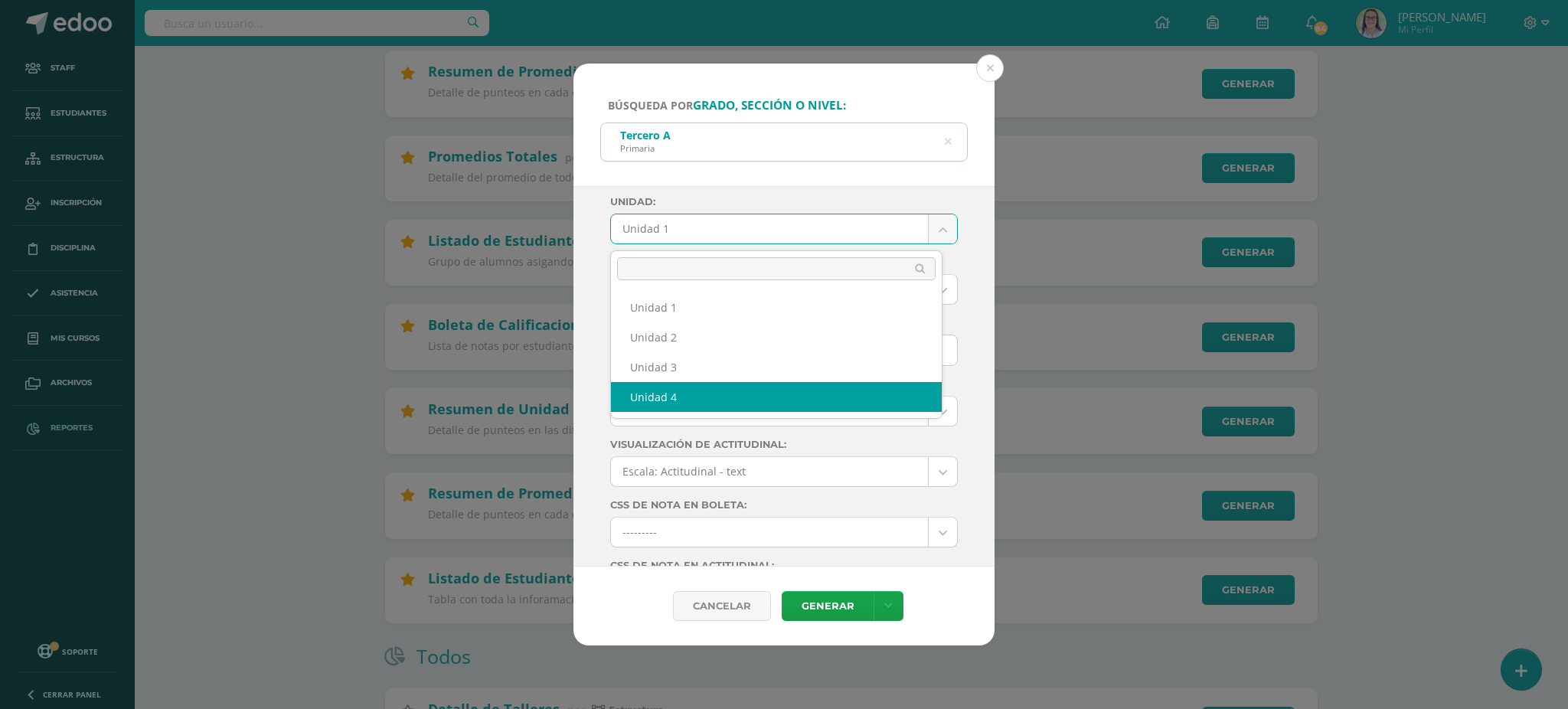
select select "Unidad 4"
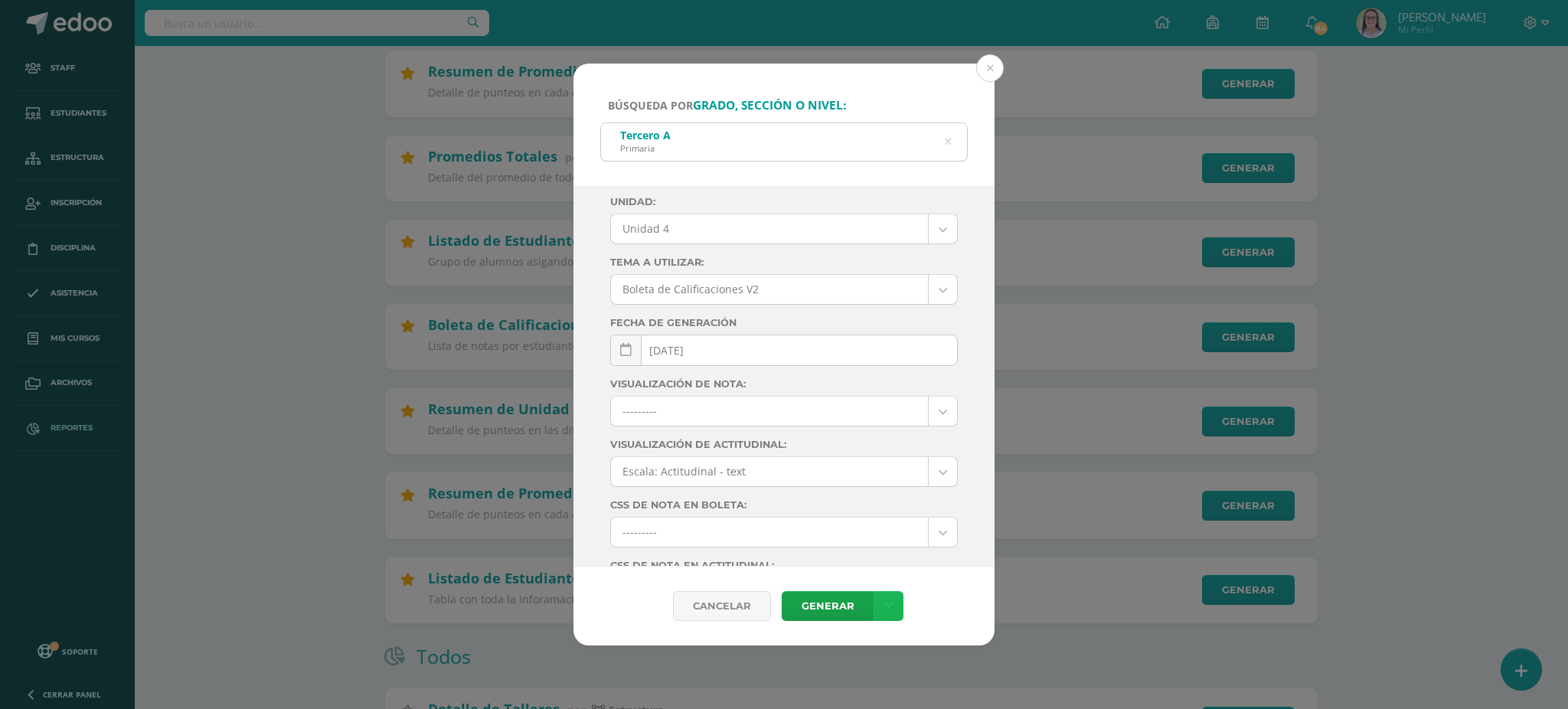
click at [892, 620] on link at bounding box center [888, 606] width 29 height 30
click at [887, 532] on link "Descargar como PDF" at bounding box center [888, 531] width 163 height 24
click at [946, 140] on icon at bounding box center [948, 142] width 32 height 32
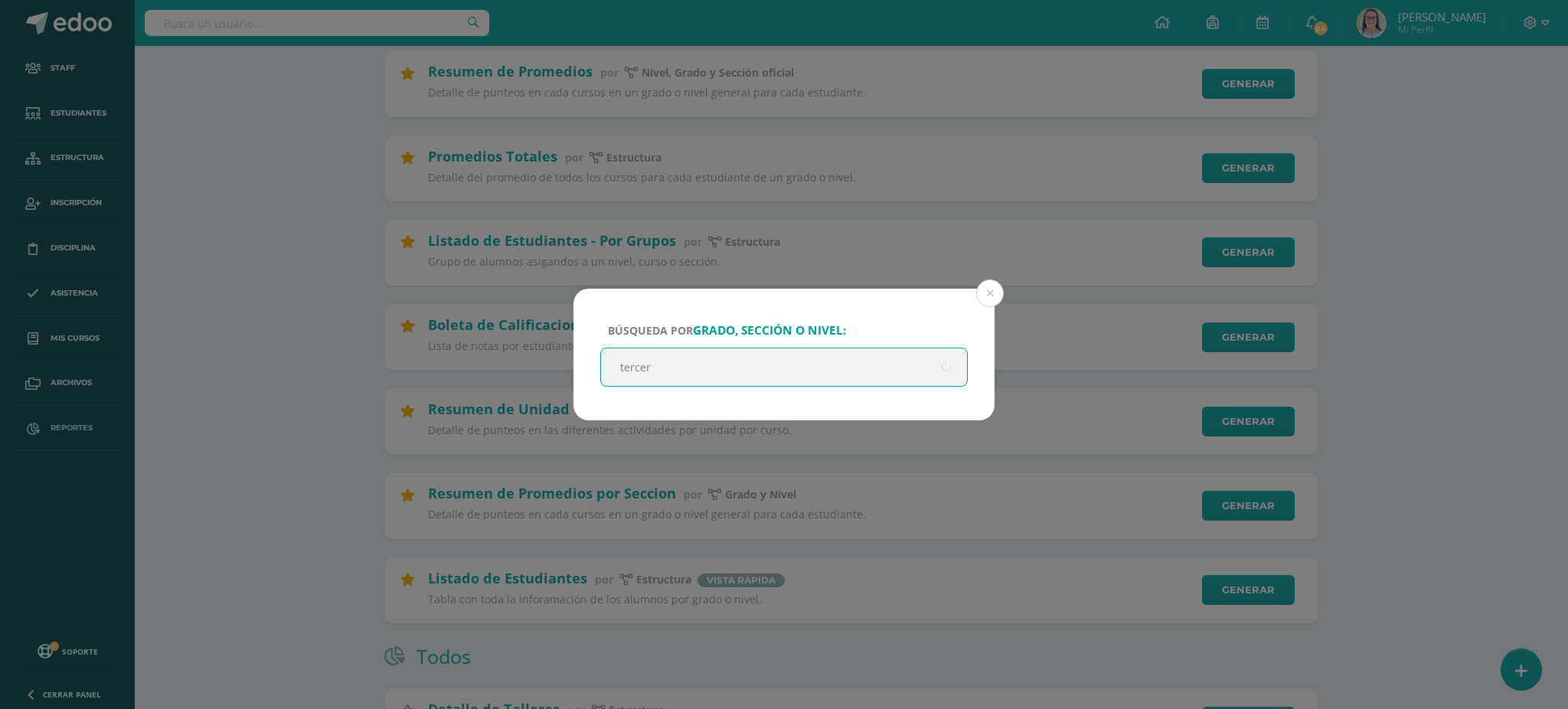
type input "tercero"
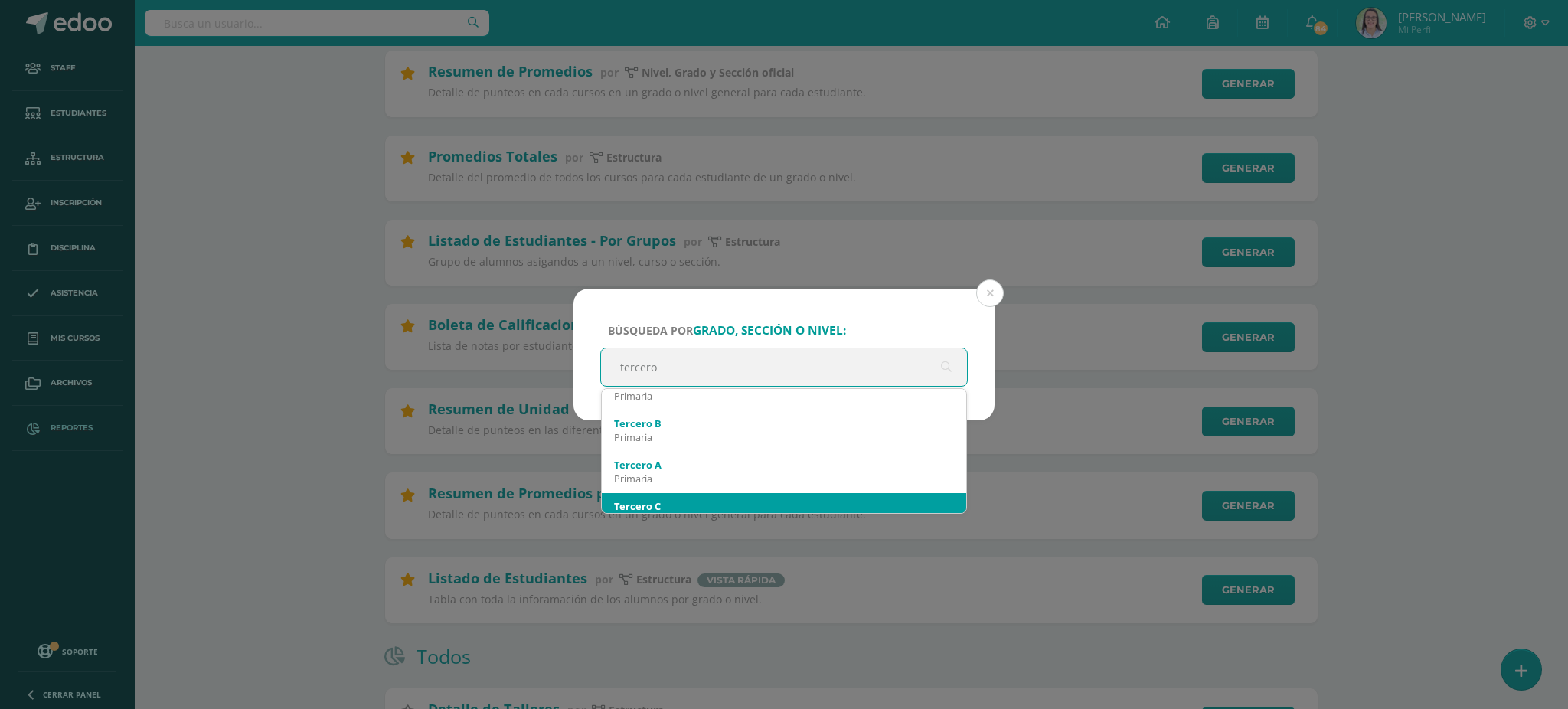
scroll to position [204, 0]
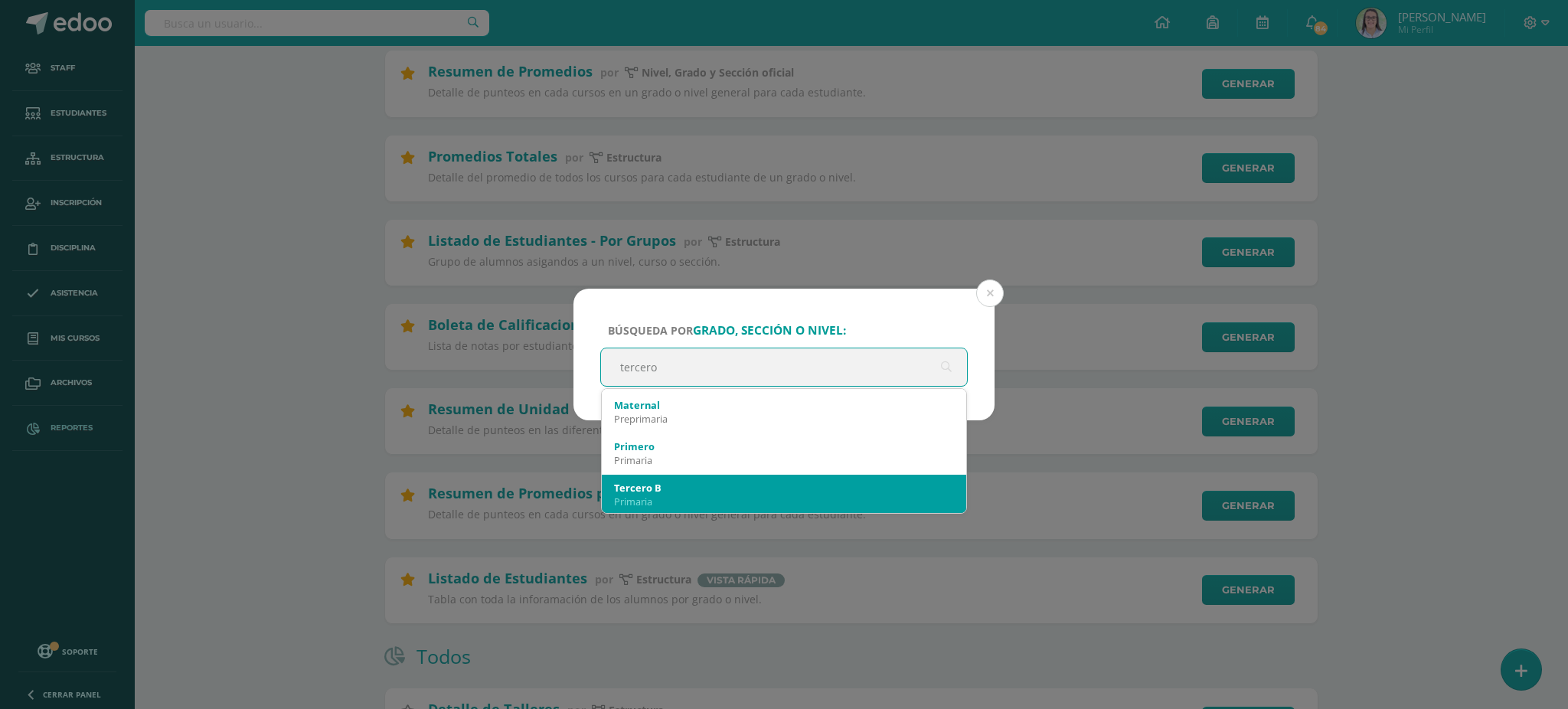
click at [686, 486] on div "Tercero B" at bounding box center [784, 488] width 340 height 14
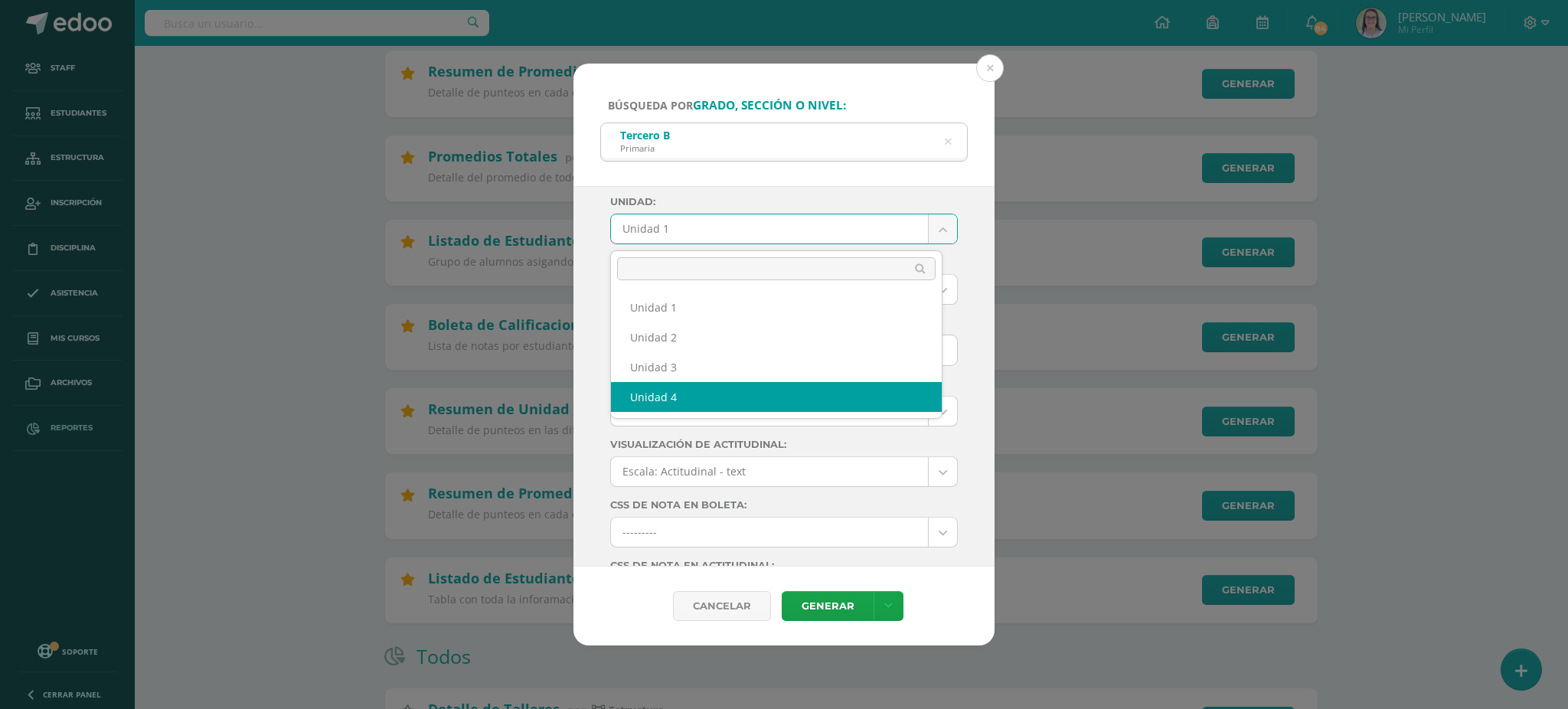
select select "Unidad 4"
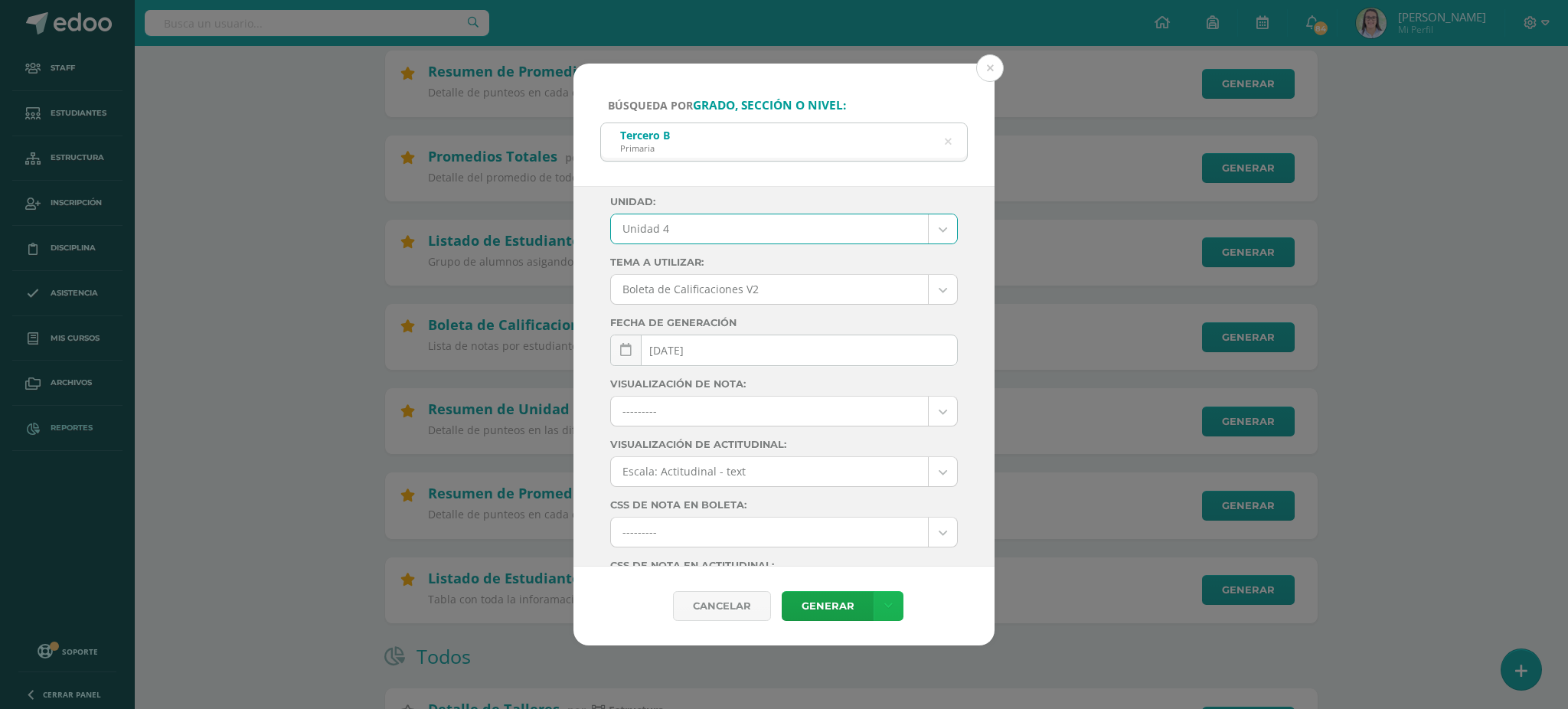
click at [885, 609] on icon at bounding box center [888, 606] width 9 height 13
click at [873, 531] on link "Descargar como PDF" at bounding box center [888, 531] width 163 height 24
click at [948, 140] on icon at bounding box center [949, 142] width 39 height 7
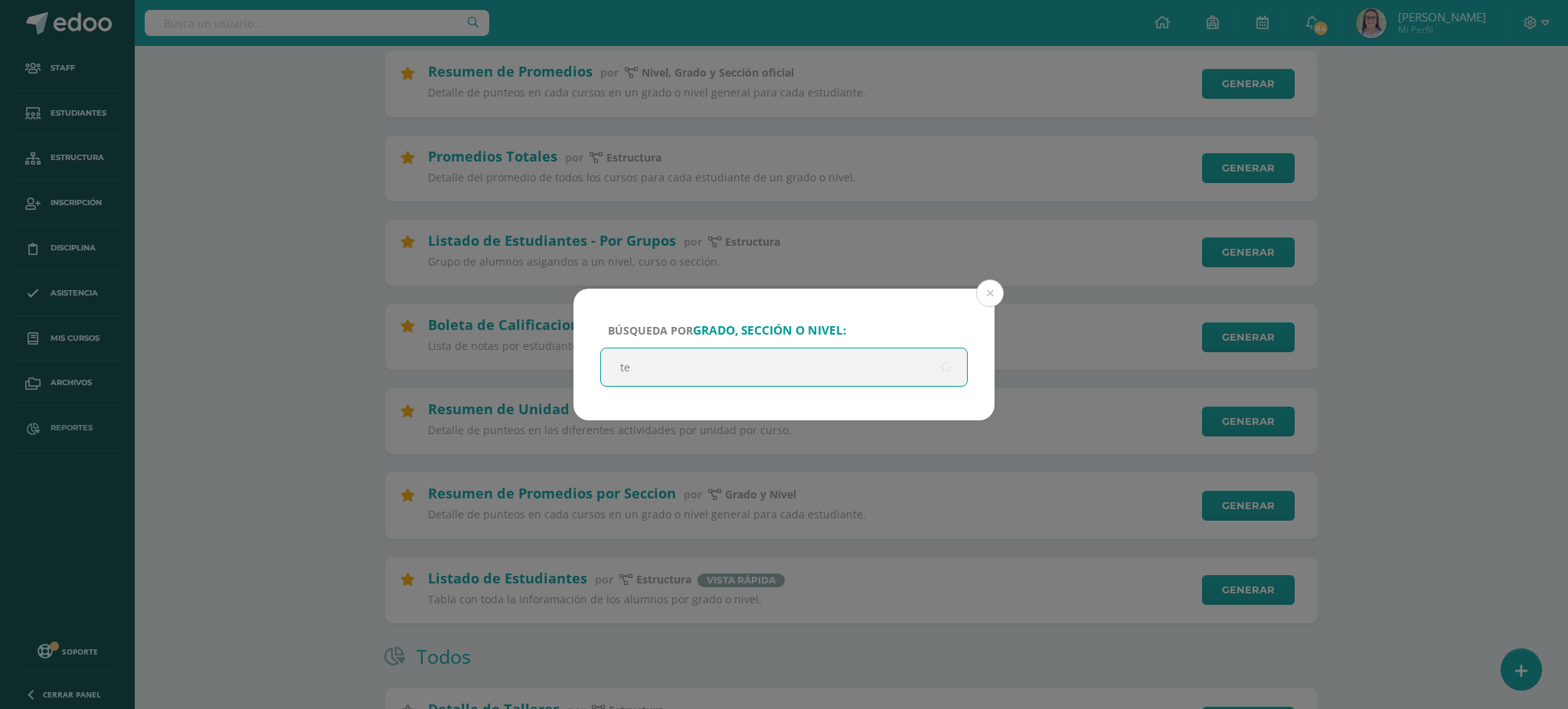
scroll to position [0, 0]
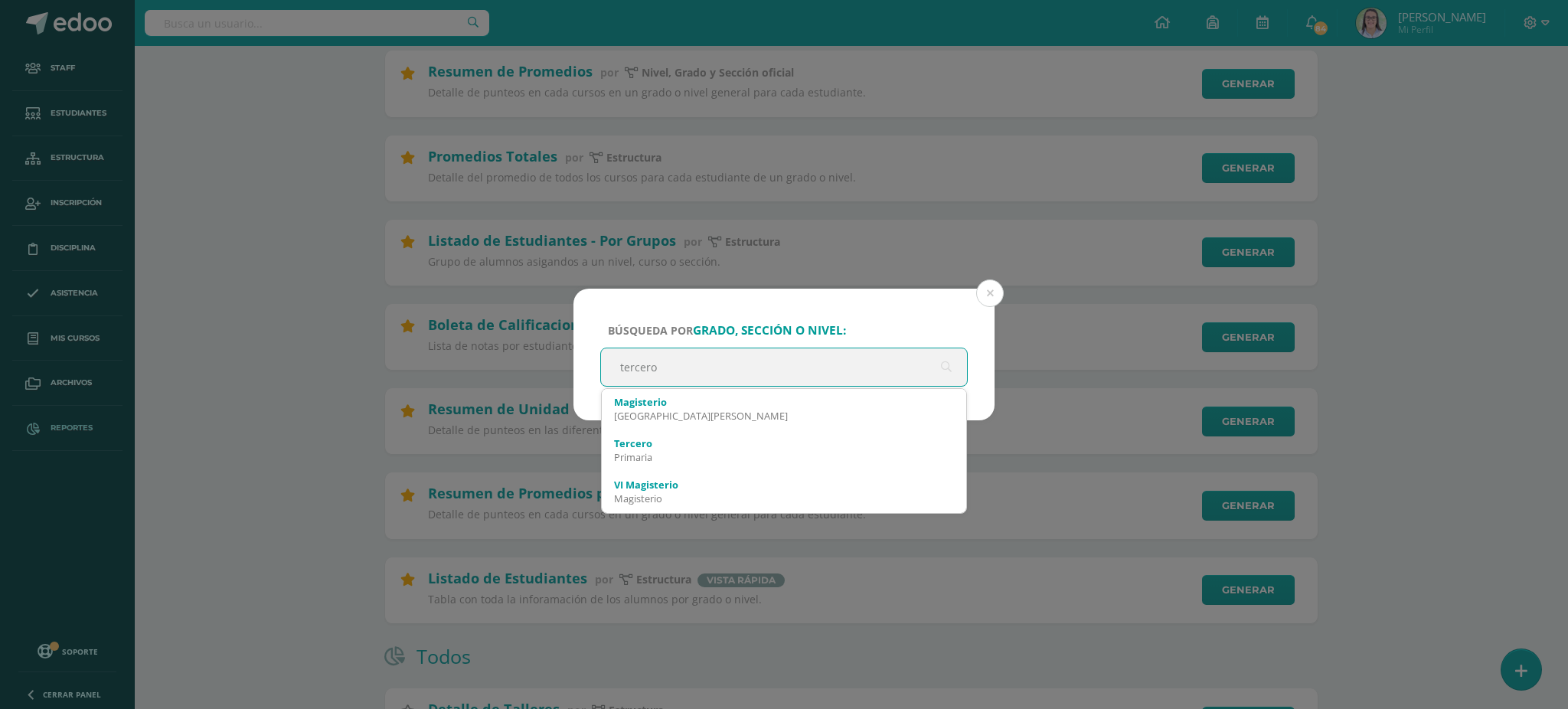
type input "tercero"
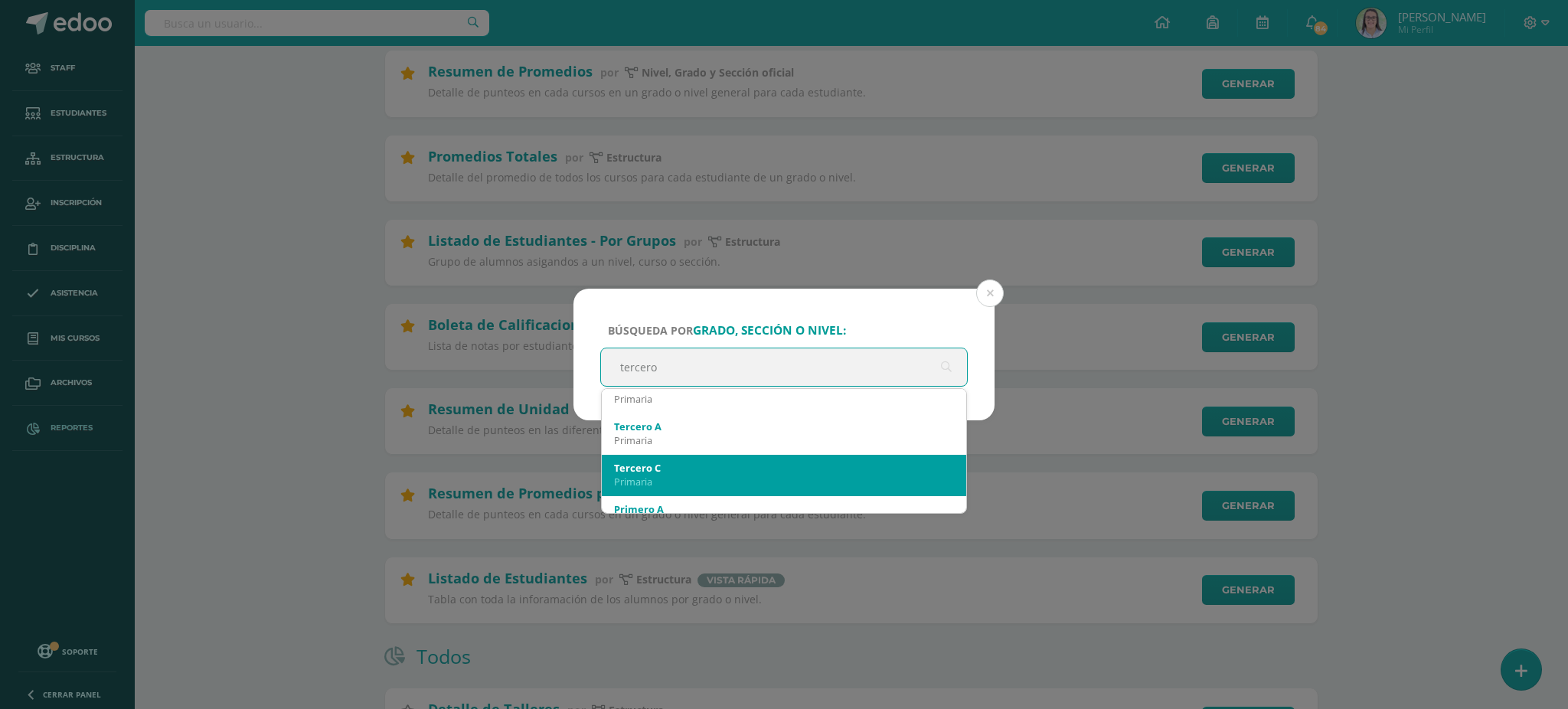
click at [669, 462] on div "Tercero C" at bounding box center [784, 468] width 340 height 14
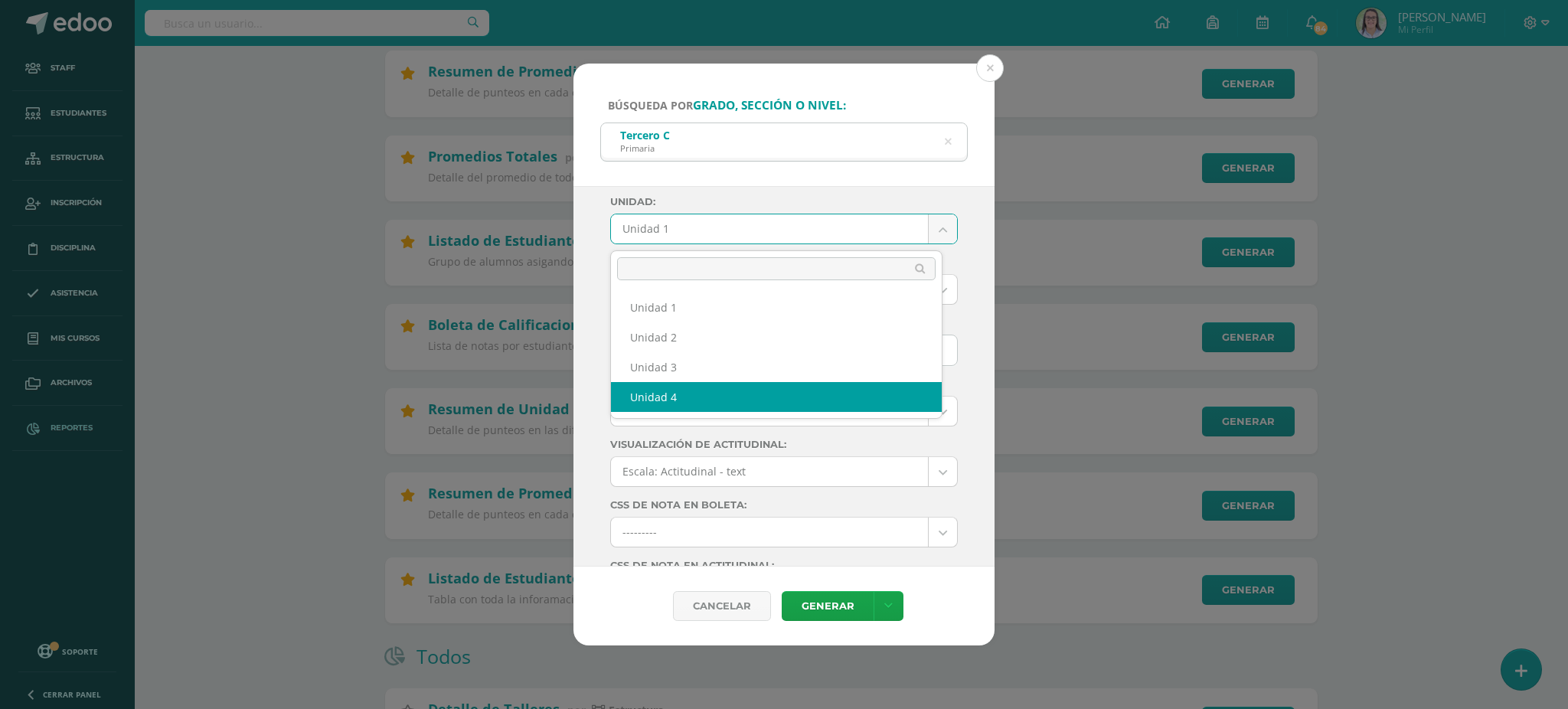
select select "Unidad 4"
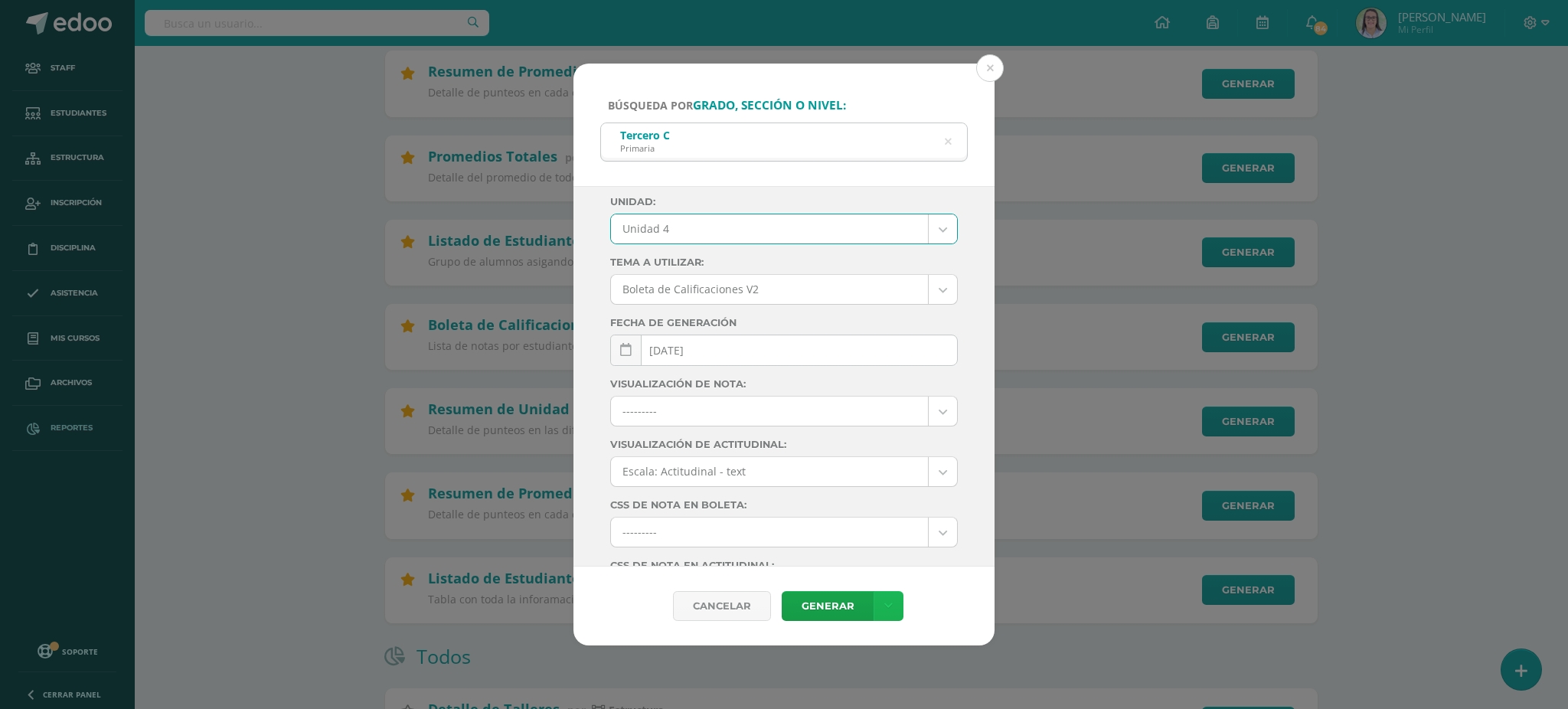
click at [887, 600] on icon at bounding box center [888, 606] width 9 height 13
click at [880, 527] on link "Descargar como PDF" at bounding box center [888, 531] width 163 height 24
click at [950, 139] on icon at bounding box center [948, 142] width 32 height 32
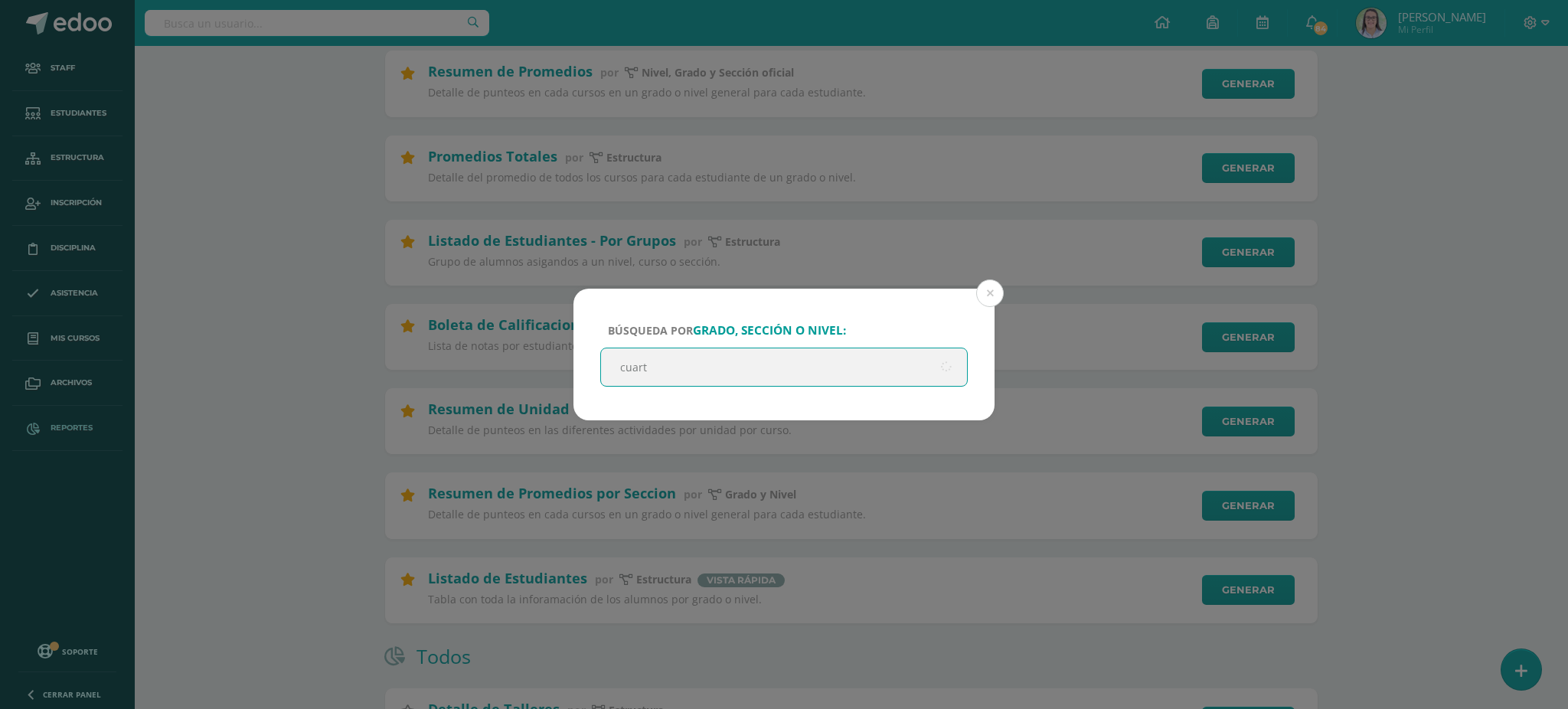
type input "cuarto"
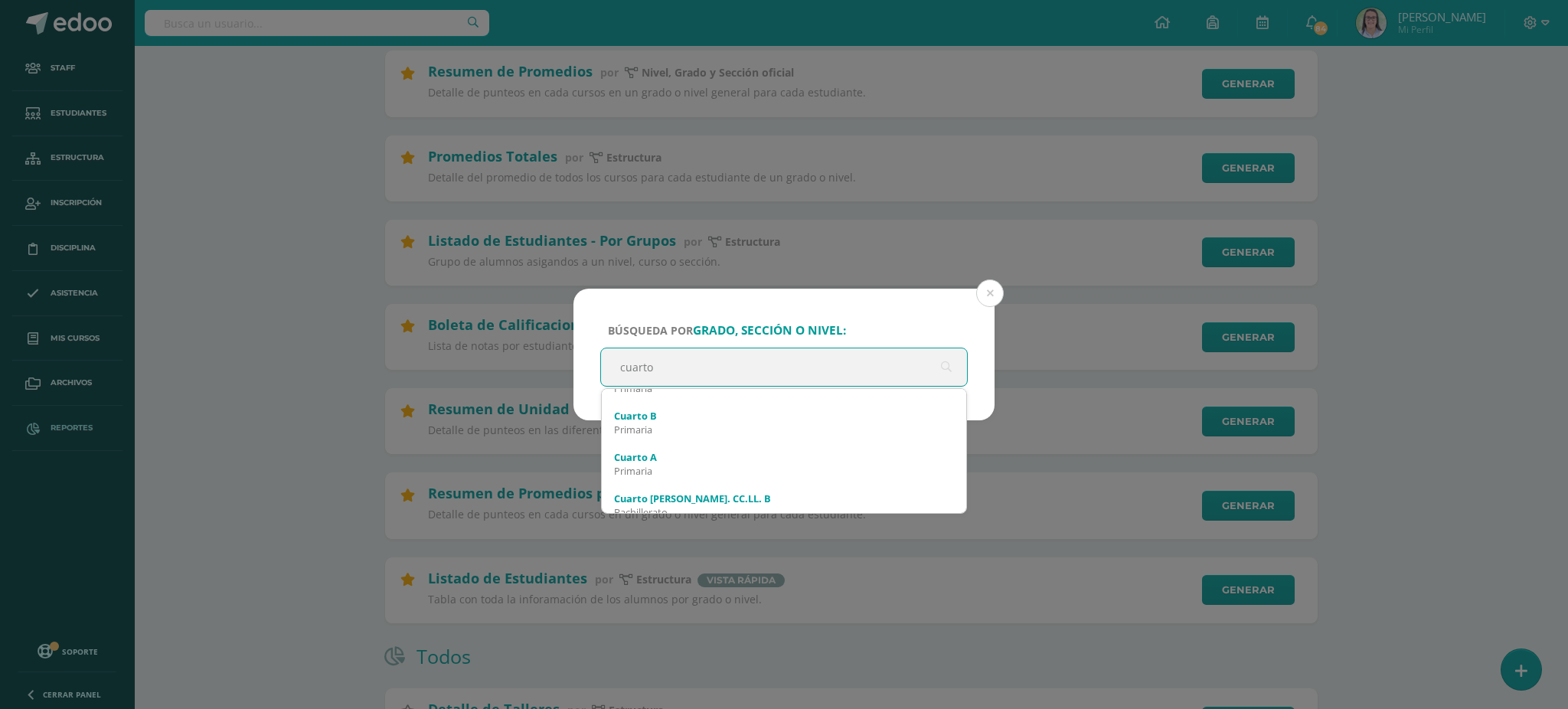
scroll to position [102, 0]
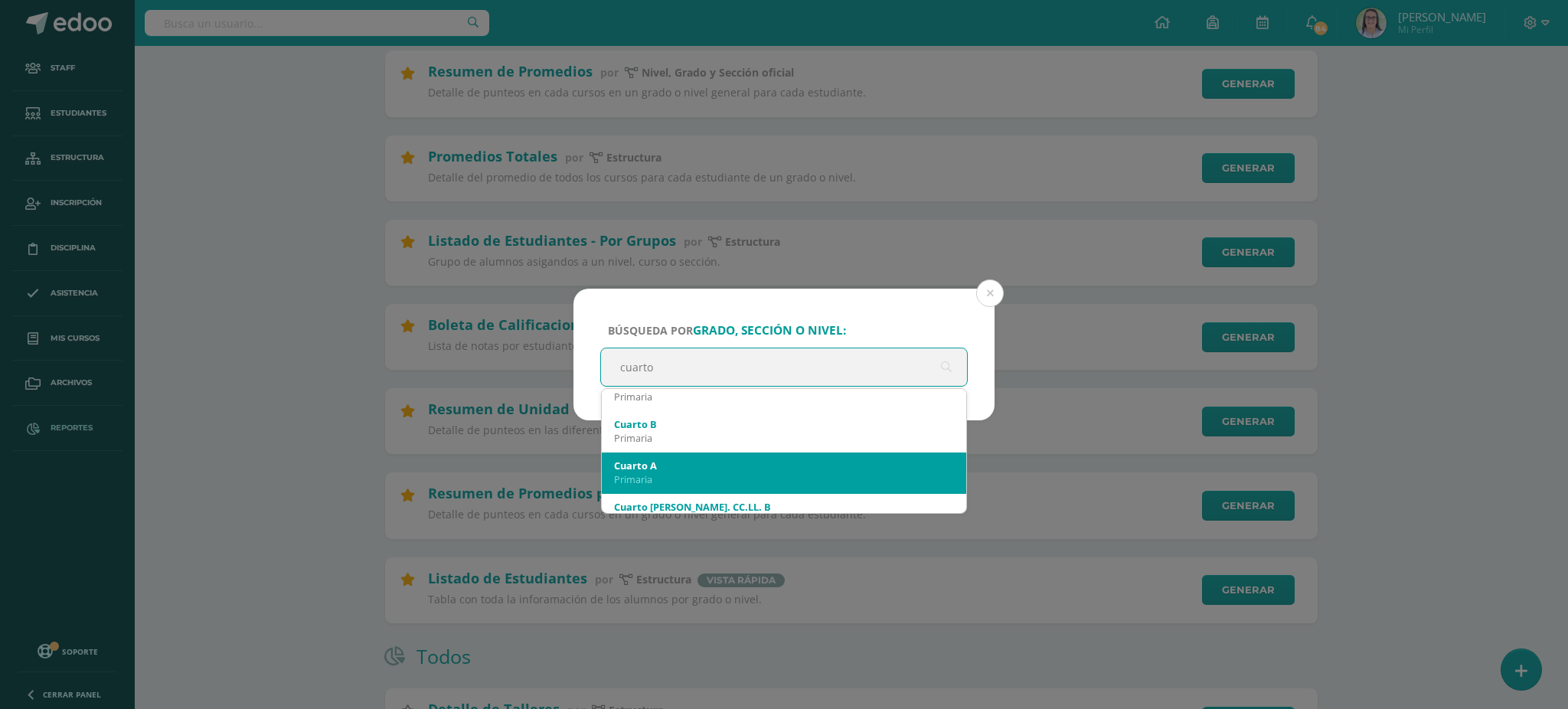
click at [652, 471] on div "Cuarto A" at bounding box center [784, 465] width 340 height 14
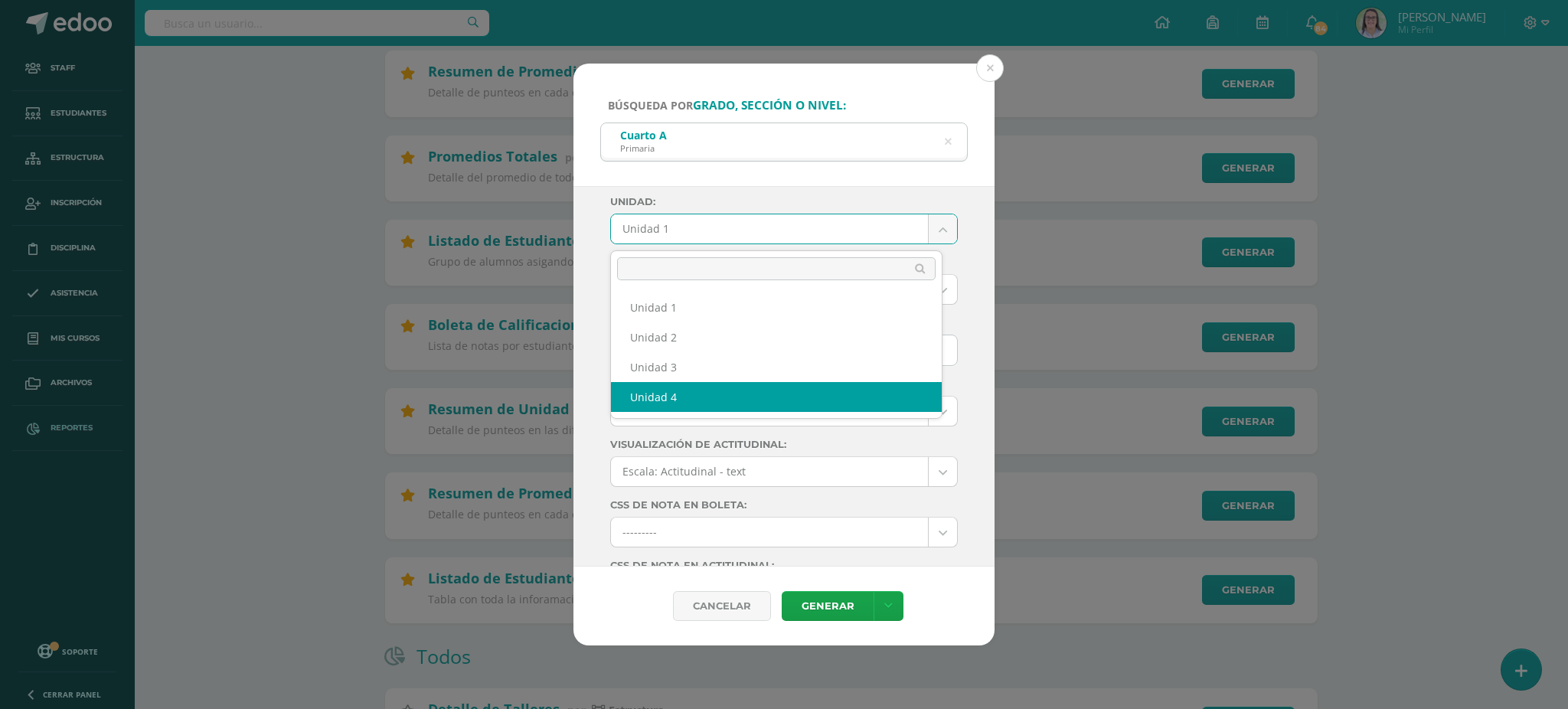
select select "Unidad 4"
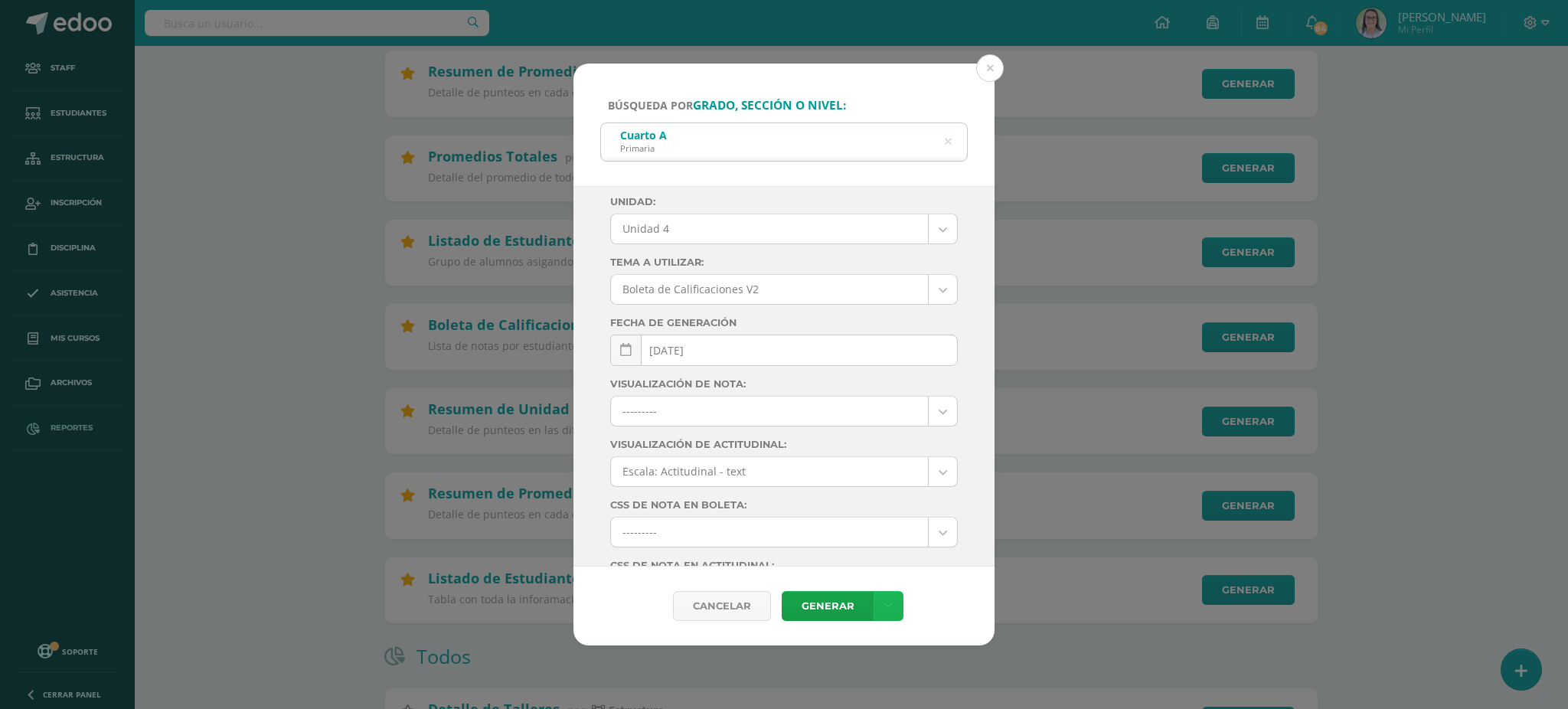
click at [884, 598] on link at bounding box center [888, 606] width 29 height 30
click at [880, 531] on link "Descargar como PDF" at bounding box center [888, 531] width 163 height 24
click at [948, 141] on icon at bounding box center [948, 142] width 32 height 32
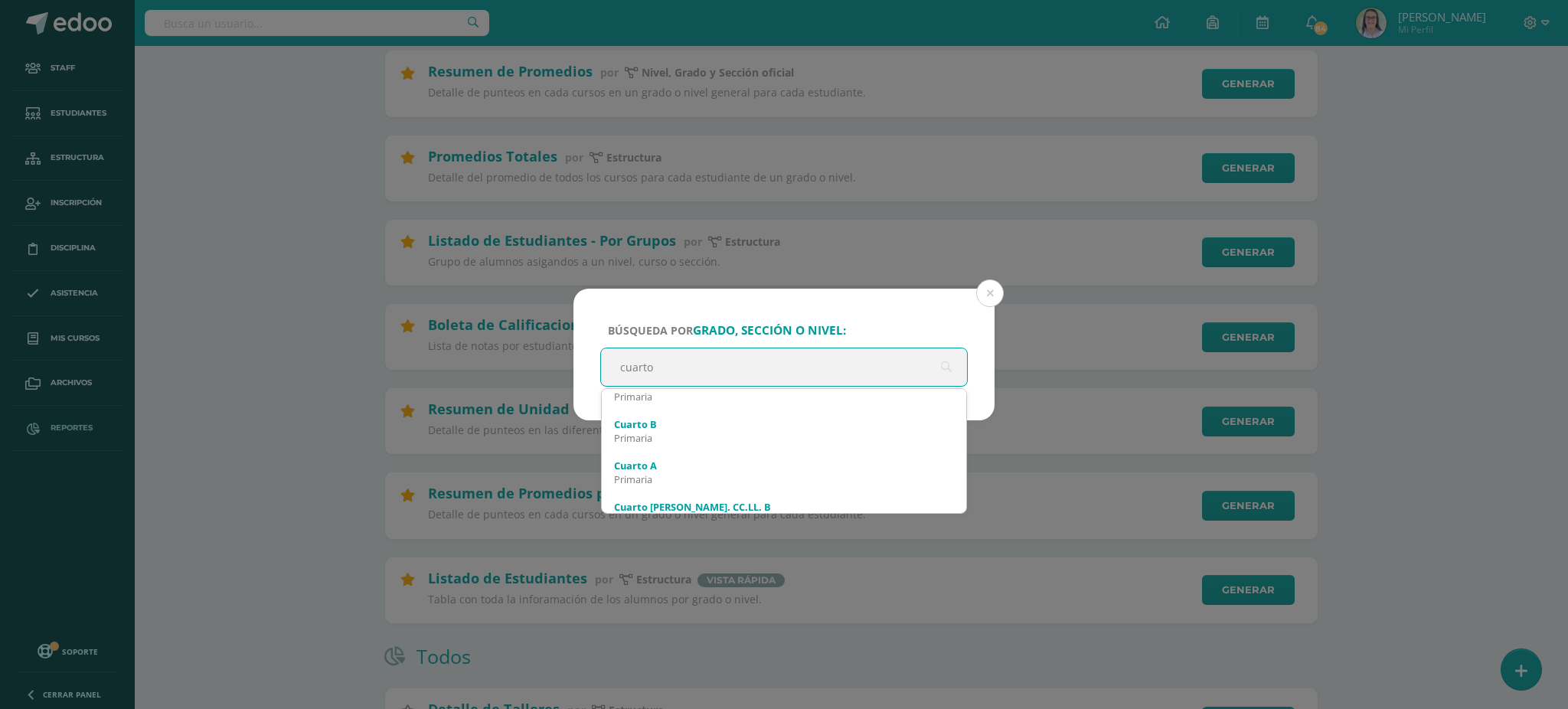
type input "cuarto"
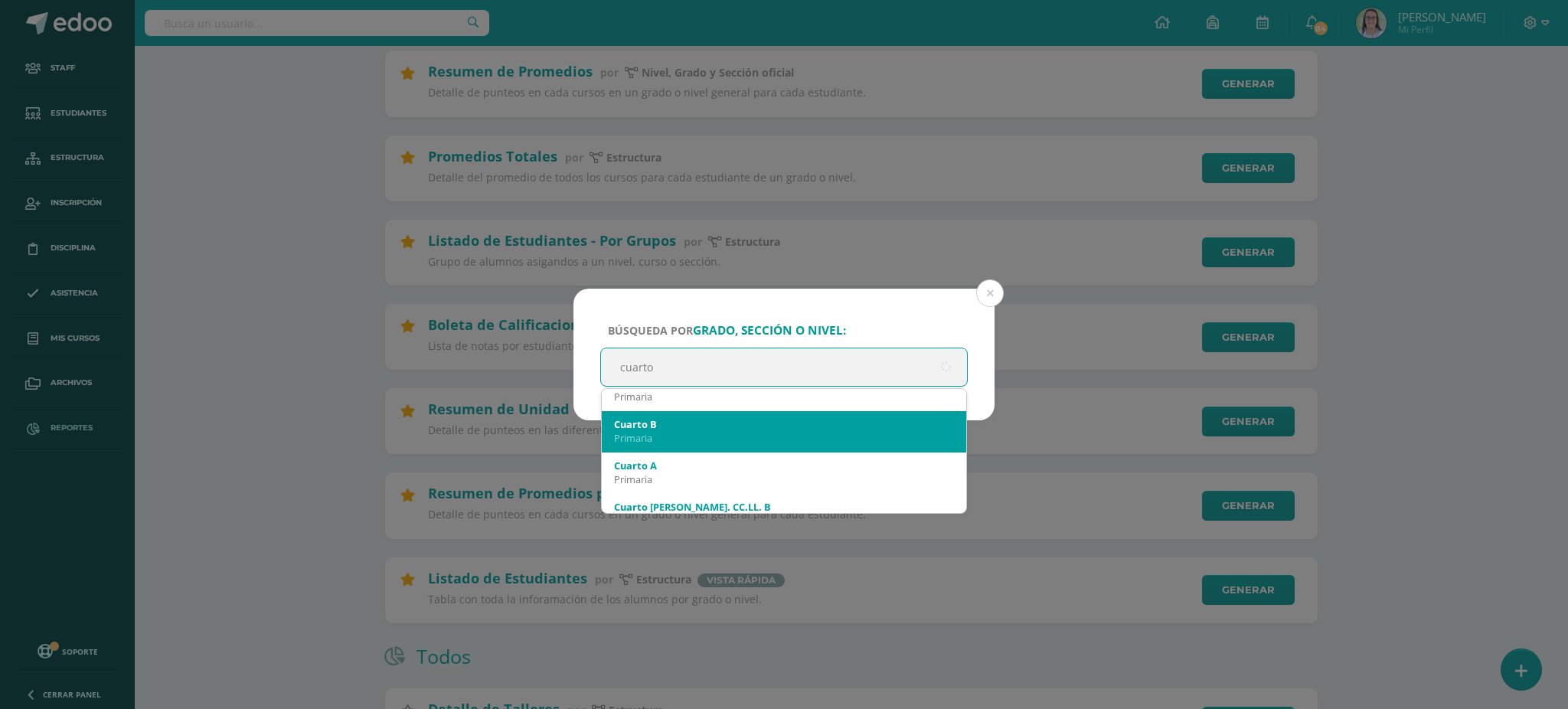
click at [688, 421] on div "Cuarto B" at bounding box center [784, 424] width 340 height 14
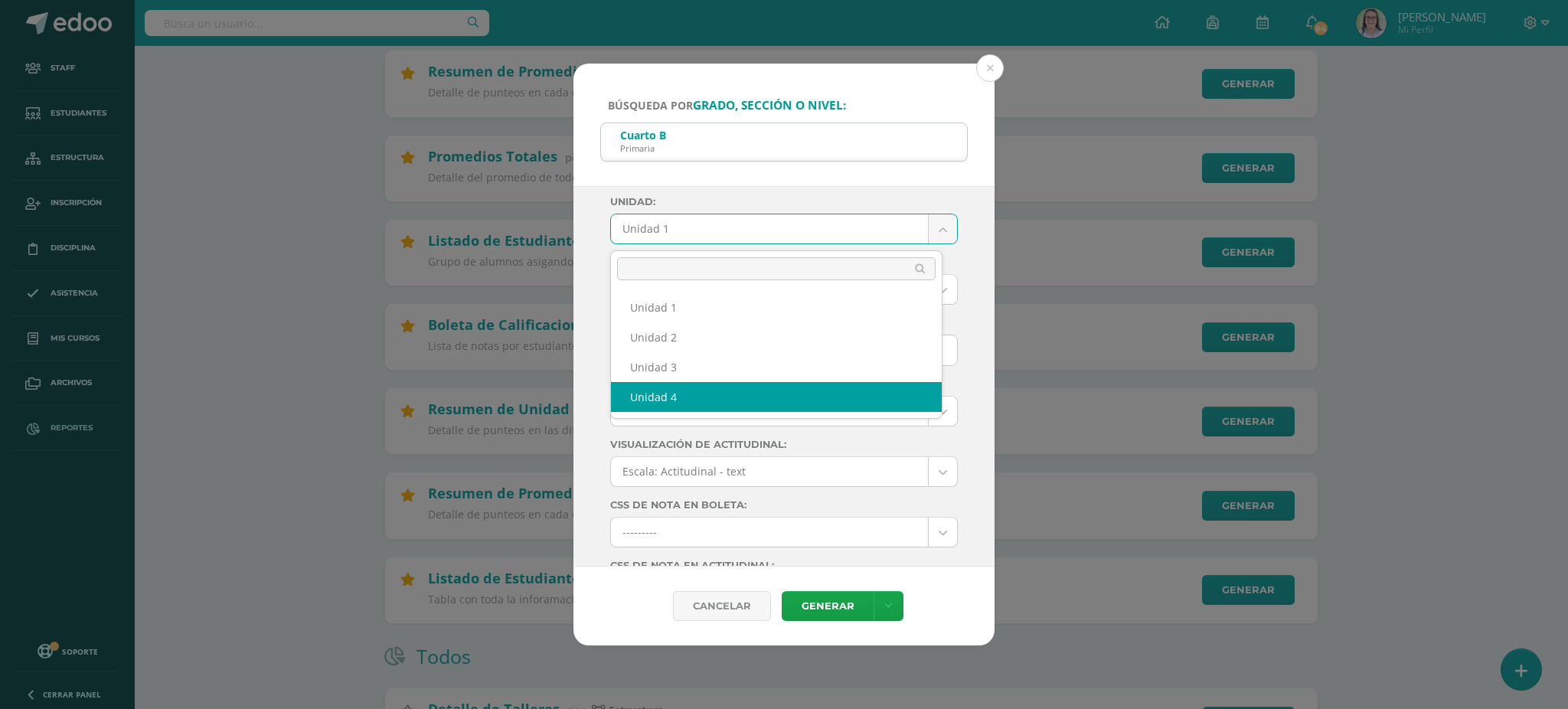
select select "Unidad 4"
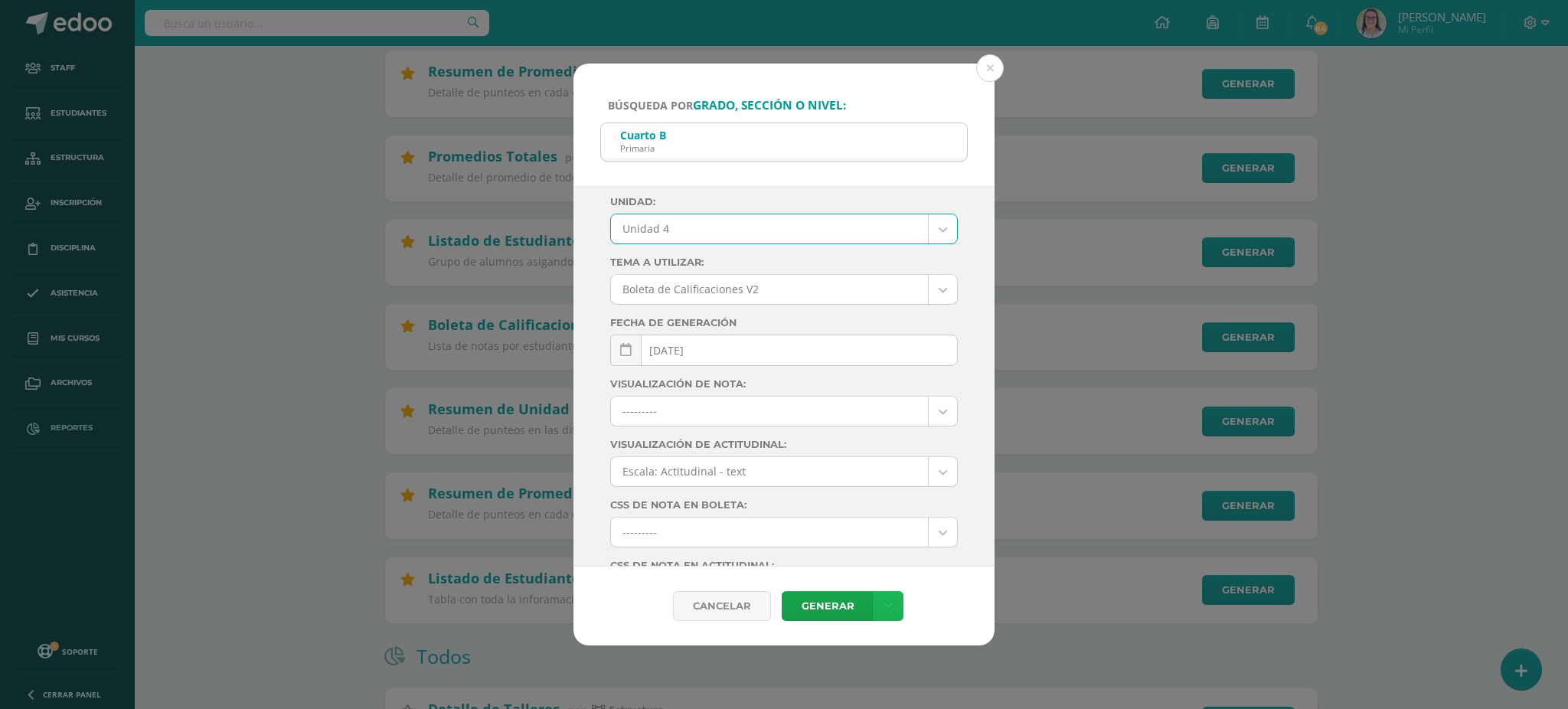
click at [880, 600] on link at bounding box center [888, 606] width 29 height 30
click at [887, 532] on link "Descargar como PDF" at bounding box center [888, 531] width 163 height 24
click at [959, 102] on div "Búsqueda por grado, sección o nivel: Cuarto B Primaria cuarto" at bounding box center [784, 125] width 421 height 123
click at [959, 140] on div "Cuarto B Primaria" at bounding box center [784, 140] width 366 height 34
drag, startPoint x: 903, startPoint y: 144, endPoint x: 863, endPoint y: 144, distance: 40.0
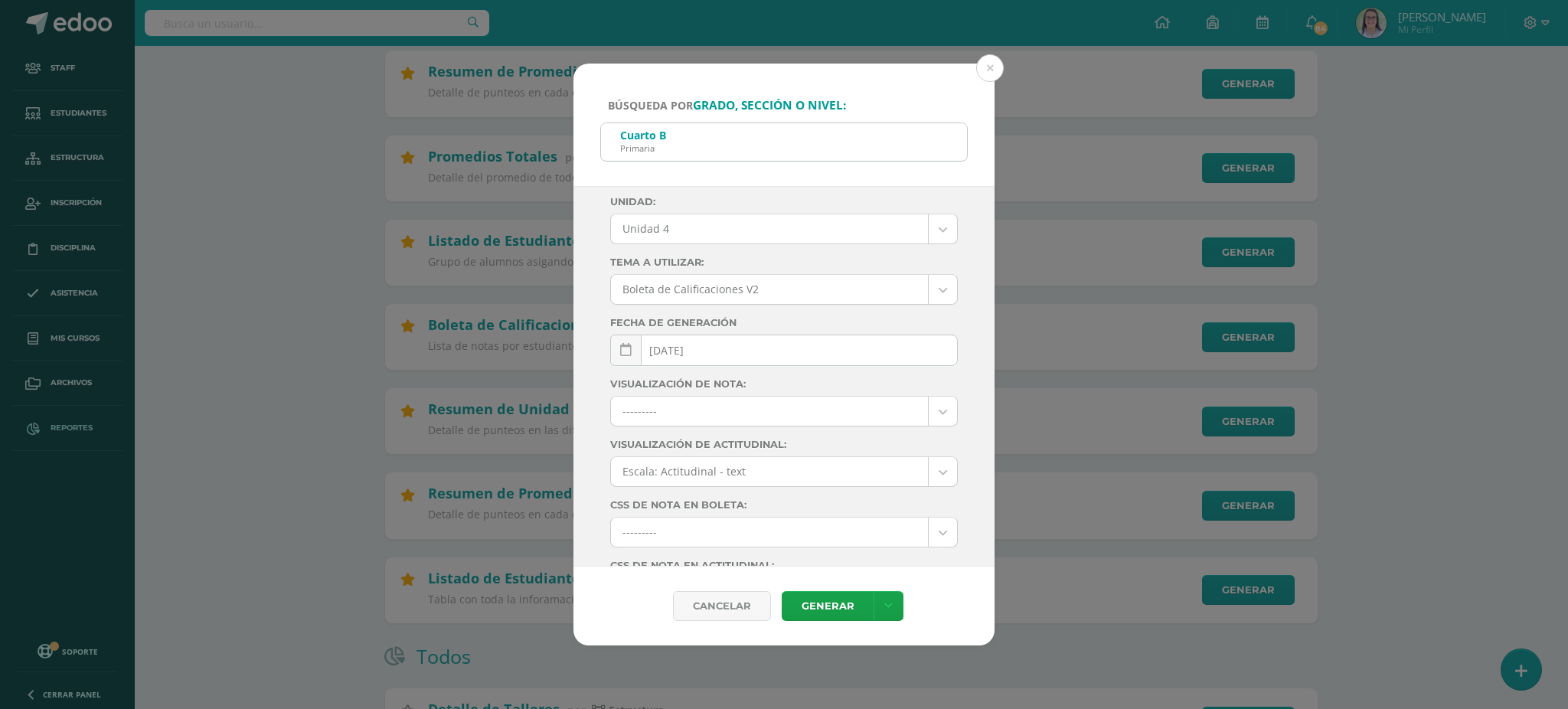
click at [902, 144] on div "Cuarto B Primaria" at bounding box center [784, 140] width 366 height 34
click at [759, 129] on div "Cuarto B Primaria" at bounding box center [784, 140] width 366 height 34
click at [942, 135] on div "Cuarto B Primaria" at bounding box center [784, 140] width 366 height 34
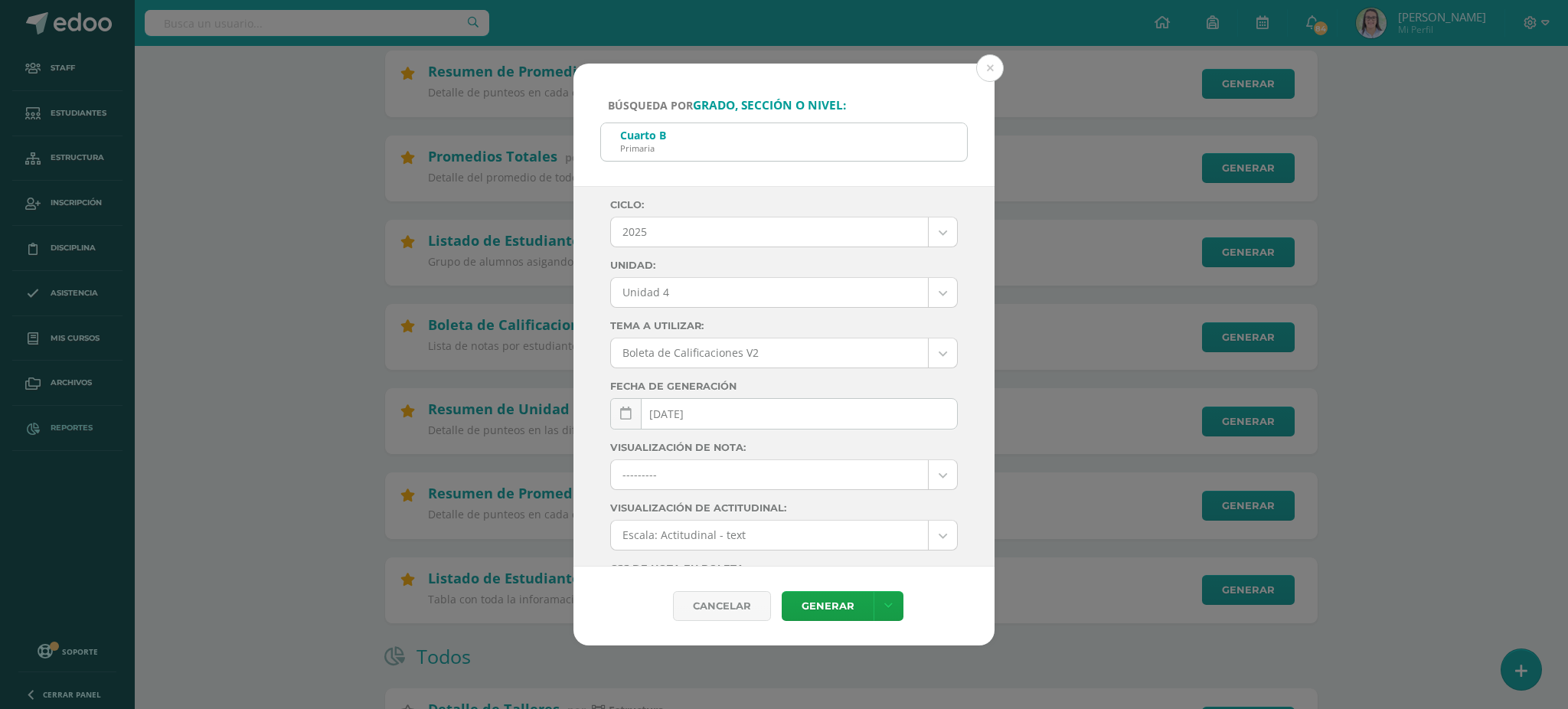
click at [931, 148] on div "Cuarto B Primaria" at bounding box center [784, 140] width 366 height 34
click at [954, 139] on div "Cuarto B Primaria" at bounding box center [784, 140] width 366 height 34
click at [998, 67] on button at bounding box center [990, 68] width 28 height 28
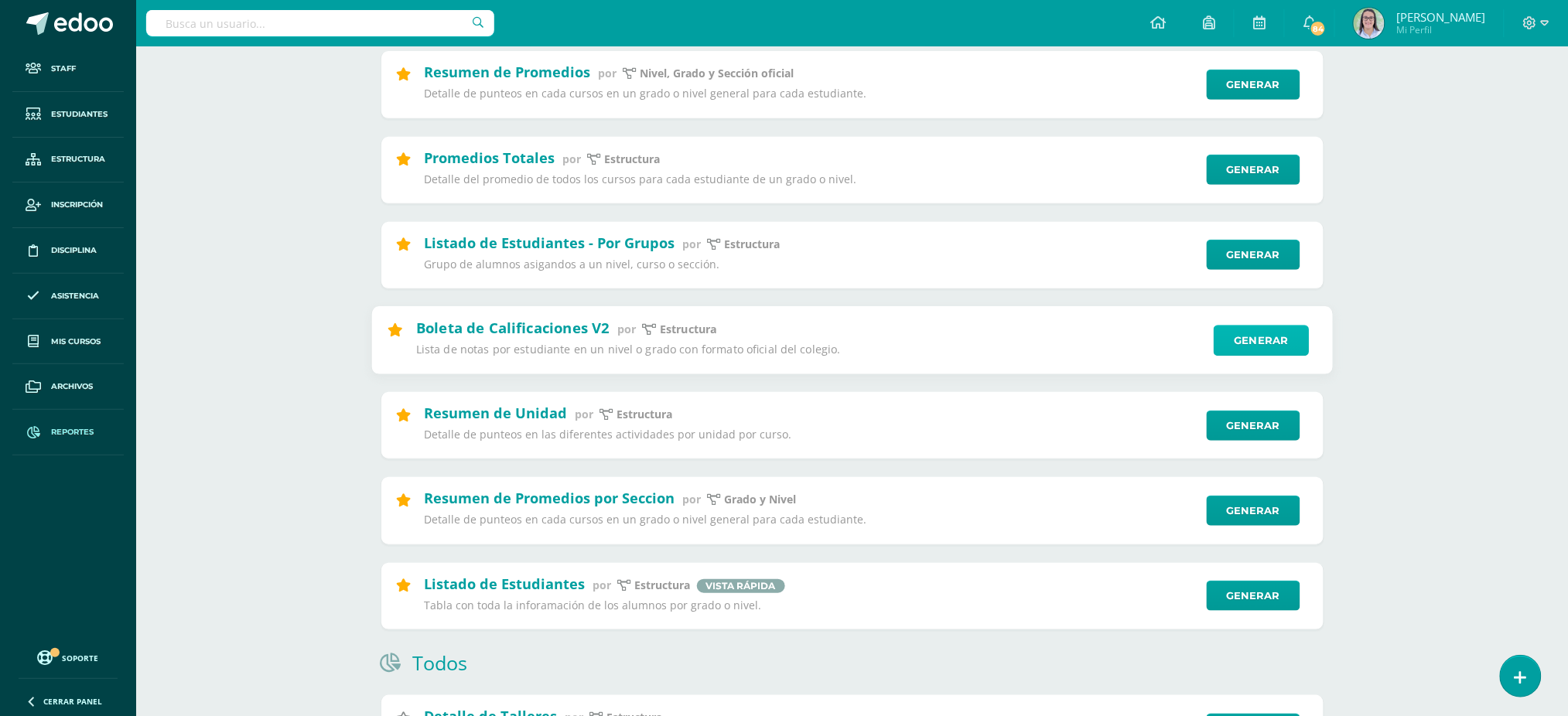
click at [1233, 335] on link "Generar" at bounding box center [1262, 340] width 95 height 31
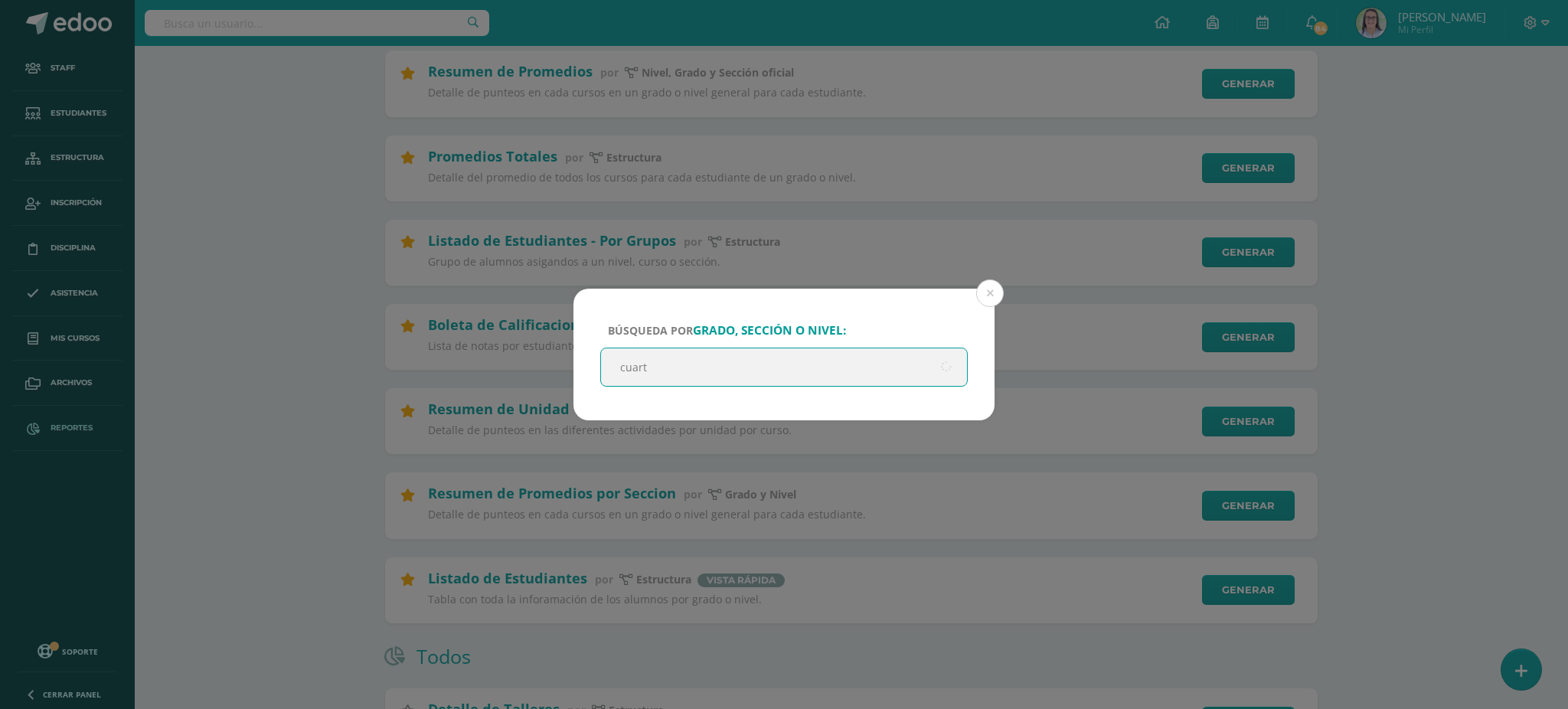
type input "cuarto"
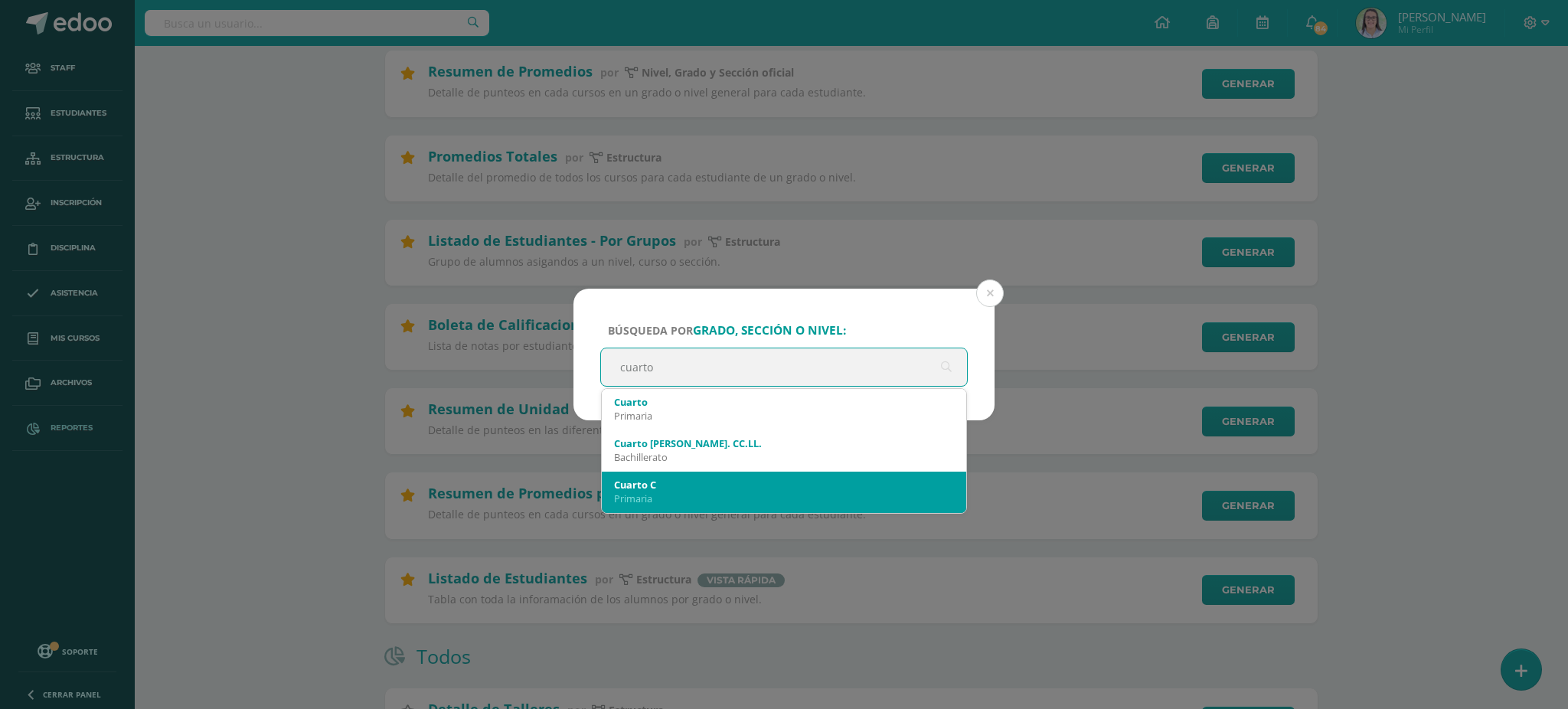
click at [615, 482] on div "Cuarto C" at bounding box center [784, 485] width 340 height 14
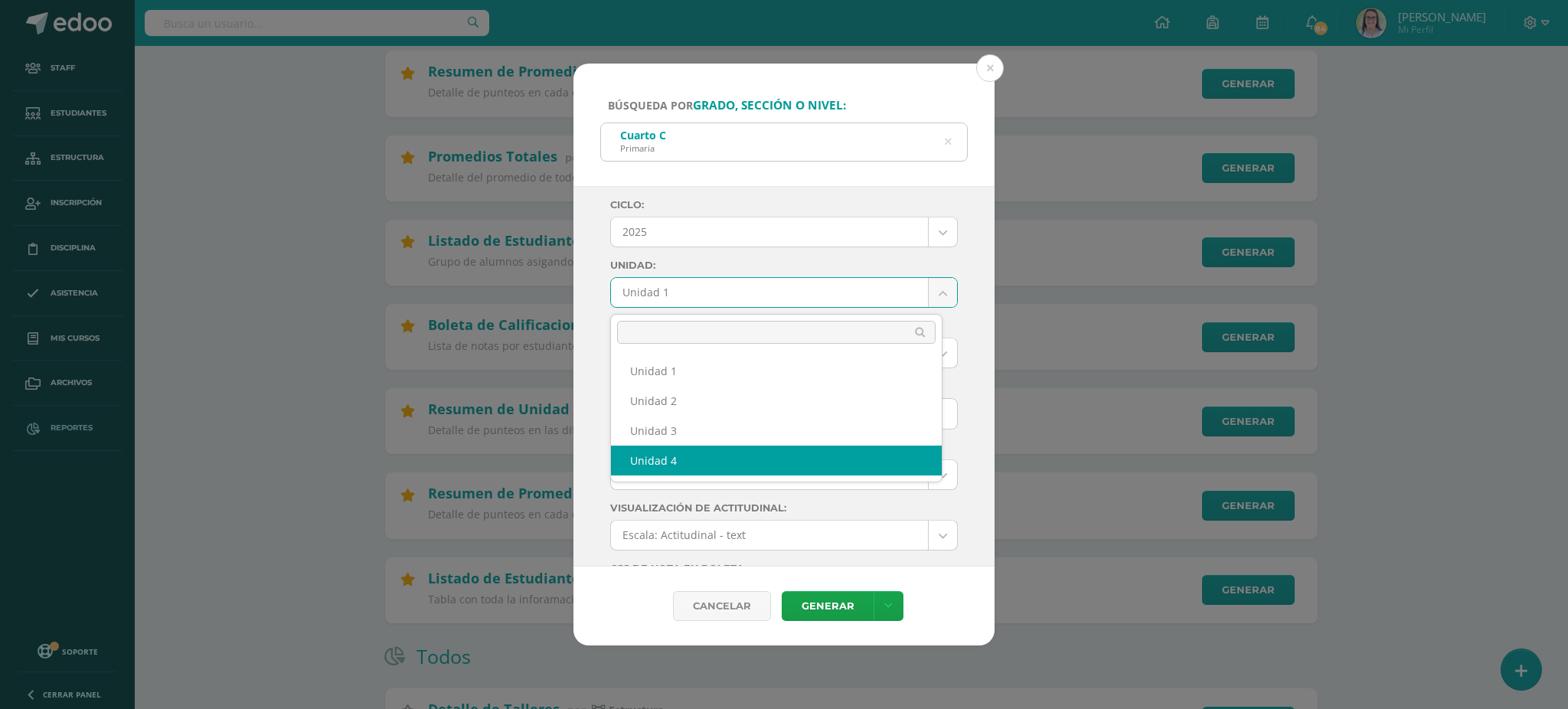
select select "Unidad 4"
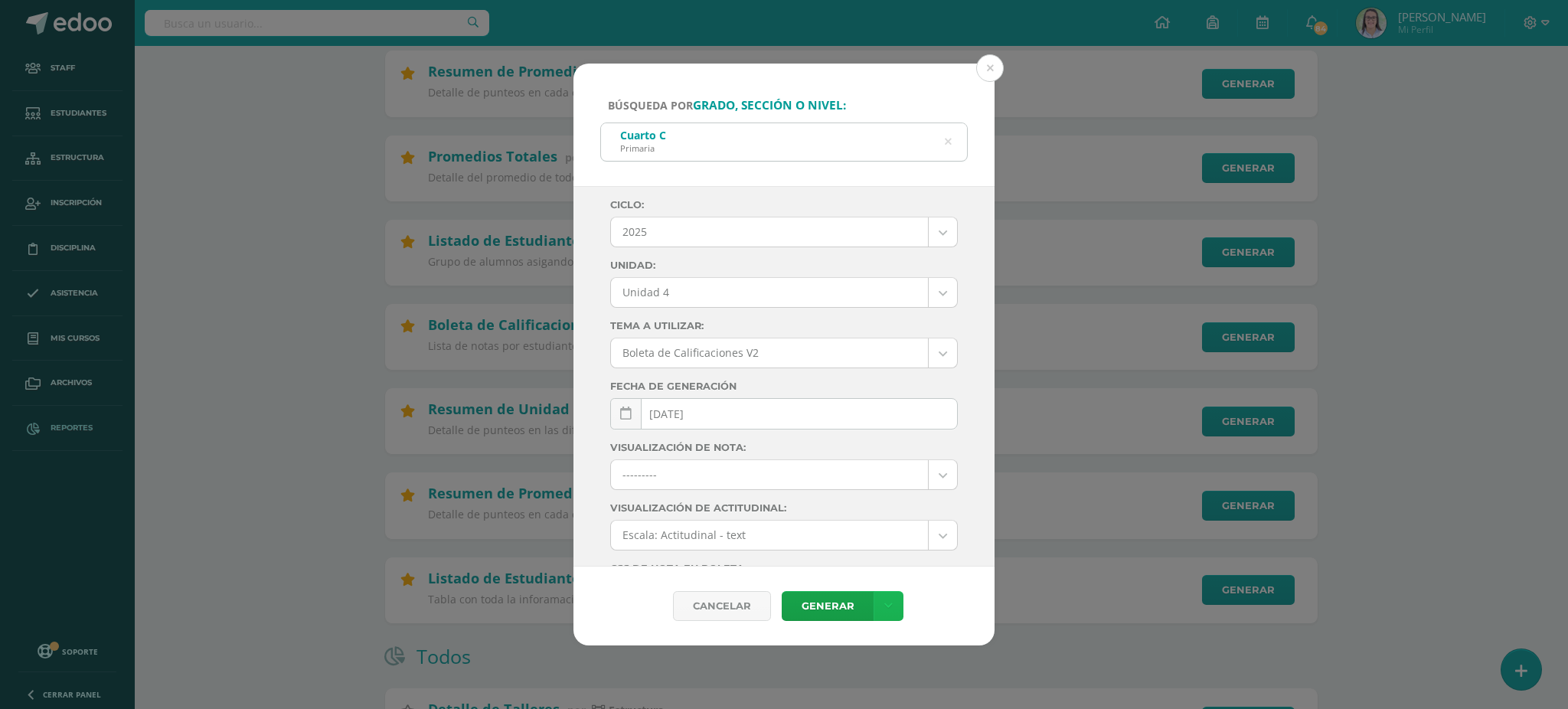
click at [888, 604] on icon at bounding box center [888, 606] width 9 height 13
click at [870, 528] on link "Descargar como PDF" at bounding box center [888, 531] width 163 height 24
click at [948, 139] on icon at bounding box center [949, 142] width 39 height 7
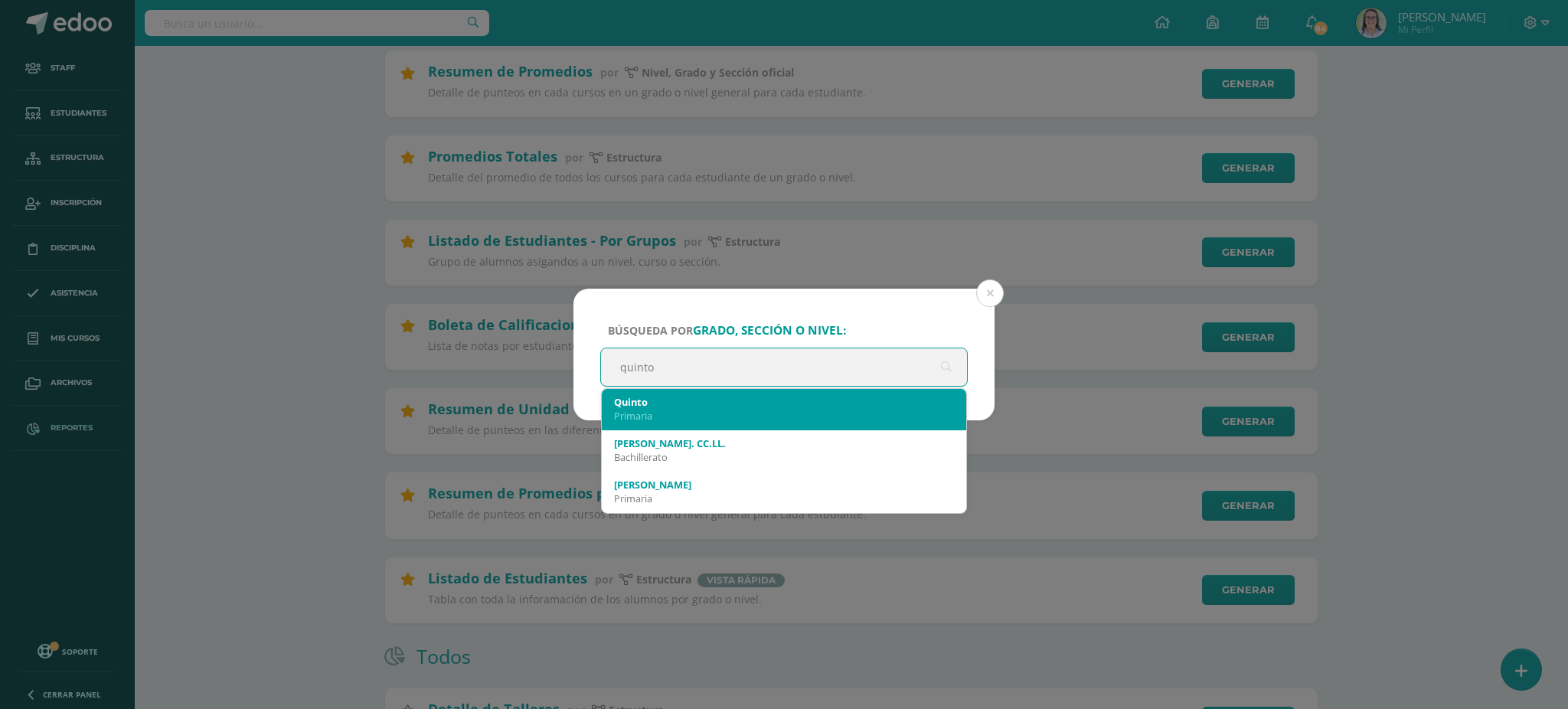
type input "quinto a"
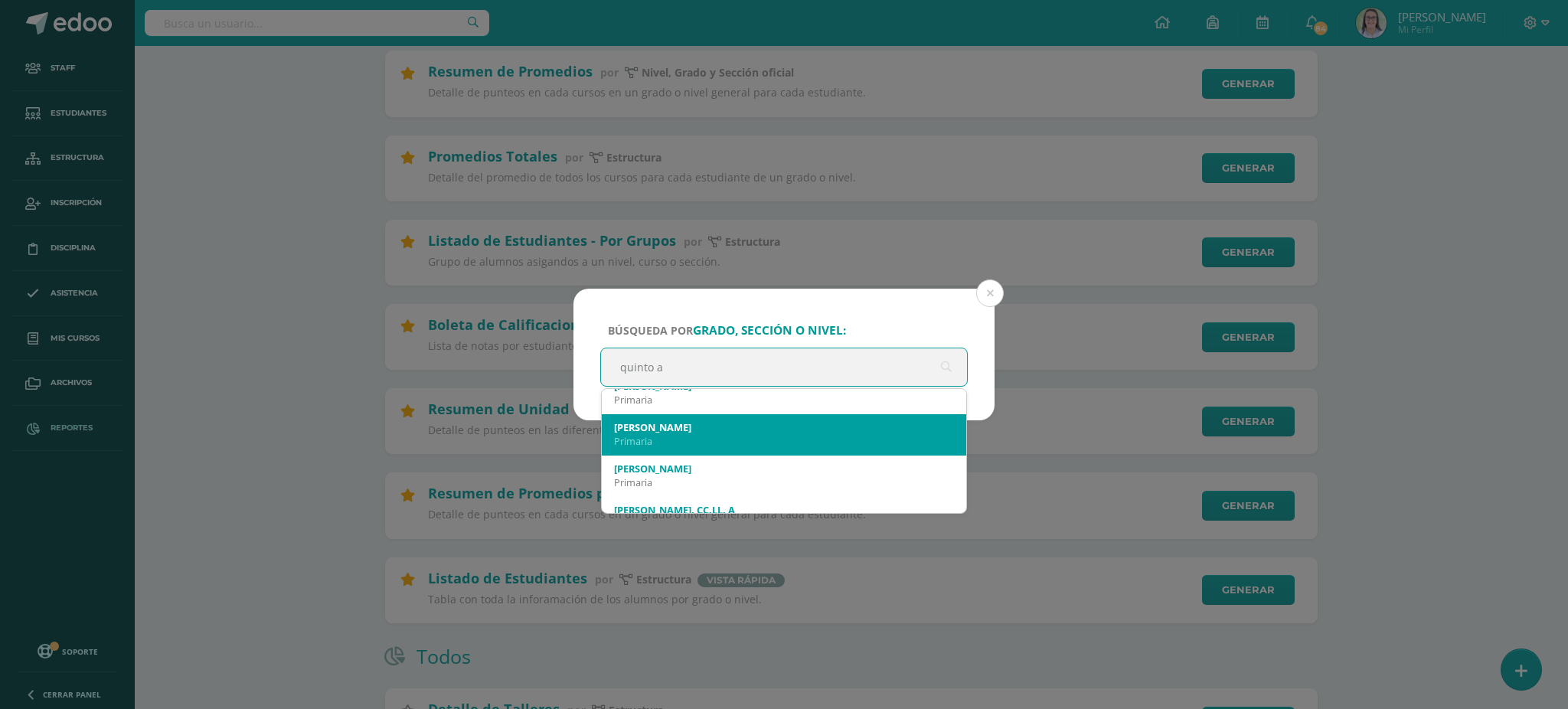
scroll to position [102, 0]
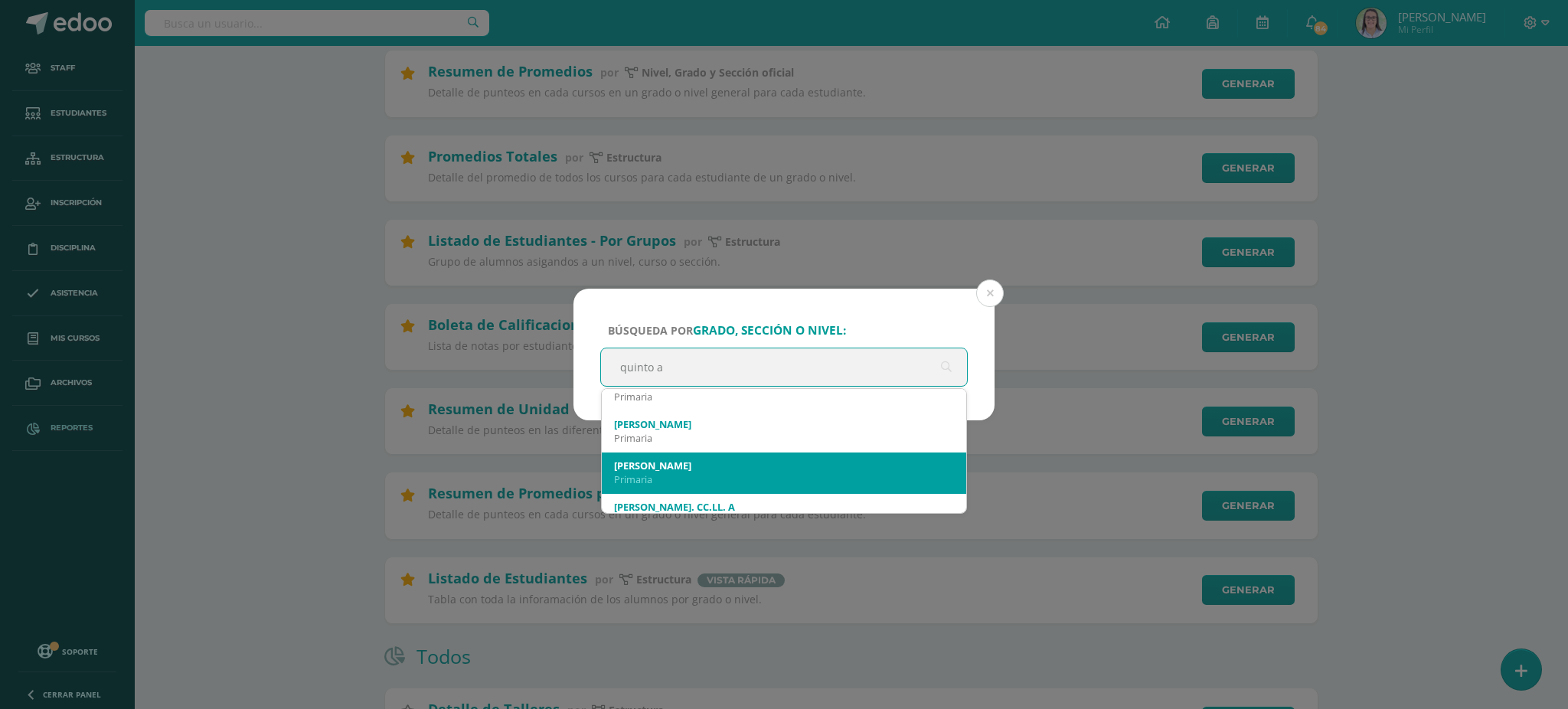
click at [699, 469] on div "[PERSON_NAME]" at bounding box center [784, 465] width 340 height 14
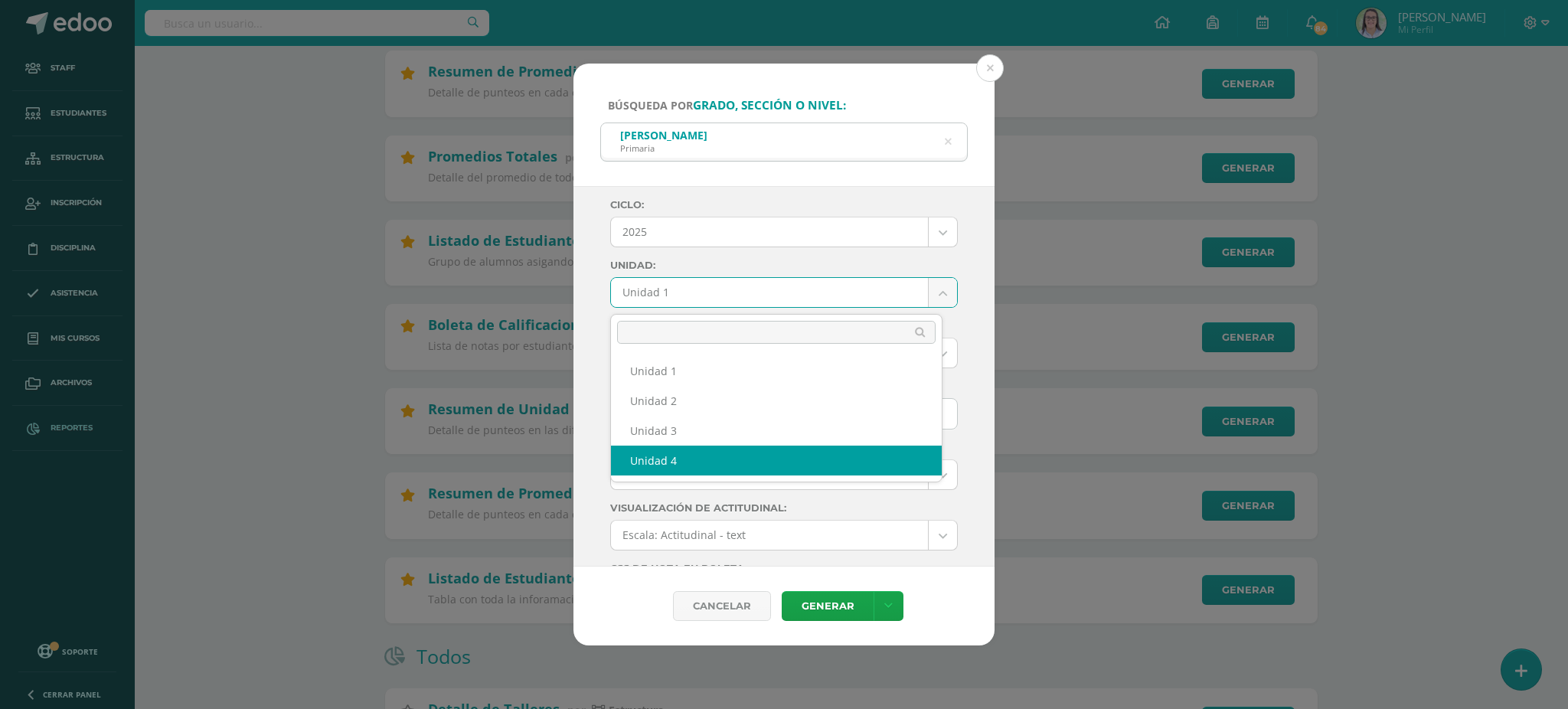
select select "Unidad 4"
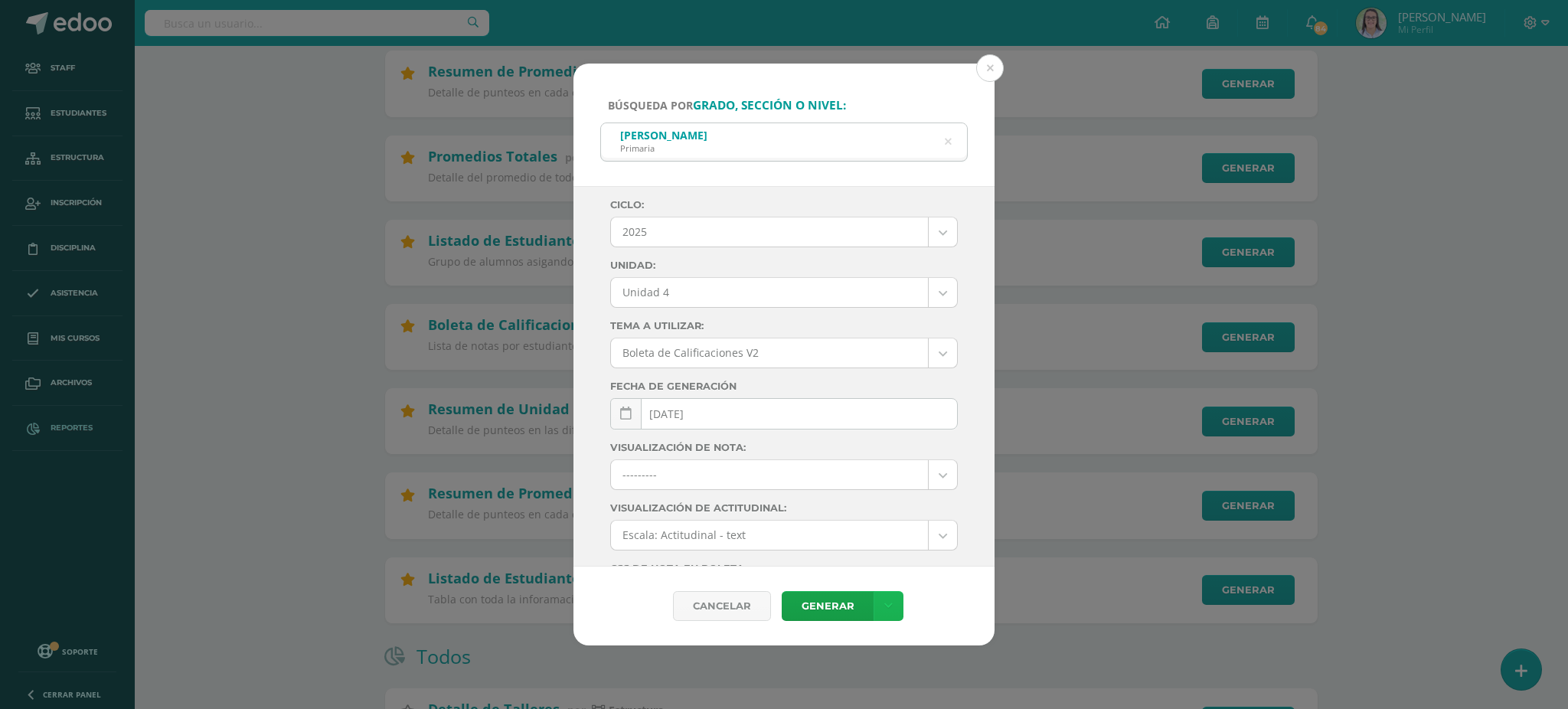
click at [886, 604] on icon at bounding box center [888, 606] width 9 height 13
click at [887, 526] on link "Descargar como PDF" at bounding box center [888, 531] width 163 height 24
click at [947, 139] on icon at bounding box center [949, 142] width 39 height 7
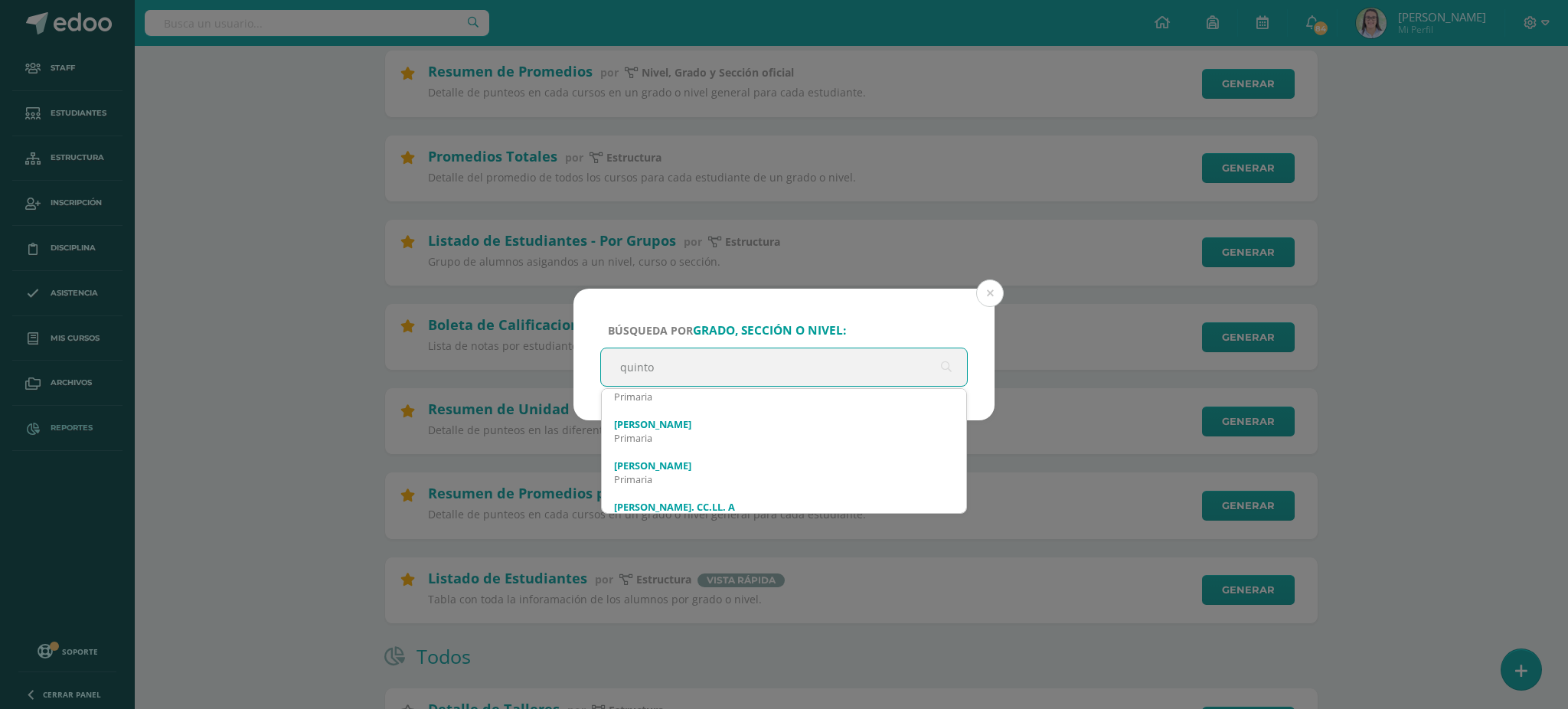
type input "quinto b"
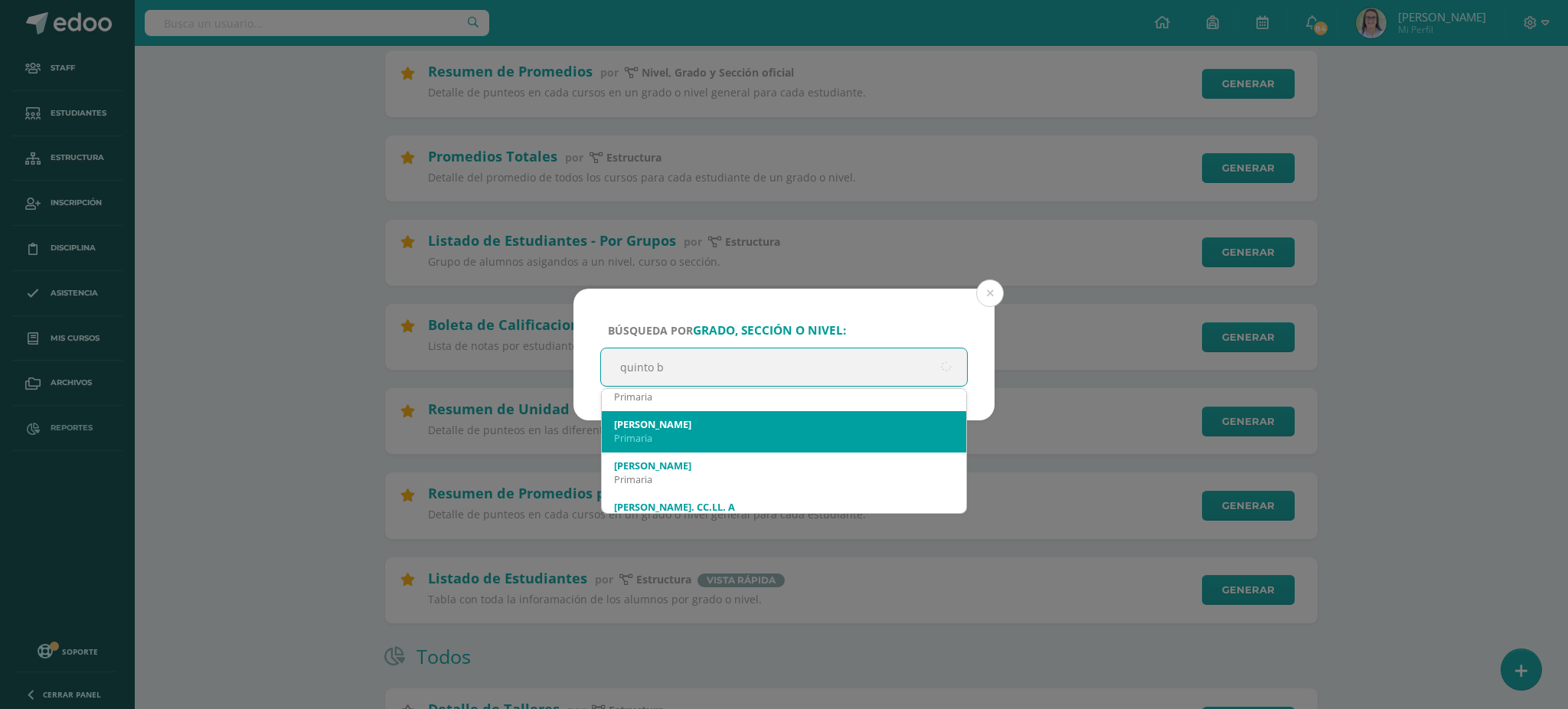
click at [714, 427] on div "[PERSON_NAME]" at bounding box center [784, 424] width 340 height 14
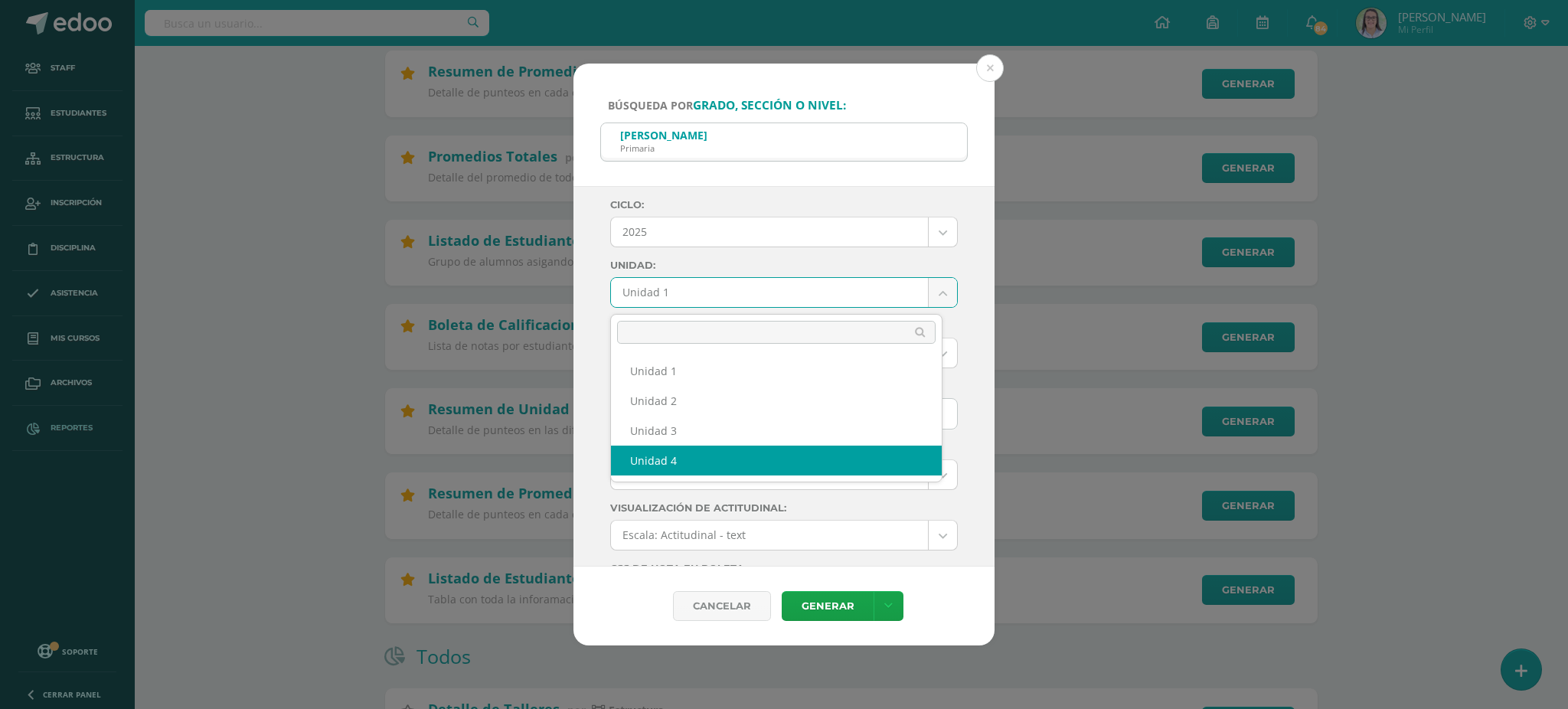
select select "Unidad 4"
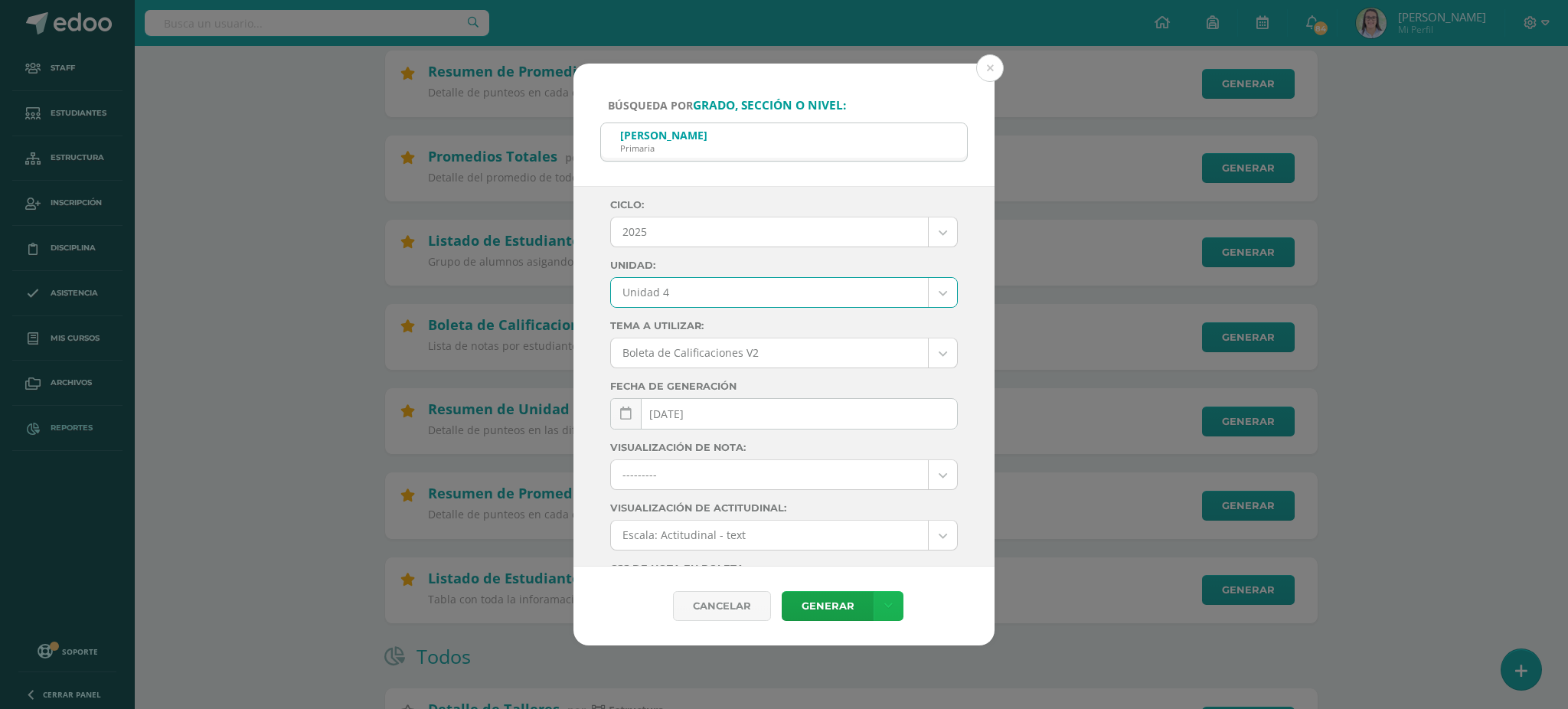
click at [884, 605] on icon at bounding box center [888, 606] width 9 height 13
click at [892, 532] on link "Descargar como PDF" at bounding box center [888, 531] width 163 height 24
click at [987, 70] on button at bounding box center [990, 68] width 28 height 28
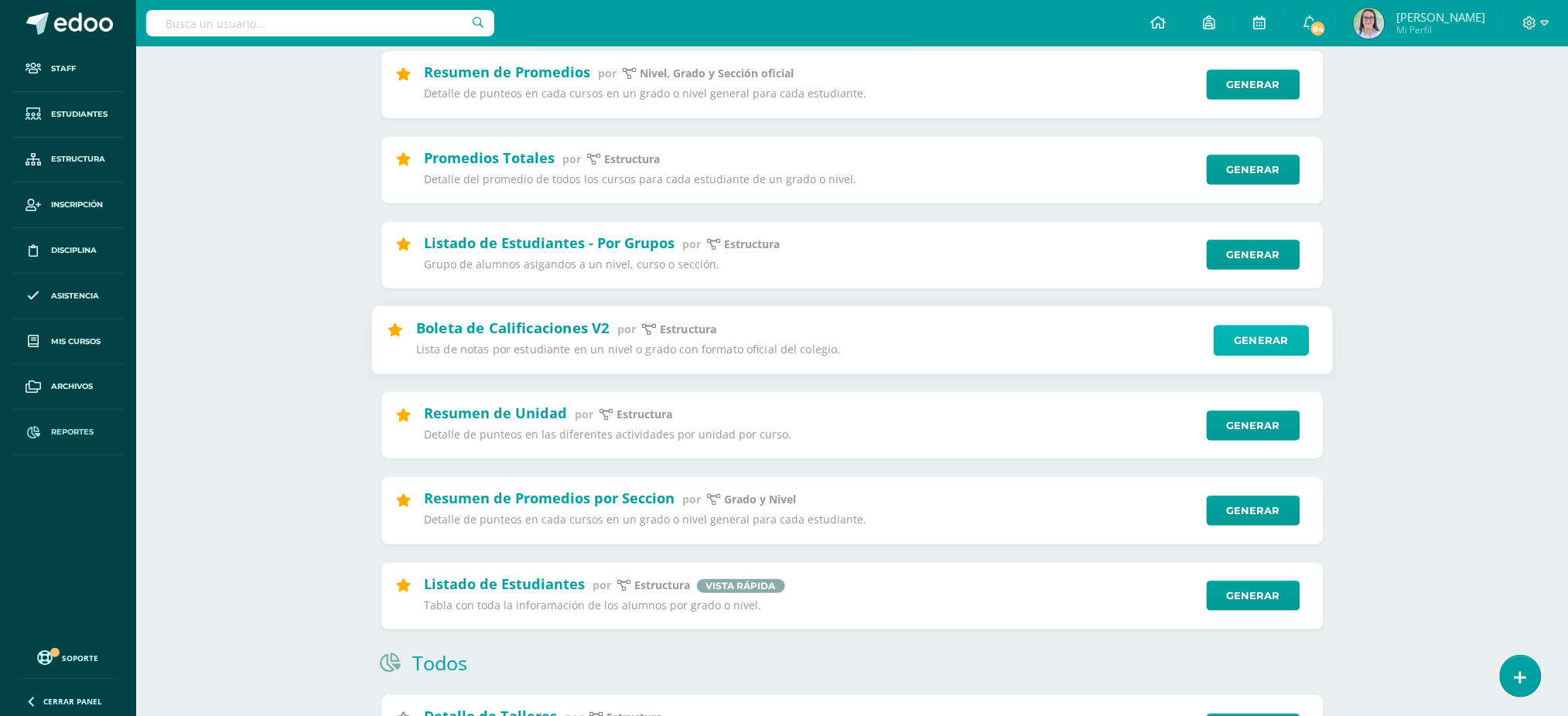
click at [1258, 343] on link "Generar" at bounding box center [1262, 340] width 95 height 31
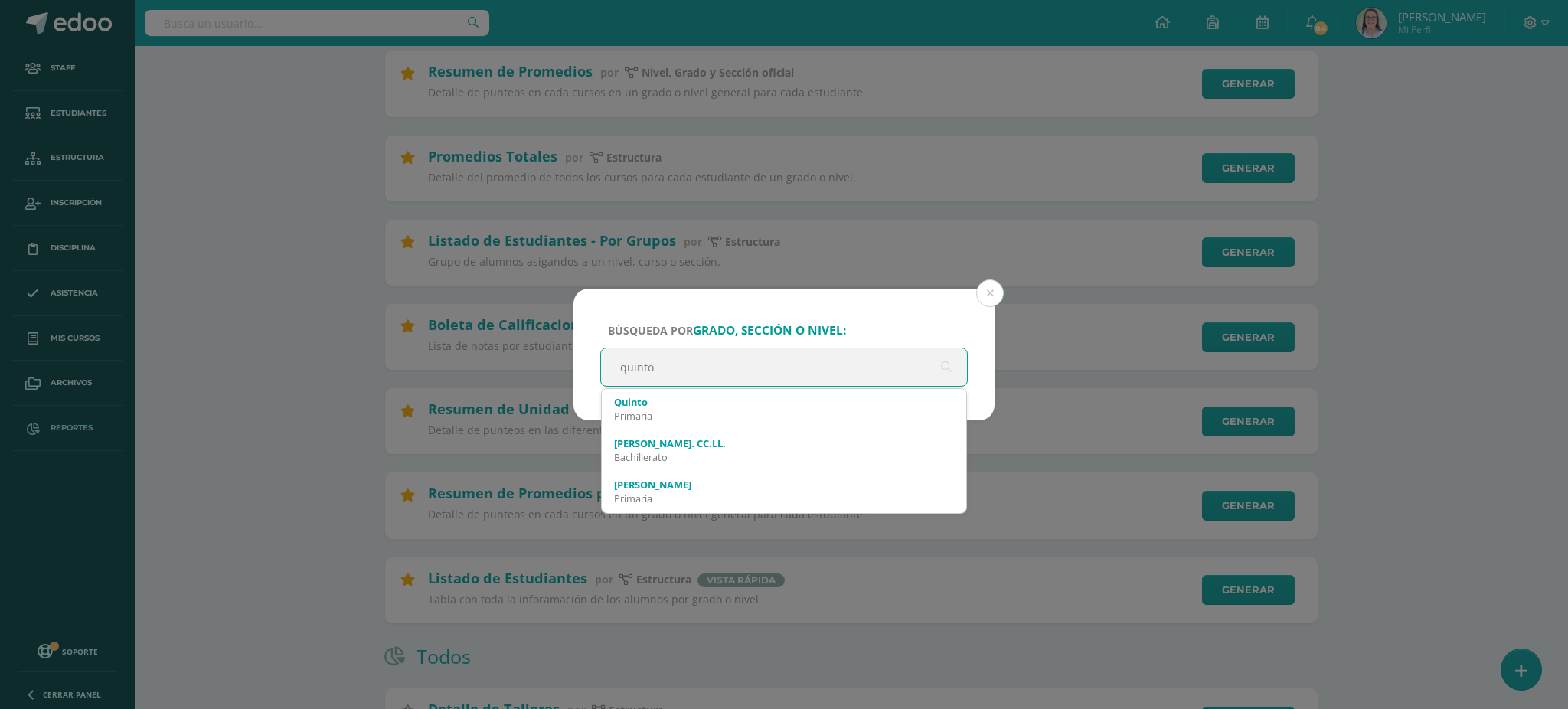
type input "quinto c"
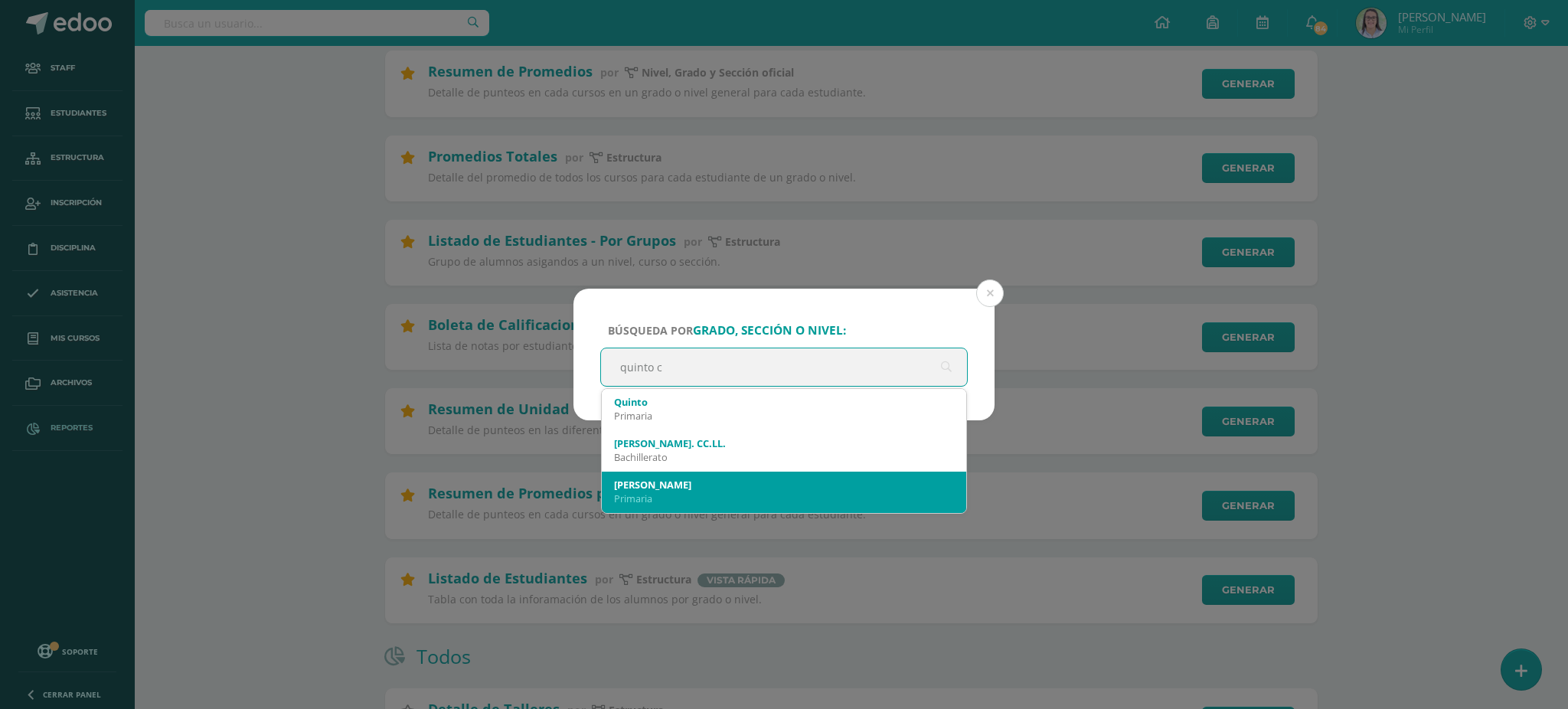
click at [672, 485] on div "[PERSON_NAME]" at bounding box center [784, 485] width 340 height 14
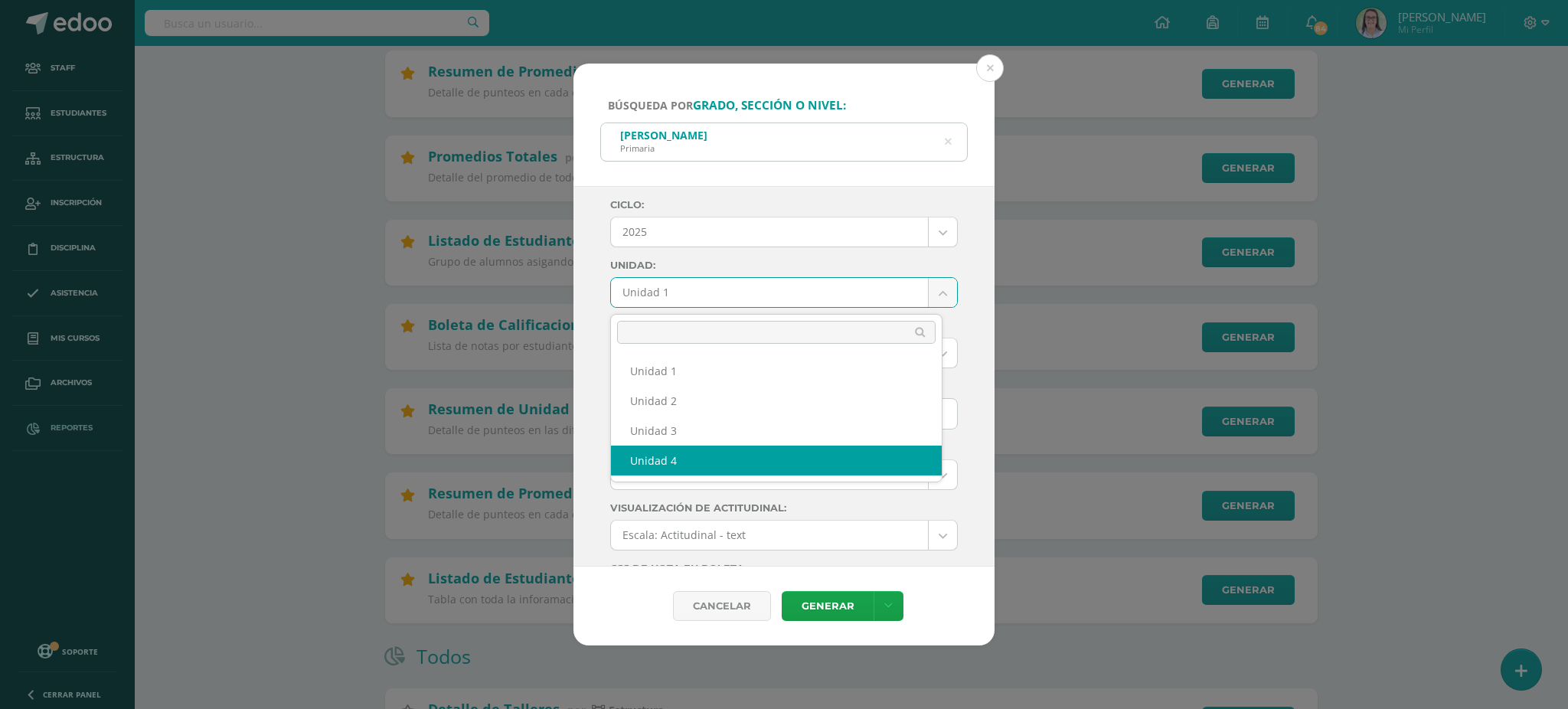
select select "Unidad 4"
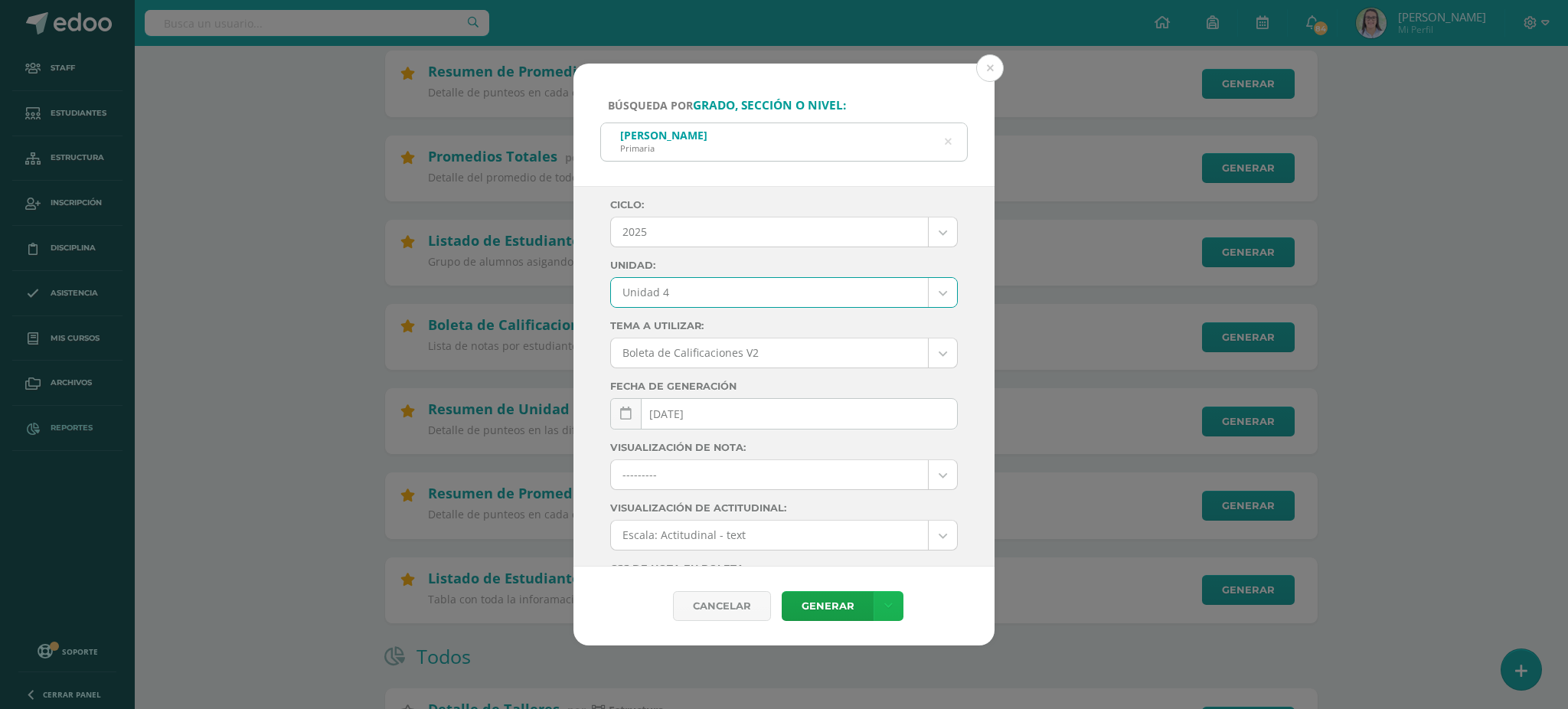
click at [891, 607] on link at bounding box center [888, 606] width 29 height 30
click at [885, 531] on link "Descargar como PDF" at bounding box center [888, 531] width 163 height 24
click at [952, 143] on div "Quinto C Primaria" at bounding box center [784, 140] width 366 height 34
click at [945, 140] on icon at bounding box center [948, 143] width 7 height 39
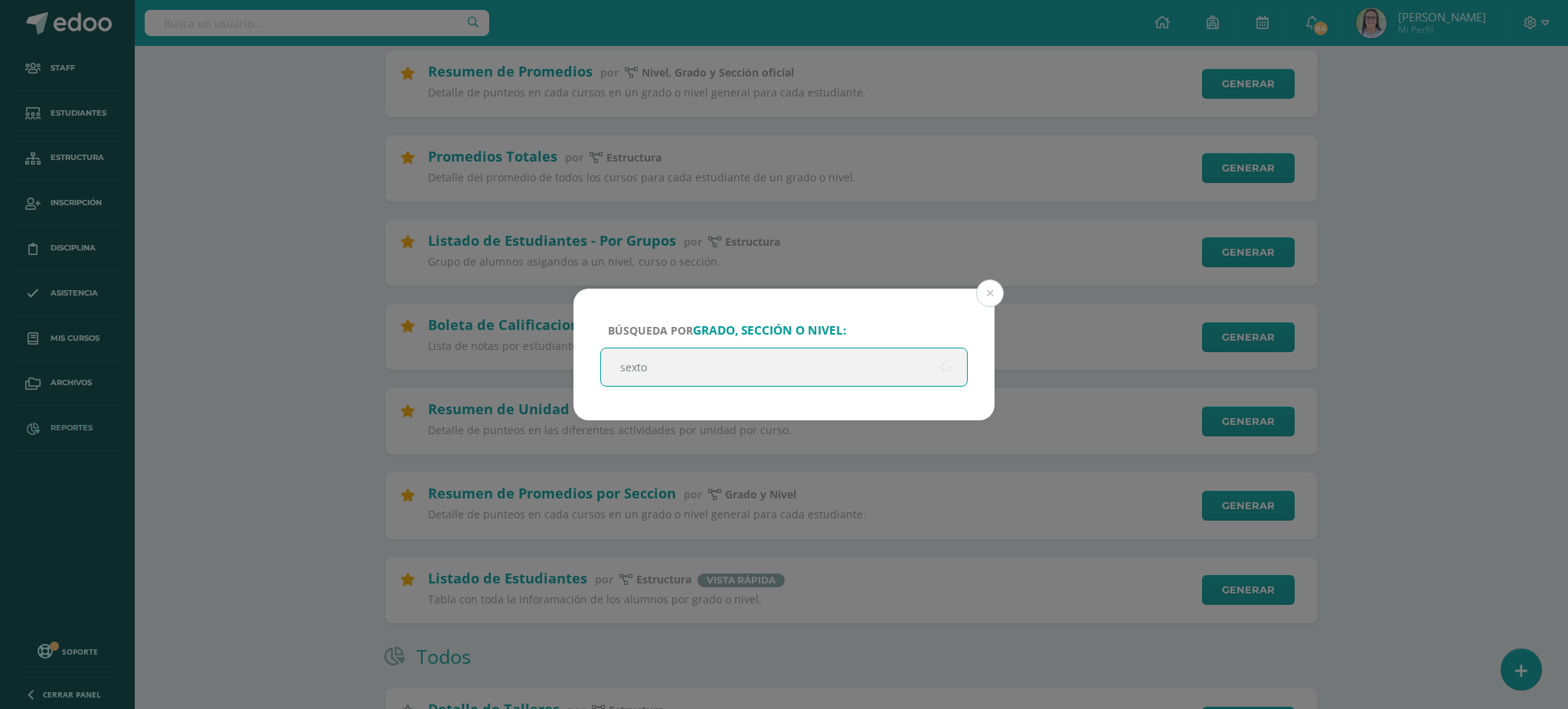
type input "sexto a"
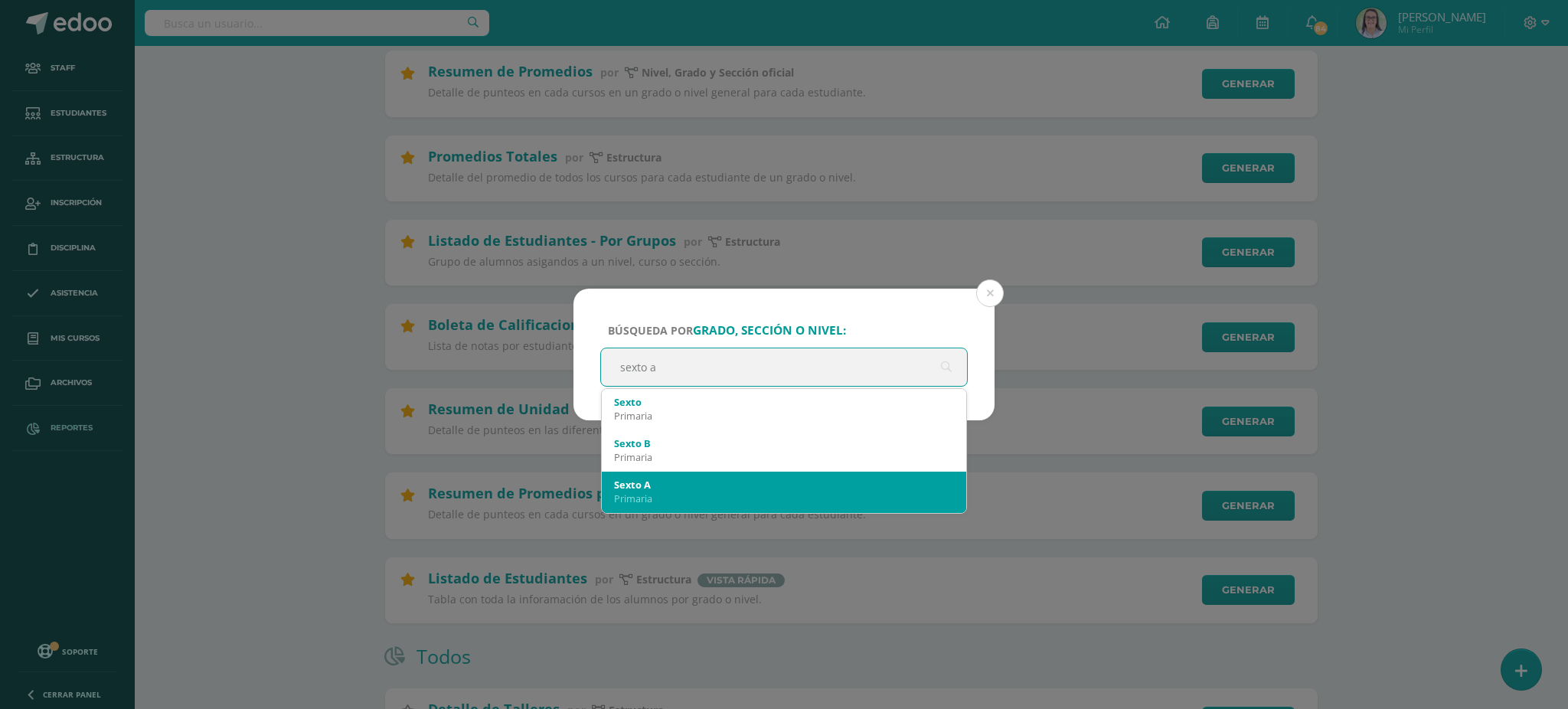
click at [647, 478] on div "Sexto A" at bounding box center [784, 485] width 340 height 14
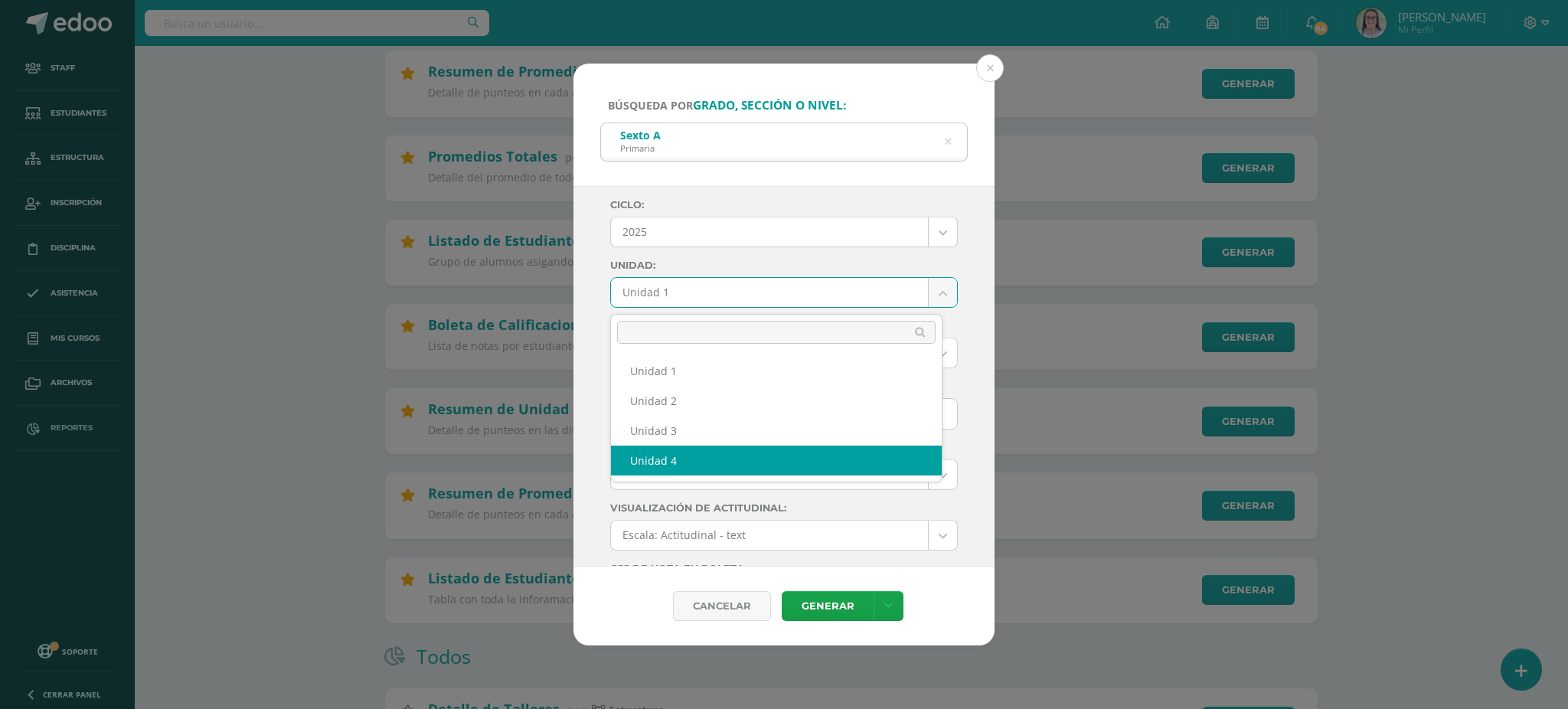
select select "Unidad 4"
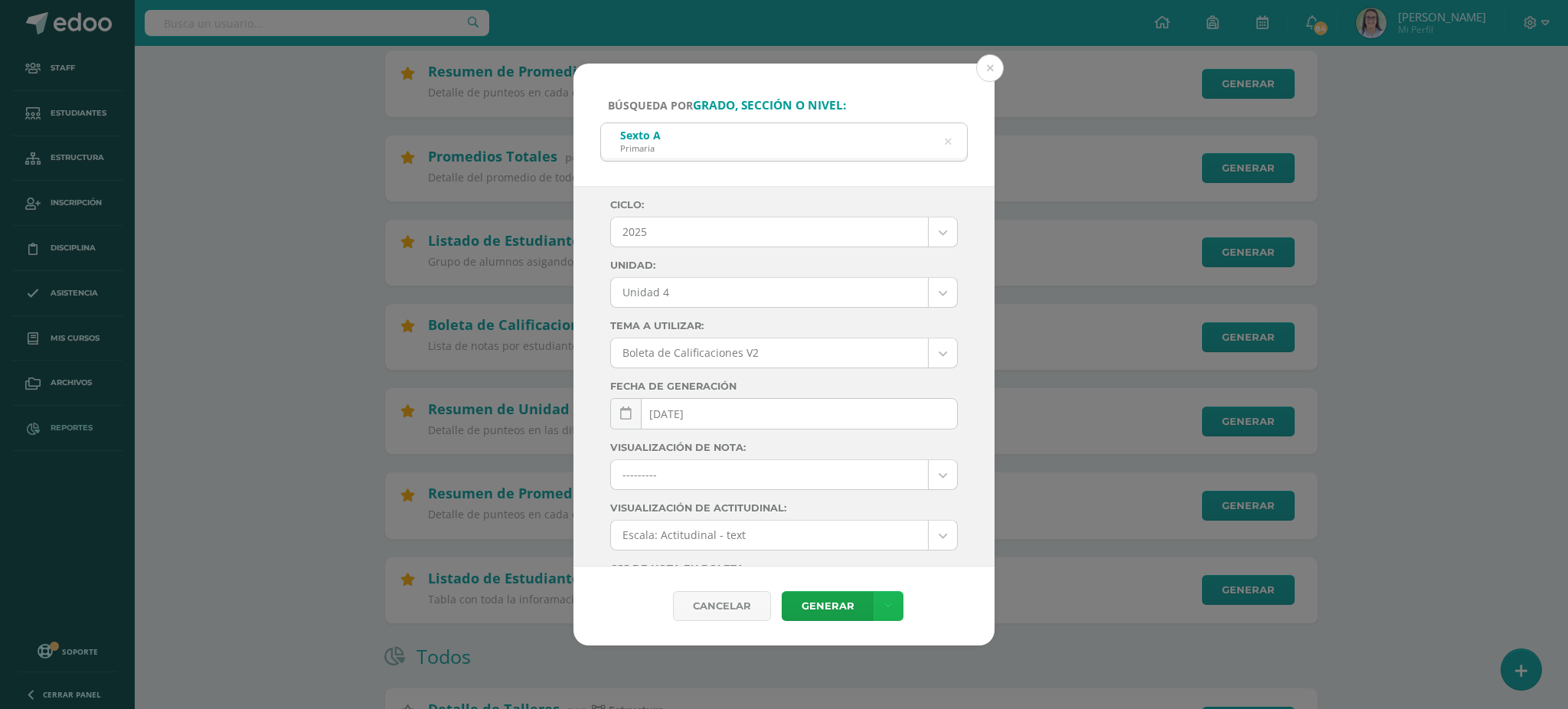
click at [892, 598] on link at bounding box center [888, 606] width 29 height 30
click at [859, 531] on link "Descargar como PDF" at bounding box center [888, 531] width 163 height 24
click at [946, 139] on icon at bounding box center [949, 142] width 39 height 7
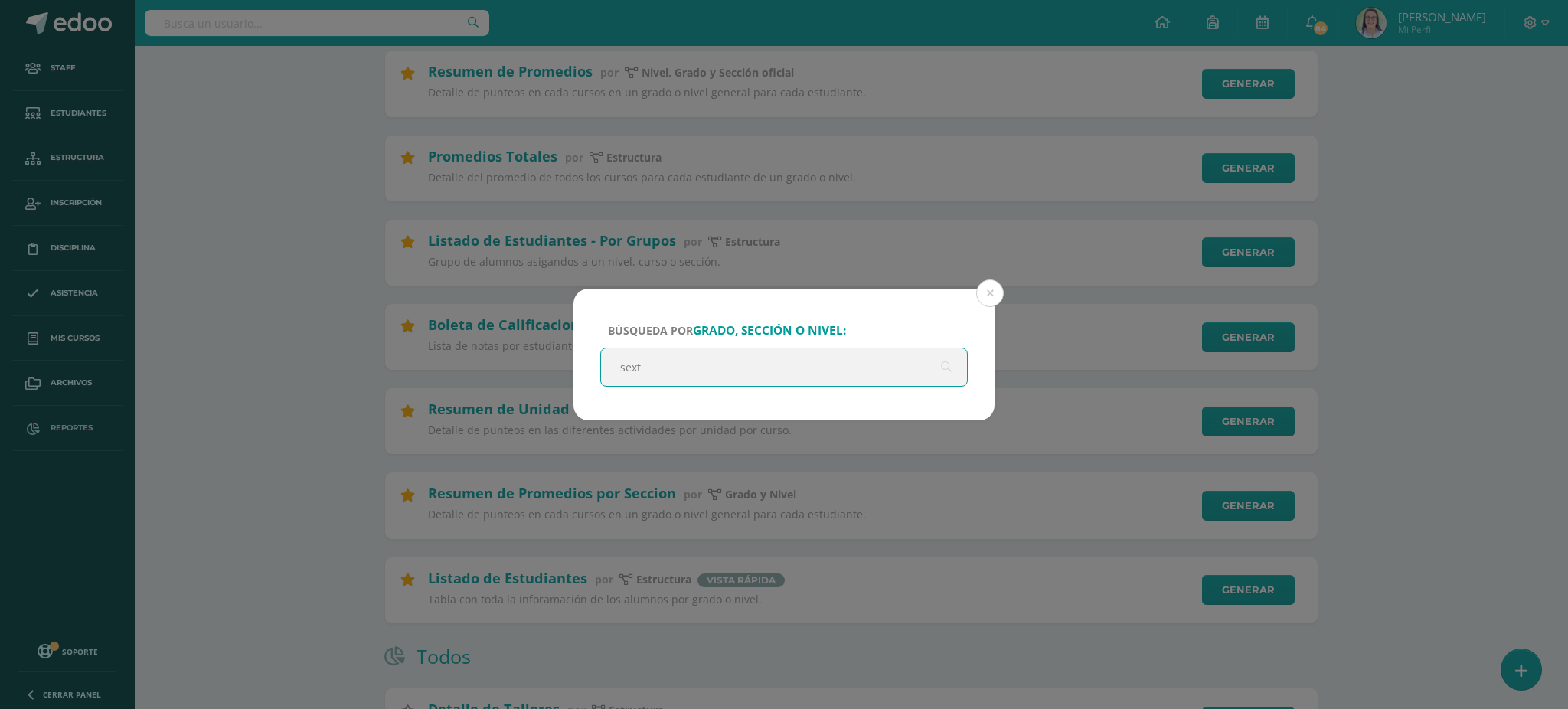
type input "sexto"
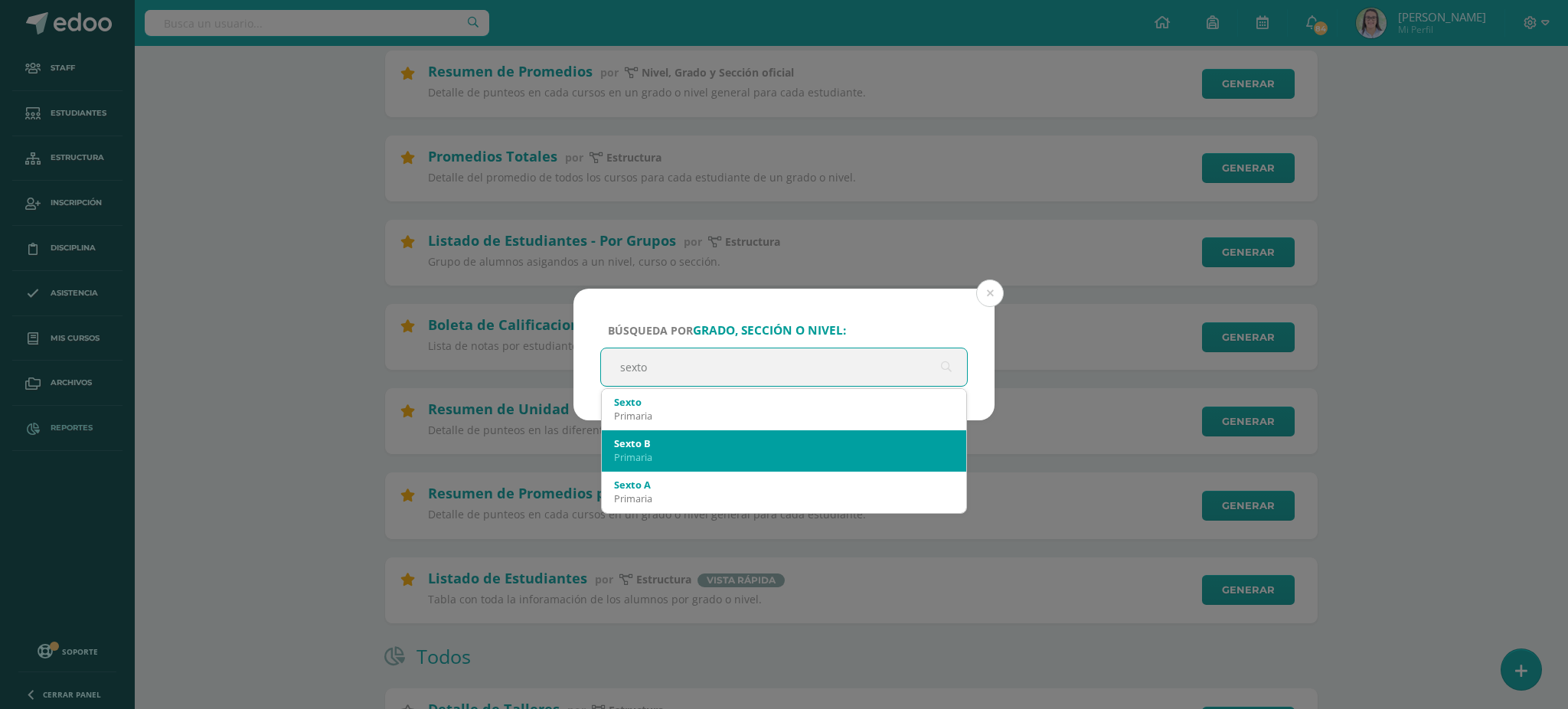
click at [682, 451] on div "Primaria" at bounding box center [784, 457] width 340 height 14
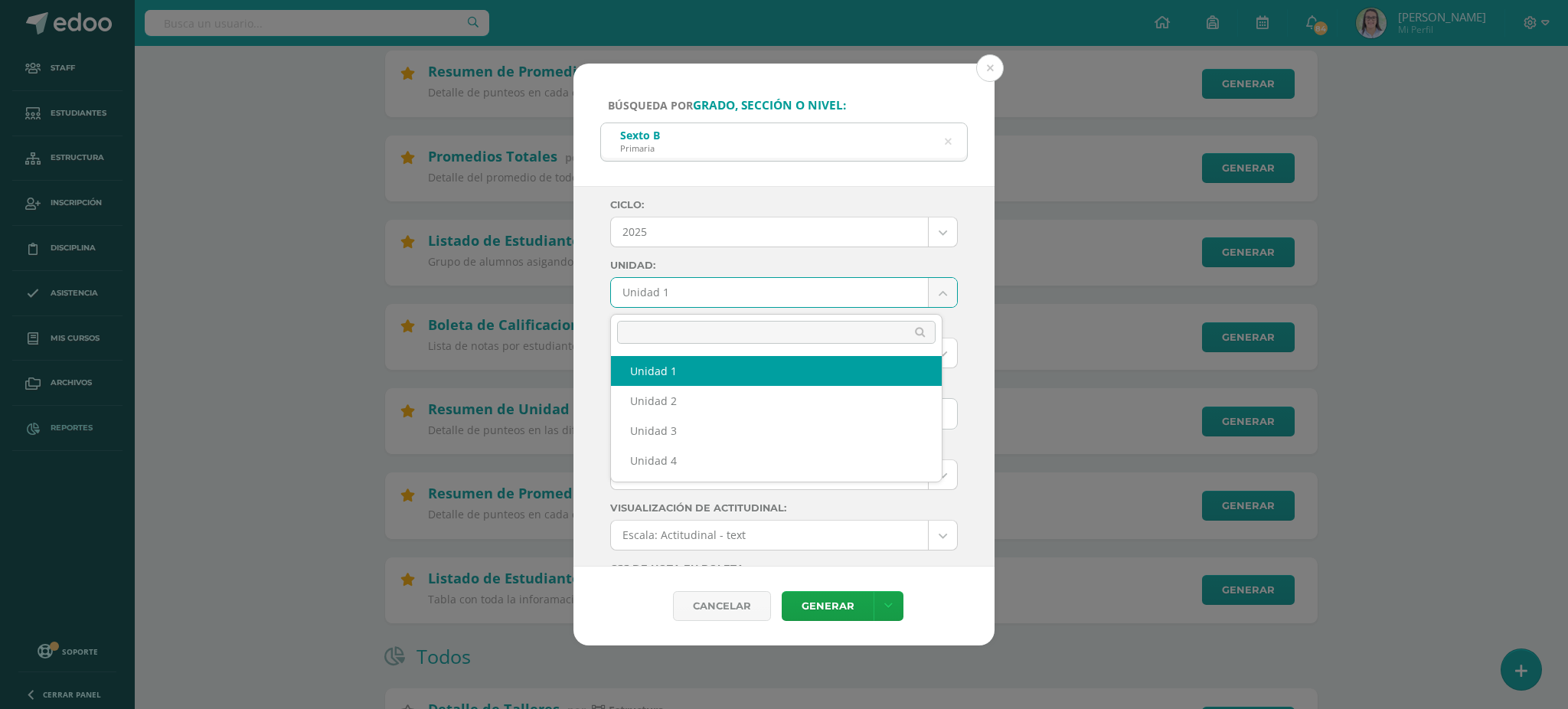
drag, startPoint x: 709, startPoint y: 304, endPoint x: 687, endPoint y: 338, distance: 40.5
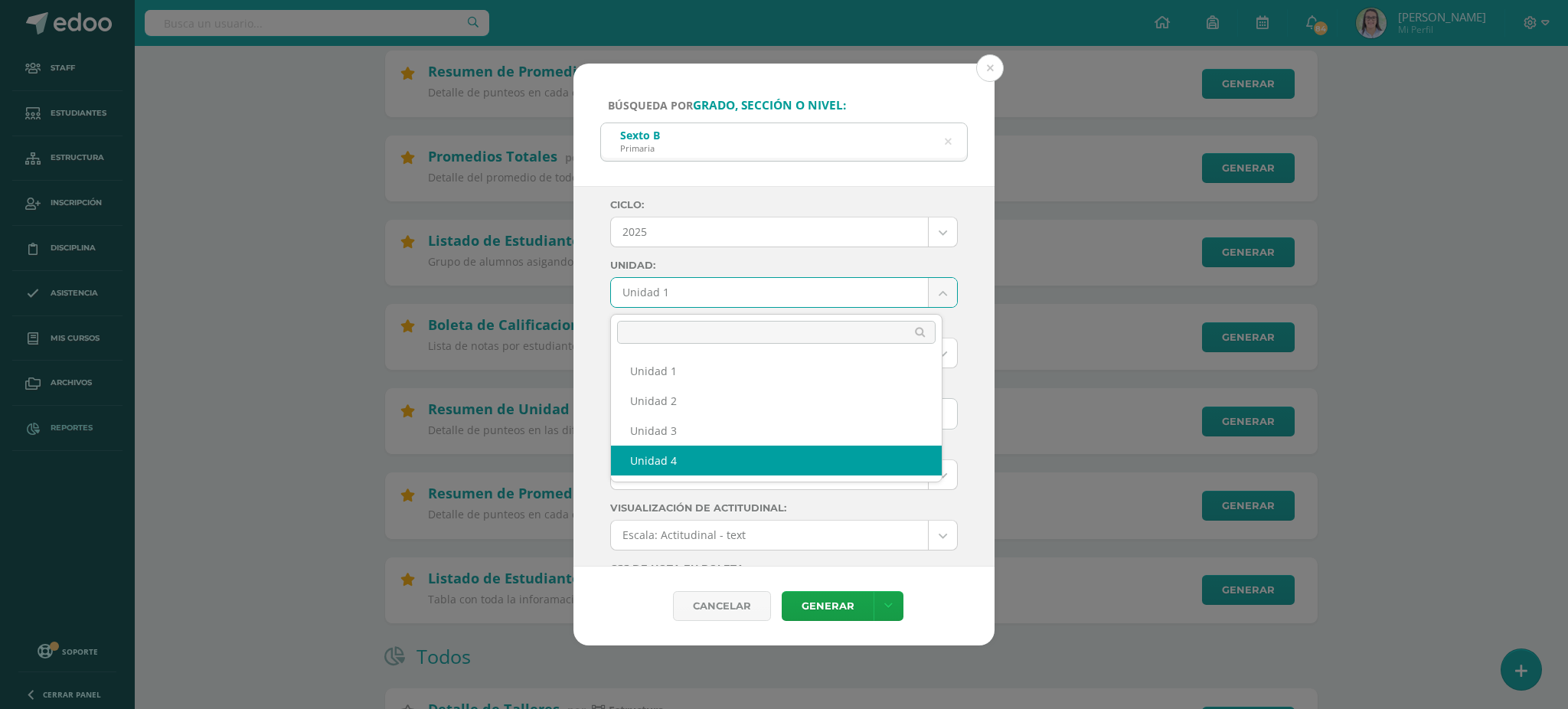
select select "Unidad 4"
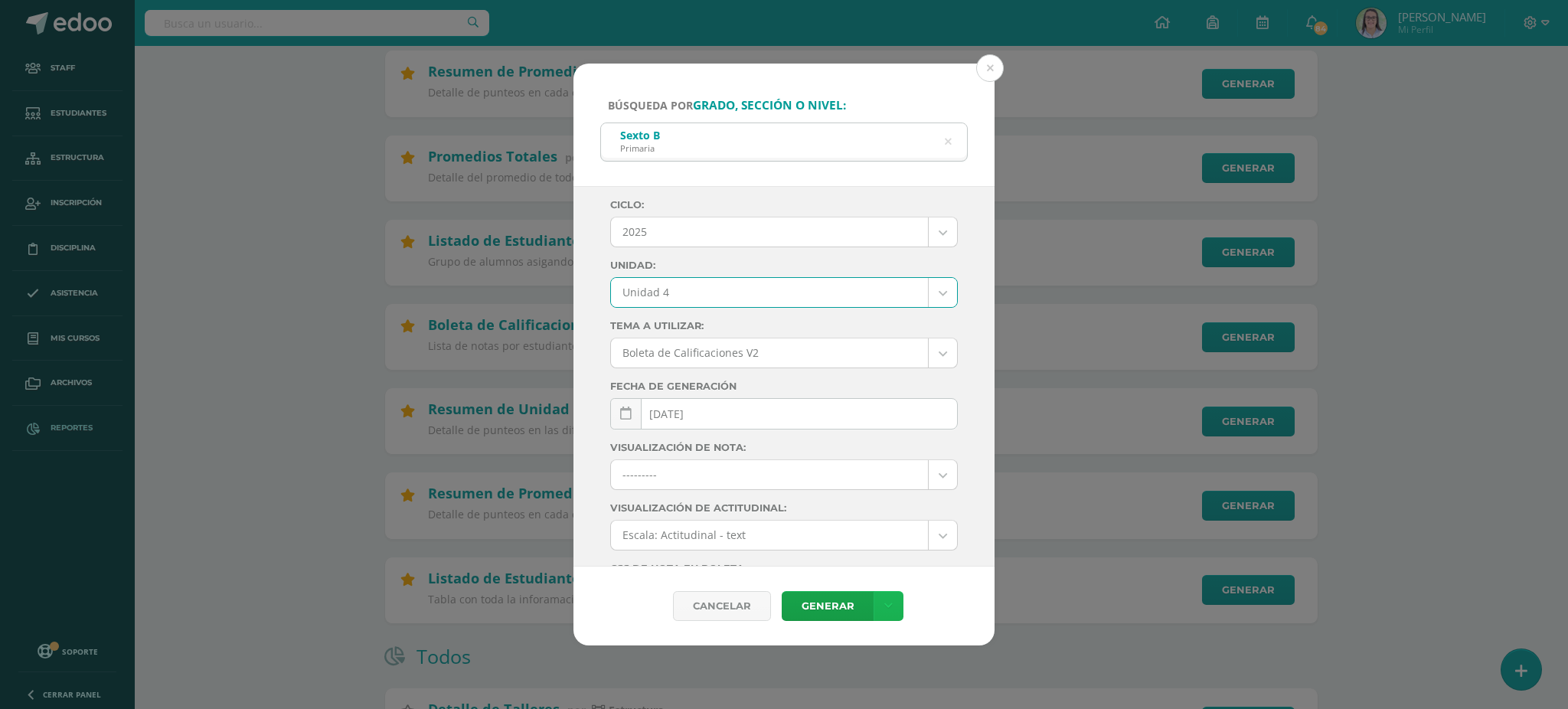
click at [884, 604] on icon at bounding box center [888, 606] width 9 height 13
click at [852, 530] on link "Descargar como PDF" at bounding box center [888, 531] width 163 height 24
click at [947, 139] on icon at bounding box center [949, 142] width 39 height 7
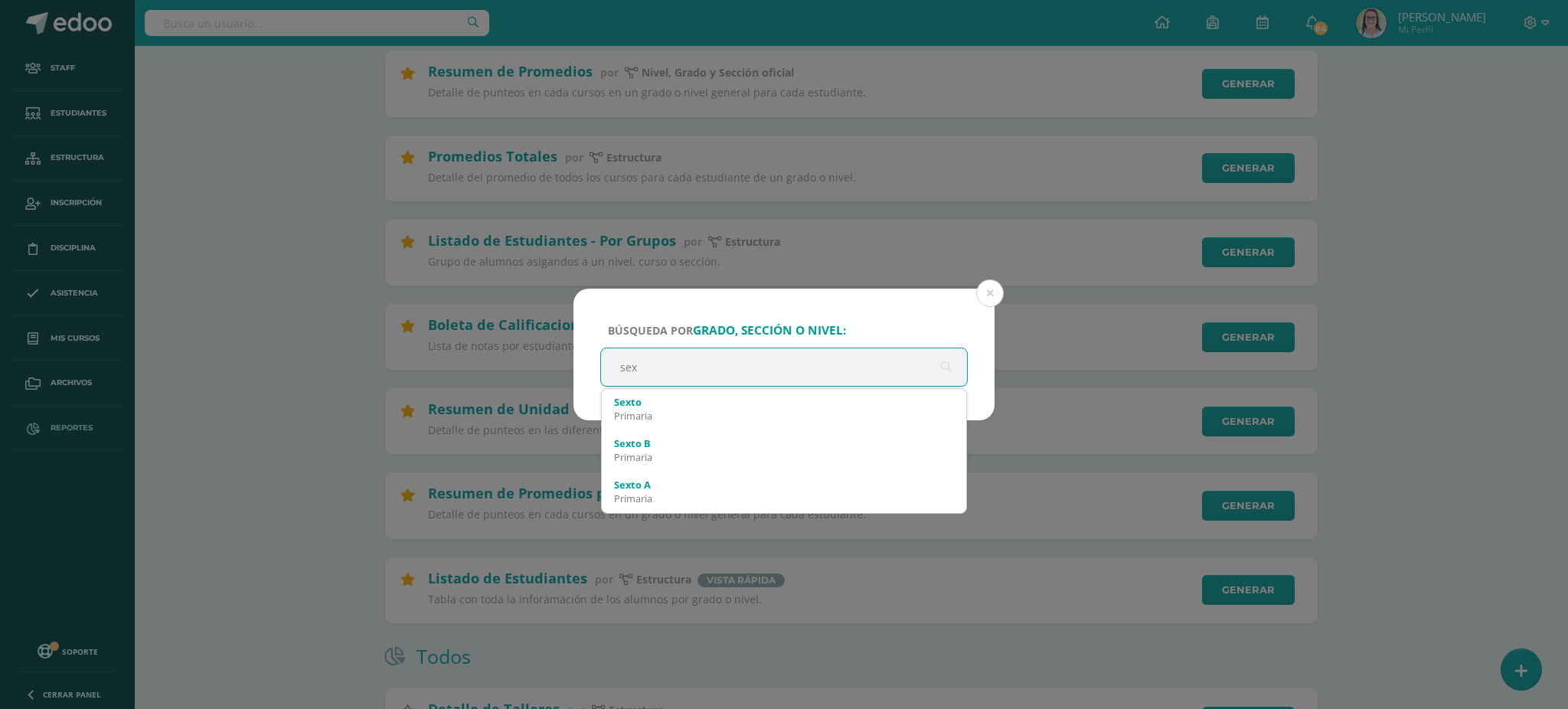
type input "sext"
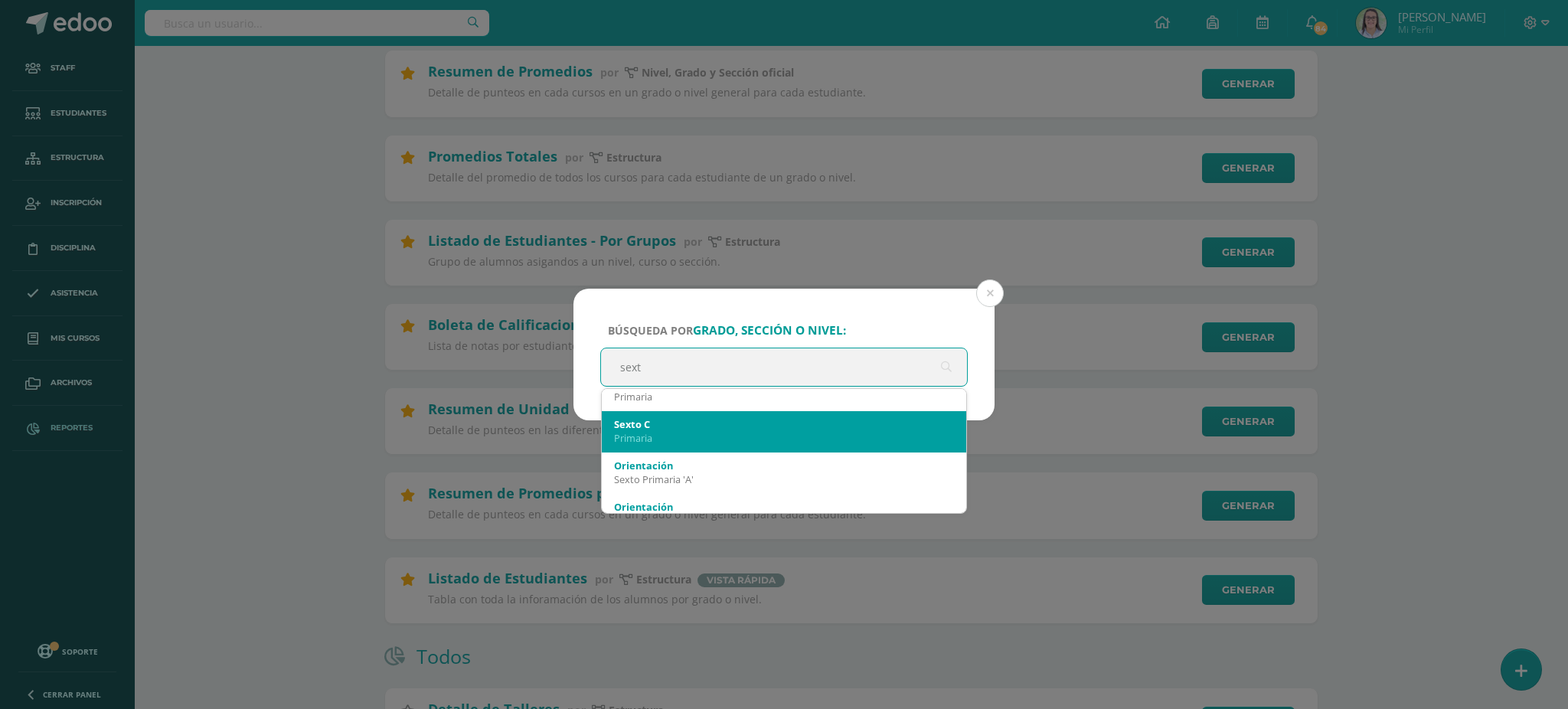
click at [657, 437] on div "Primaria" at bounding box center [784, 438] width 340 height 14
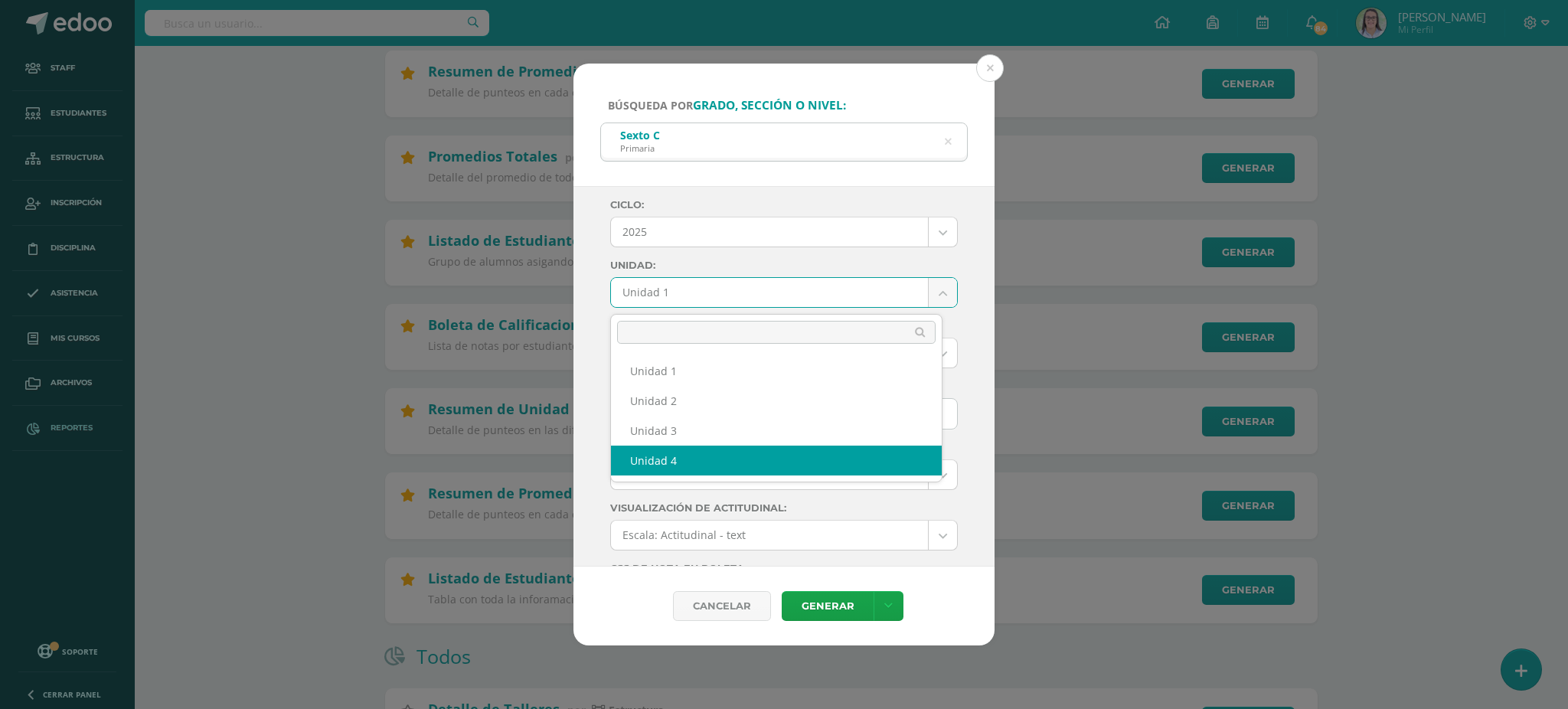
select select "Unidad 4"
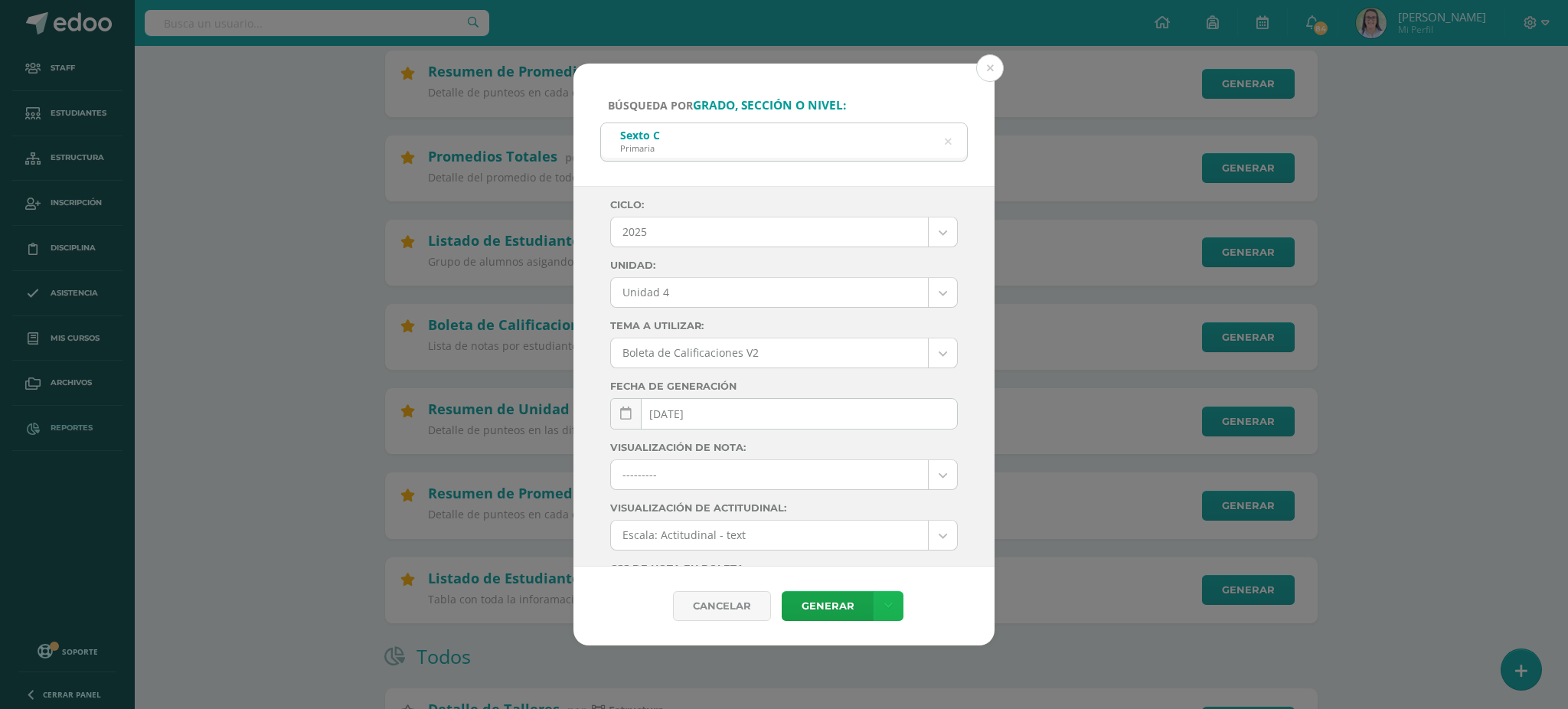
click at [887, 604] on icon at bounding box center [888, 606] width 9 height 13
click at [839, 525] on link "Descargar como PDF" at bounding box center [888, 531] width 163 height 24
click at [946, 140] on icon at bounding box center [948, 143] width 7 height 39
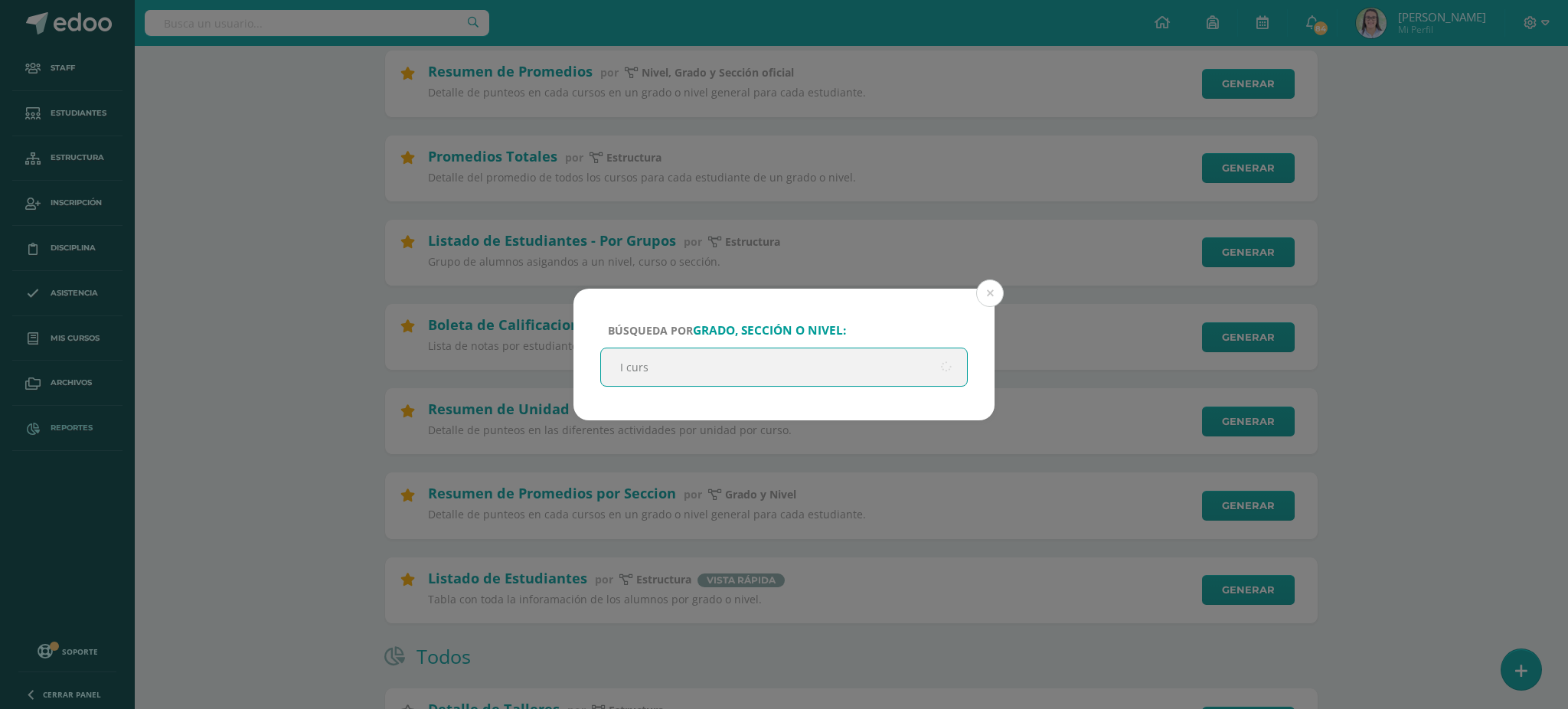
type input "I curso"
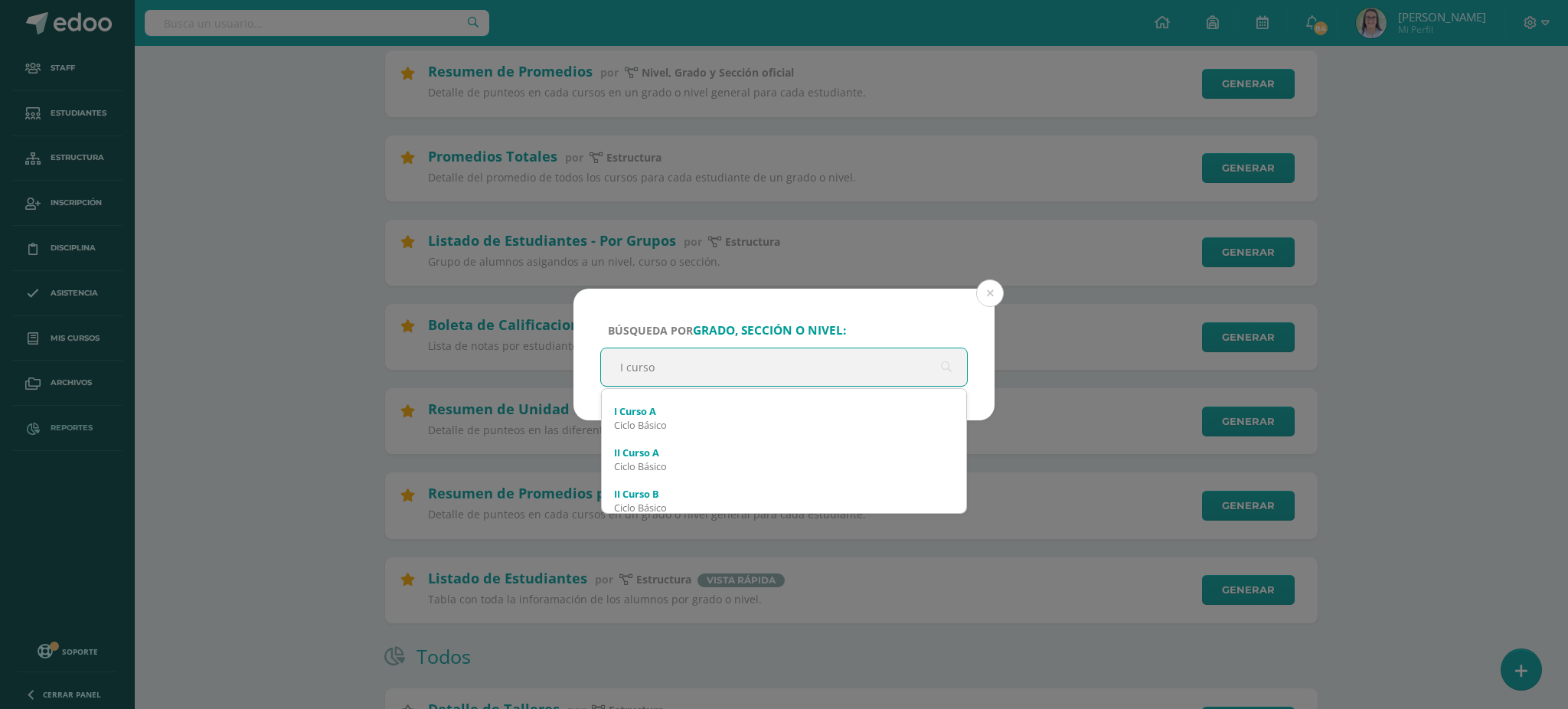
scroll to position [204, 0]
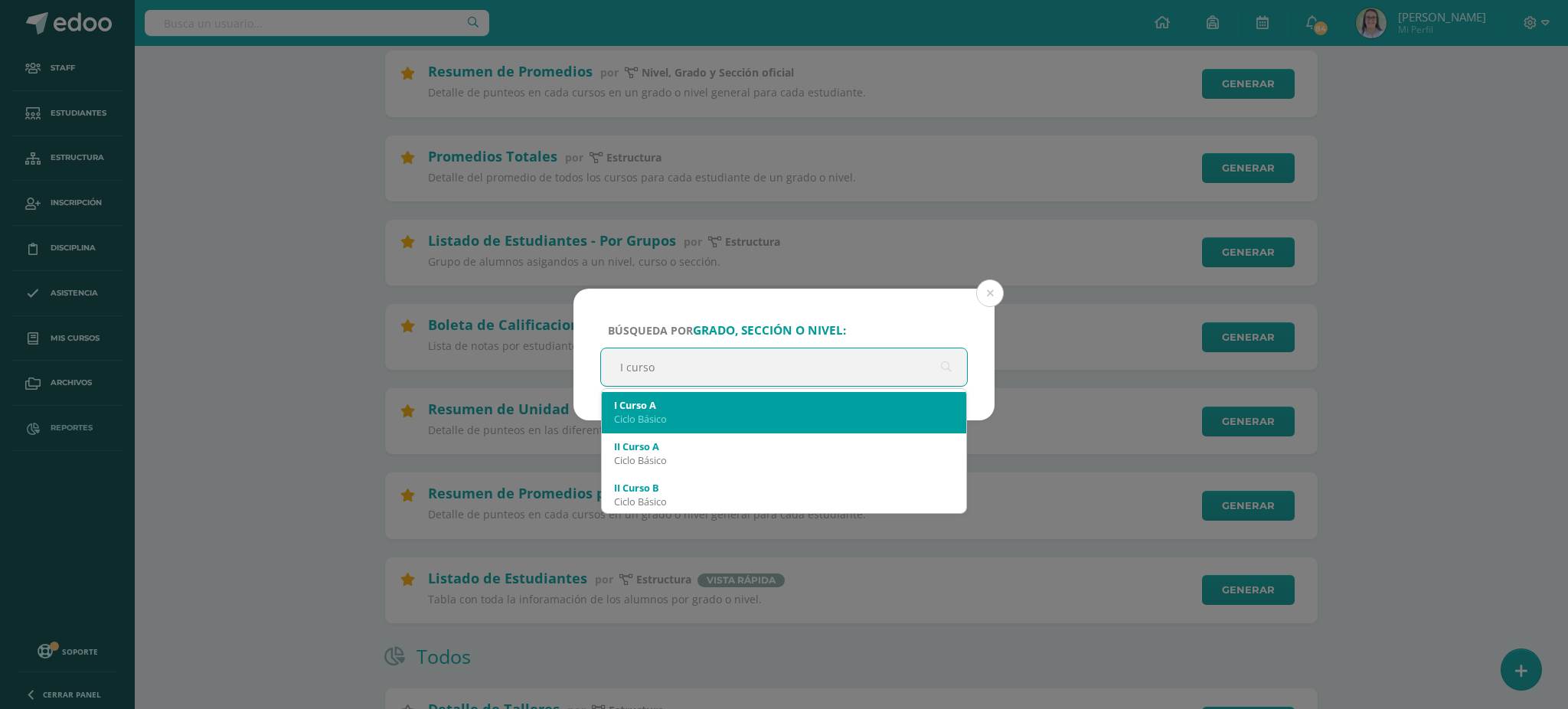
click at [686, 421] on div "Ciclo Básico" at bounding box center [784, 419] width 340 height 14
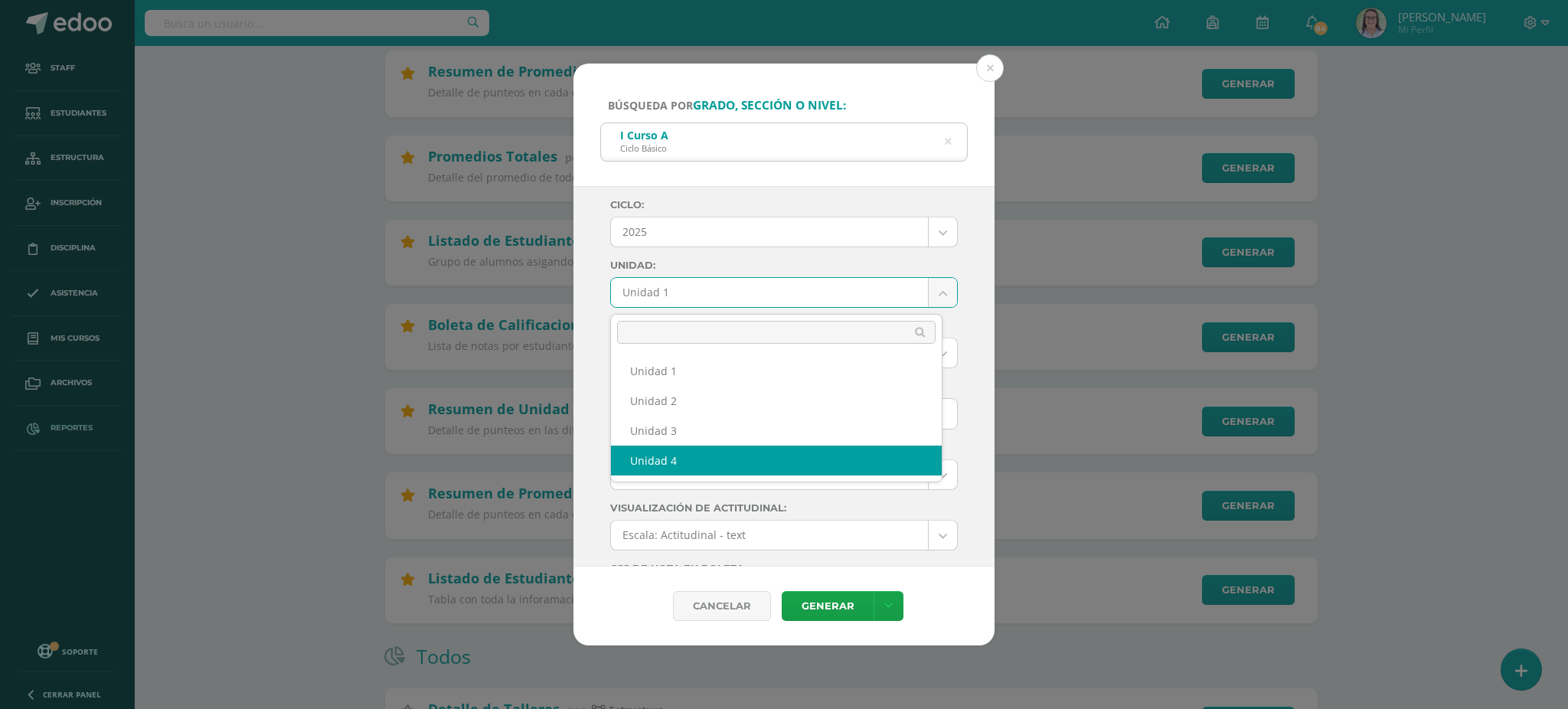
select select "Unidad 4"
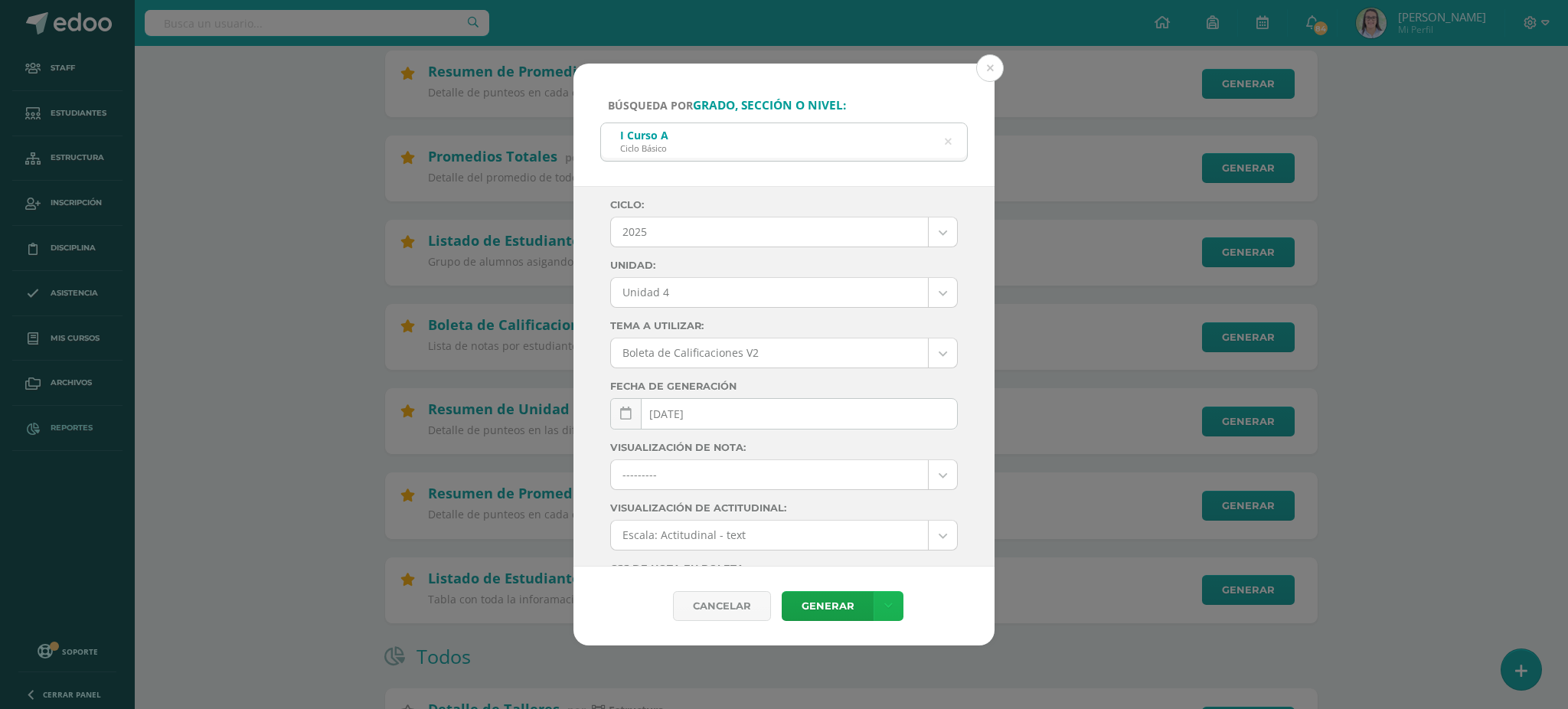
click at [880, 602] on link at bounding box center [888, 606] width 29 height 30
click at [874, 525] on link "Descargar como PDF" at bounding box center [888, 531] width 163 height 24
click at [950, 144] on icon at bounding box center [948, 143] width 7 height 39
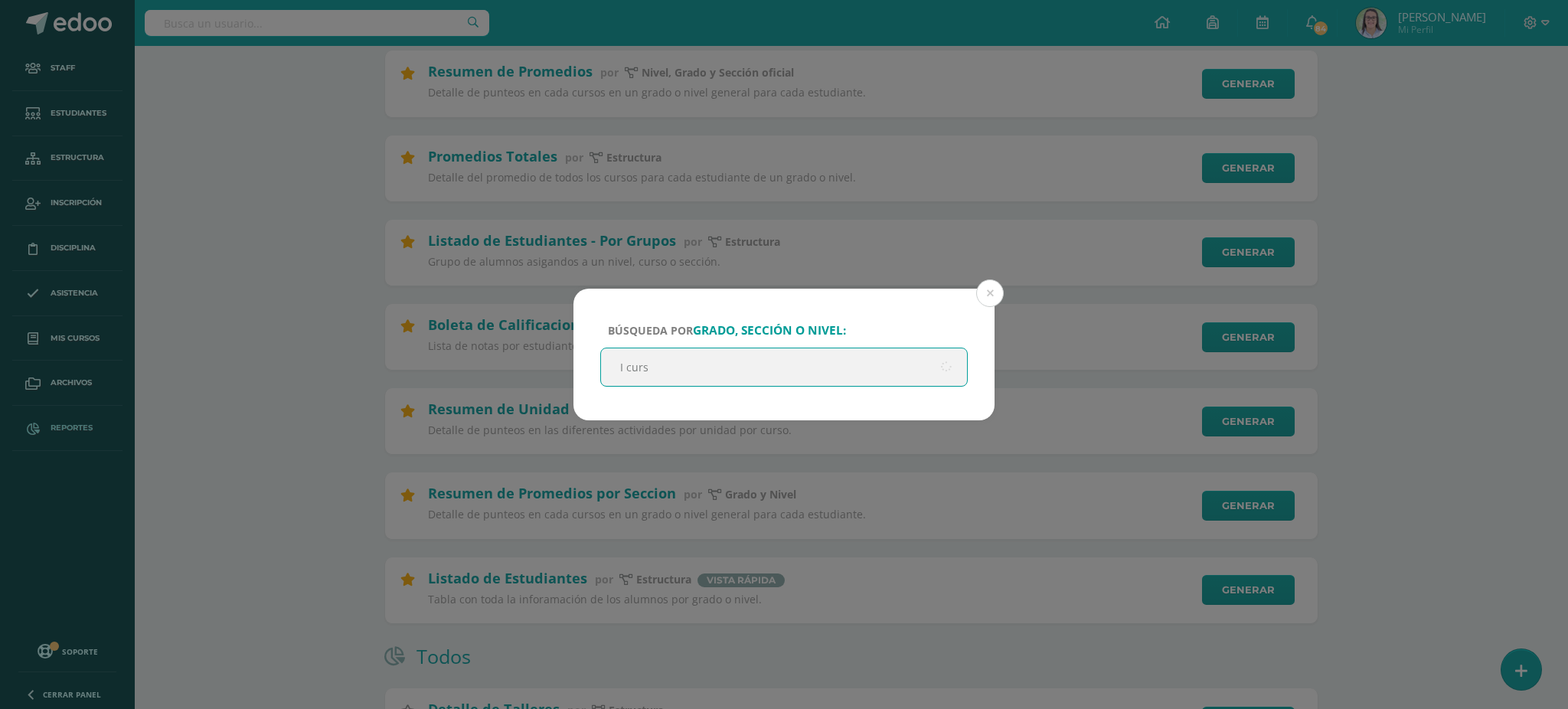
type input "I curso"
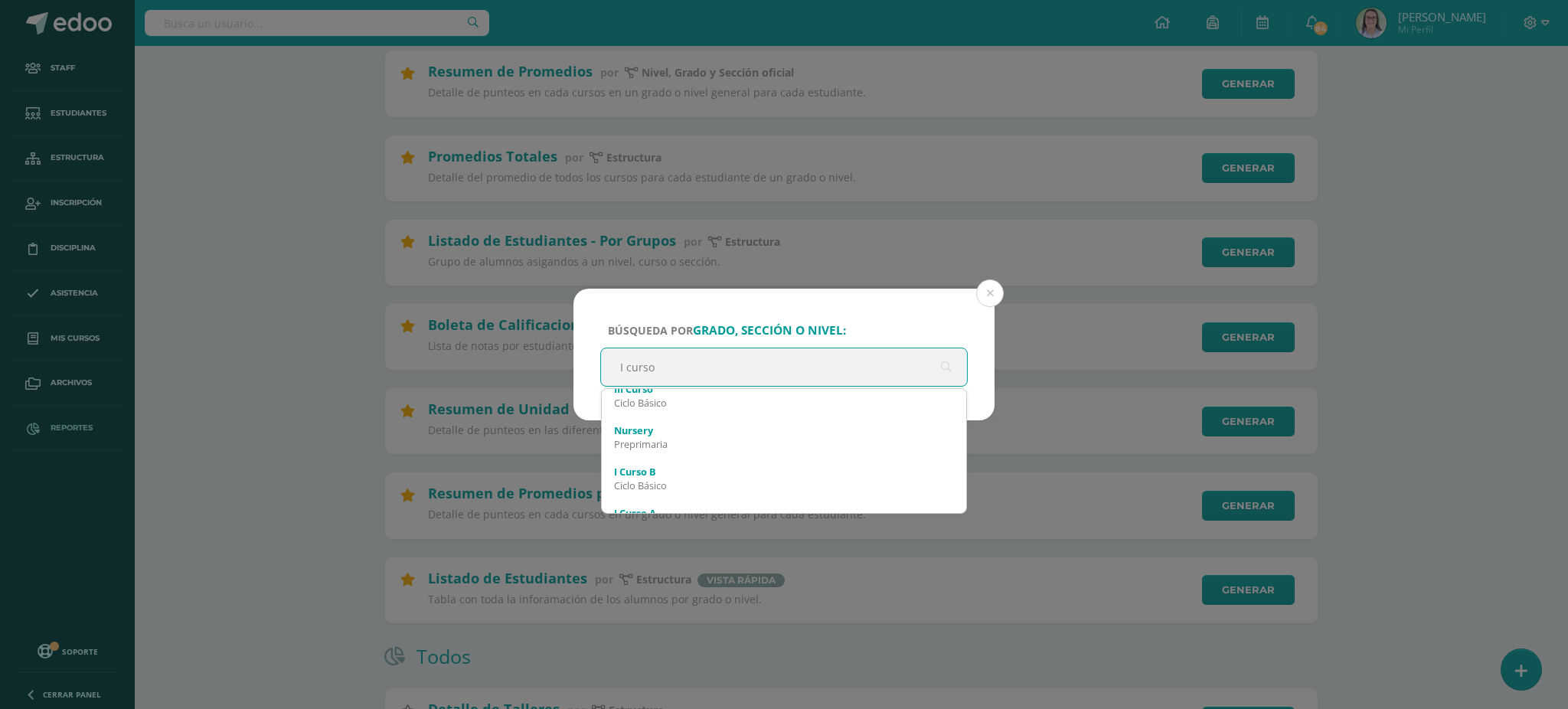
scroll to position [102, 0]
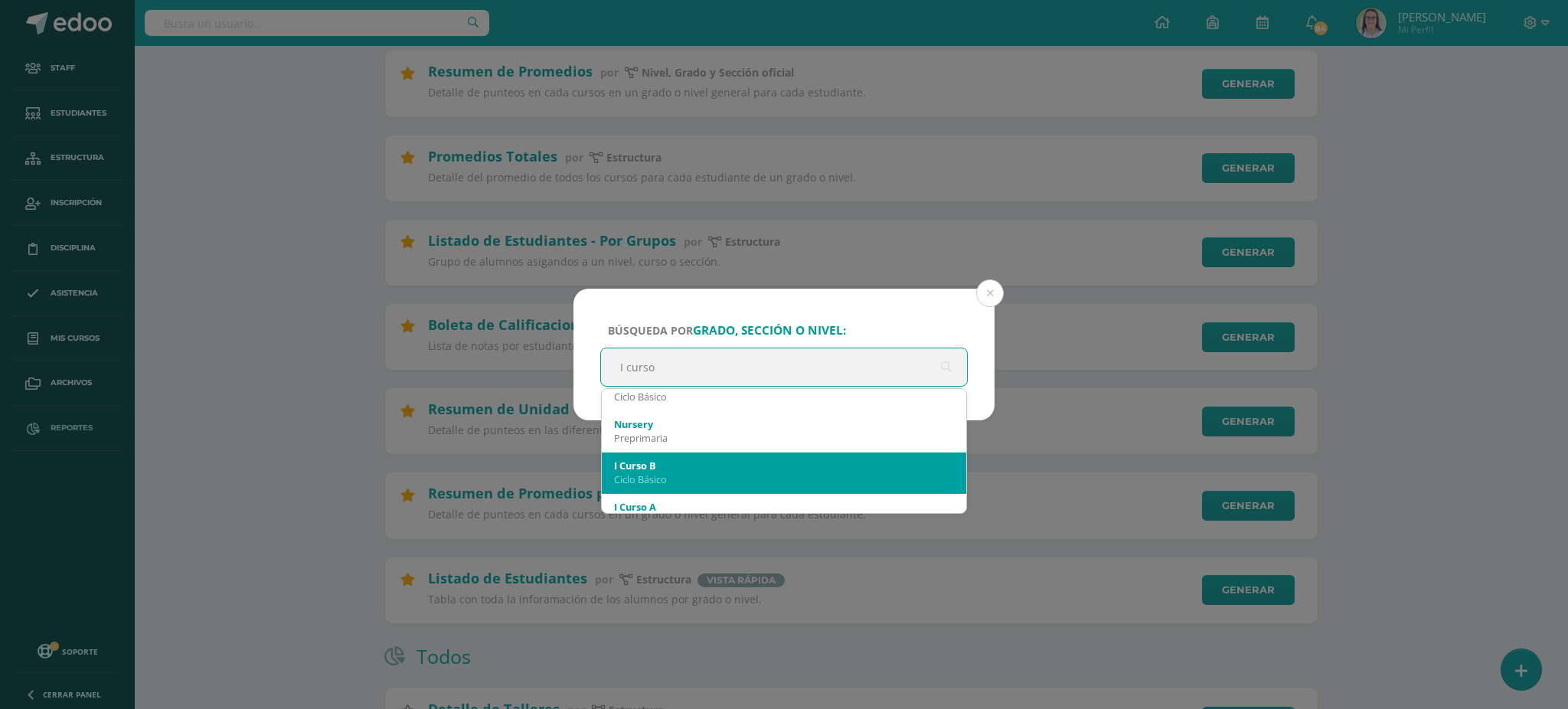
click at [672, 457] on div "I Curso B Ciclo Básico" at bounding box center [784, 472] width 340 height 39
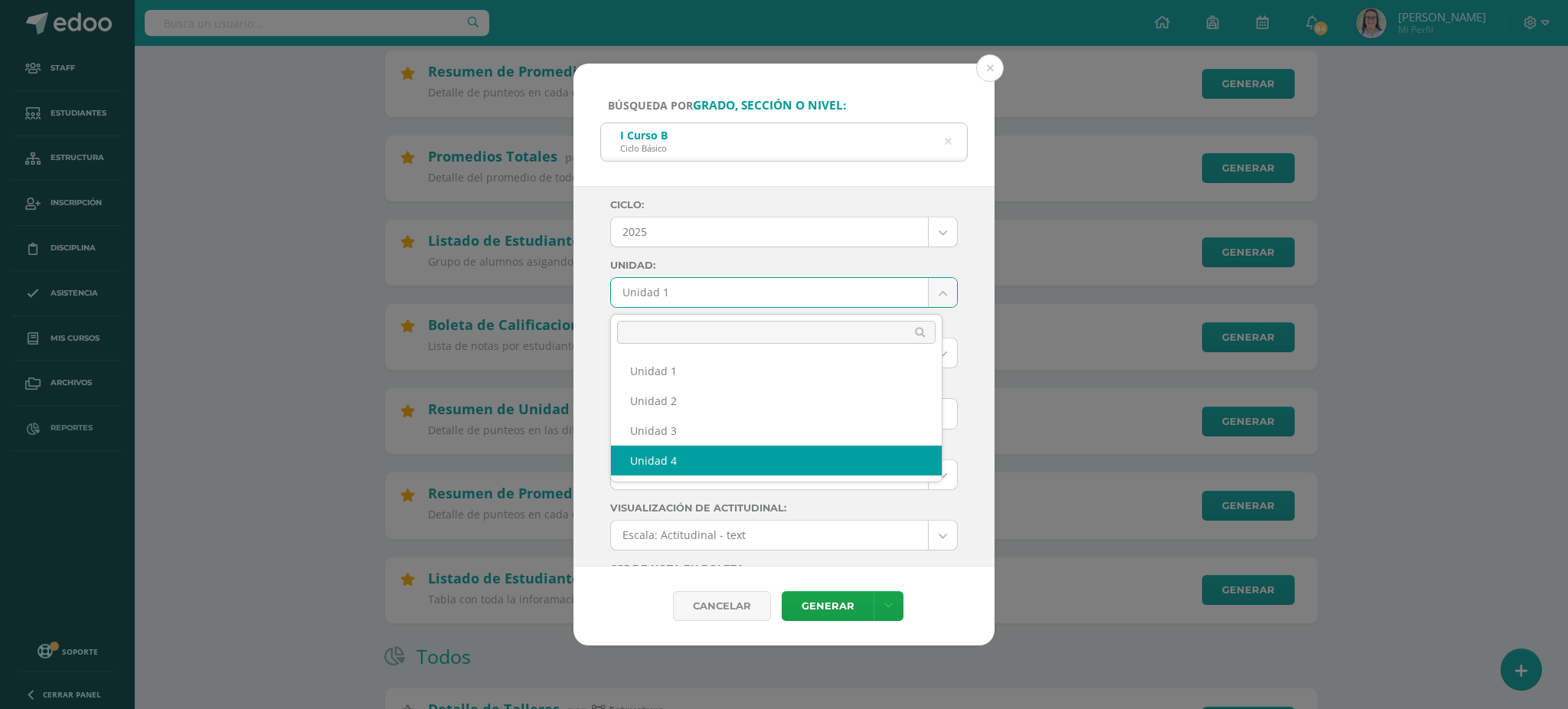
select select "Unidad 4"
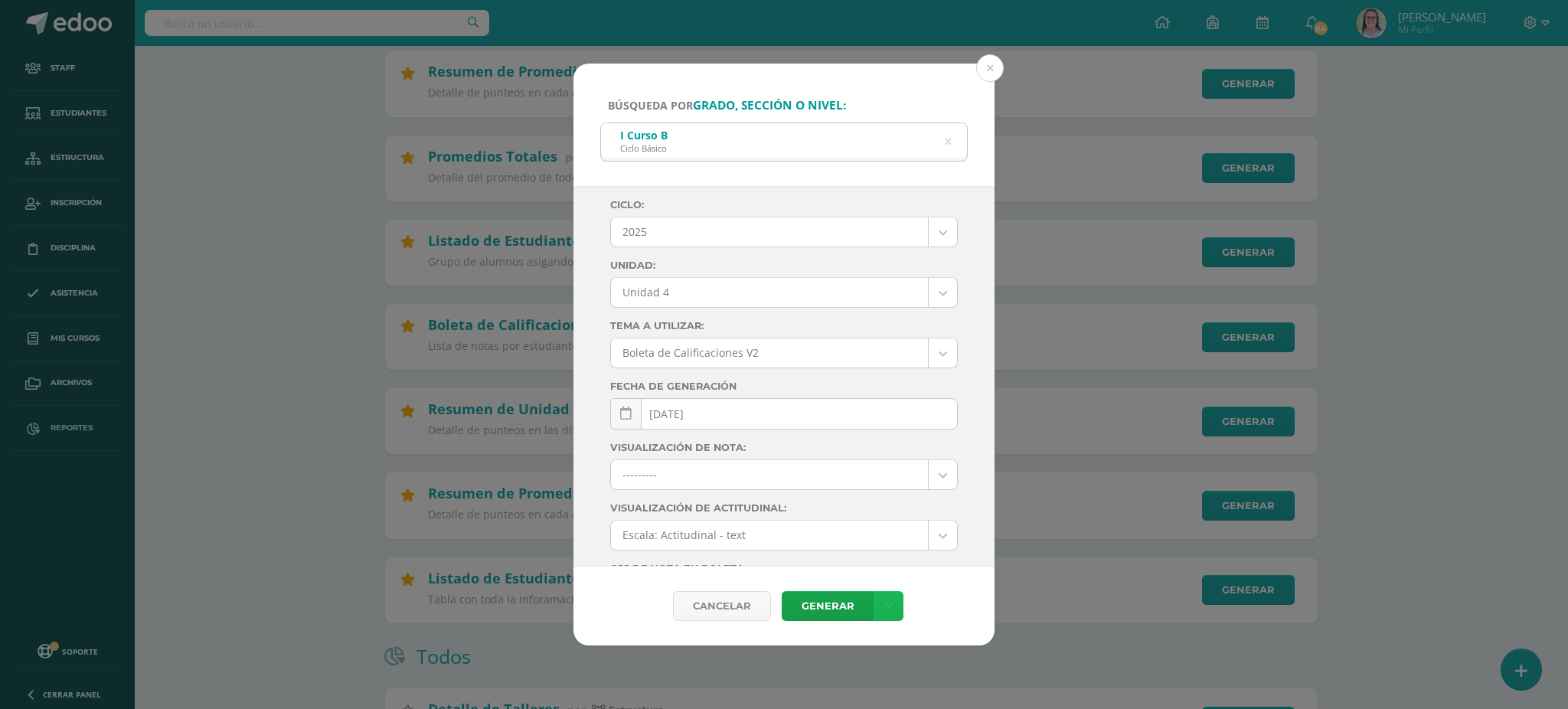
click at [890, 609] on icon at bounding box center [888, 606] width 9 height 13
click at [890, 531] on link "Descargar como PDF" at bounding box center [888, 531] width 163 height 24
click at [945, 144] on icon at bounding box center [948, 143] width 7 height 39
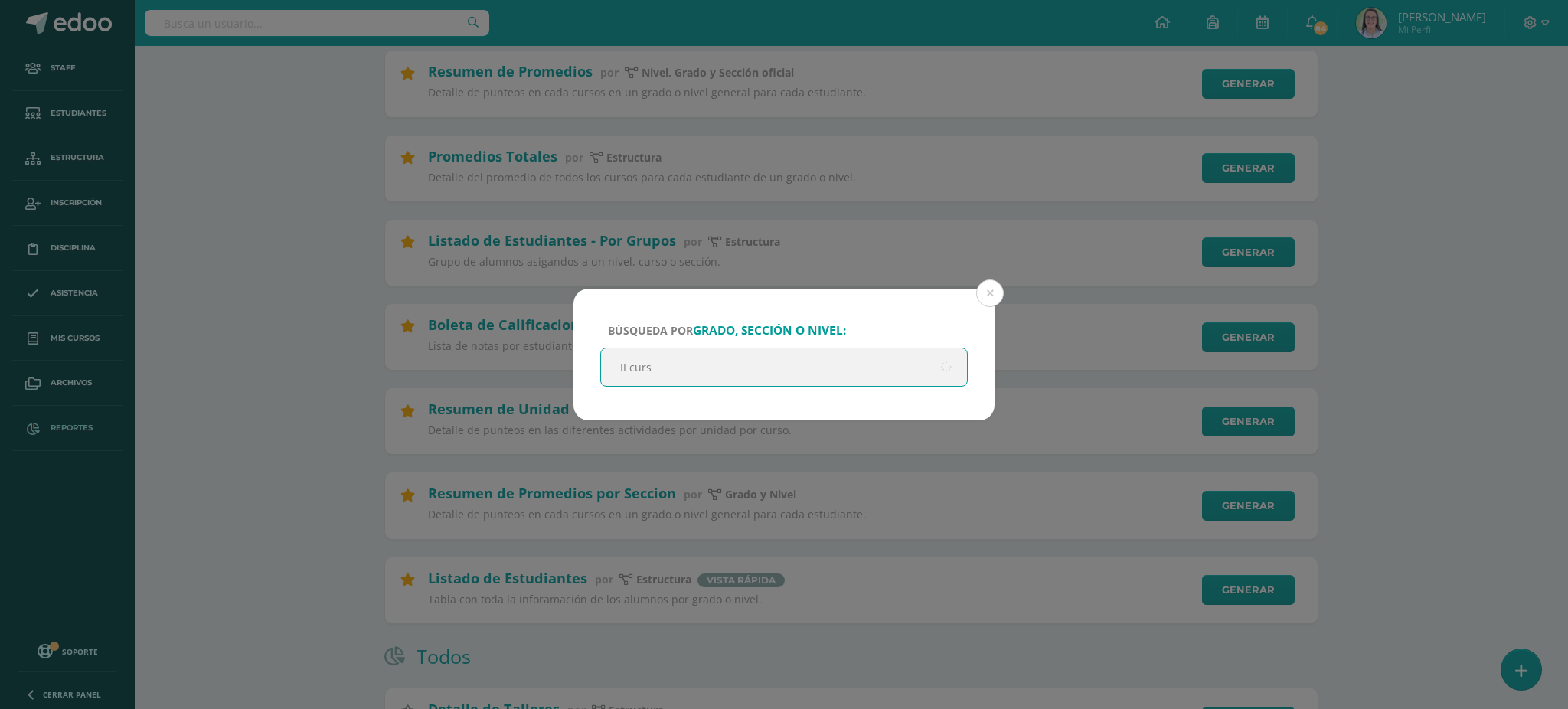
type input "II curso"
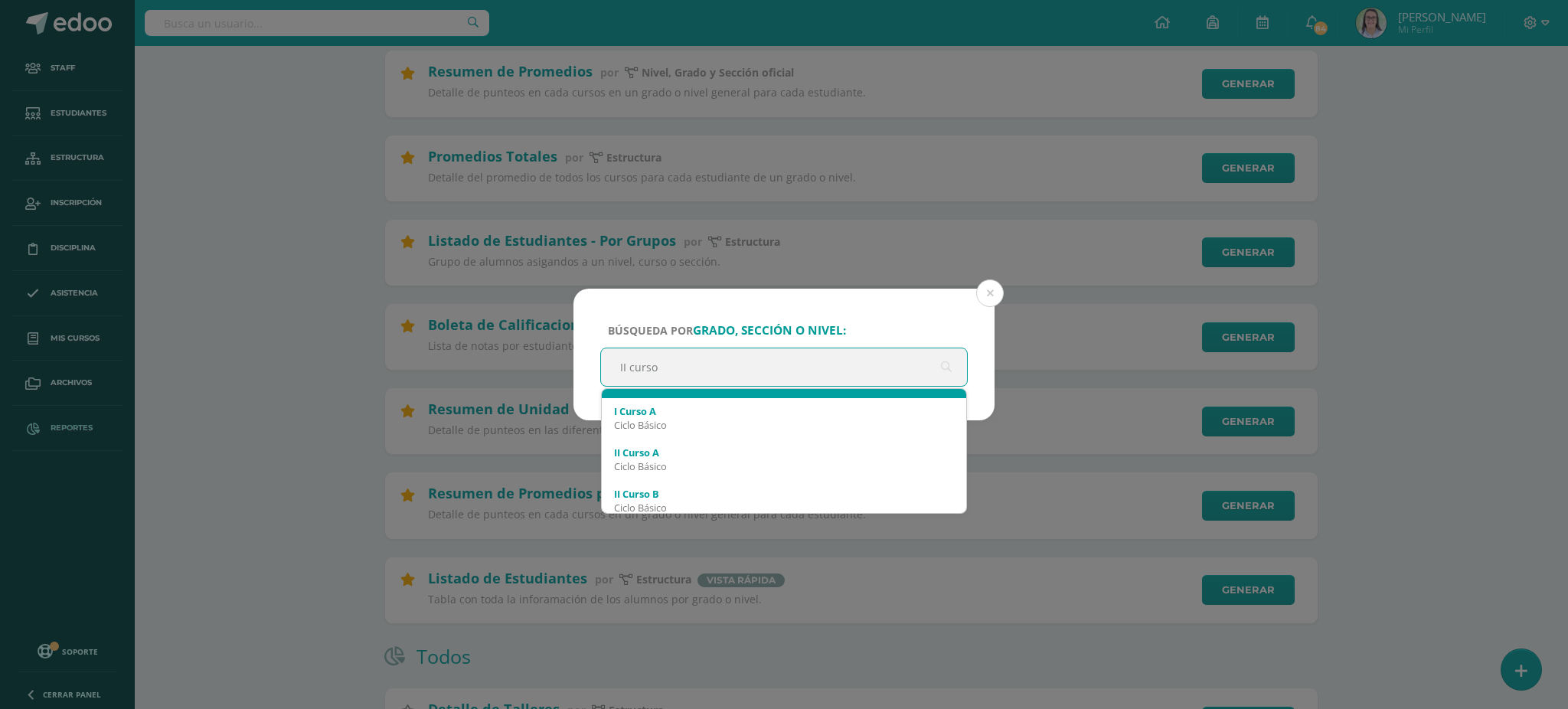
scroll to position [204, 0]
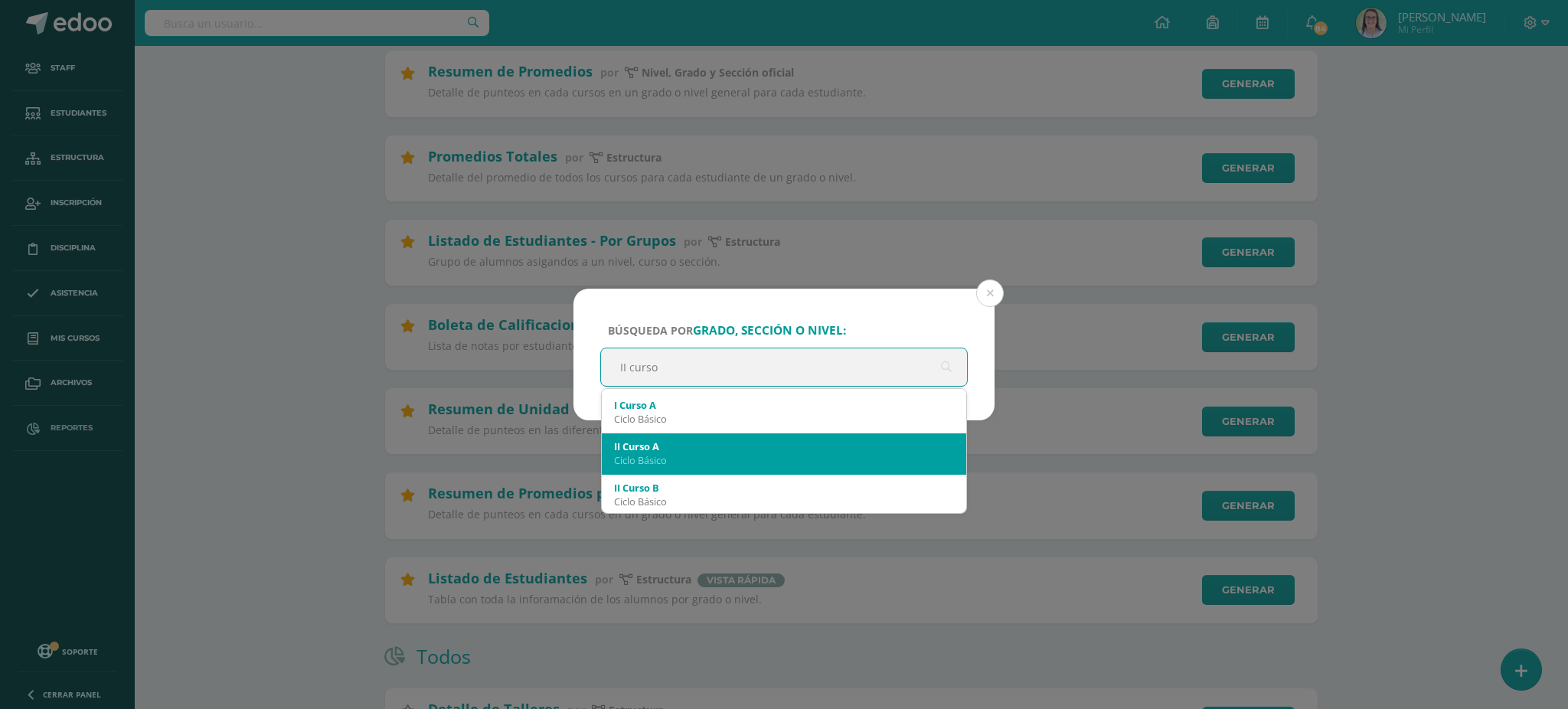
click at [655, 444] on div "II Curso A" at bounding box center [784, 446] width 340 height 14
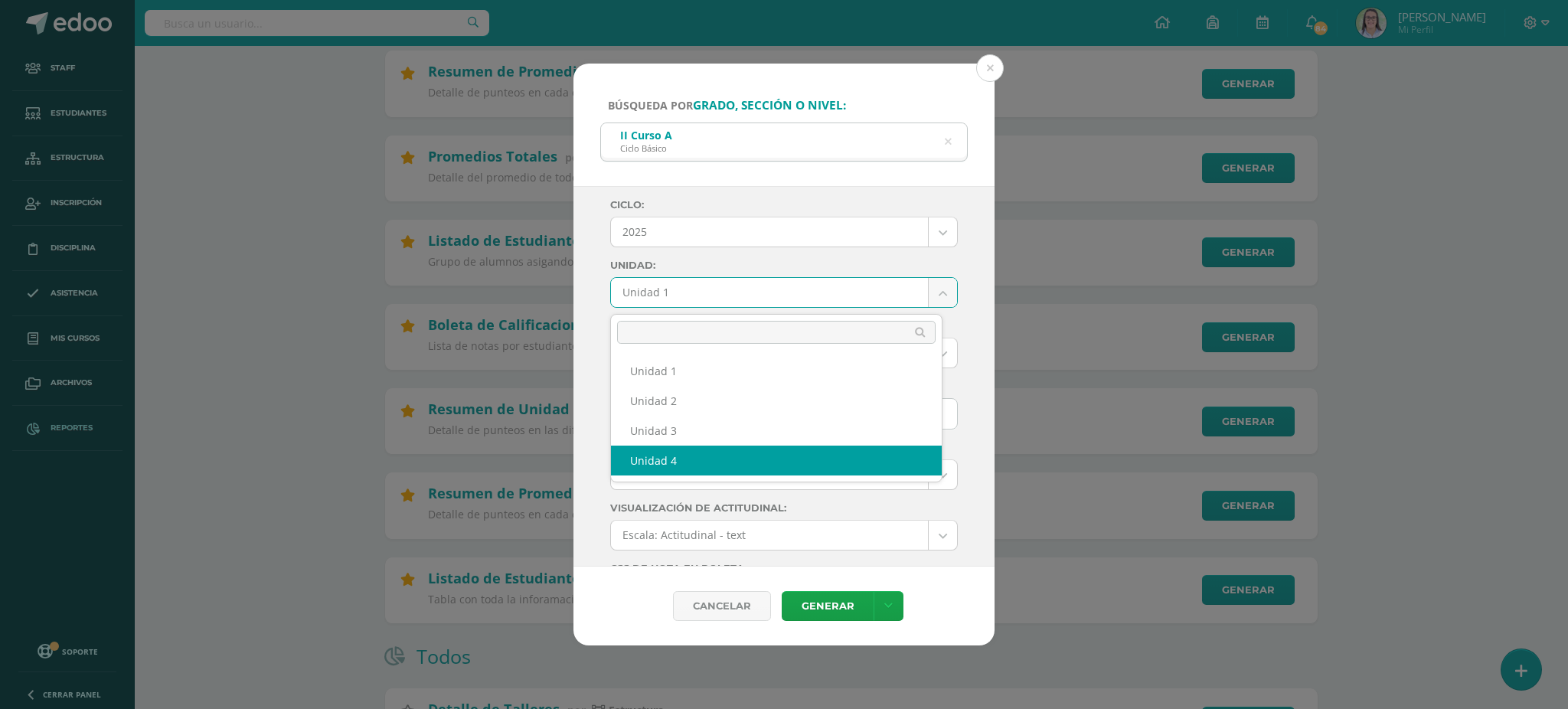
select select "Unidad 4"
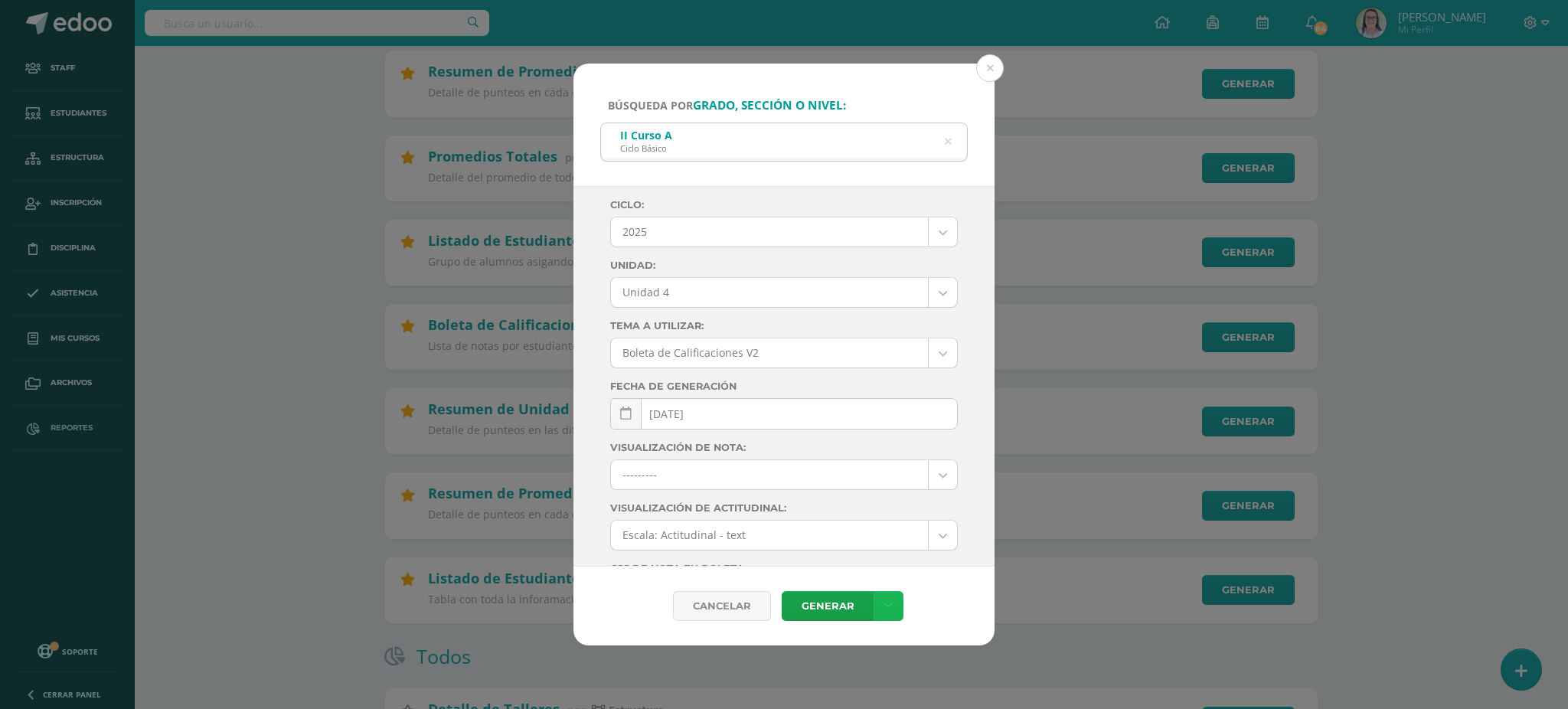
click at [895, 602] on link at bounding box center [888, 606] width 29 height 30
click at [877, 535] on link "Descargar como PDF" at bounding box center [888, 531] width 163 height 24
click at [948, 139] on icon at bounding box center [949, 142] width 39 height 7
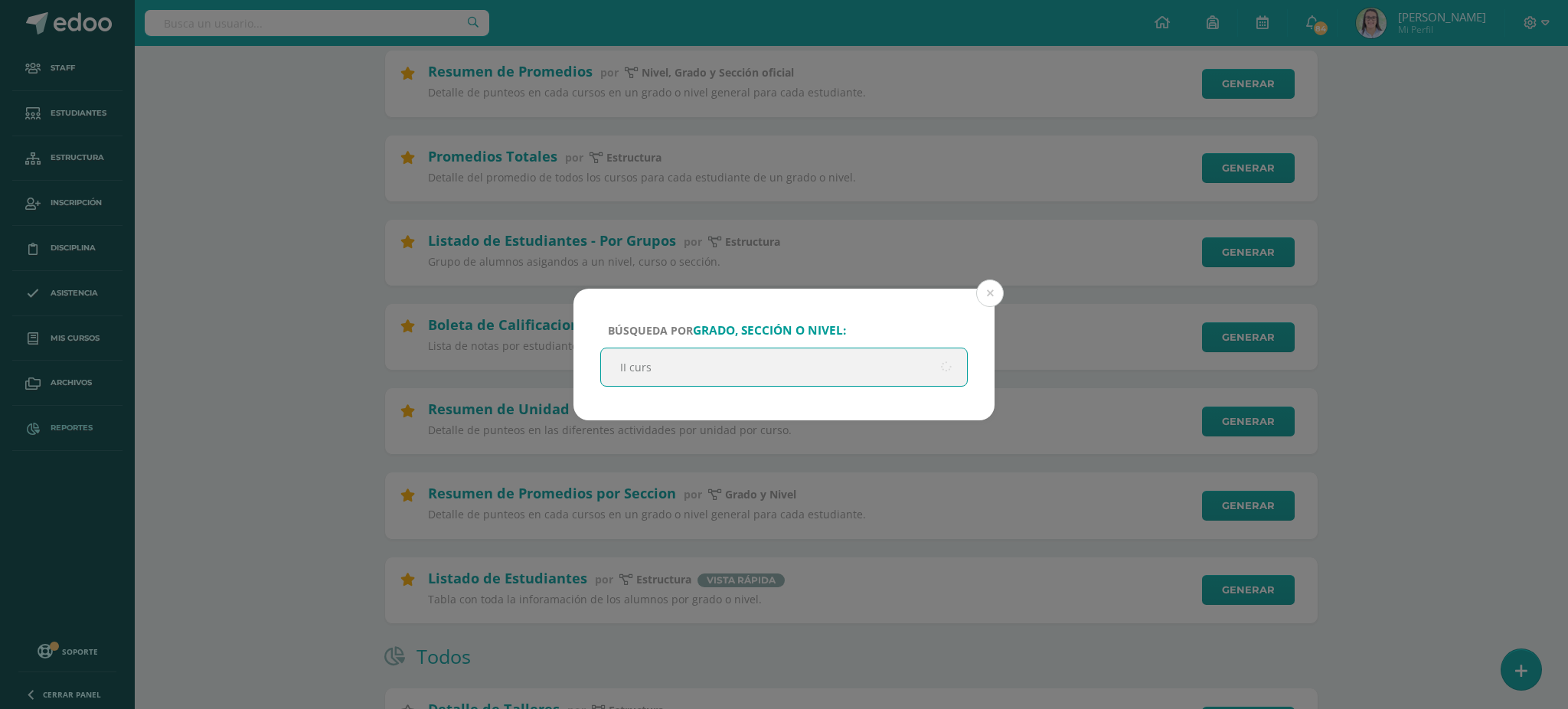
type input "II curso"
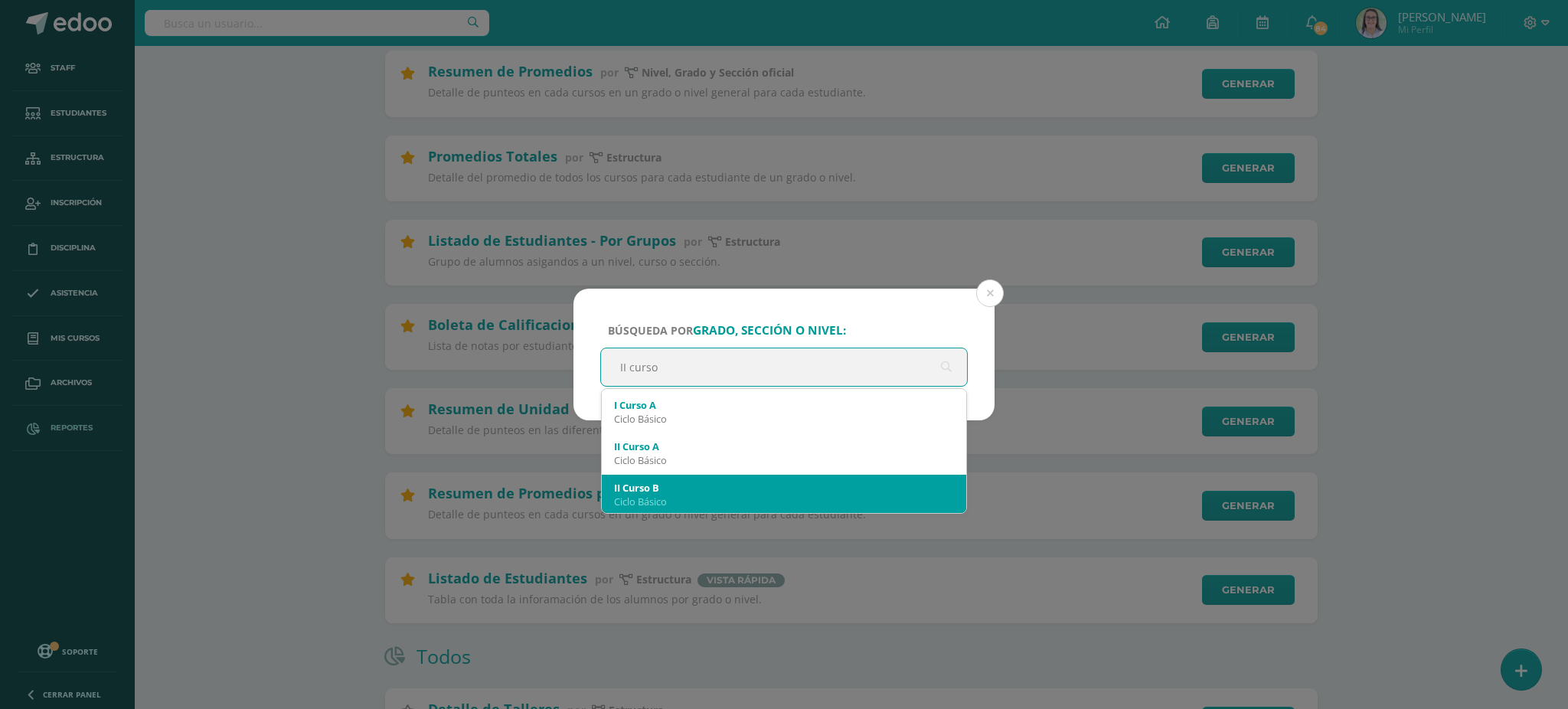
click at [676, 486] on div "II Curso B" at bounding box center [784, 488] width 340 height 14
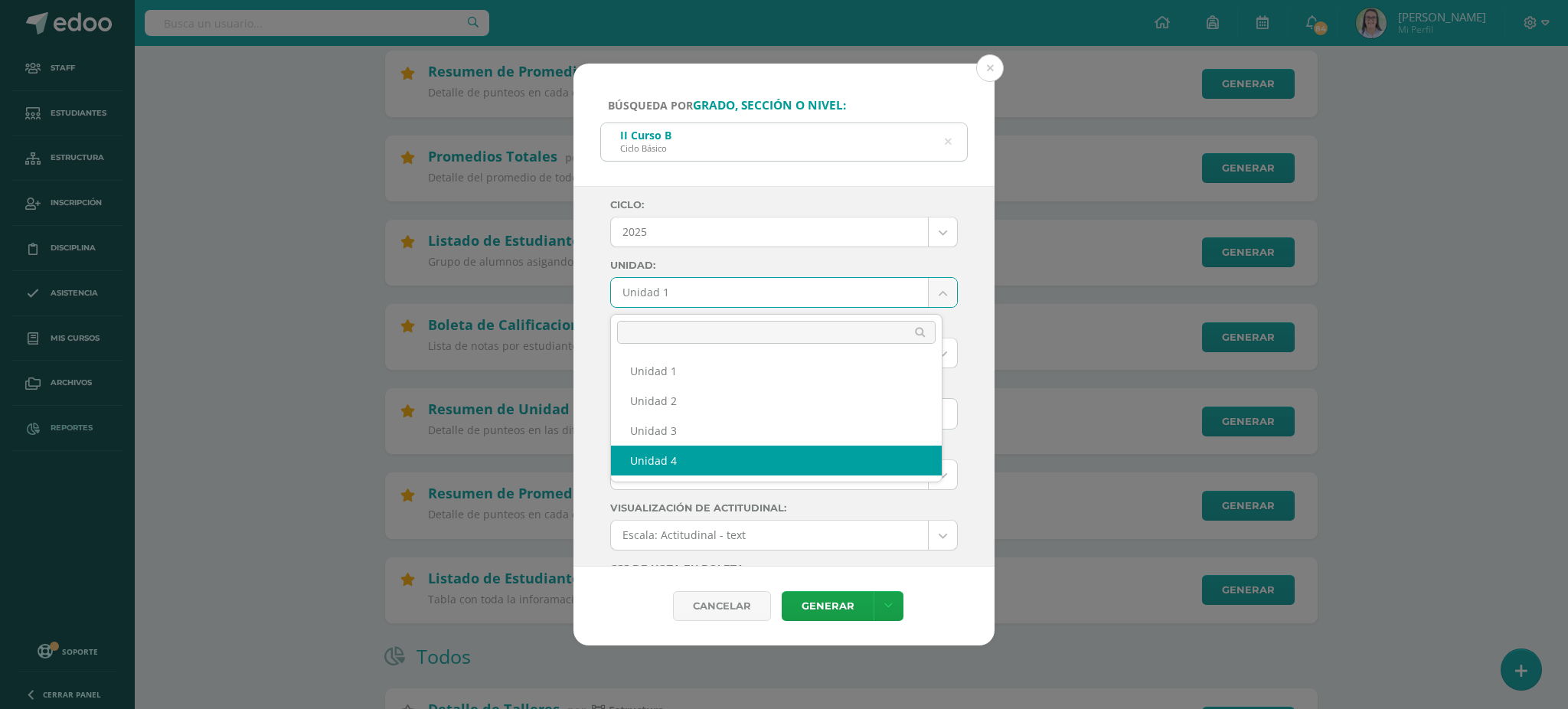
select select "Unidad 4"
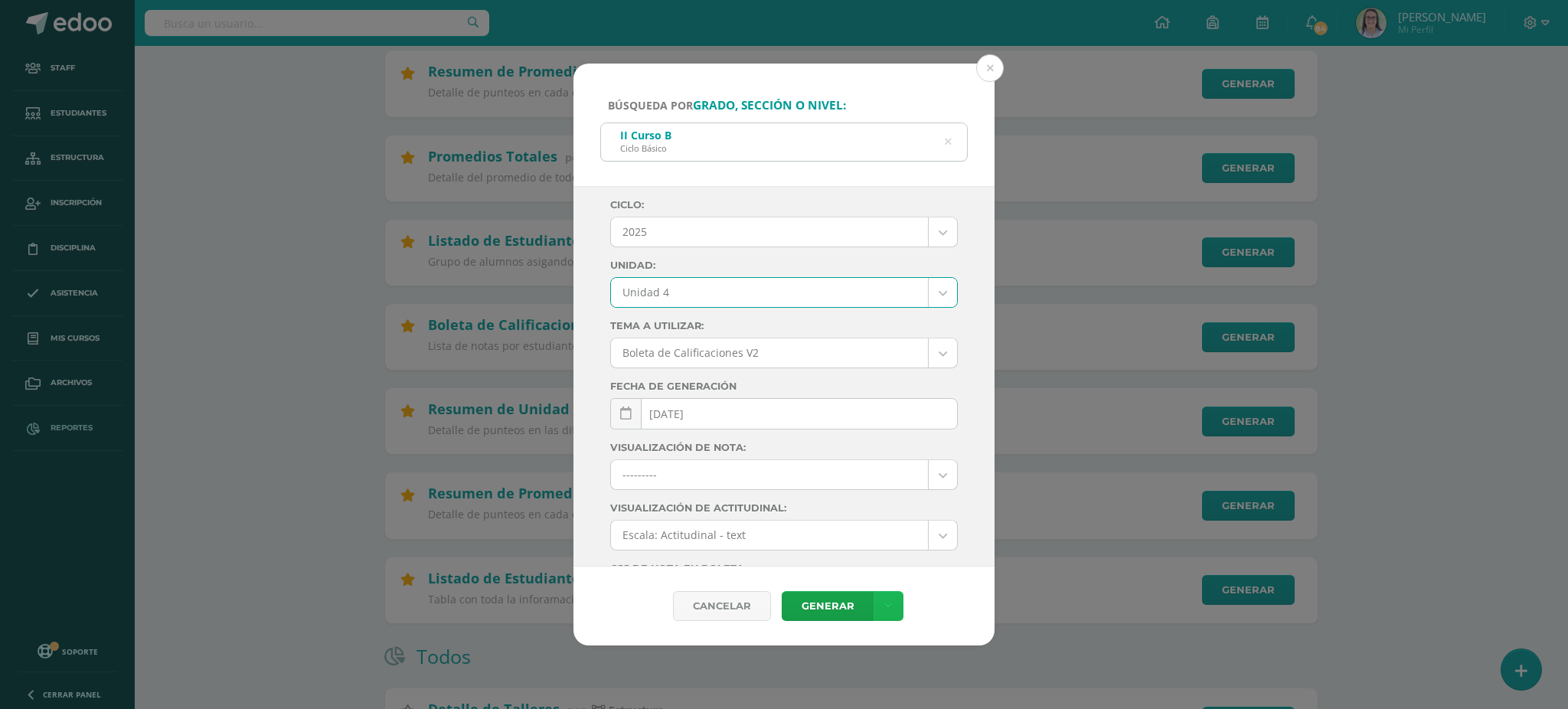
click at [895, 609] on link at bounding box center [888, 606] width 29 height 30
click at [879, 530] on link "Descargar como PDF" at bounding box center [888, 531] width 163 height 24
click at [946, 140] on icon at bounding box center [948, 142] width 32 height 32
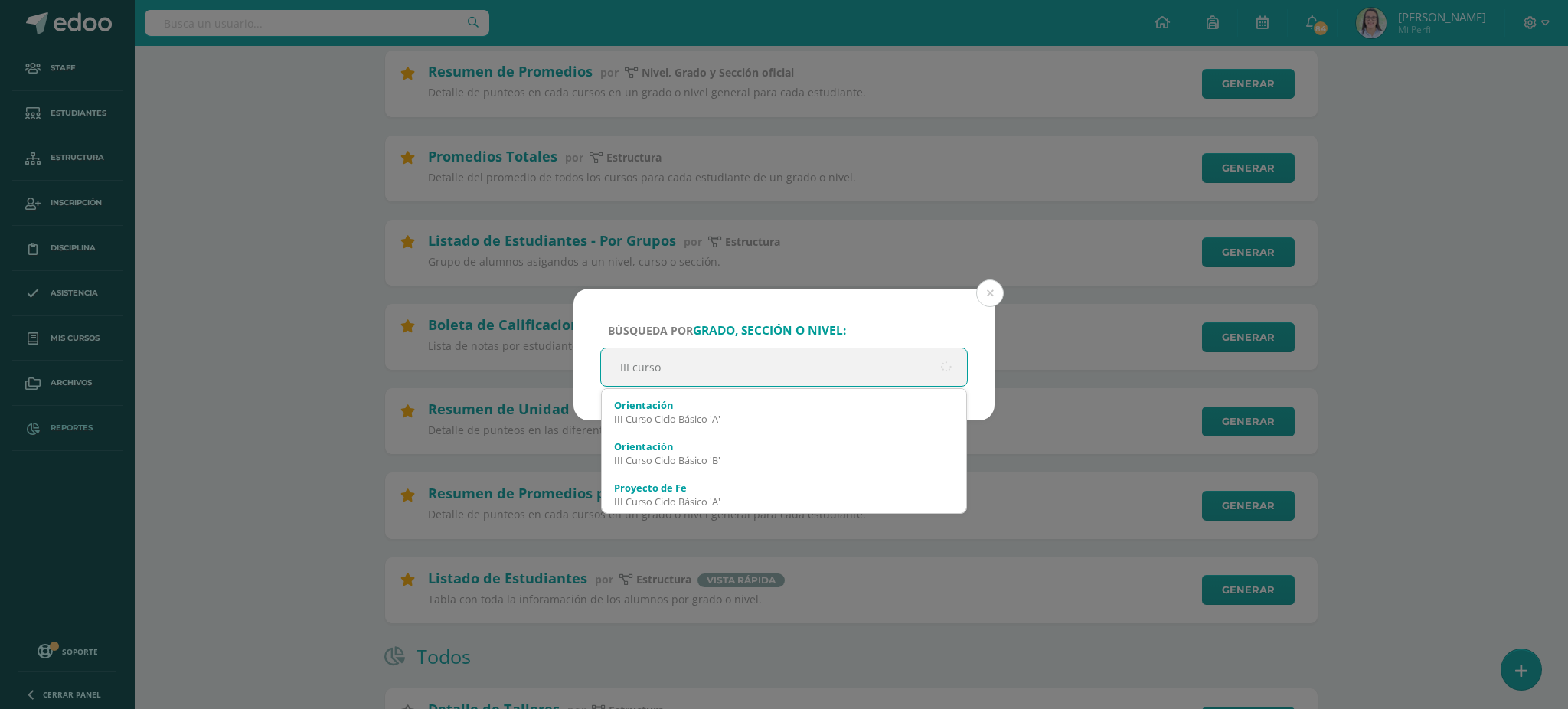
type input "III curso a"
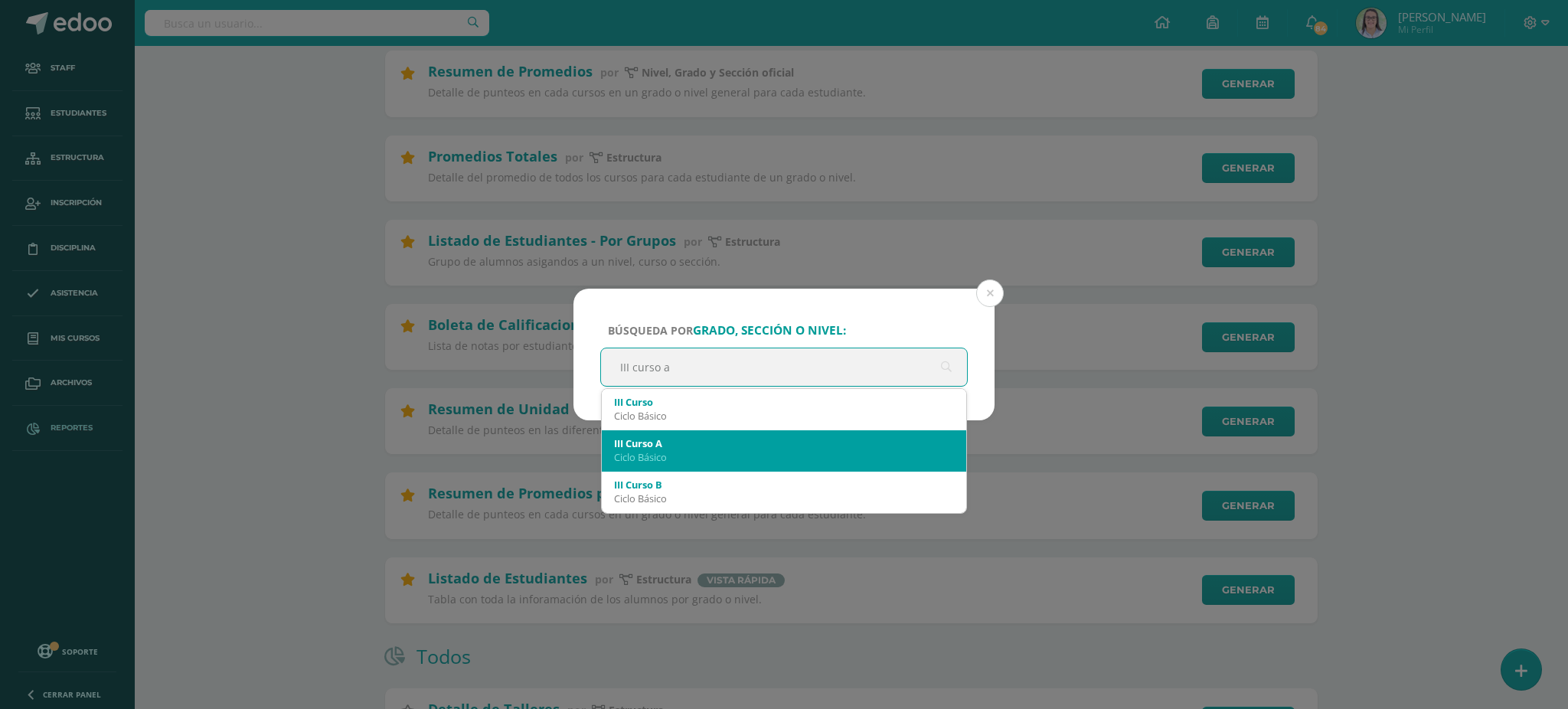
click at [708, 458] on div "Ciclo Básico" at bounding box center [784, 457] width 340 height 14
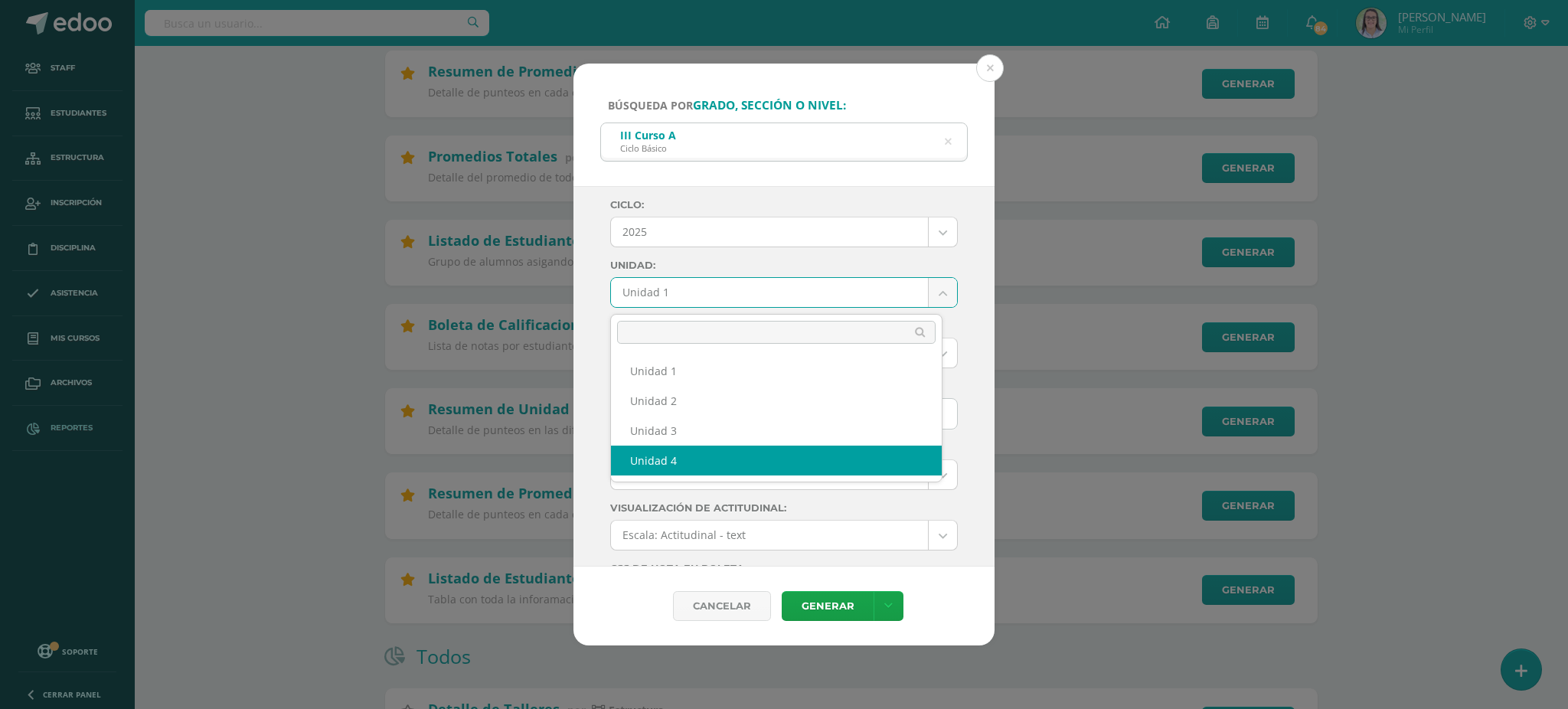
select select "Unidad 4"
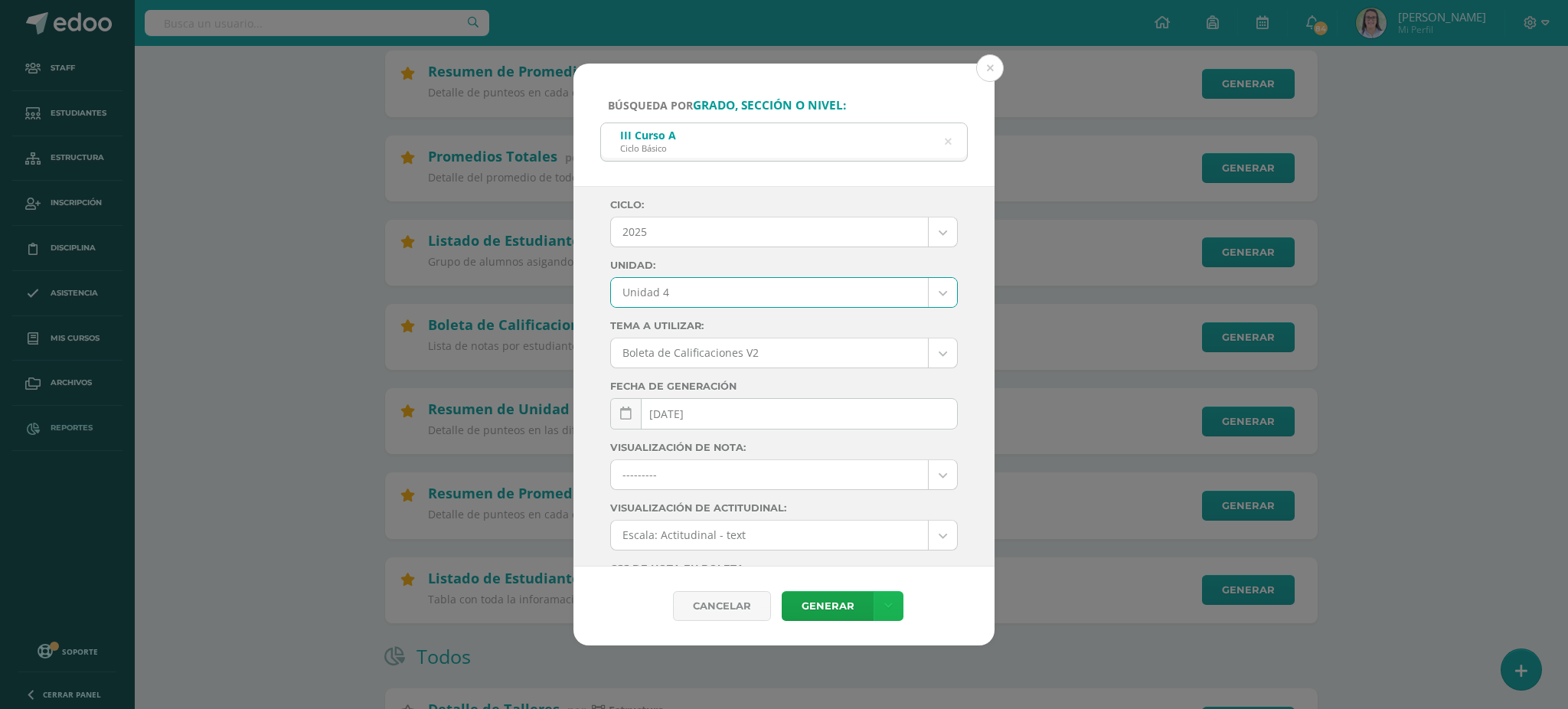
click at [893, 611] on link at bounding box center [888, 606] width 29 height 30
click at [889, 534] on link "Descargar como PDF" at bounding box center [888, 531] width 163 height 24
click at [947, 140] on icon at bounding box center [948, 143] width 7 height 39
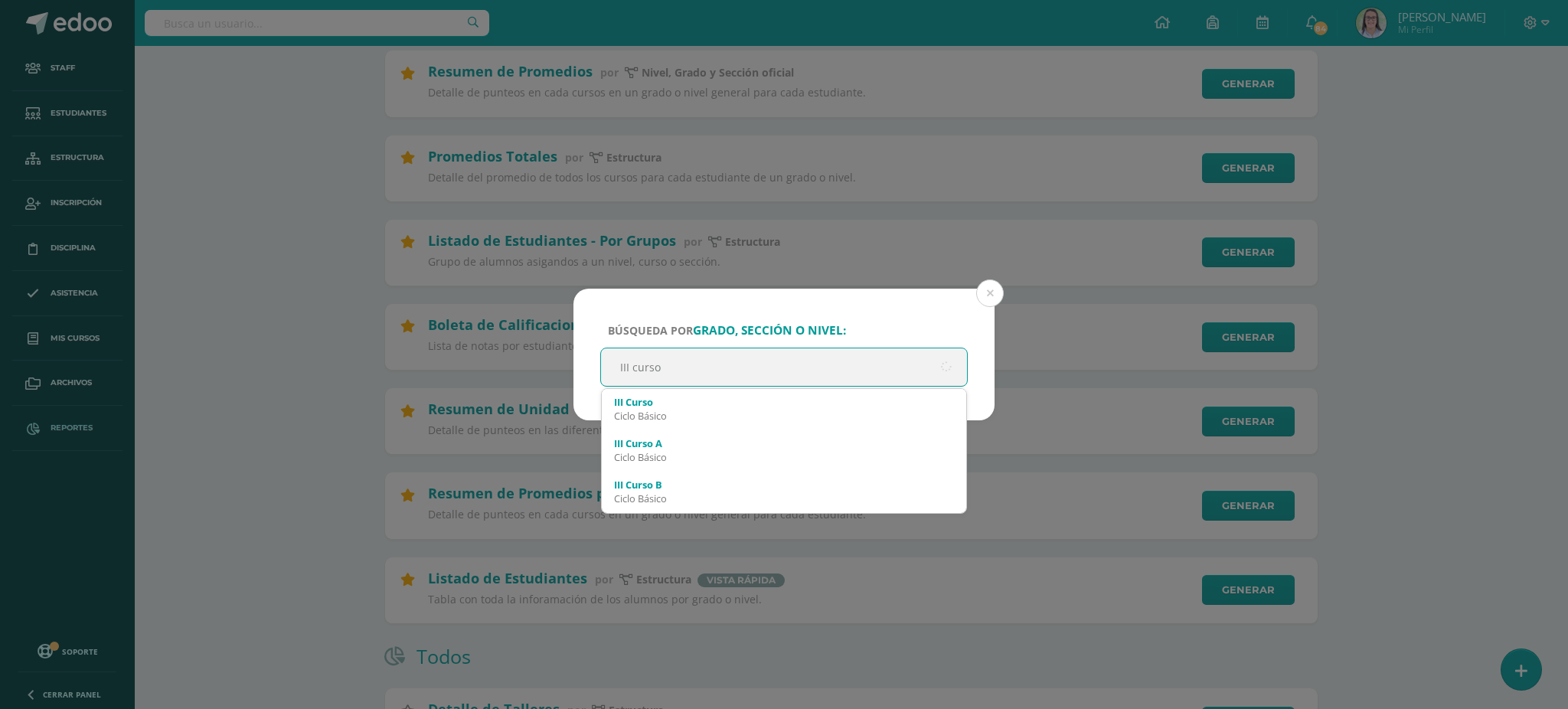
type input "III curso"
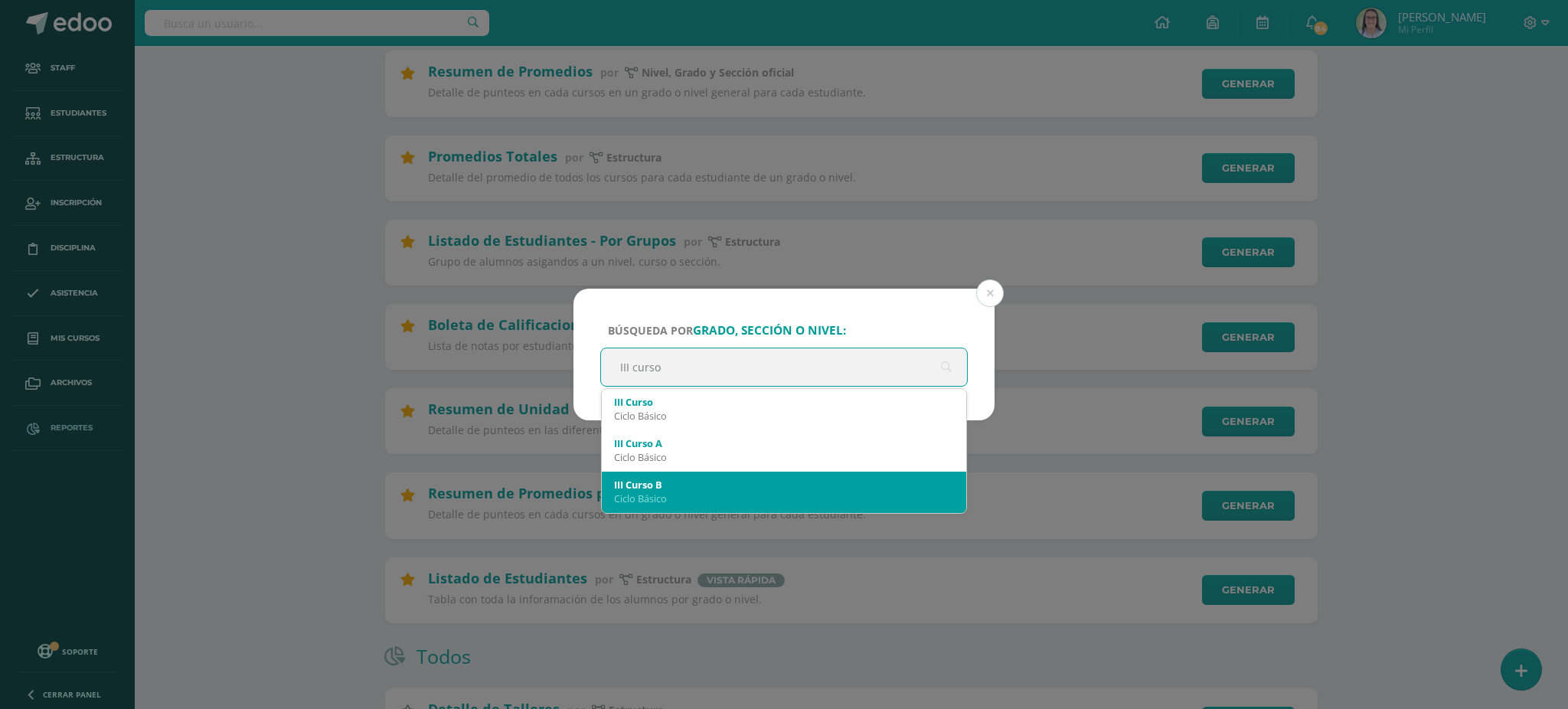
click at [672, 490] on div "III Curso B" at bounding box center [784, 485] width 340 height 14
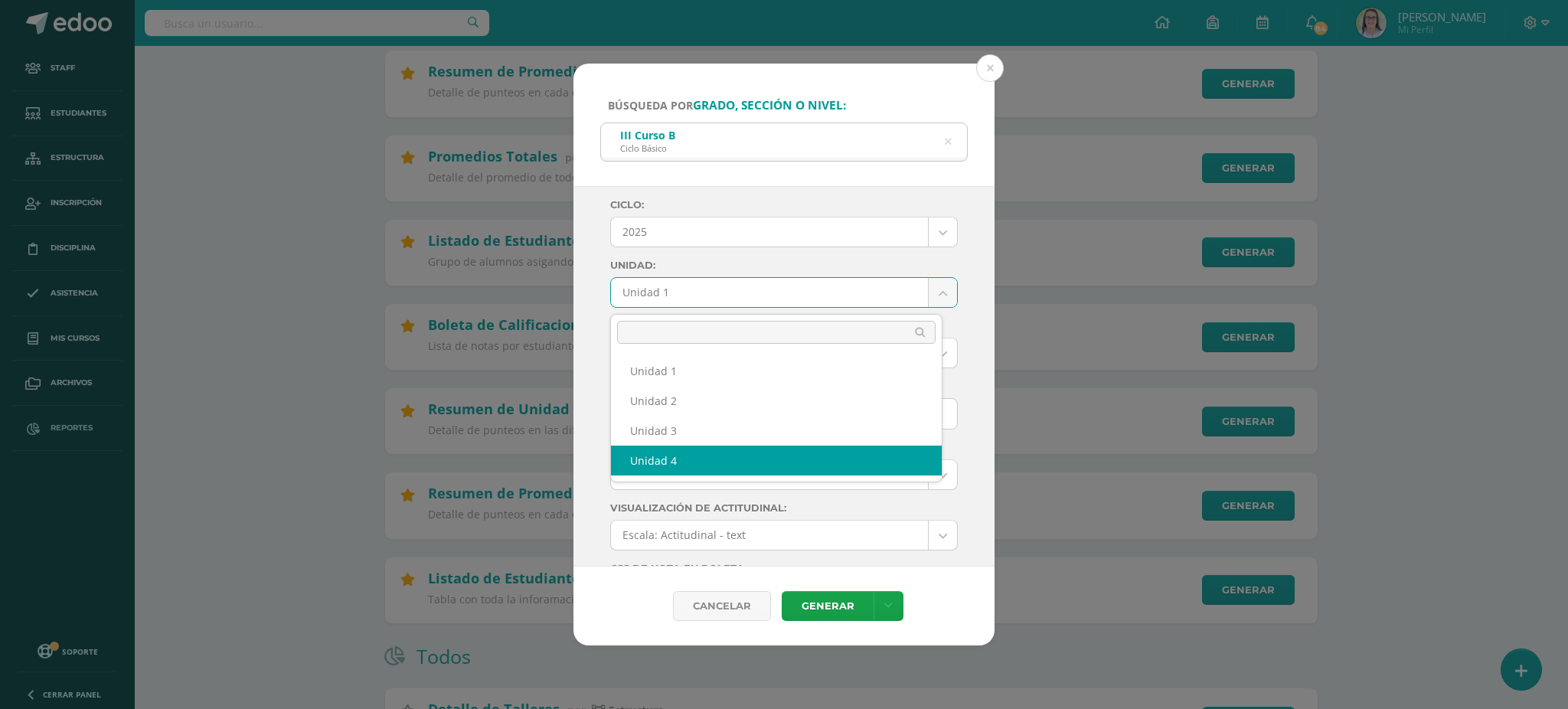
select select "Unidad 4"
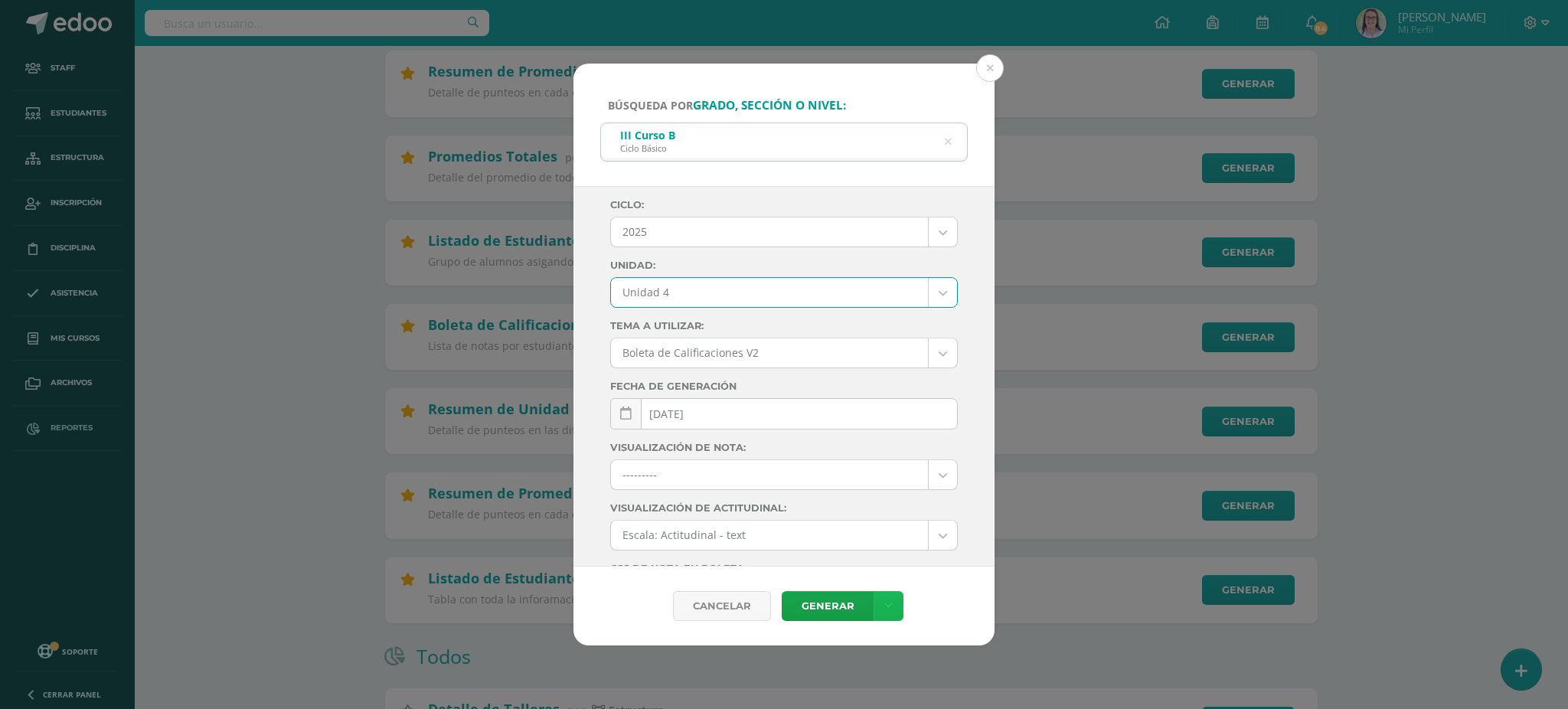
click at [898, 612] on link at bounding box center [888, 606] width 29 height 30
click at [861, 527] on link "Descargar como PDF" at bounding box center [888, 531] width 163 height 24
click at [946, 140] on icon at bounding box center [949, 142] width 39 height 7
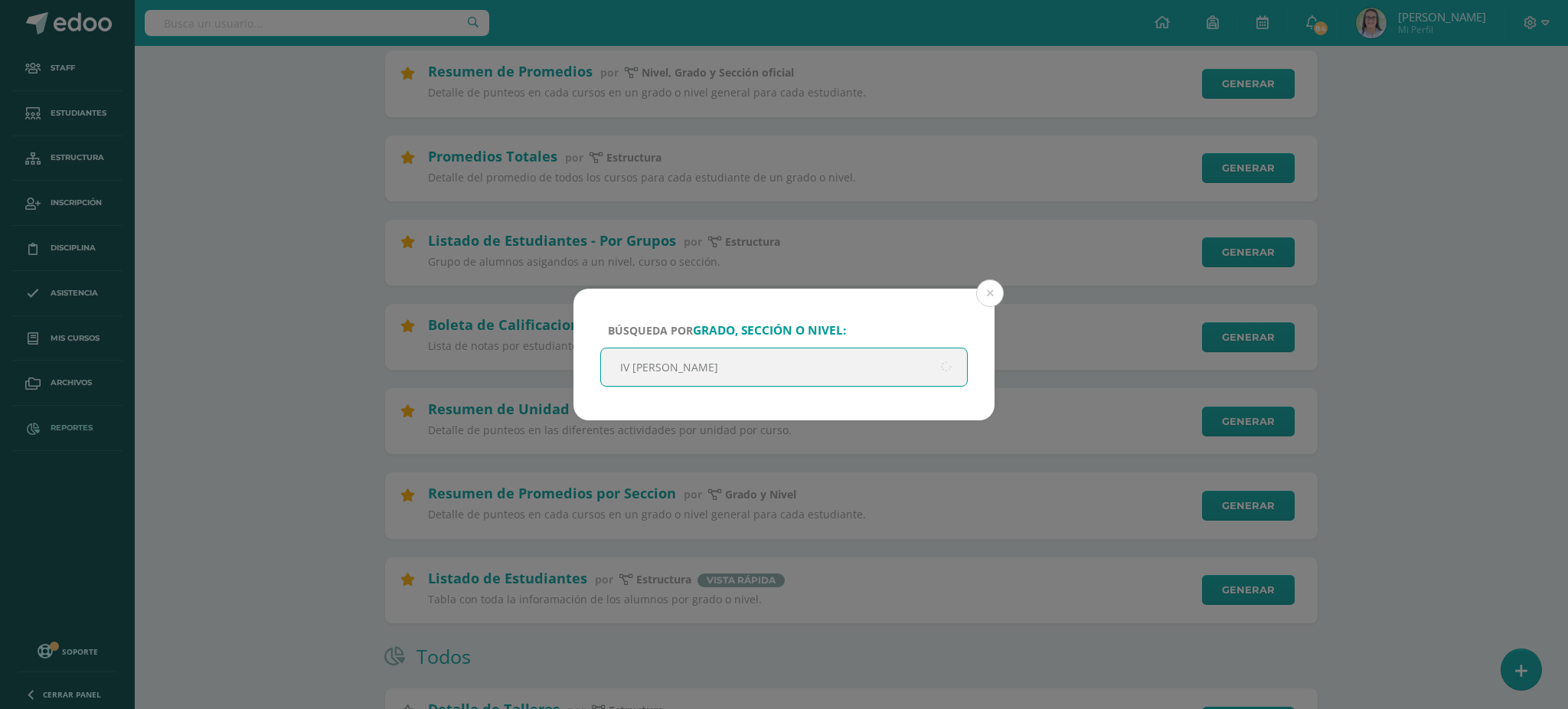
type input "IV bachi"
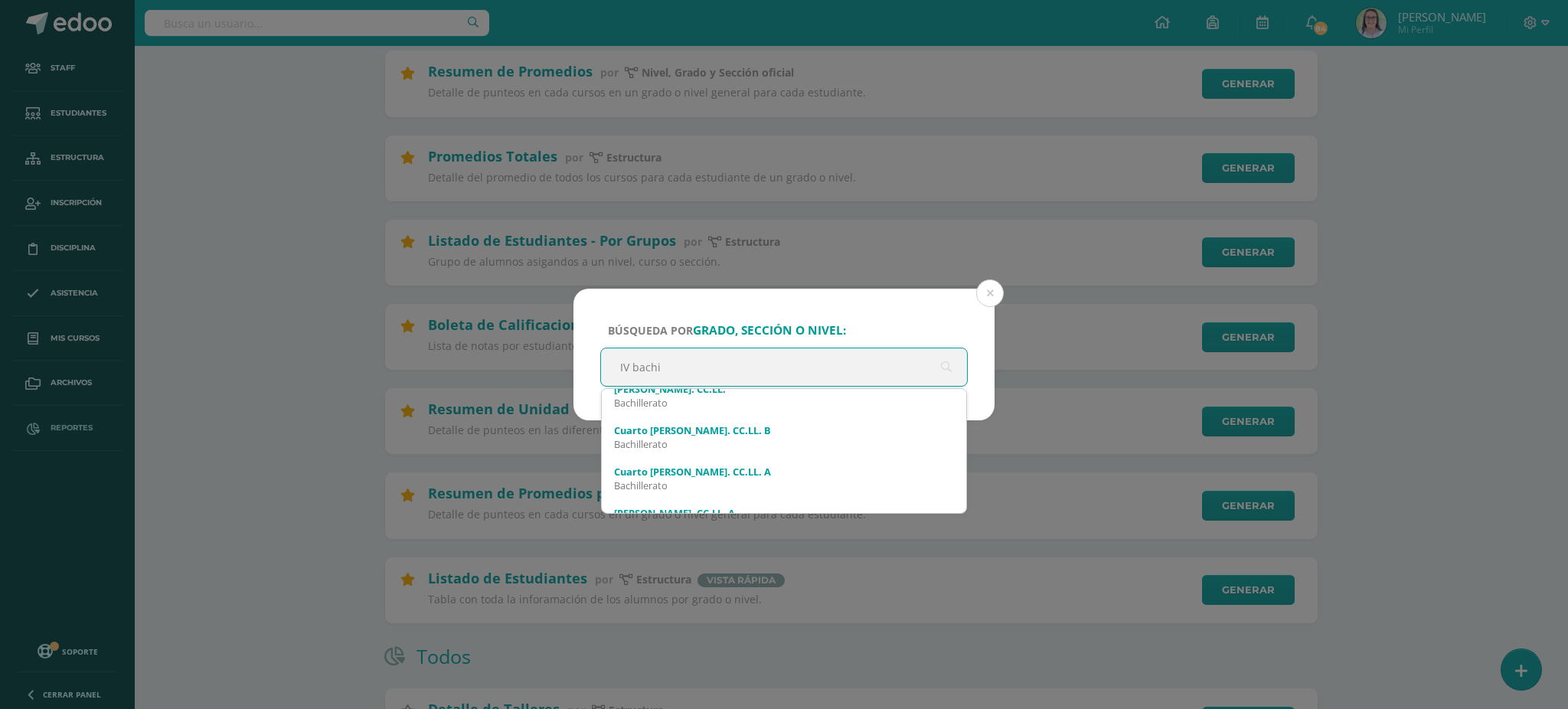
scroll to position [102, 0]
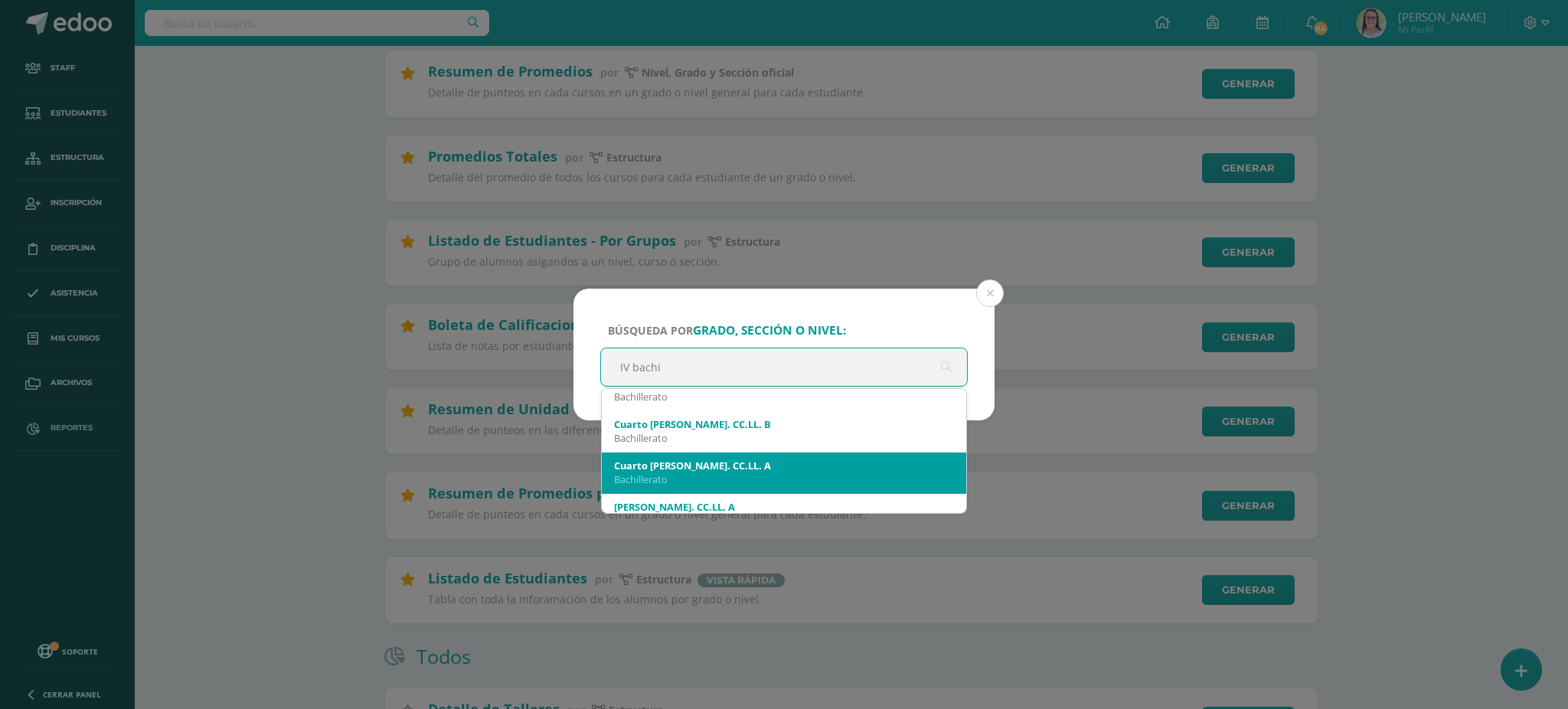
click at [756, 465] on div "Cuarto [PERSON_NAME]. CC.LL. A" at bounding box center [784, 465] width 340 height 14
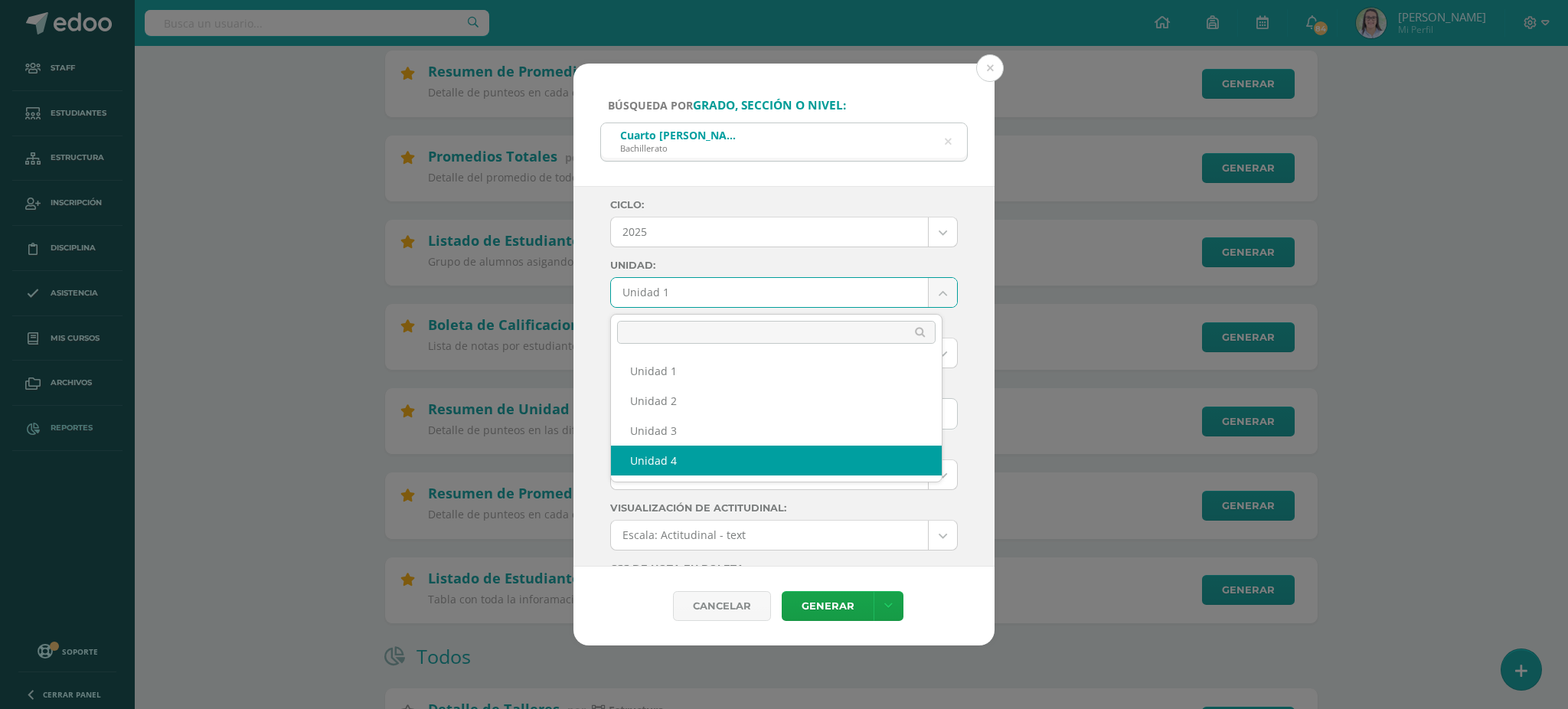
select select "Unidad 4"
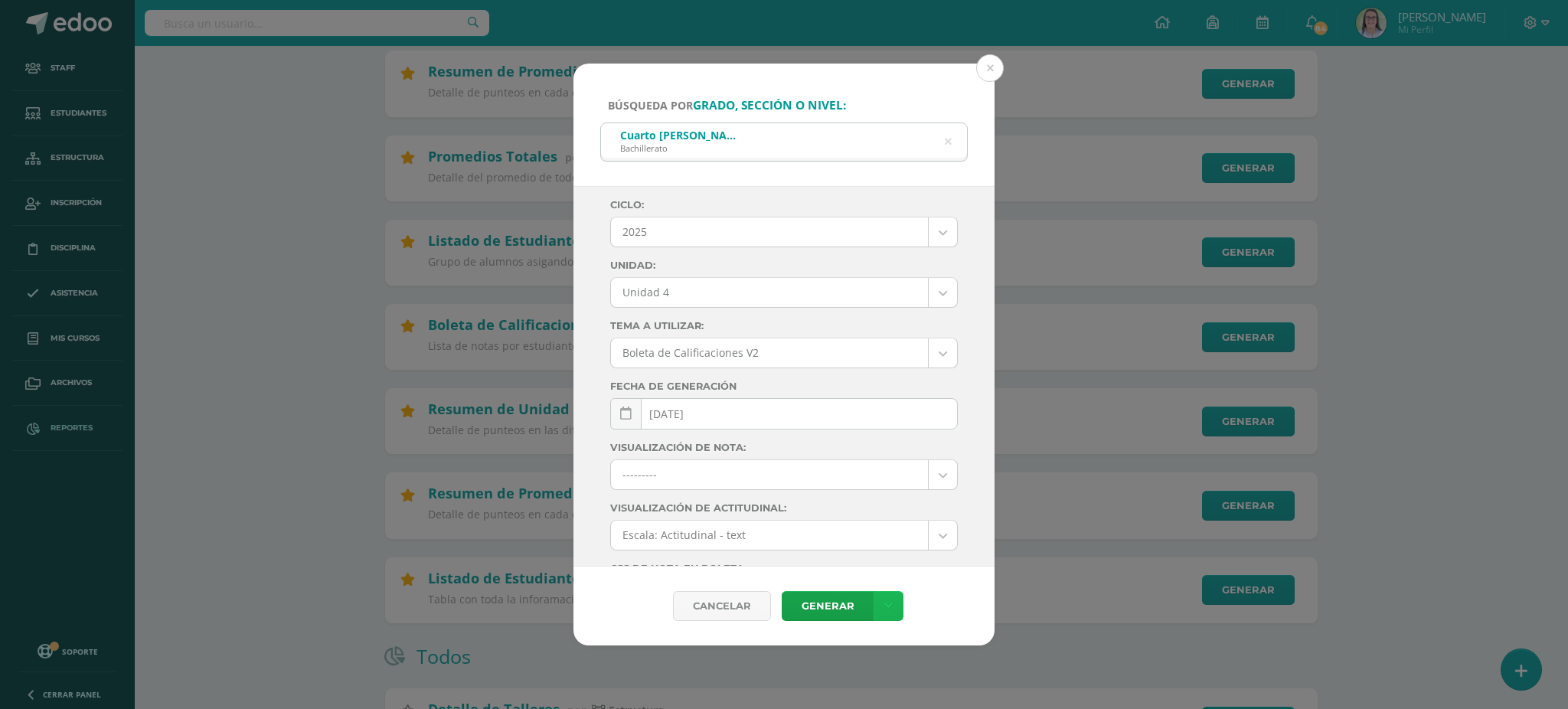
click at [891, 606] on link at bounding box center [888, 606] width 29 height 30
click at [868, 530] on link "Descargar como PDF" at bounding box center [888, 531] width 163 height 24
click at [948, 140] on icon at bounding box center [948, 142] width 32 height 32
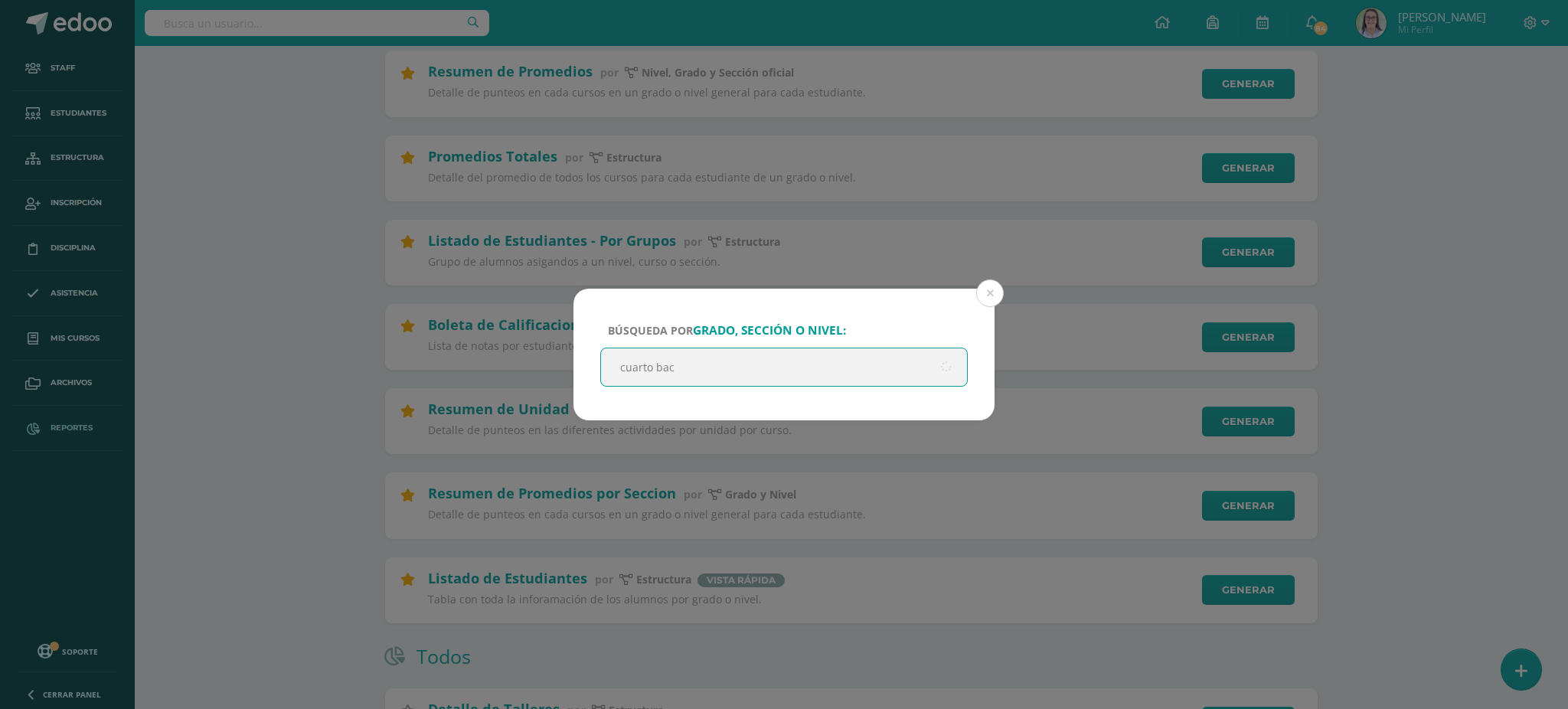
type input "cuarto [PERSON_NAME]"
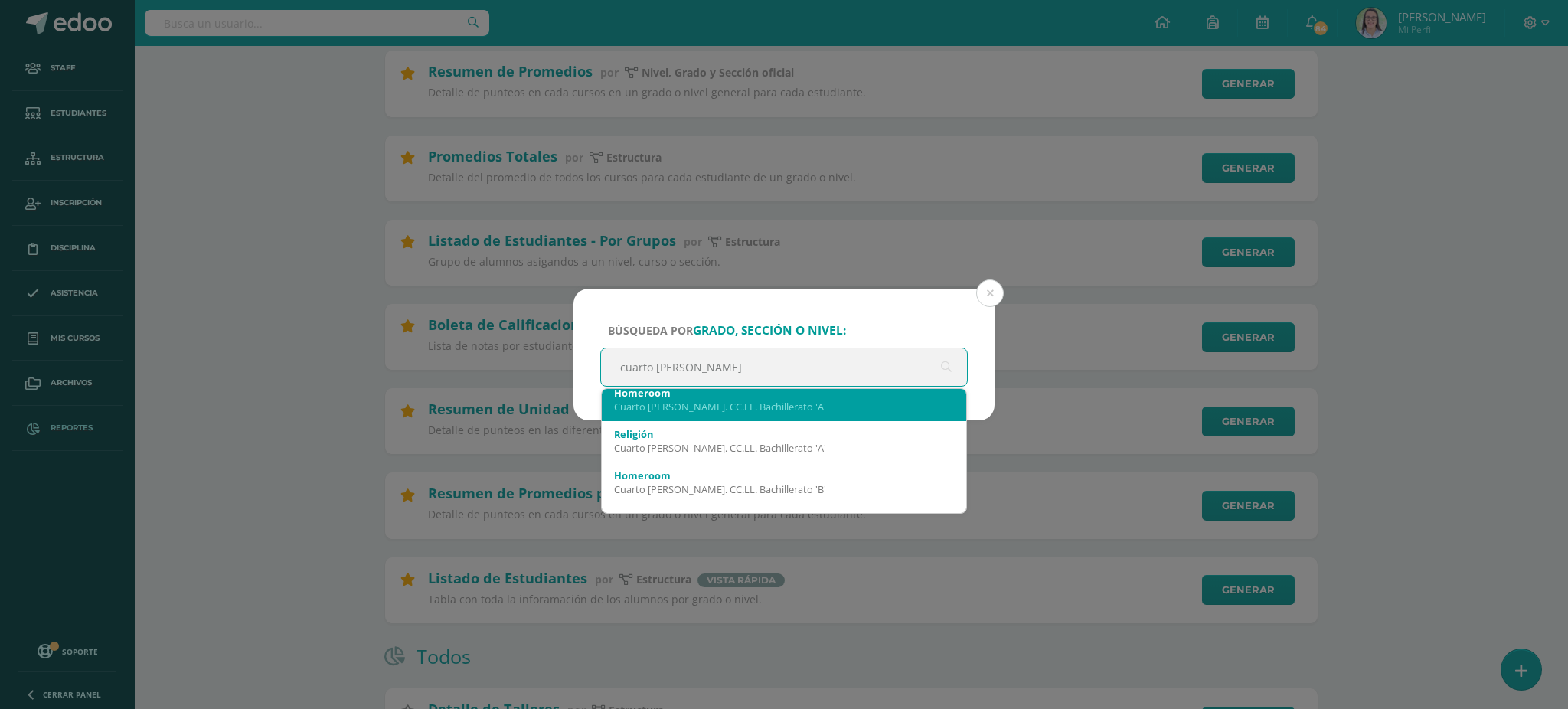
scroll to position [0, 0]
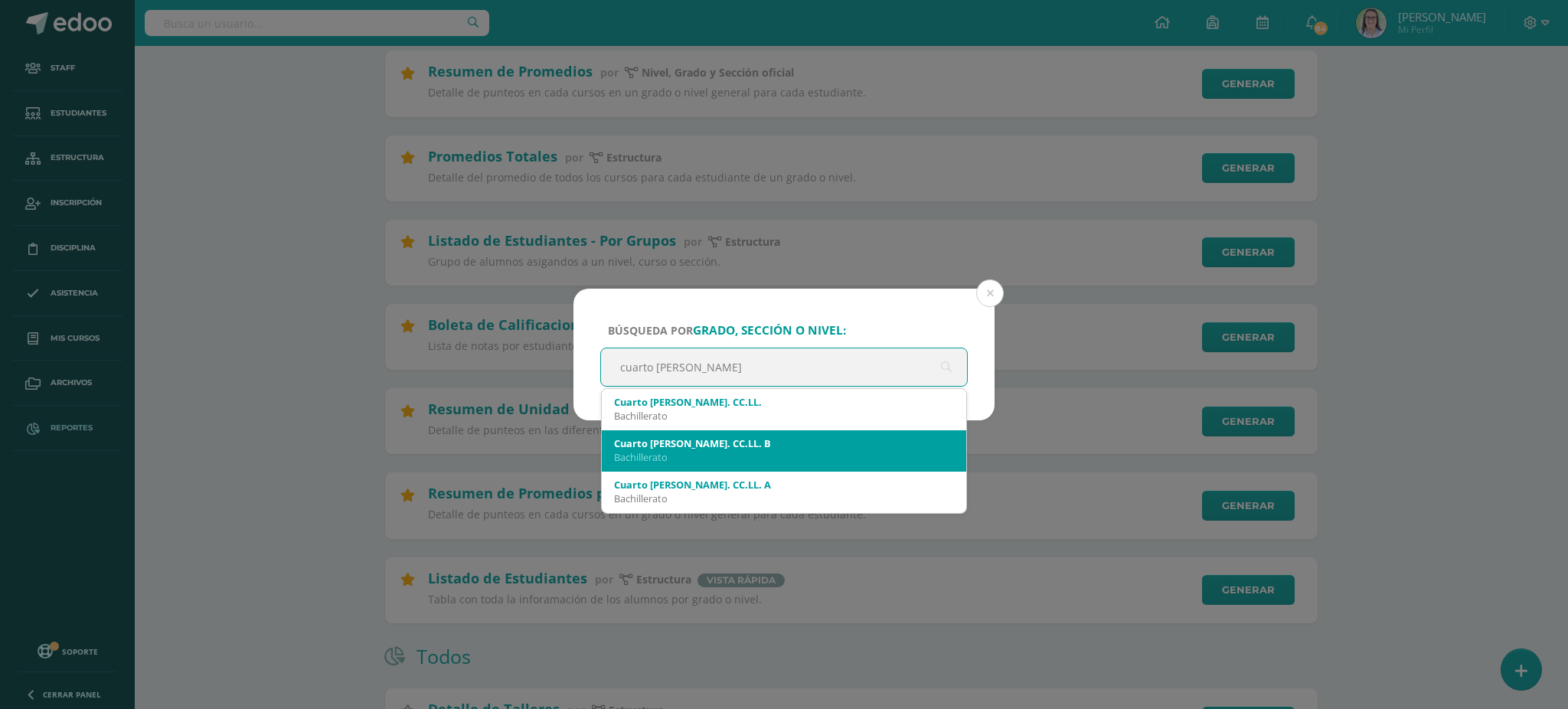
click at [766, 455] on div "Bachillerato" at bounding box center [784, 457] width 340 height 14
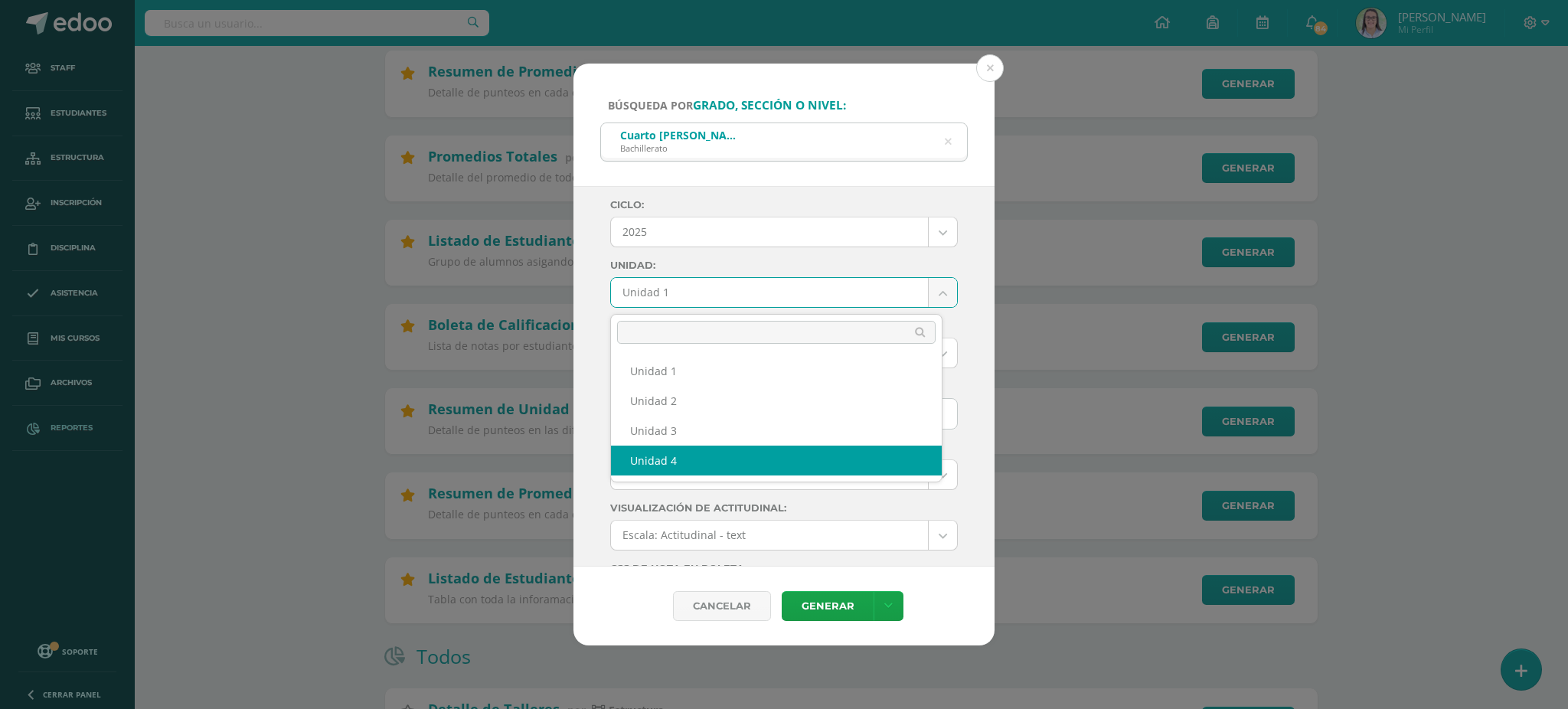
select select "Unidad 4"
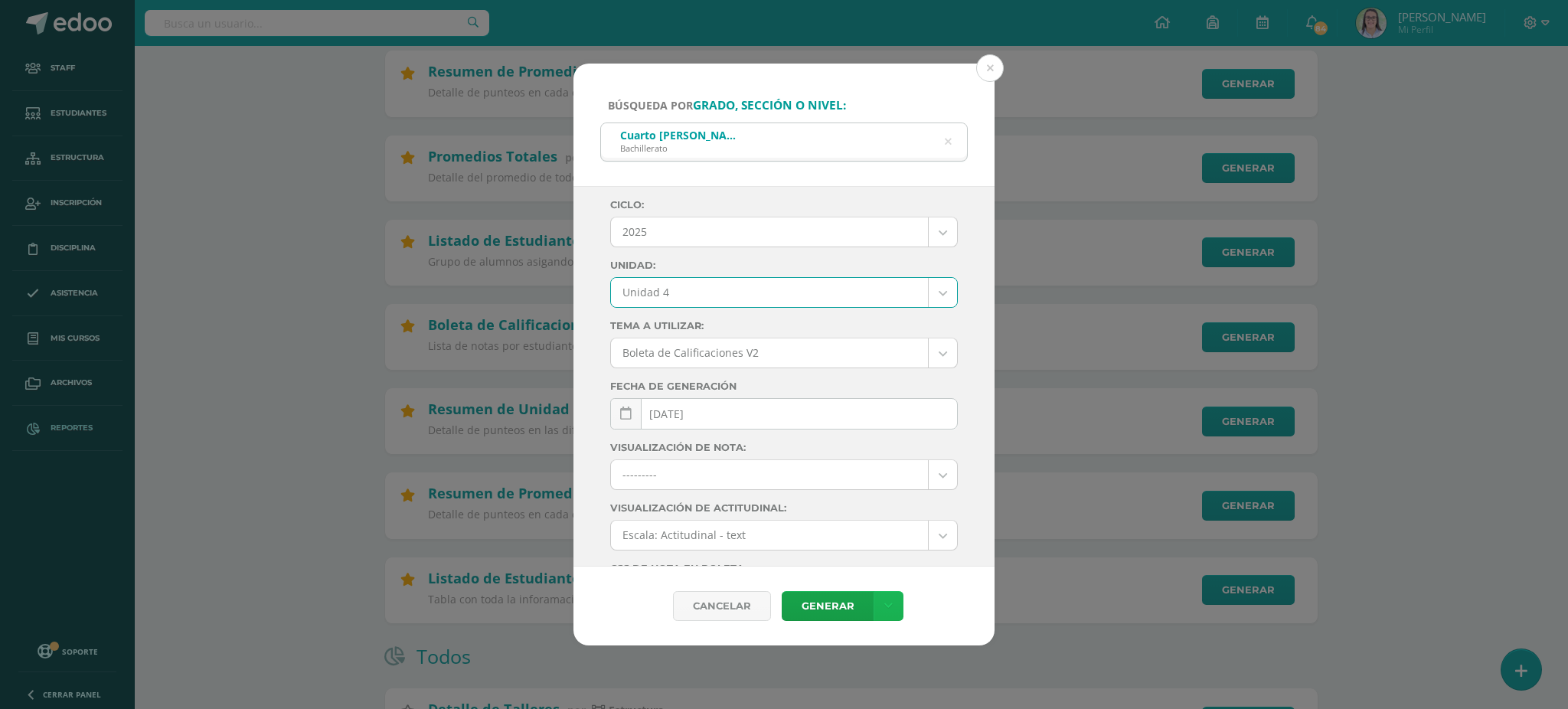
click at [896, 607] on link at bounding box center [888, 606] width 29 height 30
click at [887, 525] on link "Descargar como PDF" at bounding box center [888, 531] width 163 height 24
click at [988, 70] on button at bounding box center [990, 68] width 28 height 28
